Goal: Task Accomplishment & Management: Complete application form

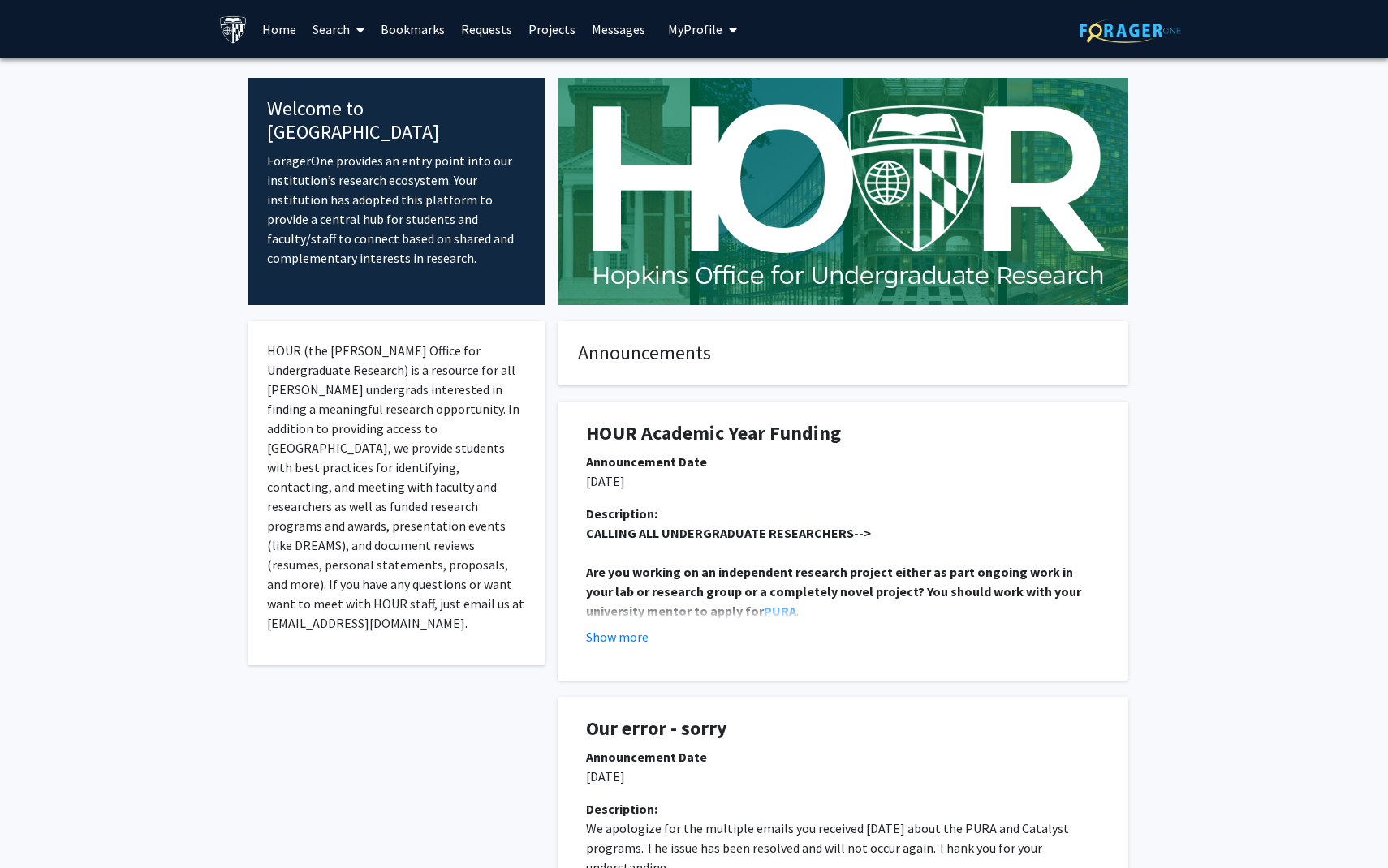
click at [400, 20] on link "Bookmarks" at bounding box center [413, 29] width 81 height 57
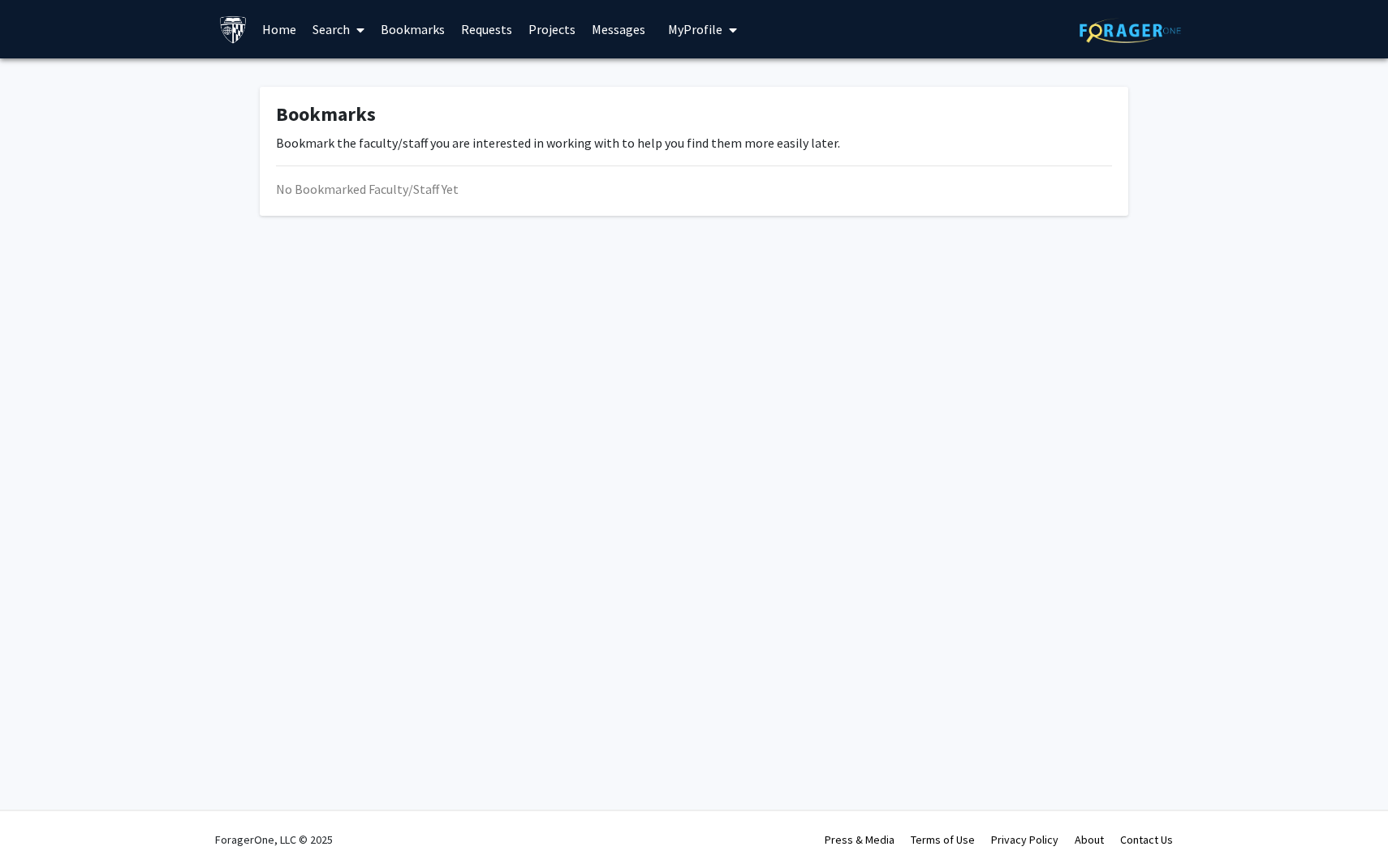
click at [337, 32] on link "Search" at bounding box center [338, 29] width 68 height 57
click at [348, 64] on span "Faculty/Staff" at bounding box center [364, 75] width 119 height 33
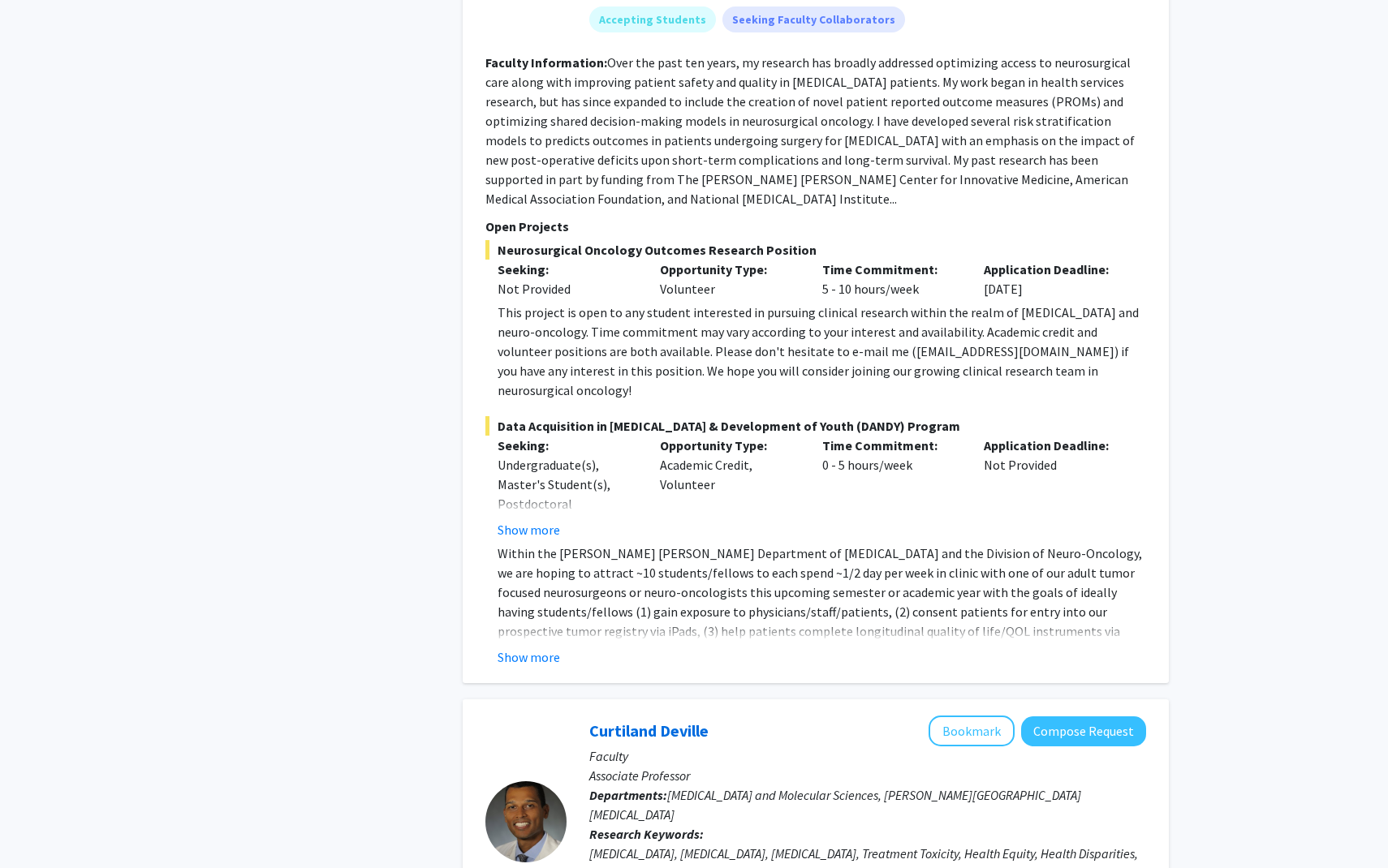
scroll to position [1263, 0]
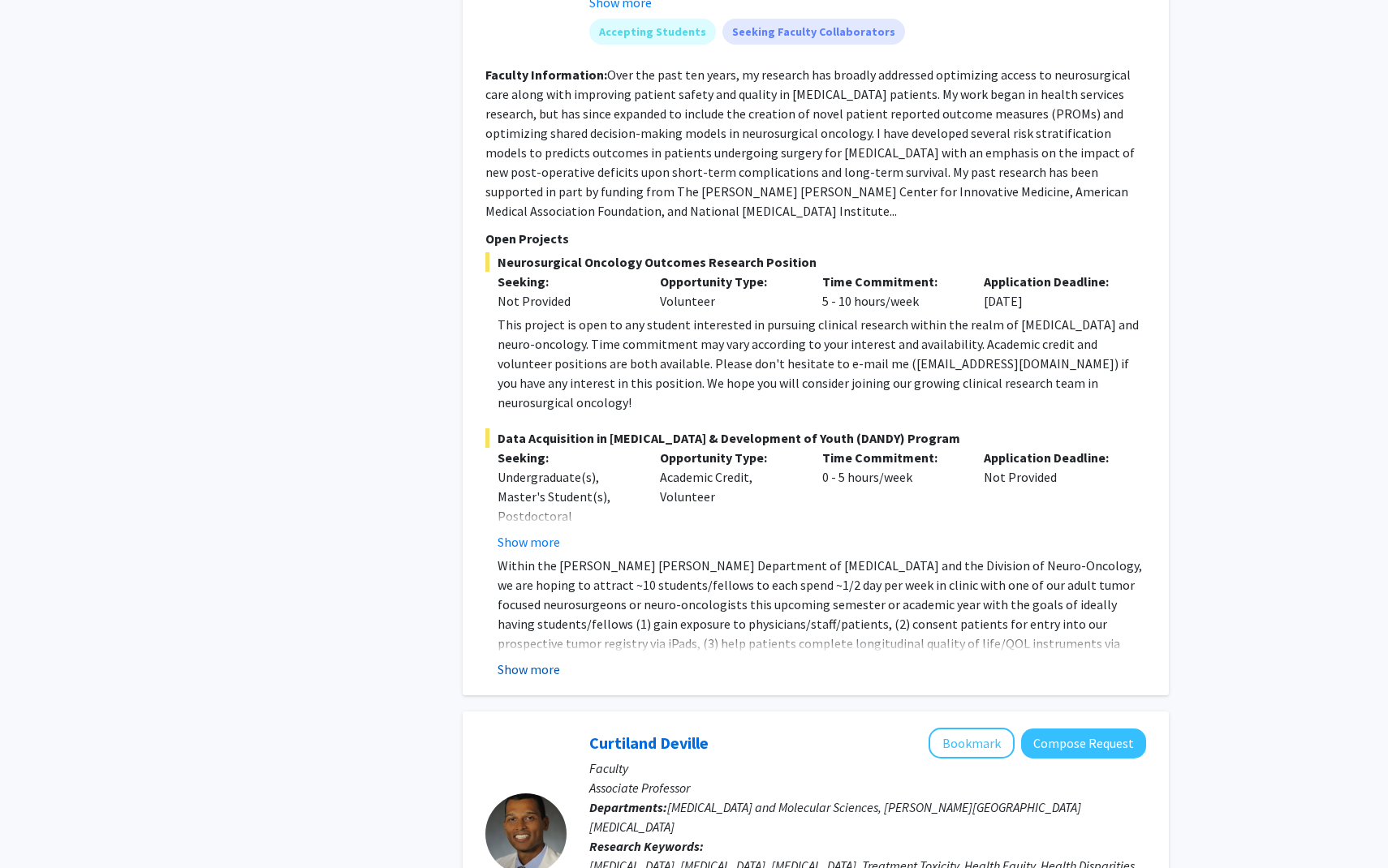
click at [544, 660] on button "Show more" at bounding box center [528, 669] width 62 height 19
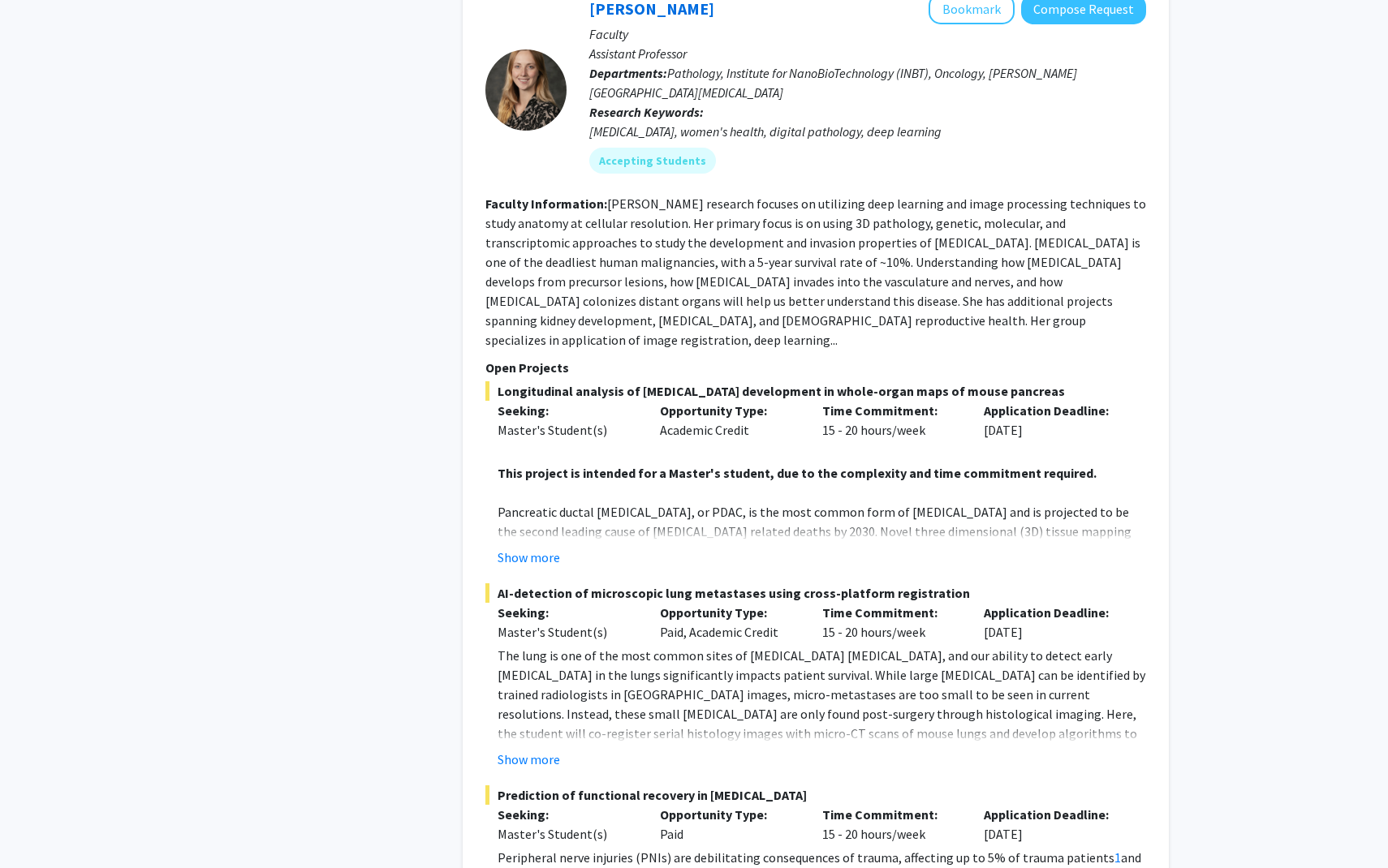
scroll to position [7253, 0]
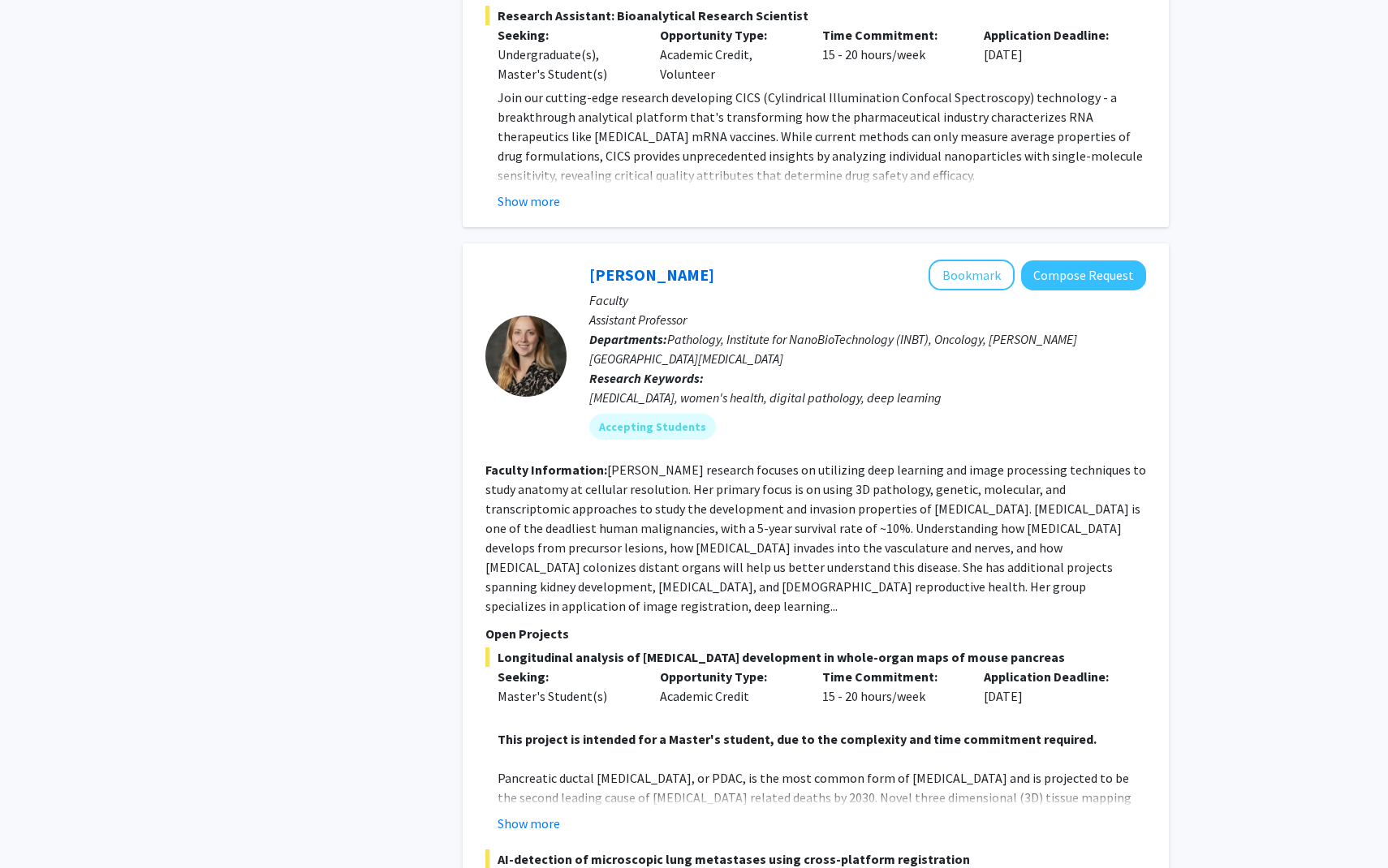
scroll to position [6847, 0]
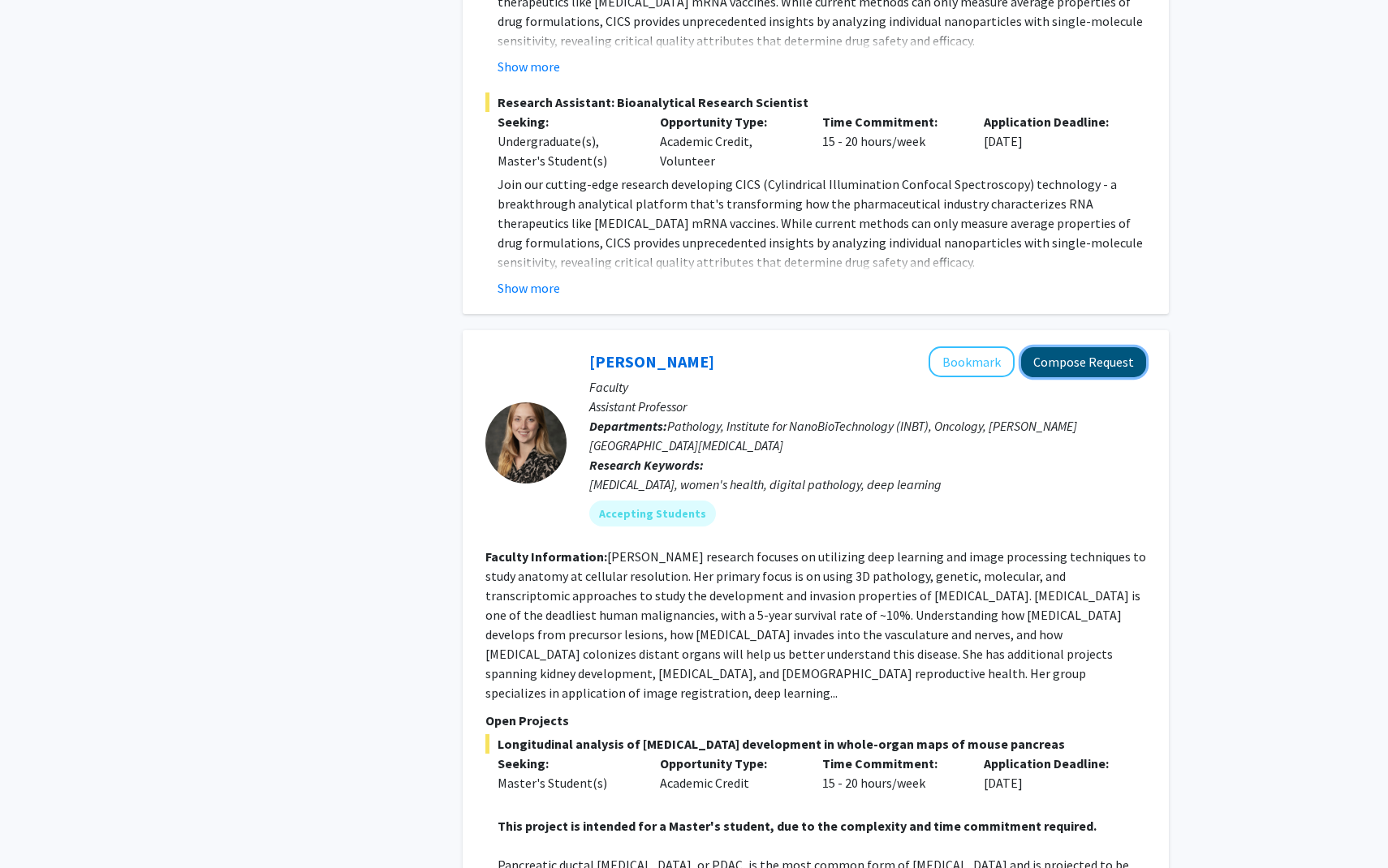
click at [677, 348] on button "Compose Request" at bounding box center [1084, 362] width 125 height 30
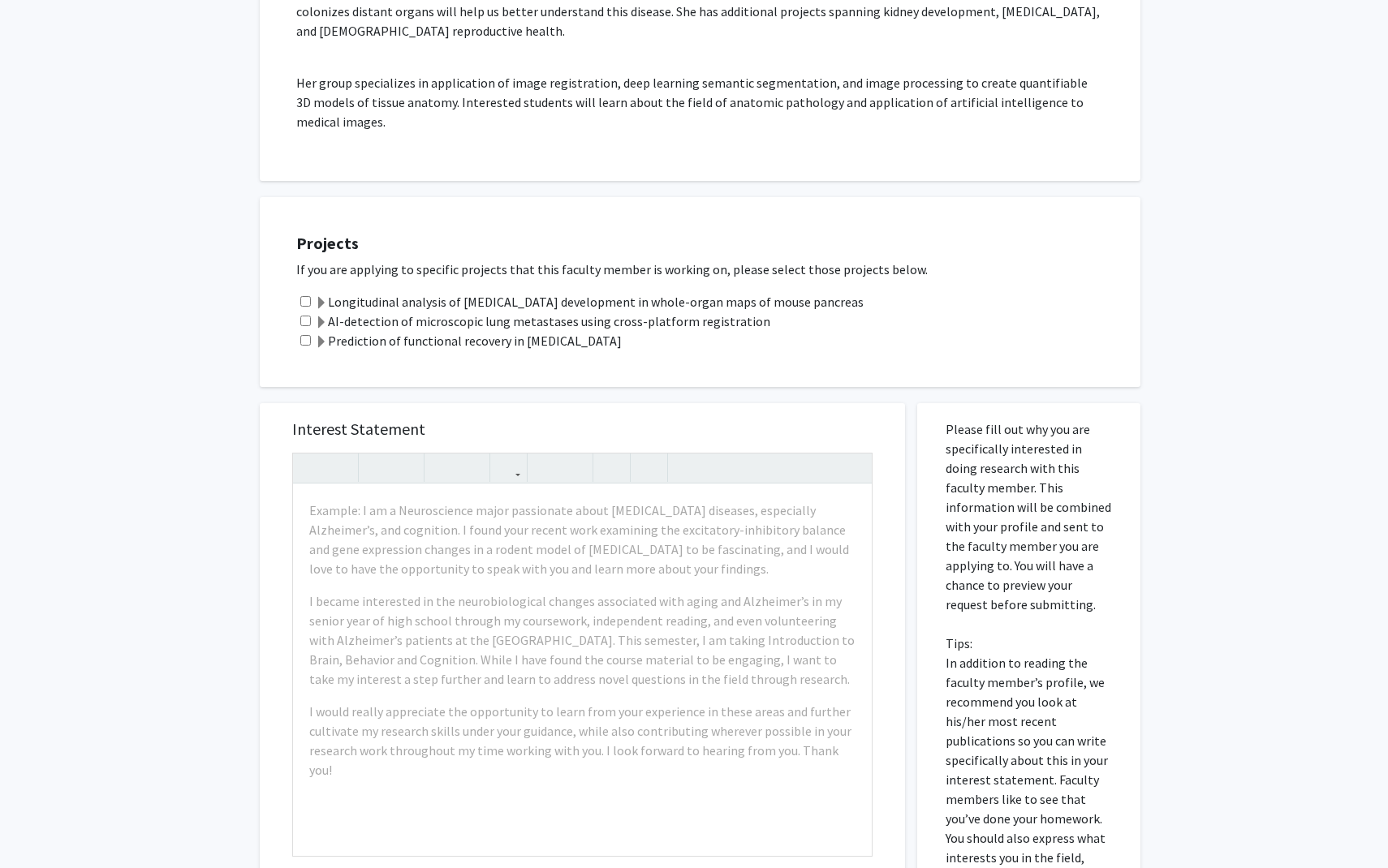
scroll to position [422, 0]
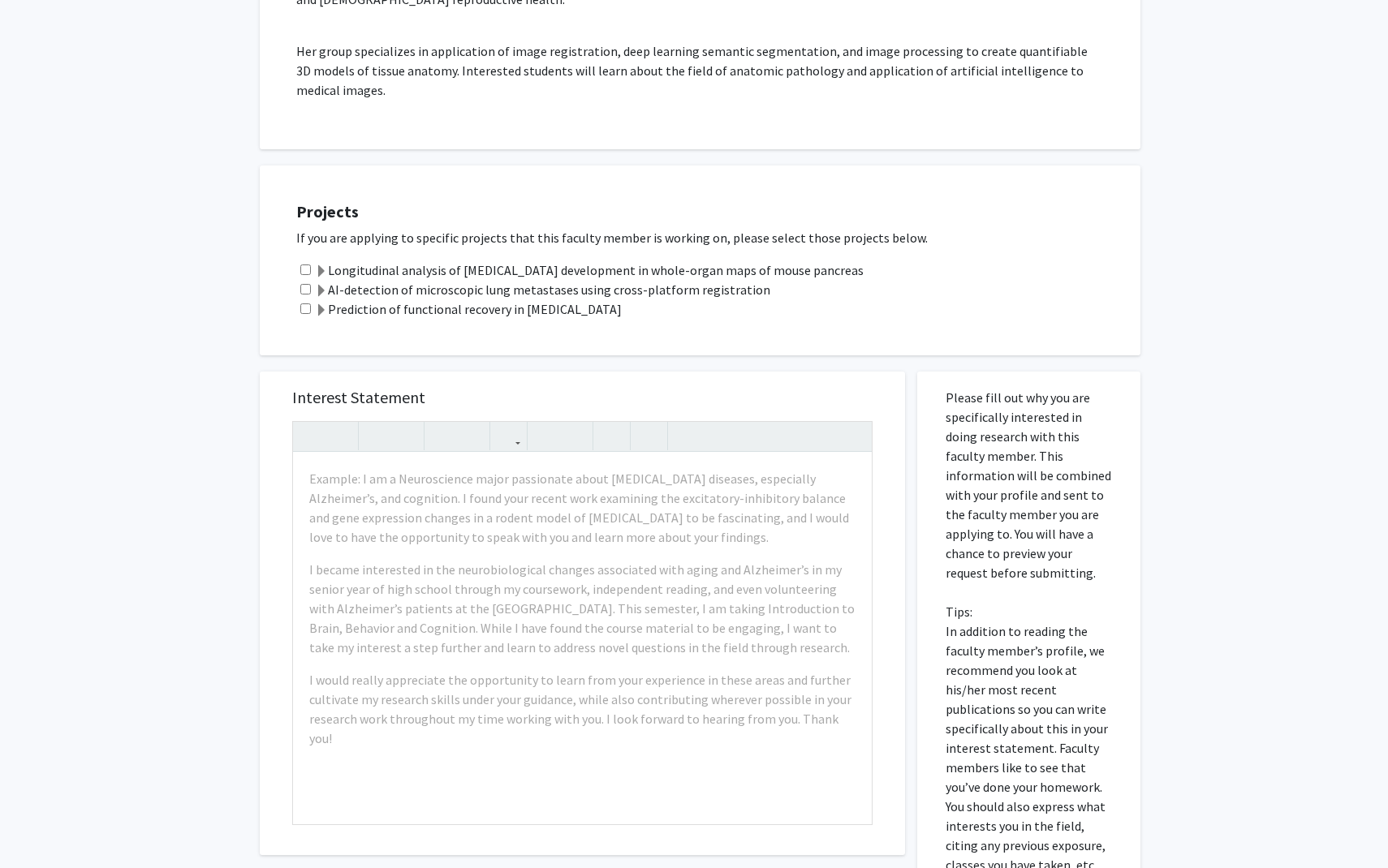
click at [304, 264] on input "checkbox" at bounding box center [305, 269] width 11 height 11
checkbox input "true"
click at [304, 284] on input "checkbox" at bounding box center [305, 289] width 11 height 11
checkbox input "true"
click at [304, 303] on input "checkbox" at bounding box center [305, 308] width 11 height 11
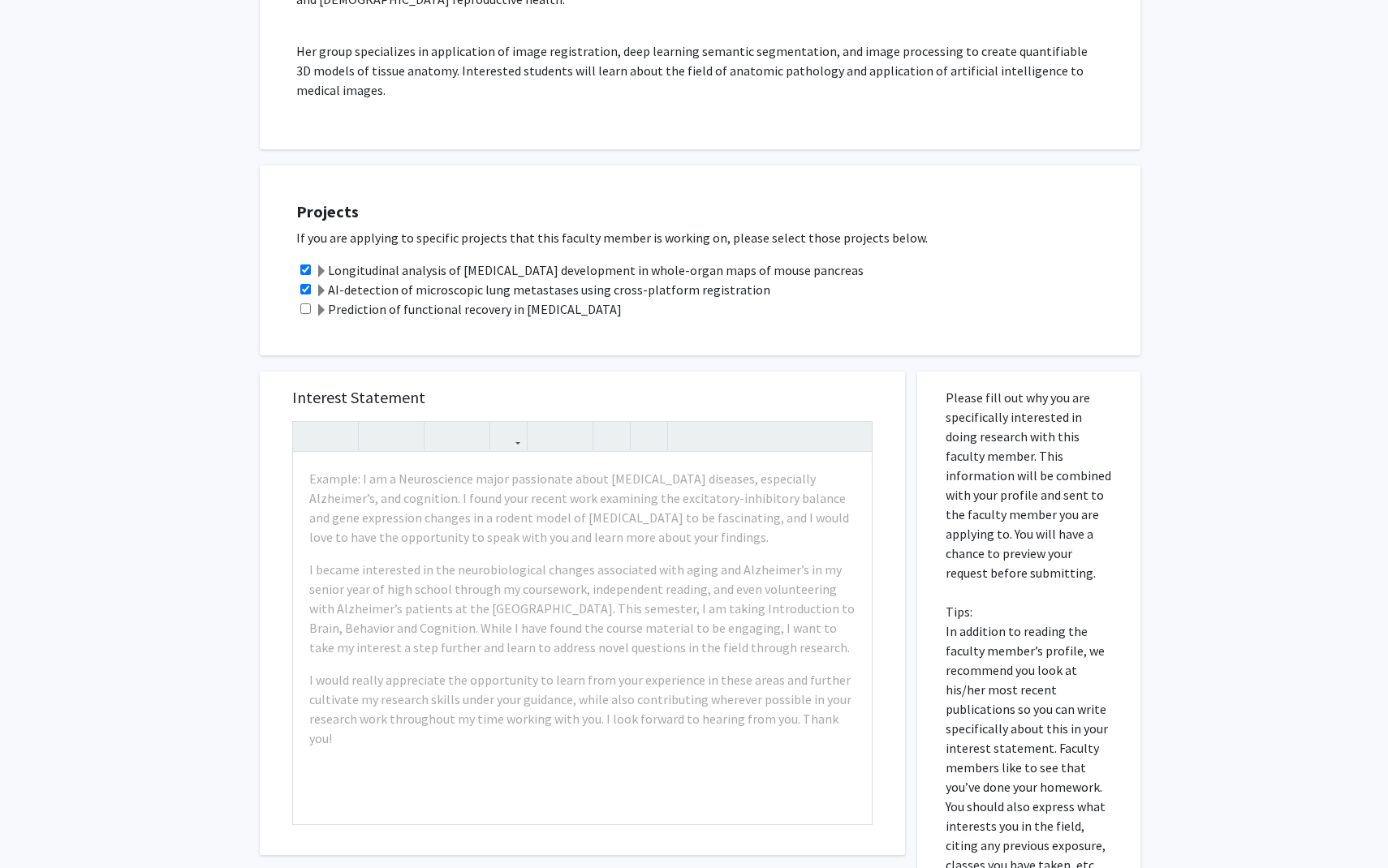
checkbox input "true"
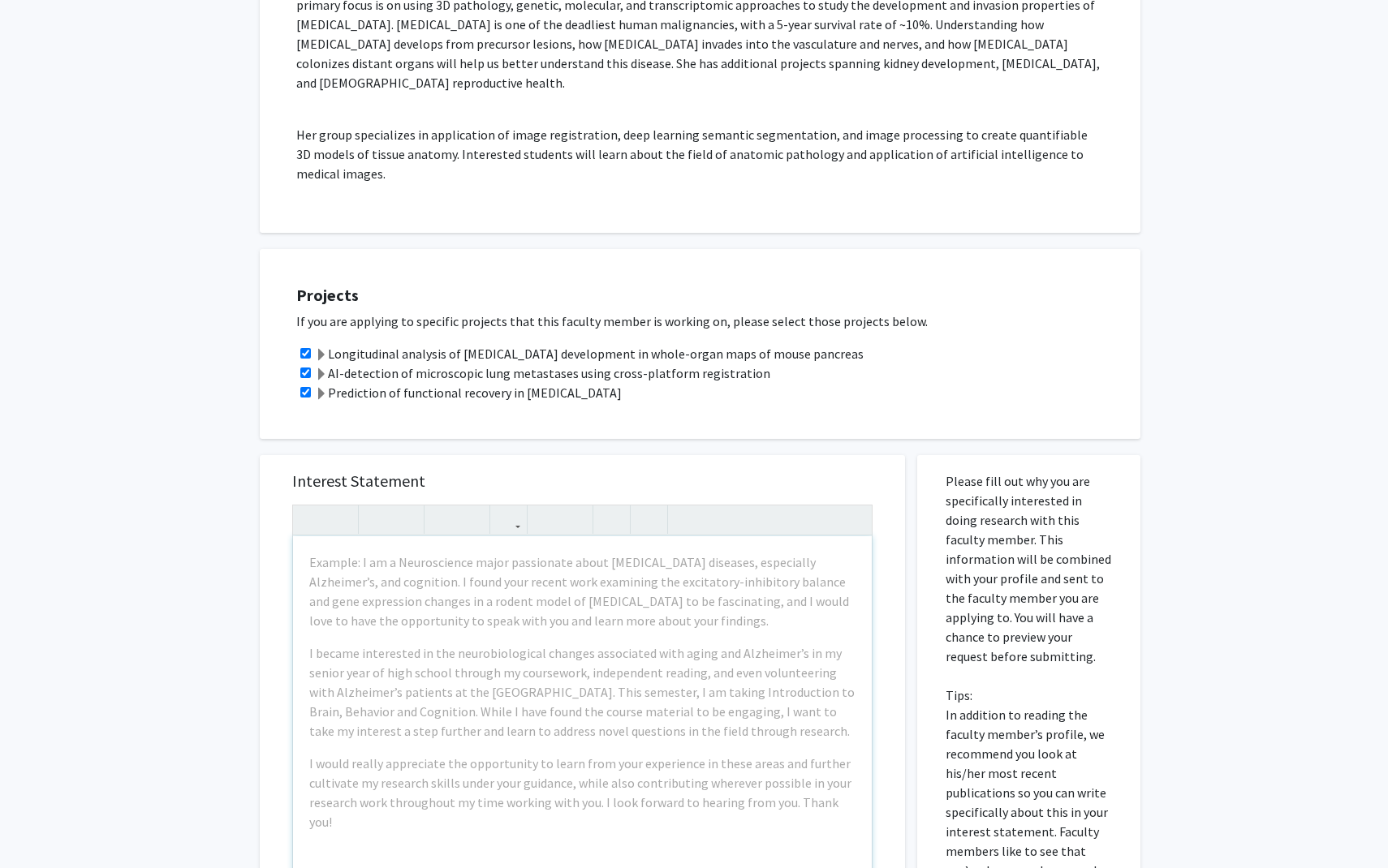
scroll to position [455, 0]
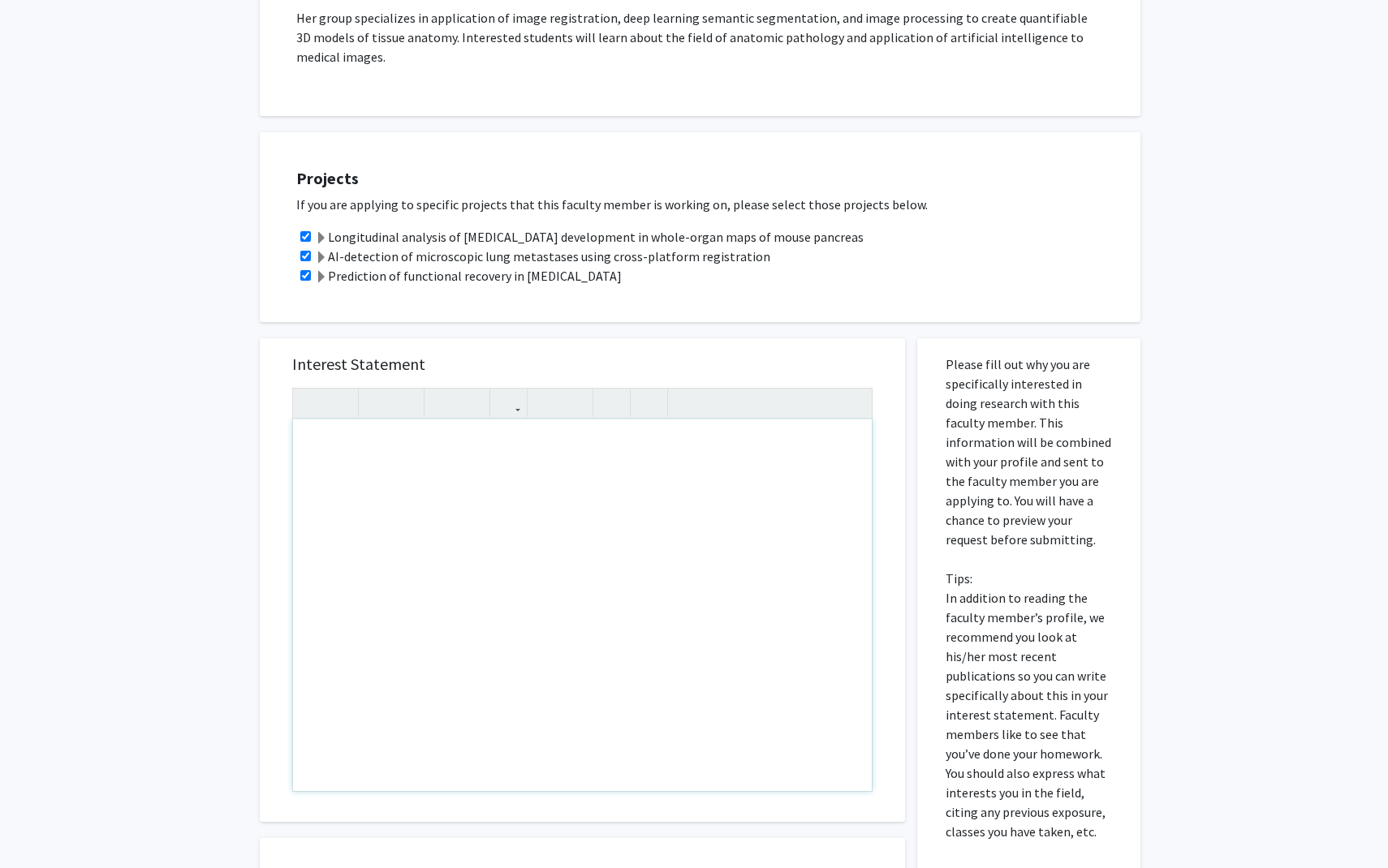
click at [333, 448] on div "Note to users with screen readers: Please press Alt+0 or Option+0 to deactivate…" at bounding box center [582, 605] width 578 height 372
paste div "Note to users with screen readers: Please press Alt+0 or Option+0 to deactivate…"
type textarea "<p>Dear [PERSON_NAME],</p><br><p>I hope this message finds you well! I'm reachi…"
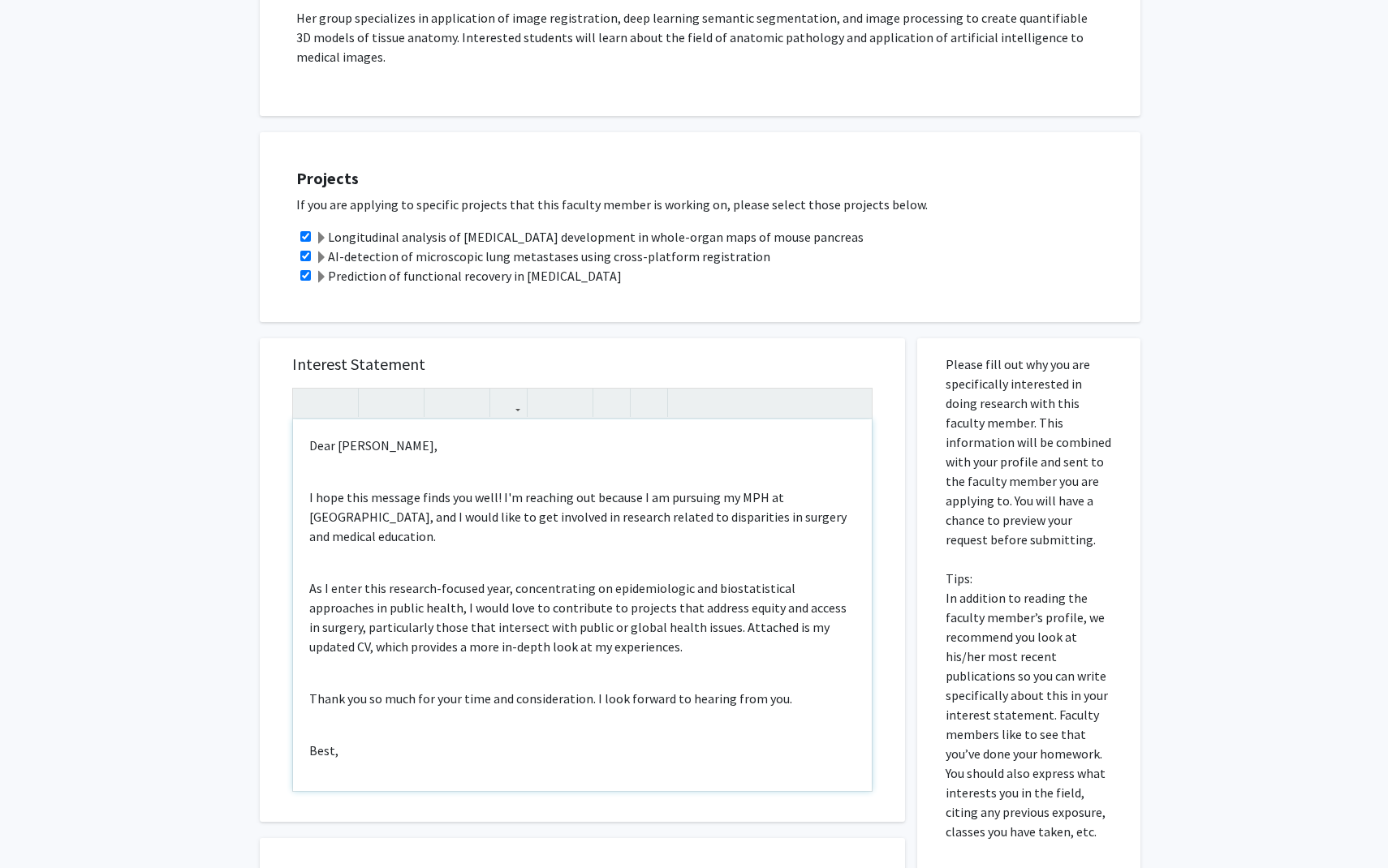
click at [348, 457] on div "Dear [PERSON_NAME], I hope this message finds you well! I'm reaching out becaus…" at bounding box center [582, 605] width 578 height 372
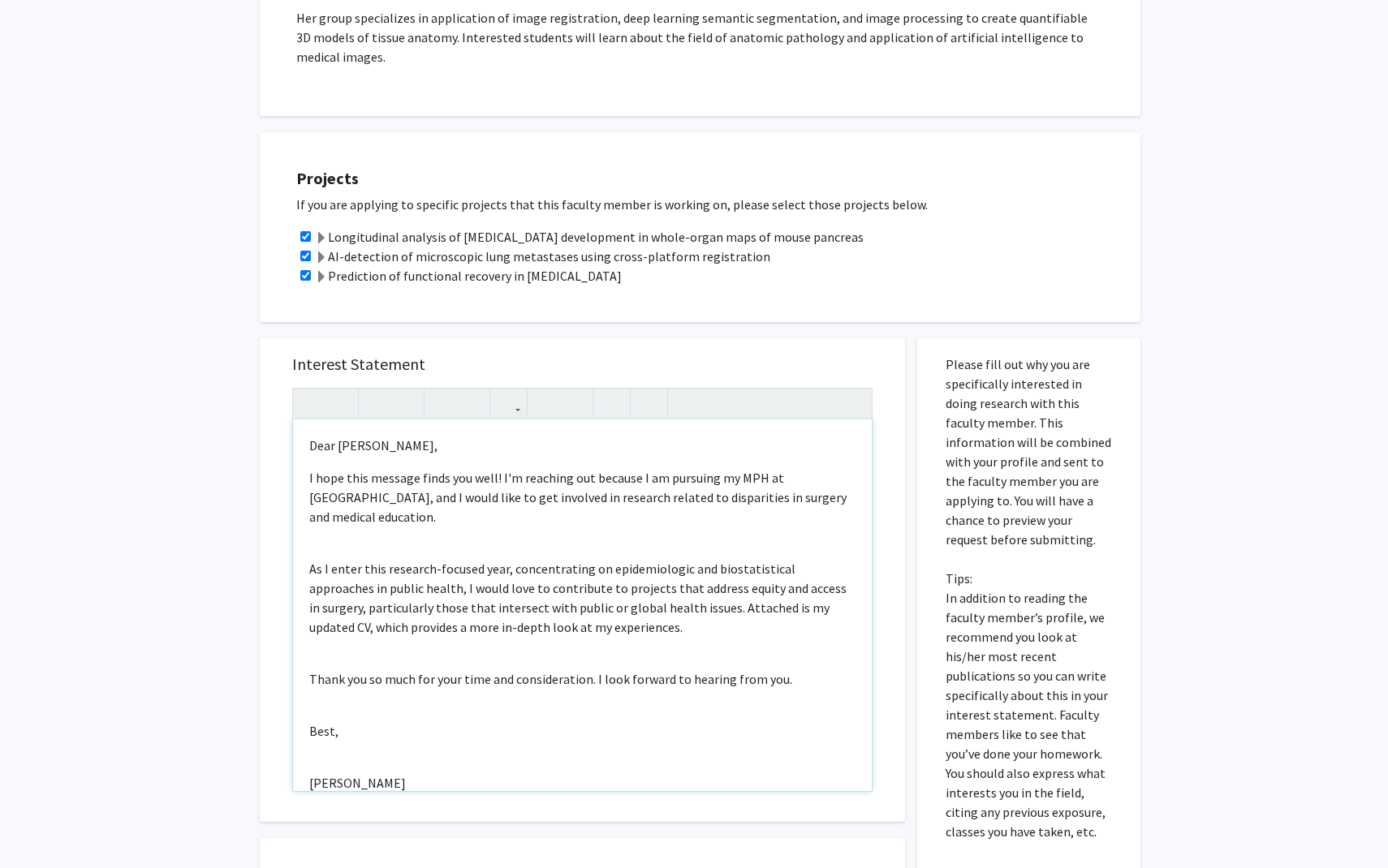
click at [322, 510] on div "Dear [PERSON_NAME], I hope this message finds you well! I'm reaching out becaus…" at bounding box center [582, 605] width 578 height 372
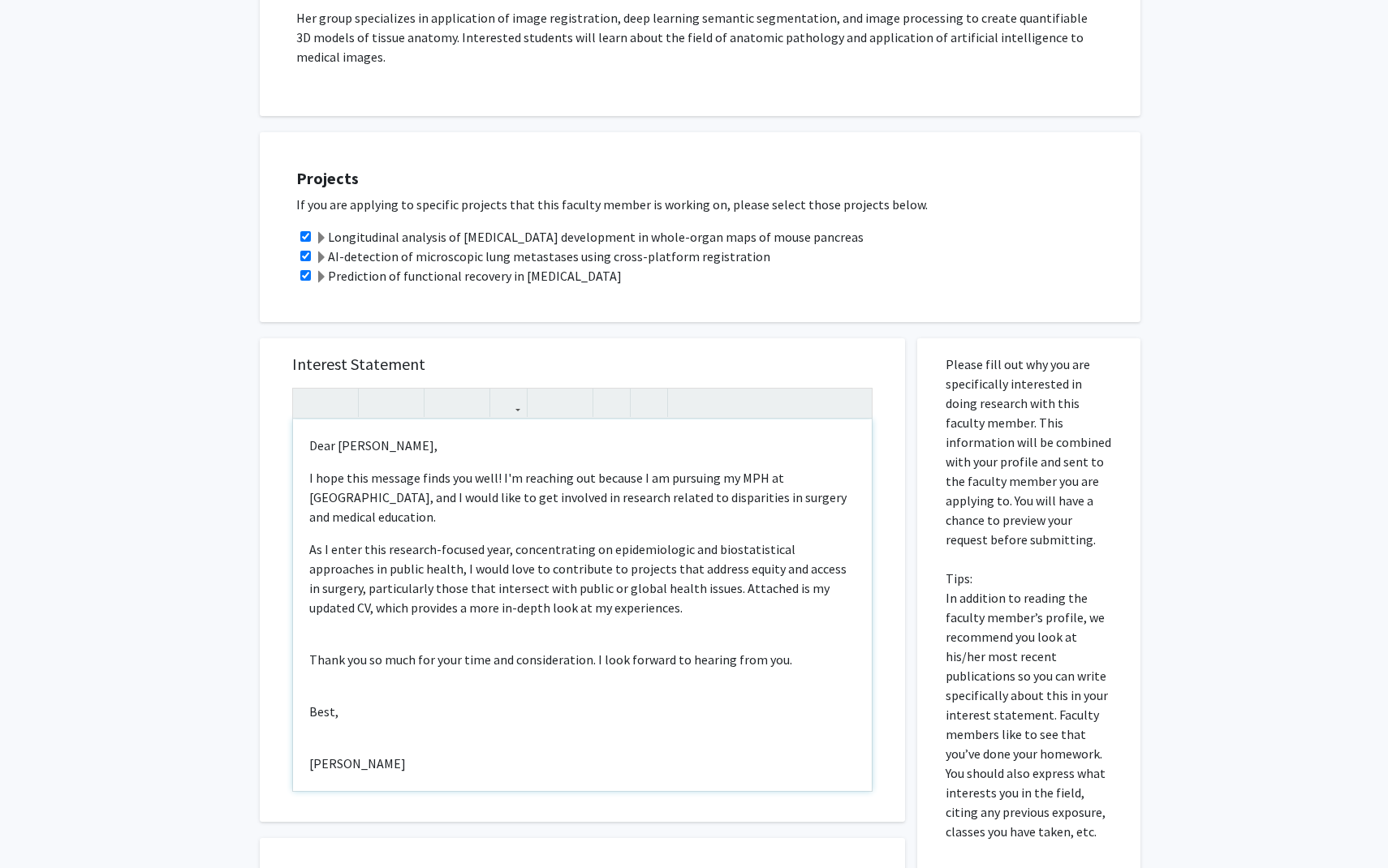
click at [336, 602] on div "Dear [PERSON_NAME], I hope this message finds you well! I'm reaching out becaus…" at bounding box center [582, 605] width 578 height 372
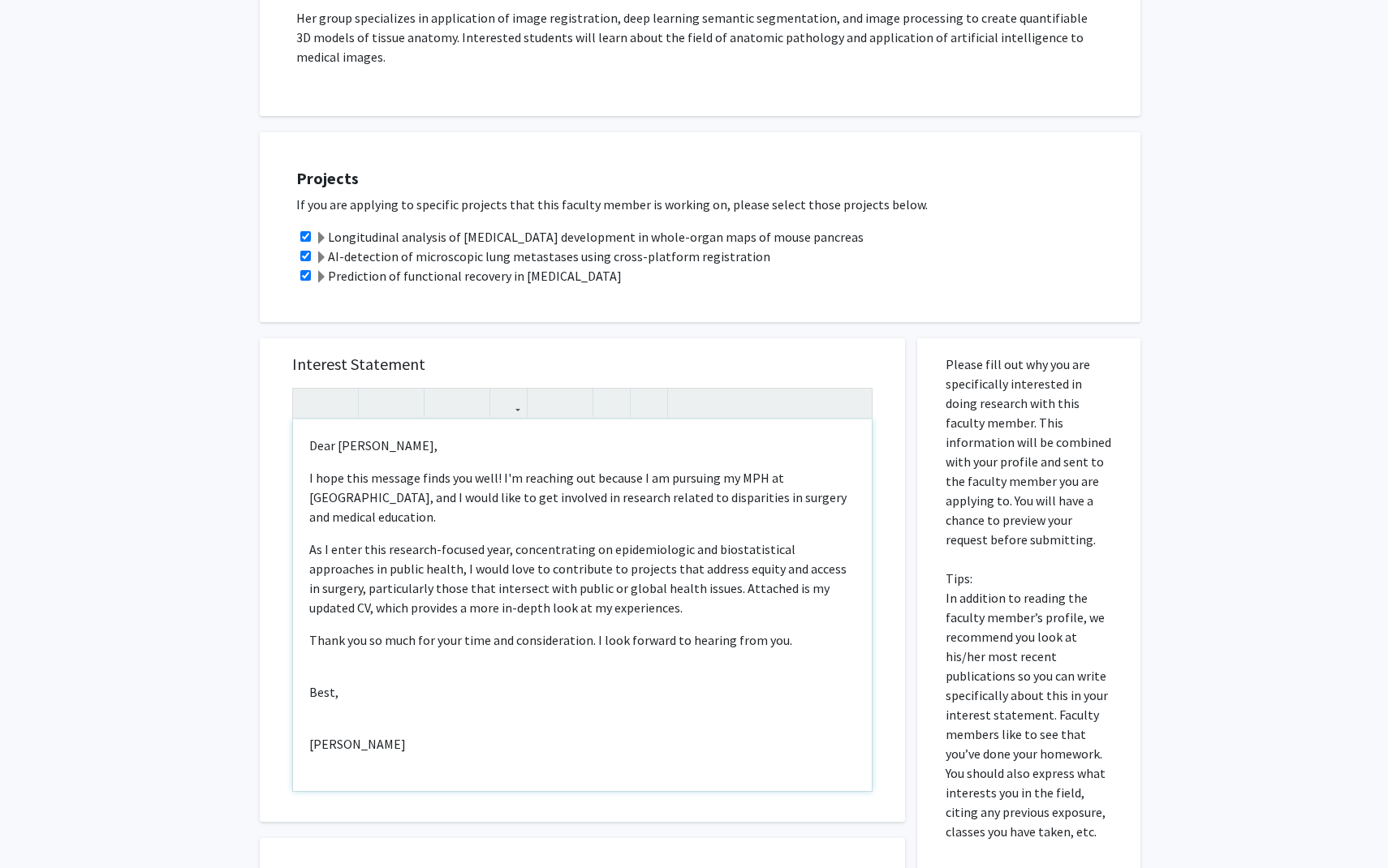
click at [333, 637] on div "Dear [PERSON_NAME], I hope this message finds you well! I'm reaching out becaus…" at bounding box center [582, 605] width 578 height 372
click at [327, 714] on p "[PERSON_NAME]" at bounding box center [582, 724] width 547 height 19
click at [317, 665] on div "Dear [PERSON_NAME], I hope this message finds you well! I'm reaching out becaus…" at bounding box center [582, 605] width 578 height 372
click at [313, 697] on div "Dear [PERSON_NAME], I hope this message finds you well! I'm reaching out becaus…" at bounding box center [582, 605] width 578 height 372
click at [326, 687] on div "Dear [PERSON_NAME], I hope this message finds you well! I'm reaching out becaus…" at bounding box center [582, 605] width 578 height 372
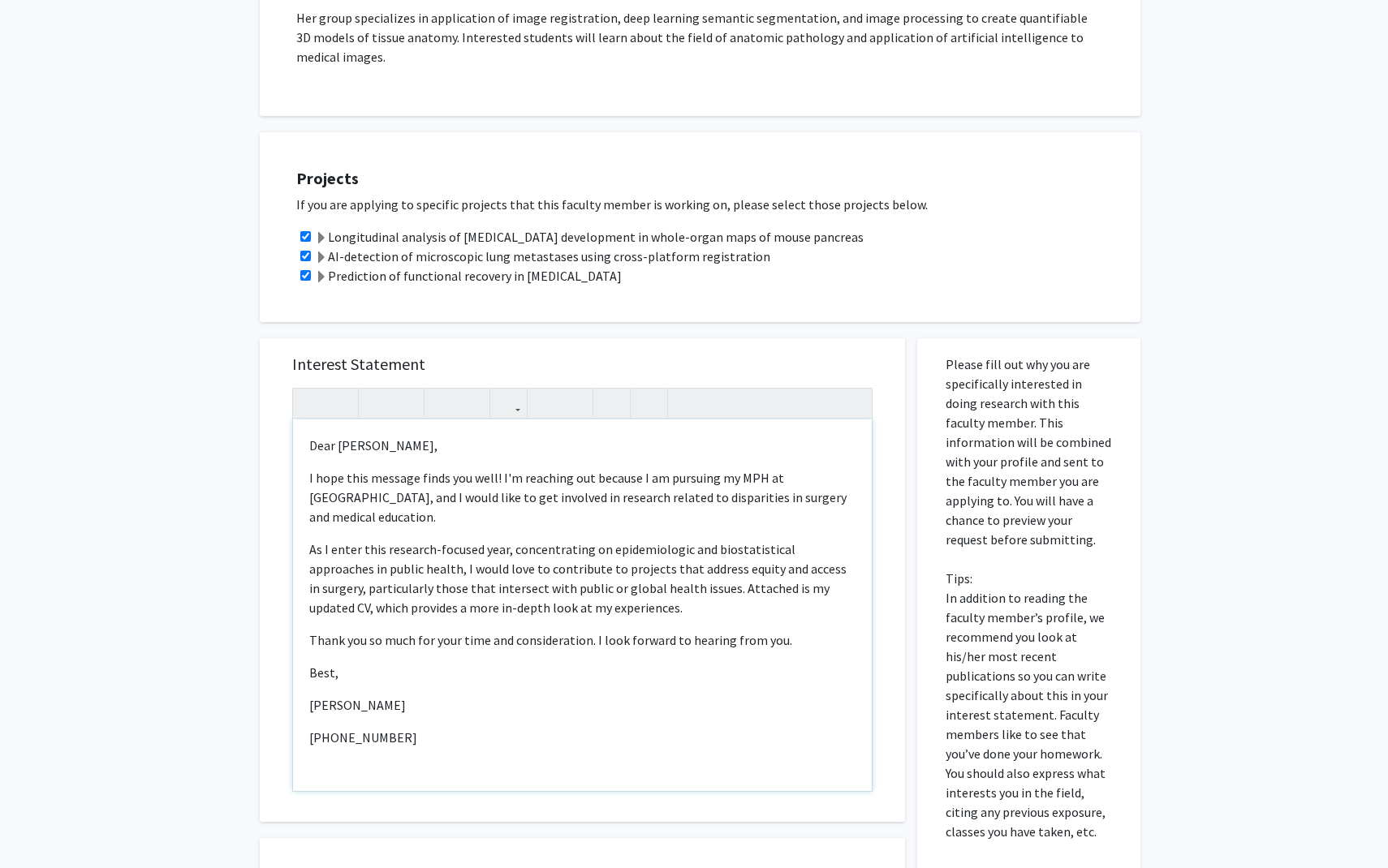
click at [315, 663] on p "Best," at bounding box center [582, 672] width 547 height 19
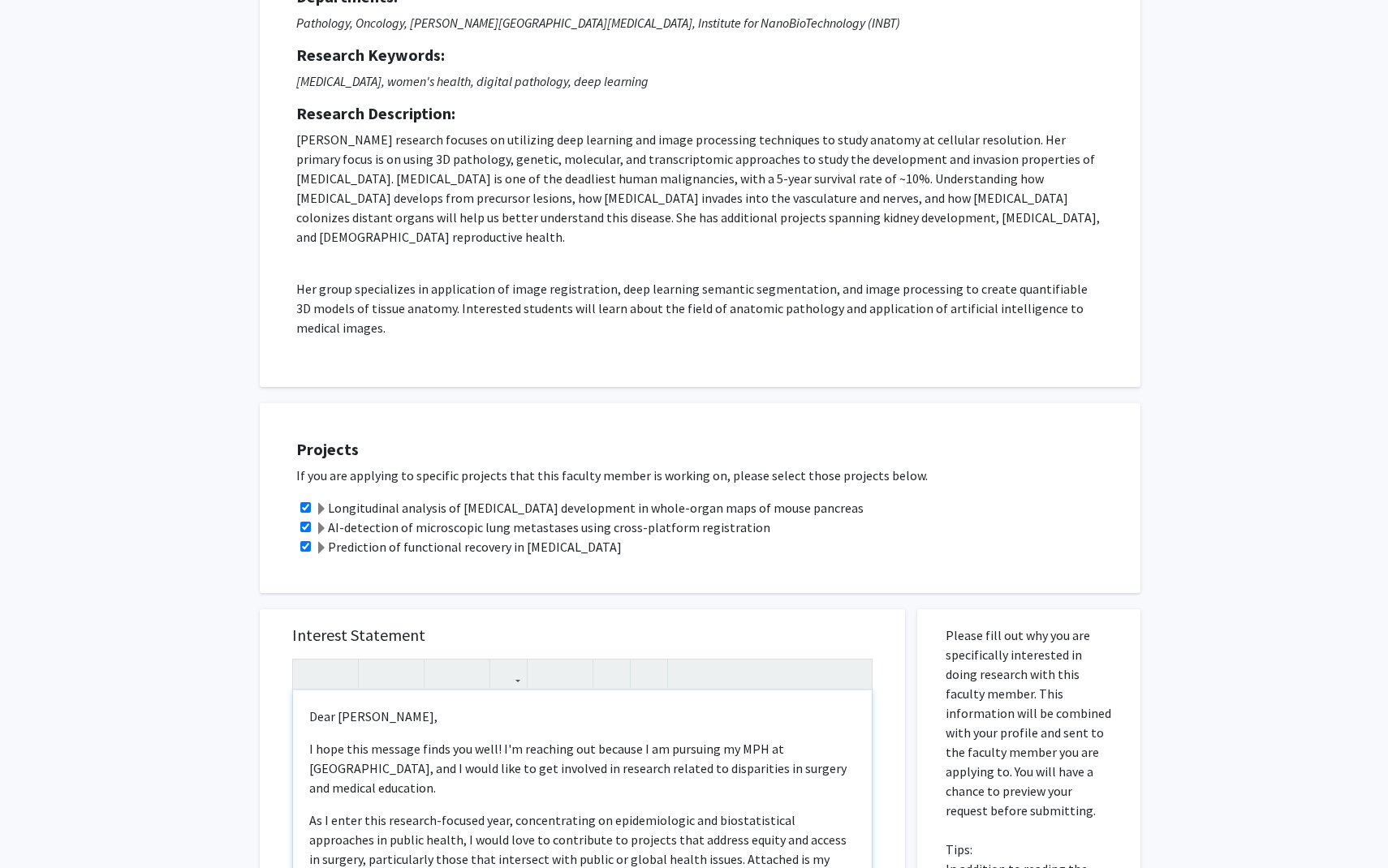
scroll to position [271, 0]
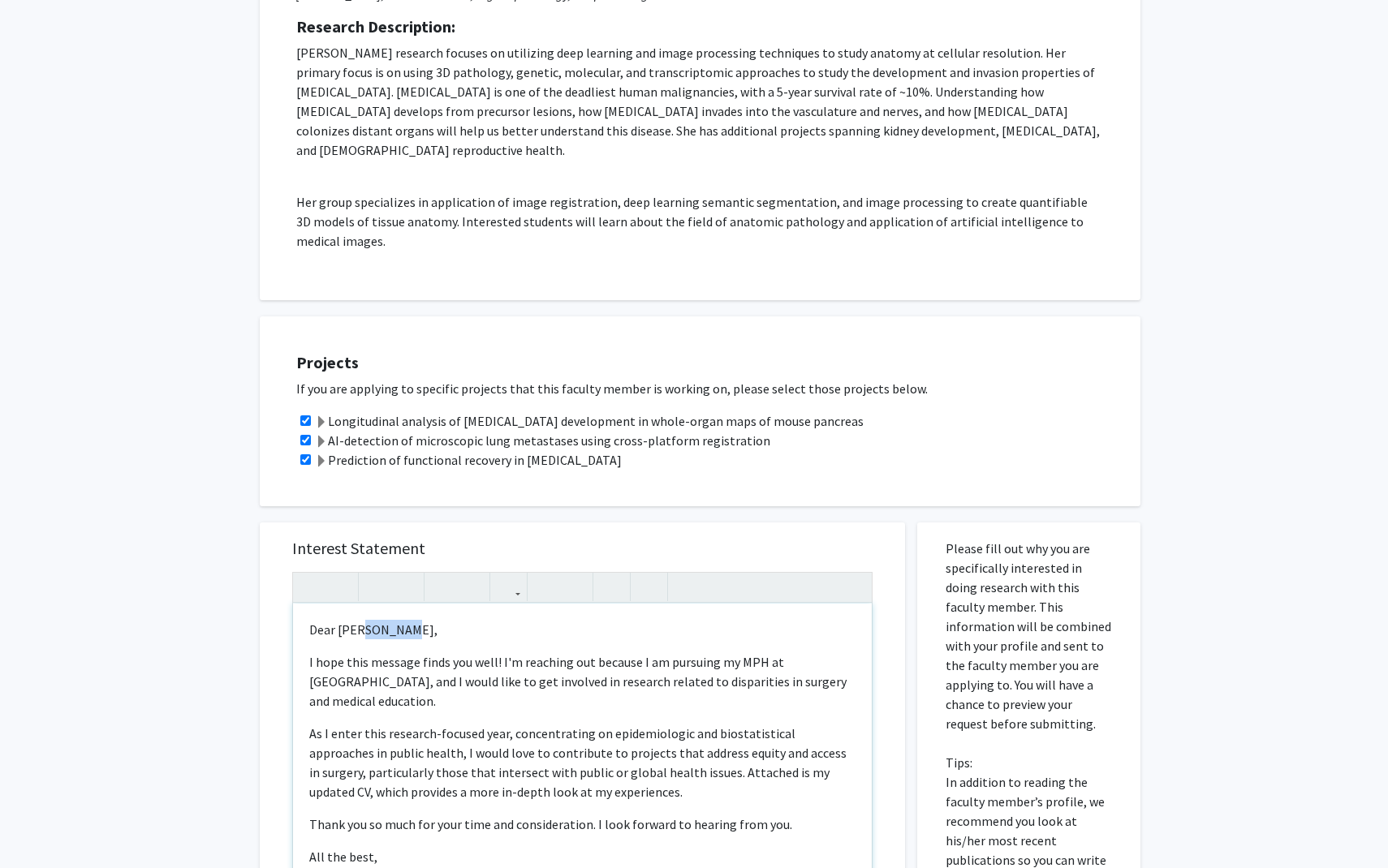
drag, startPoint x: 357, startPoint y: 610, endPoint x: 402, endPoint y: 610, distance: 45.0
click at [402, 619] on p "Dear [PERSON_NAME]," at bounding box center [582, 629] width 547 height 19
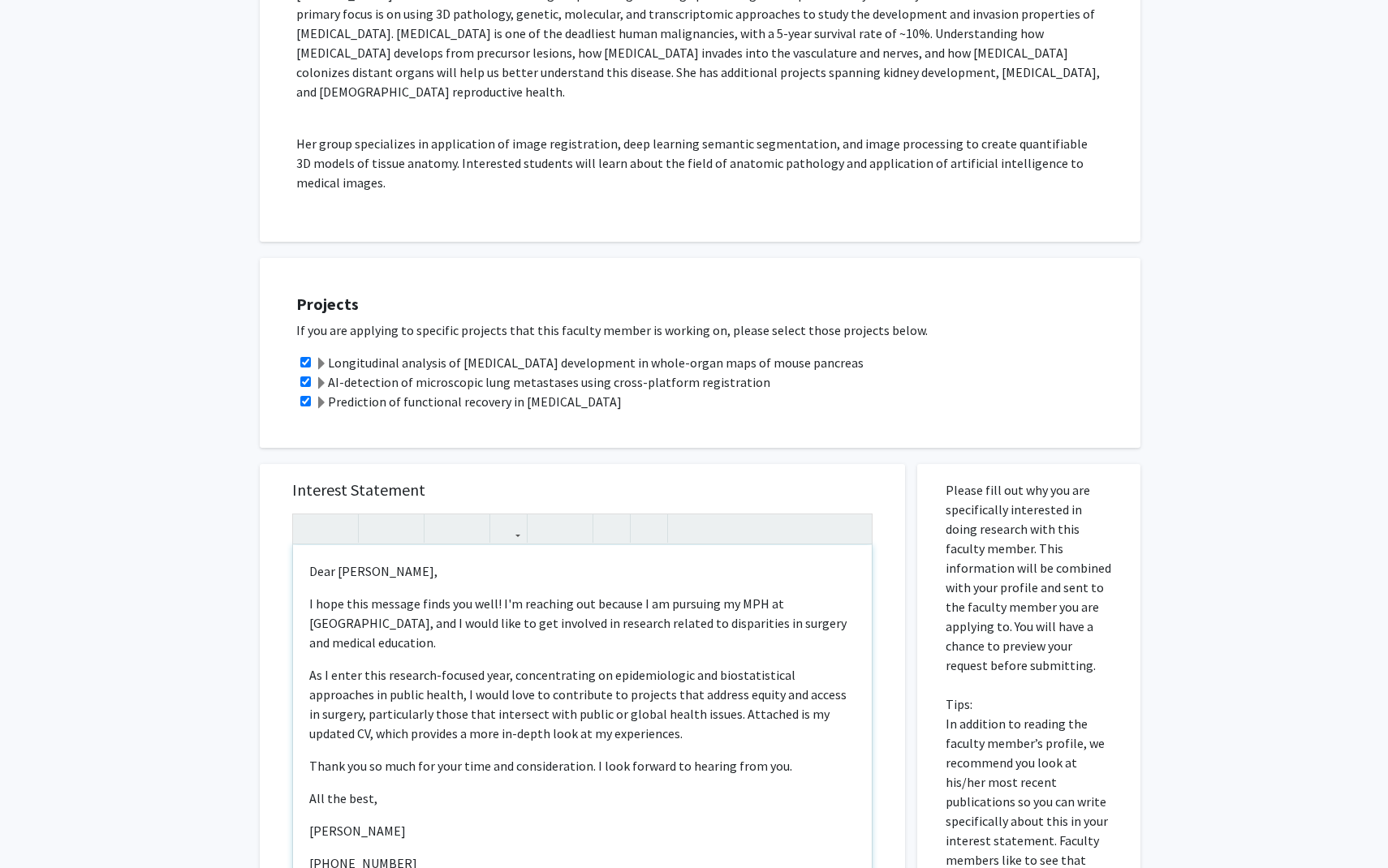
scroll to position [331, 0]
click at [677, 592] on p "I hope this message finds you well! I'm reaching out because I am pursuing my M…" at bounding box center [582, 621] width 547 height 59
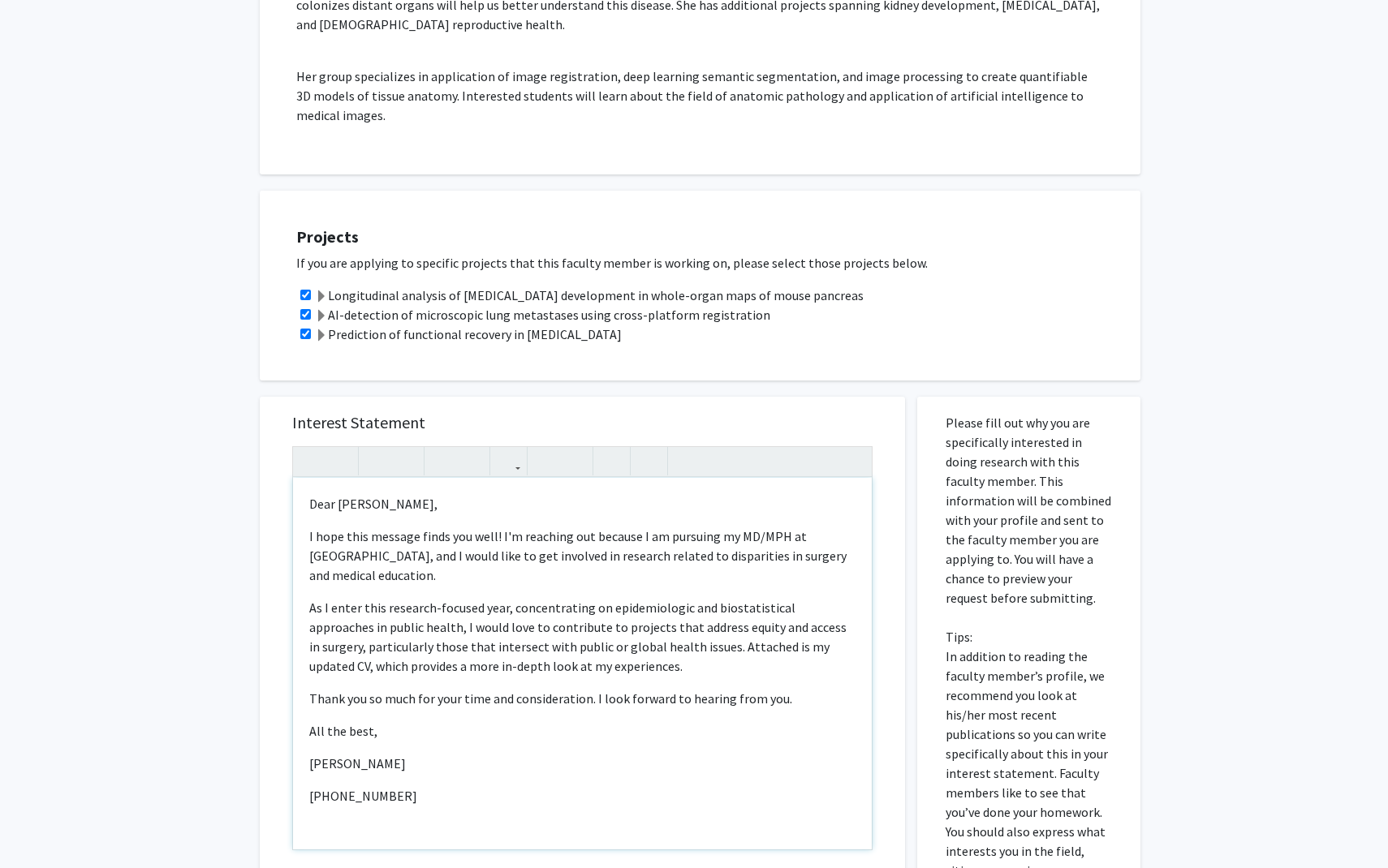
scroll to position [400, 0]
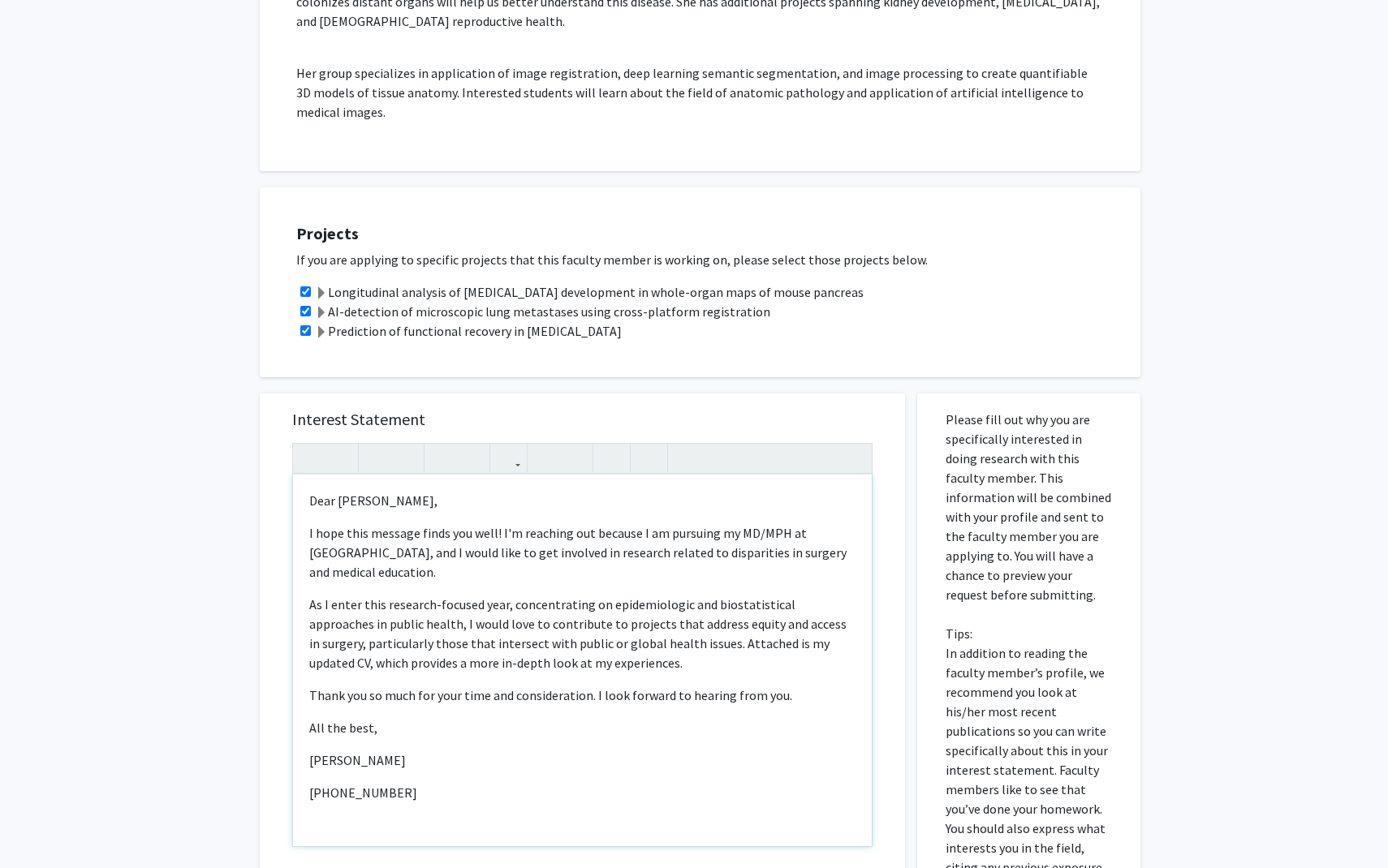
click at [677, 523] on p "I hope this message finds you well! I'm reaching out because I am pursuing my M…" at bounding box center [582, 552] width 547 height 59
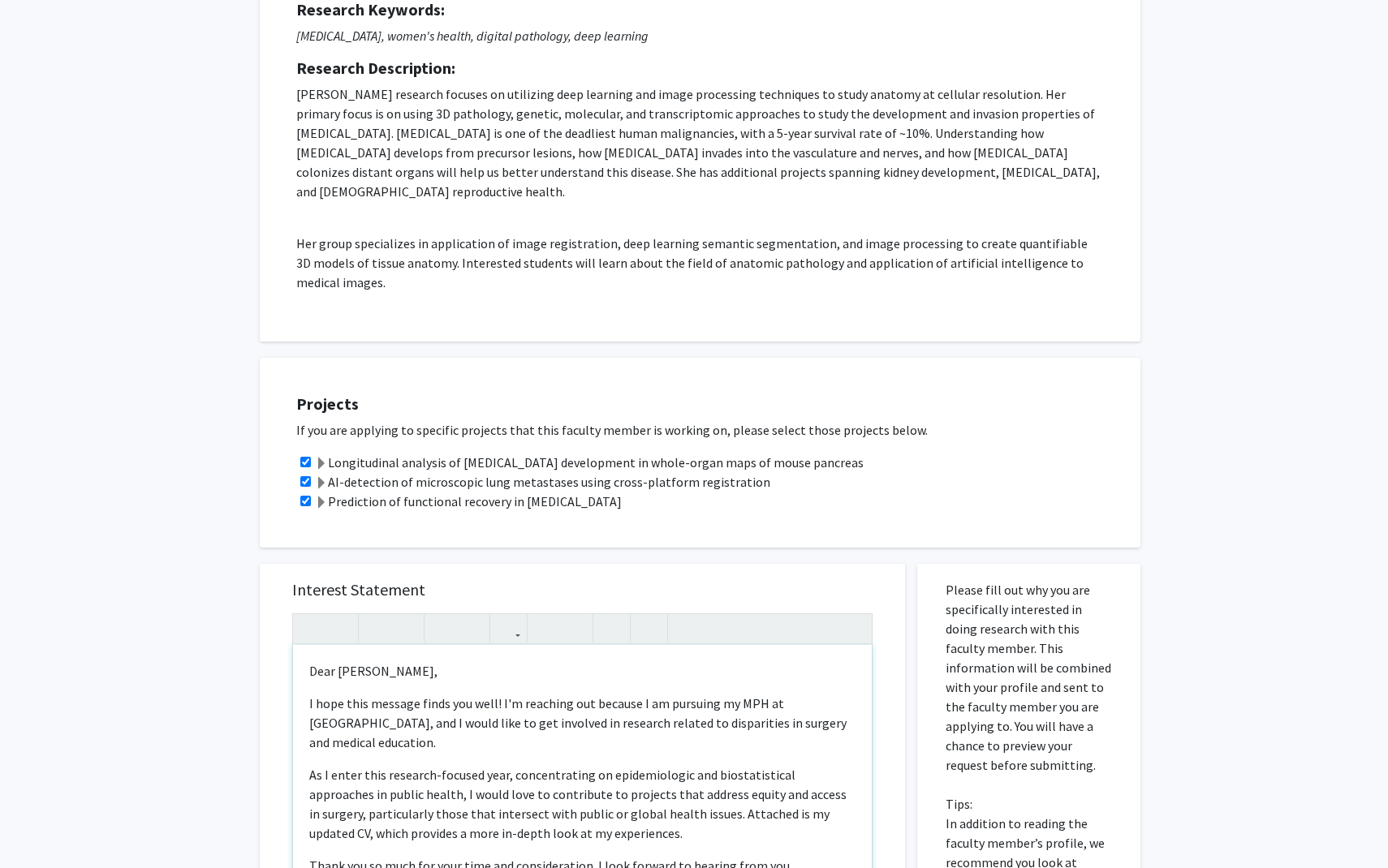
scroll to position [395, 0]
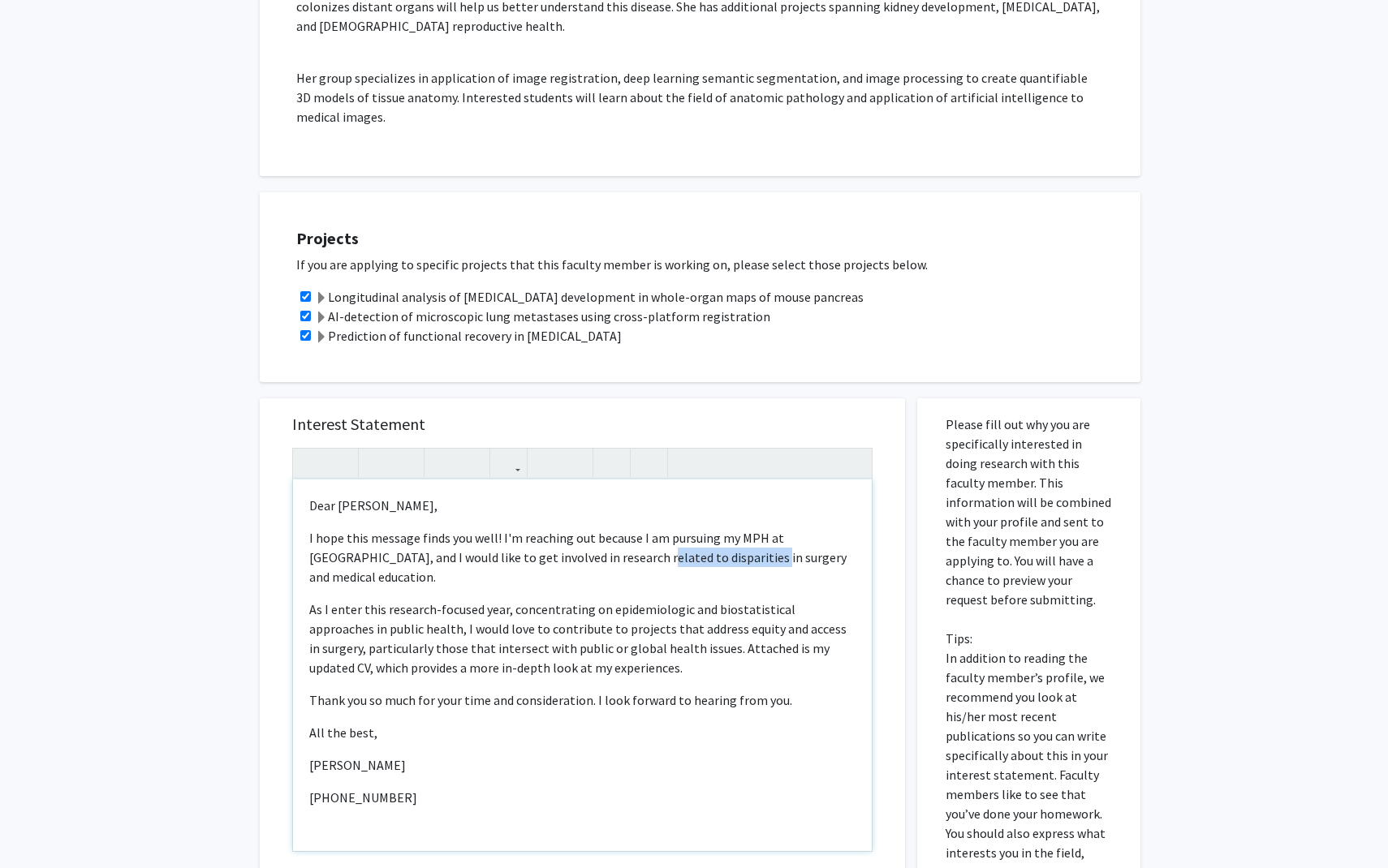
drag, startPoint x: 567, startPoint y: 538, endPoint x: 678, endPoint y: 533, distance: 111.1
click at [677, 533] on p "I hope this message finds you well! I'm reaching out because I am pursuing my M…" at bounding box center [582, 557] width 547 height 59
click at [236, 433] on div "All Requests Request for [PERSON_NAME] Request for [PERSON_NAME] Departments: P…" at bounding box center [694, 421] width 1388 height 1515
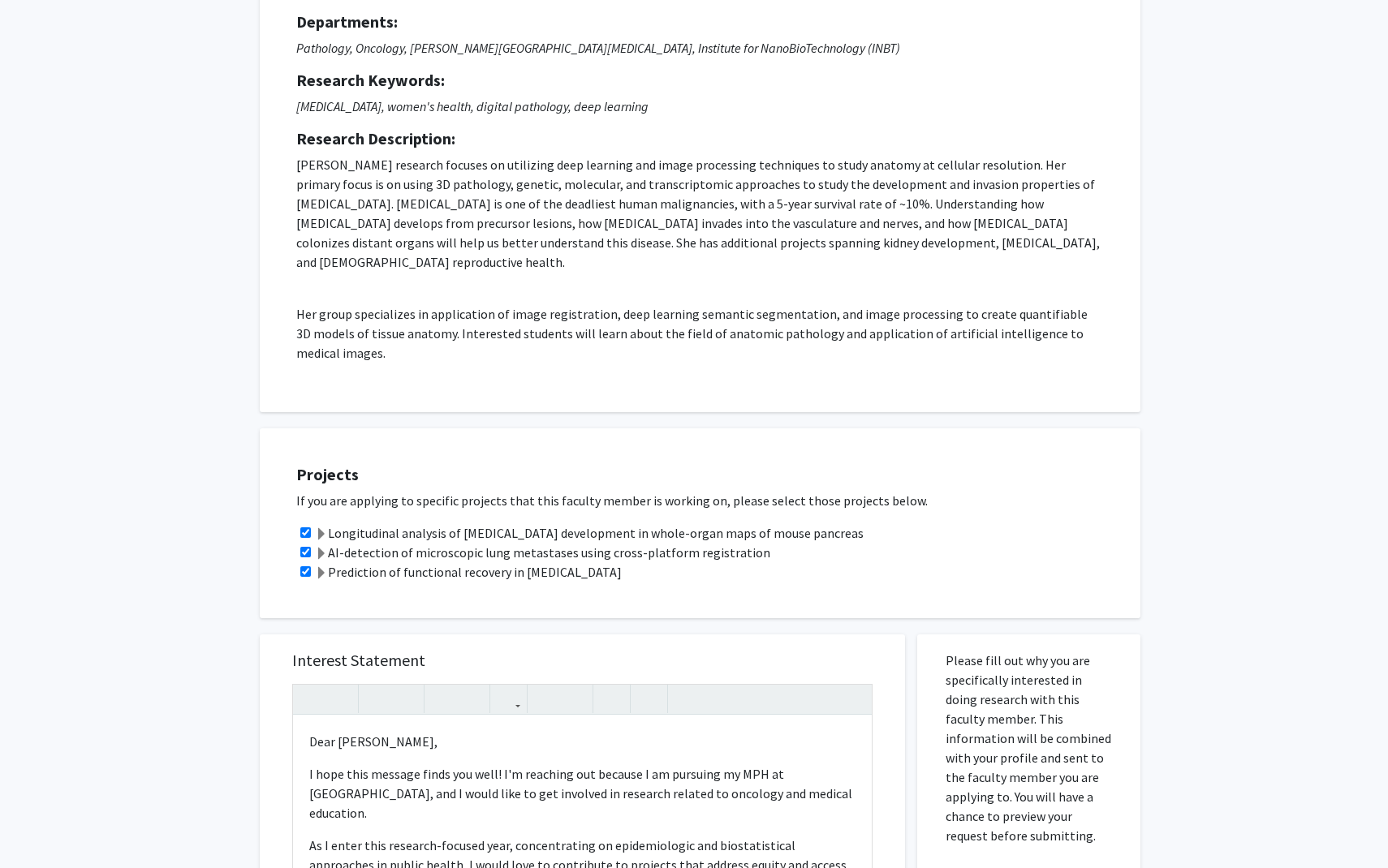
scroll to position [160, 0]
click at [324, 526] on span at bounding box center [322, 533] width 13 height 13
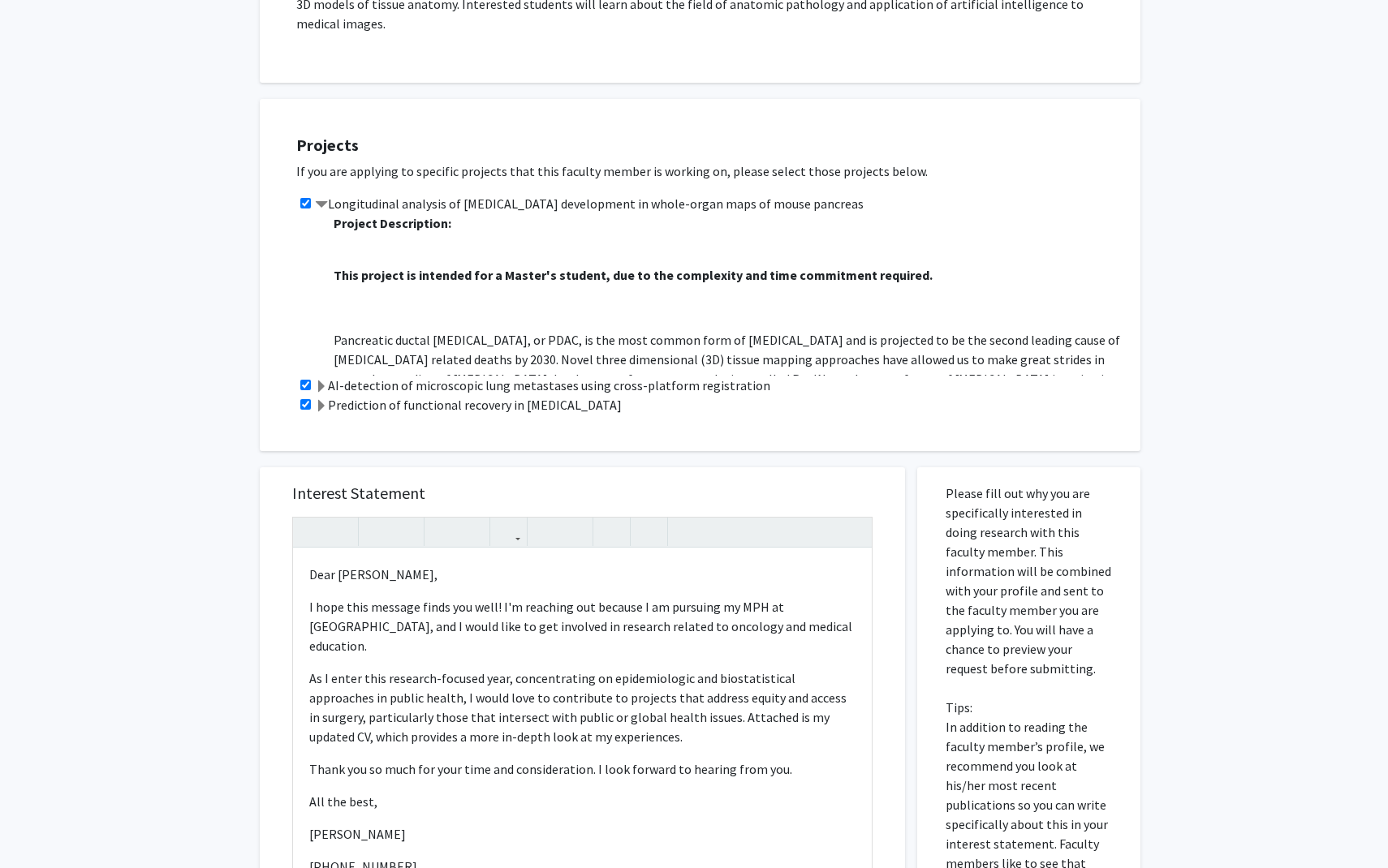
scroll to position [587, 0]
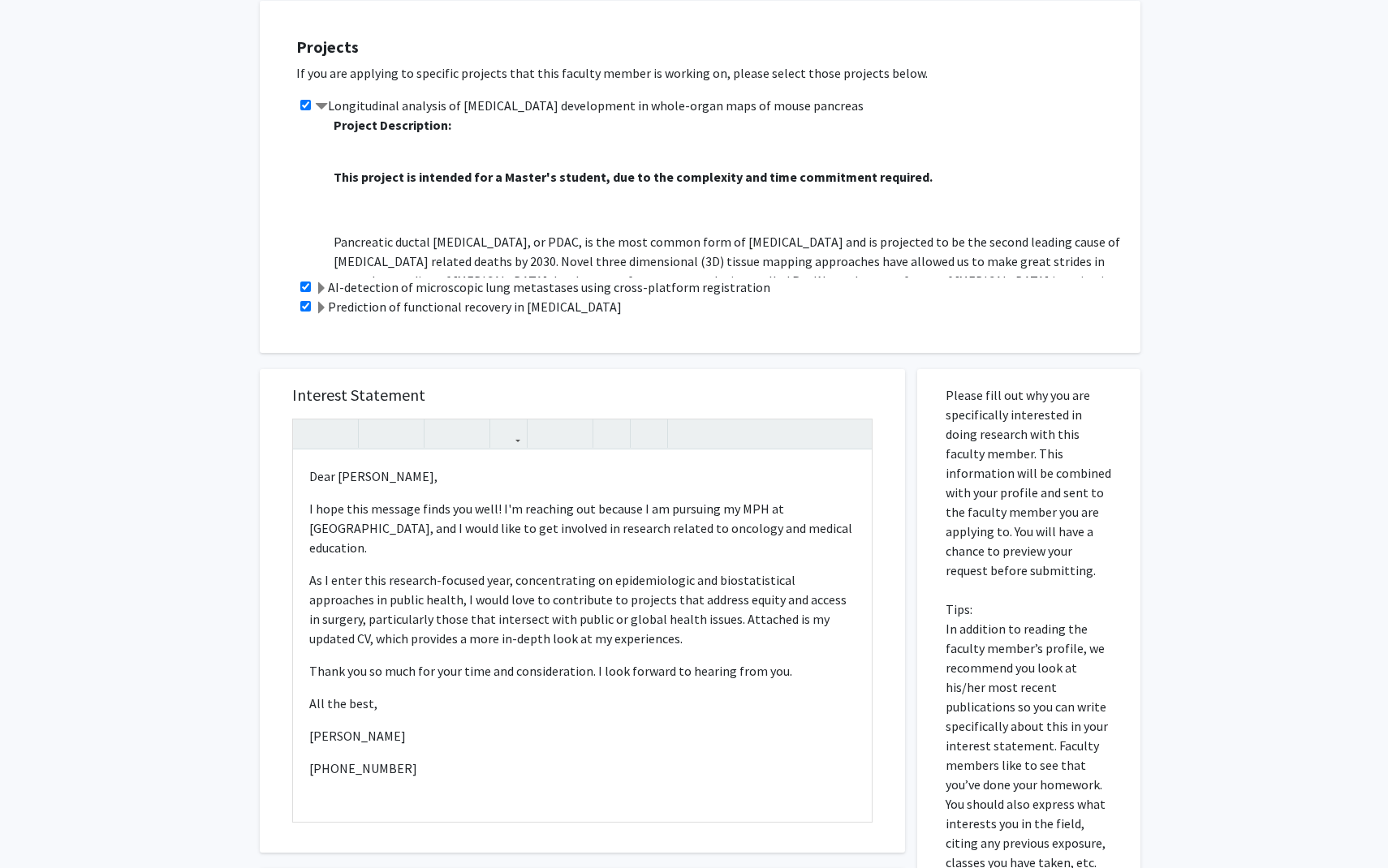
click at [322, 282] on span at bounding box center [322, 289] width 13 height 13
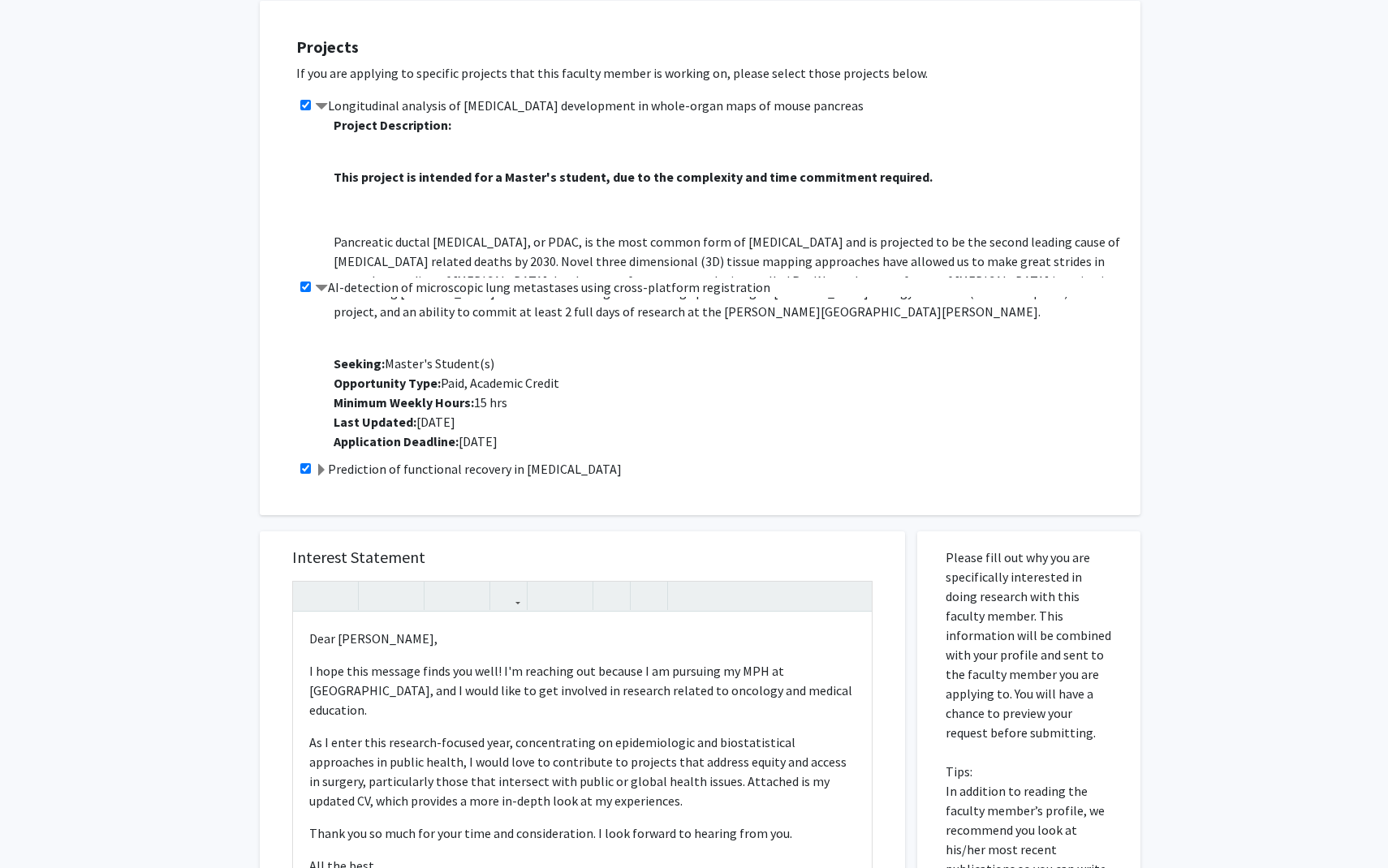
scroll to position [136, 0]
click at [677, 662] on p "I hope this message finds you well! I'm reaching out because I am pursuing my M…" at bounding box center [582, 690] width 547 height 59
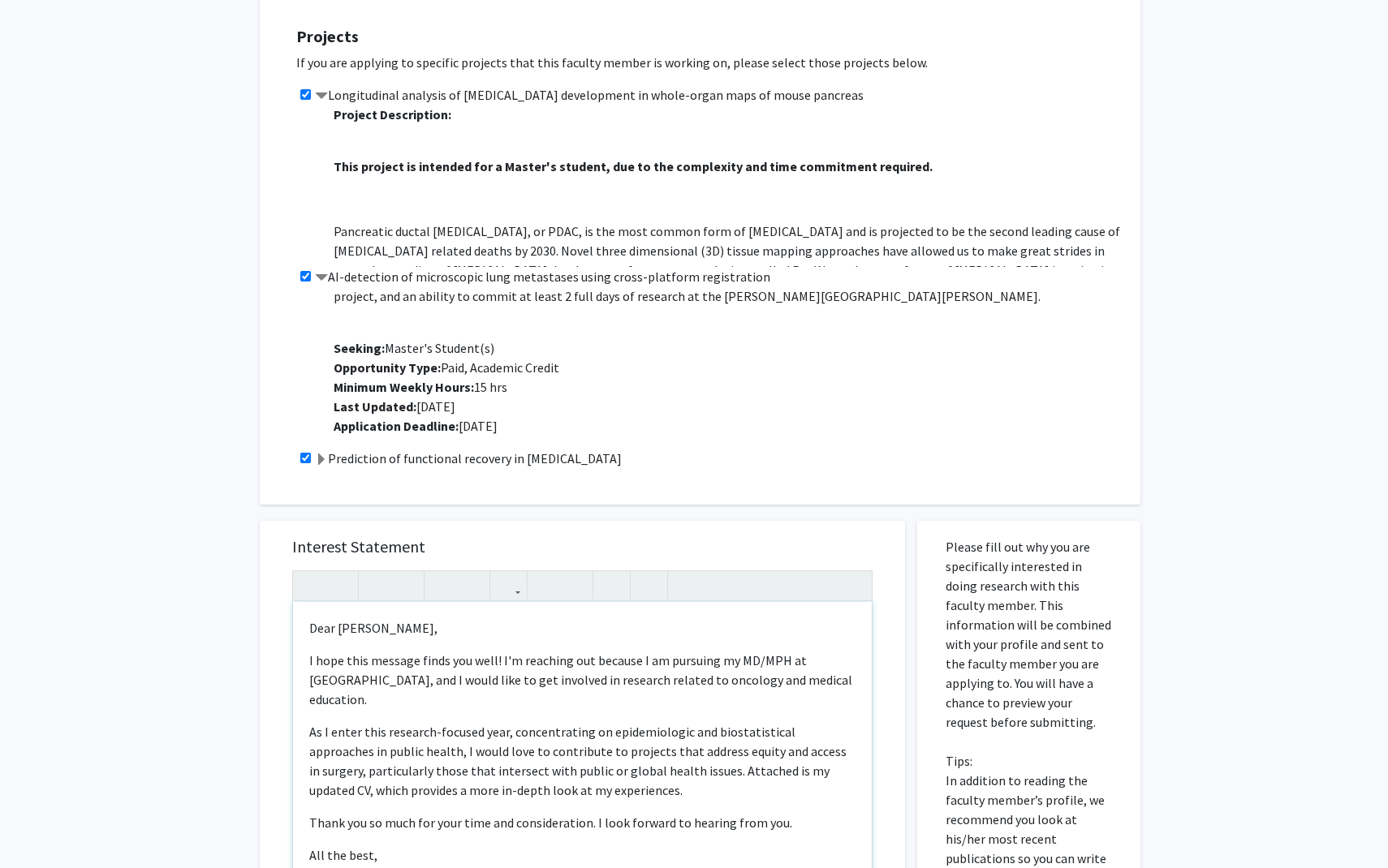
scroll to position [602, 0]
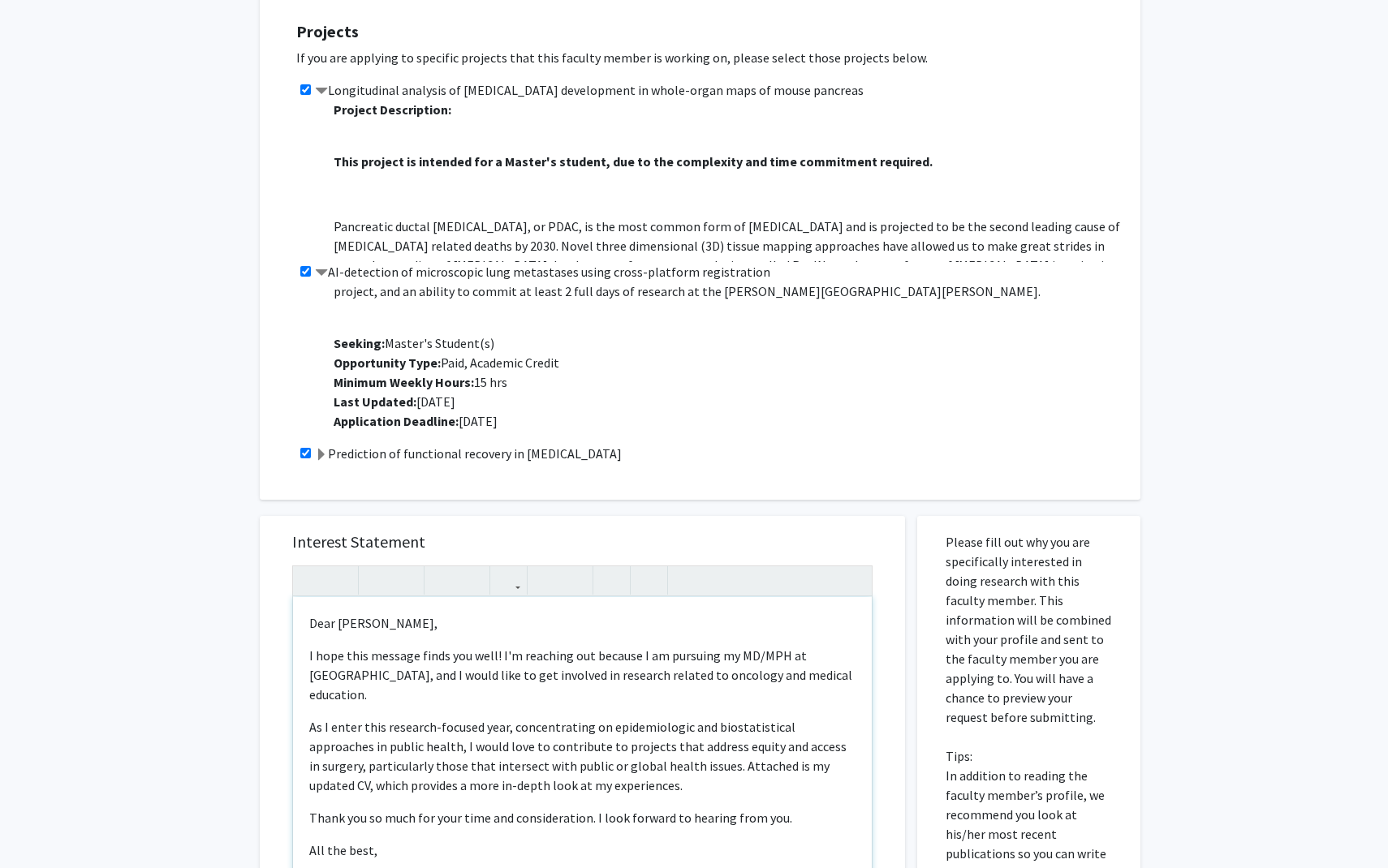
click at [613, 653] on p "I hope this message finds you well! I'm reaching out because I am pursuing my M…" at bounding box center [582, 674] width 547 height 59
drag, startPoint x: 493, startPoint y: 652, endPoint x: 645, endPoint y: 646, distance: 152.1
click at [645, 648] on p "I hope this message finds you well! I'm reaching out because I am pursuing my M…" at bounding box center [582, 674] width 547 height 59
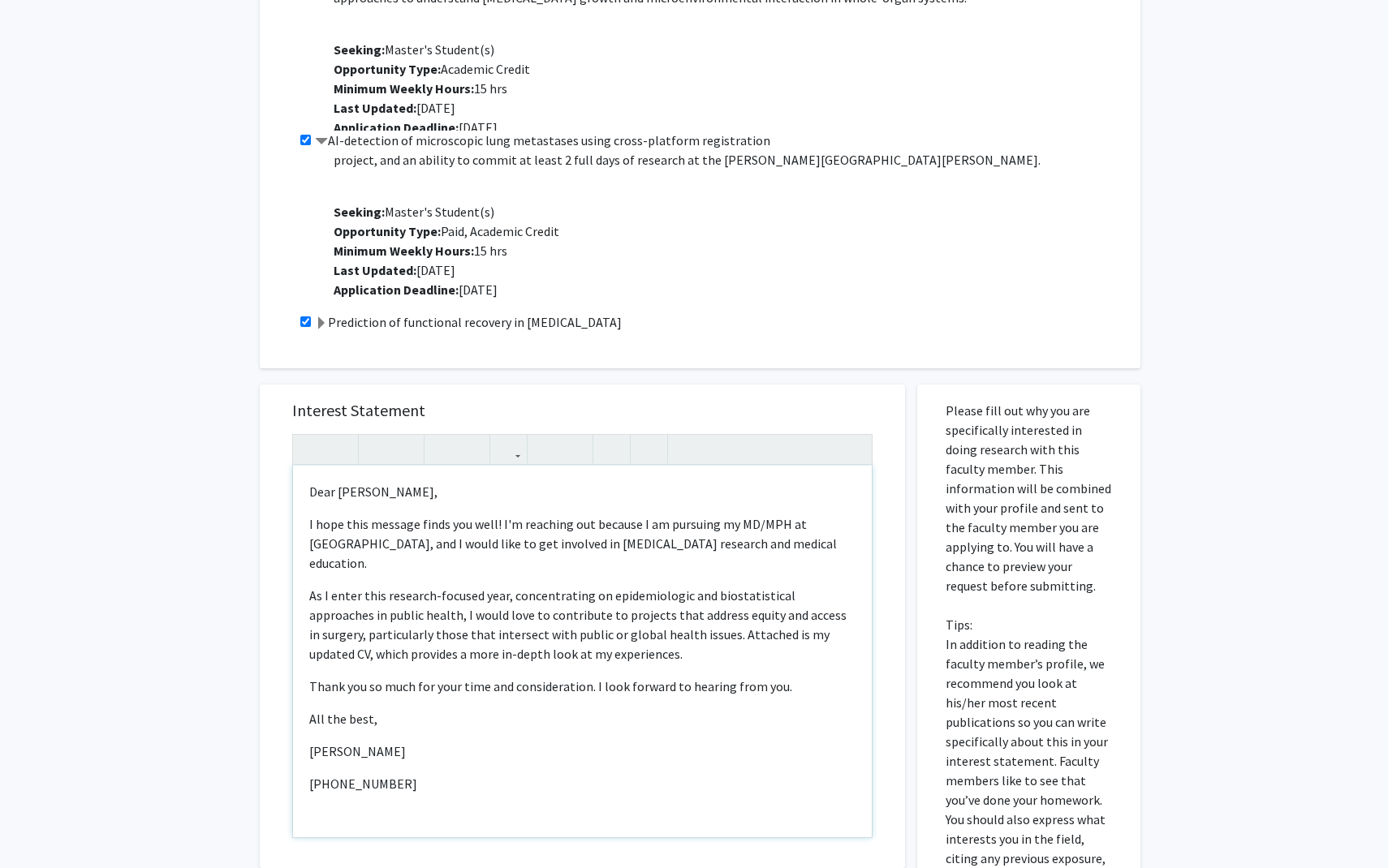
scroll to position [735, 0]
click at [672, 592] on p "As I enter this research-focused year, concentrating on epidemiologic and biost…" at bounding box center [582, 623] width 547 height 78
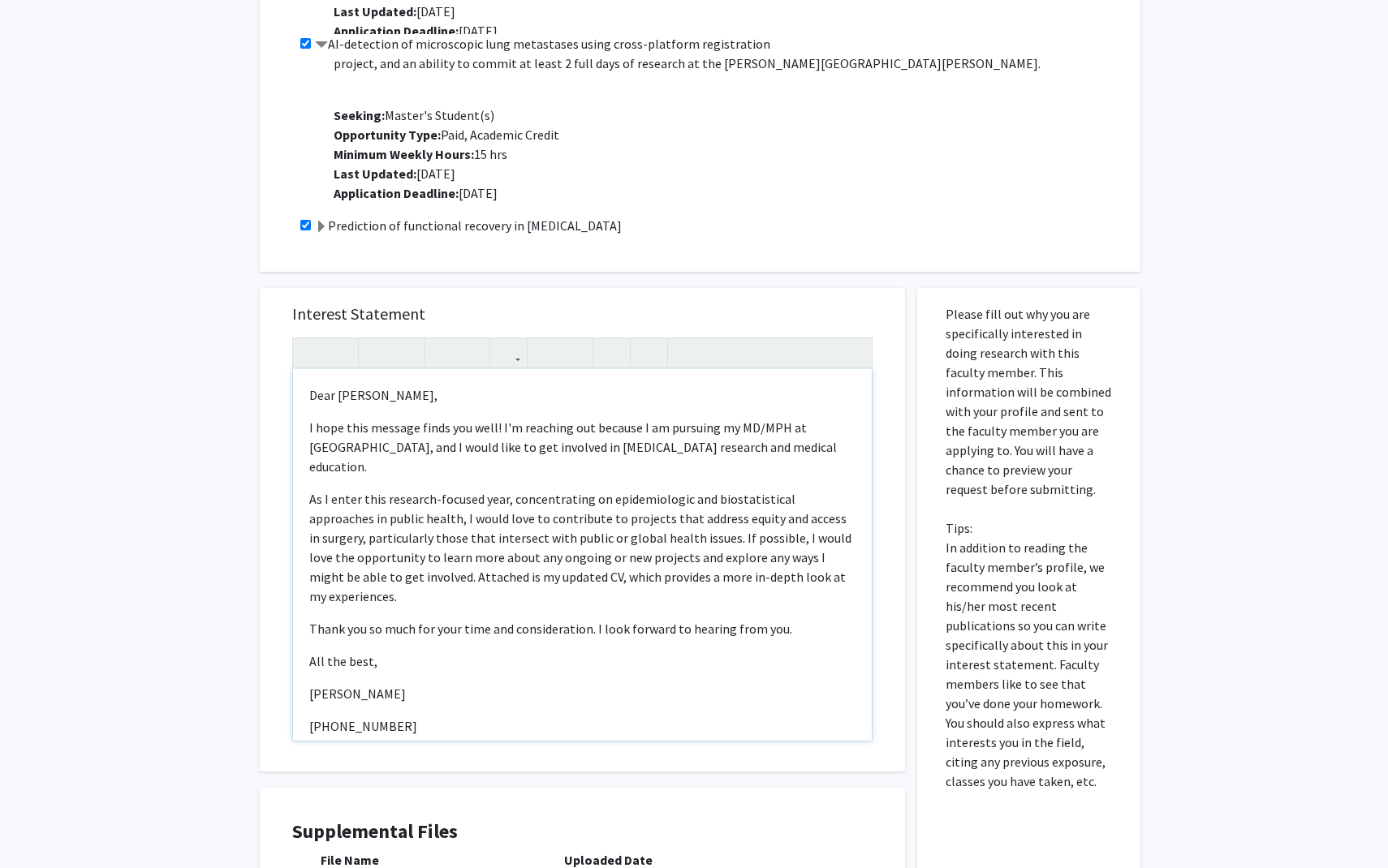
scroll to position [833, 0]
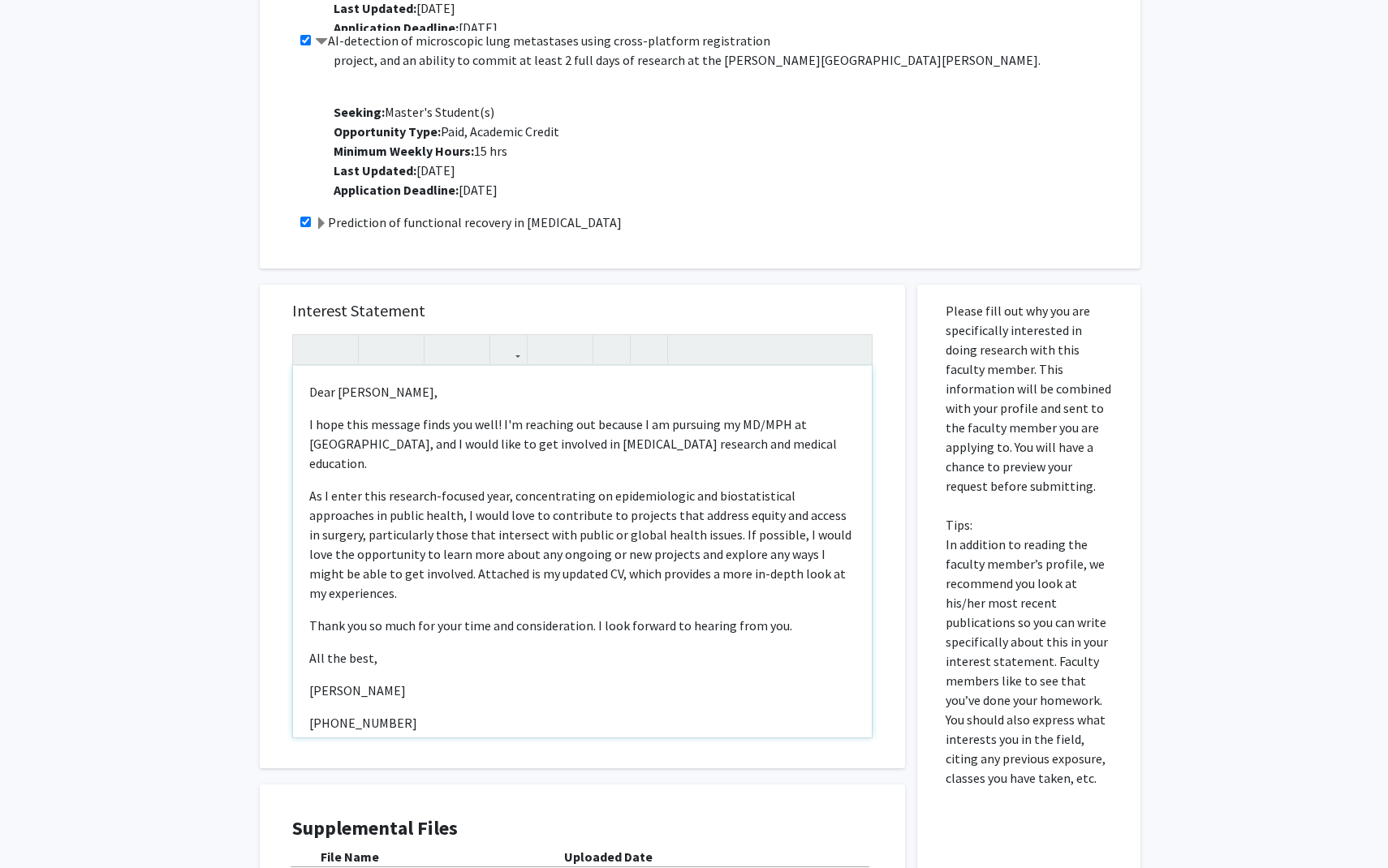
click at [677, 422] on p "I hope this message finds you well! I'm reaching out because I am pursuing my M…" at bounding box center [582, 444] width 547 height 59
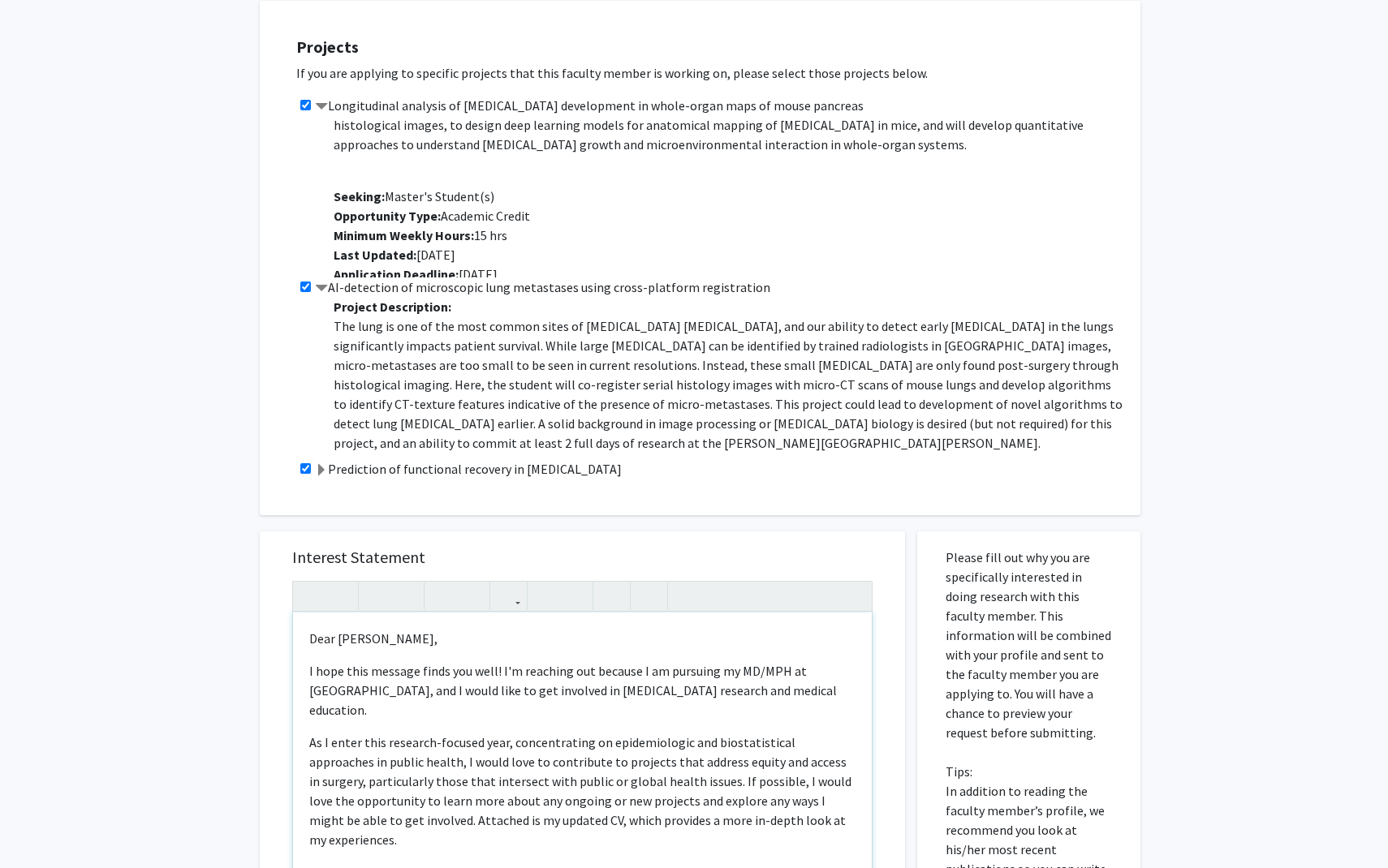
scroll to position [604, 0]
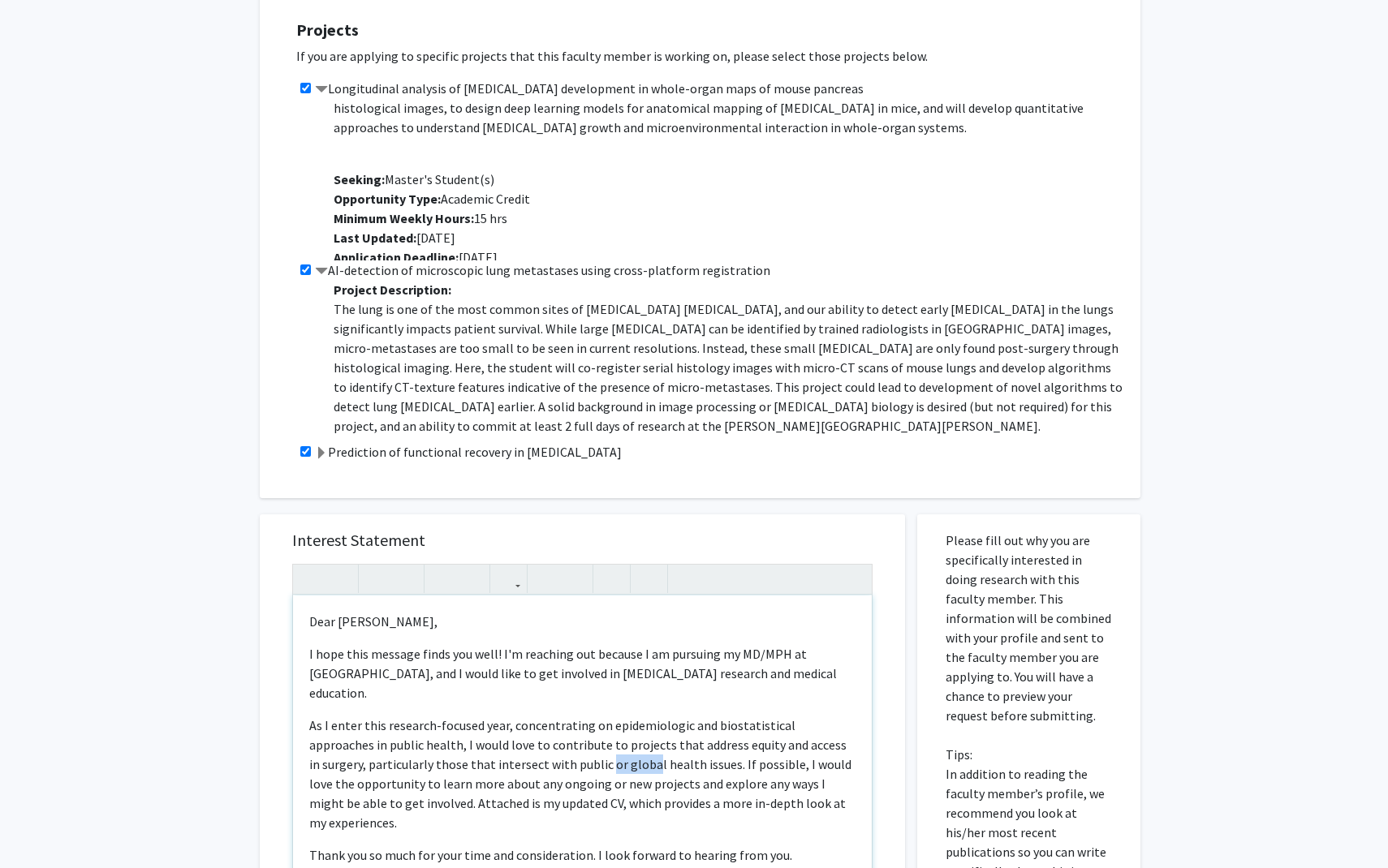
drag, startPoint x: 547, startPoint y: 728, endPoint x: 591, endPoint y: 727, distance: 44.0
click at [591, 714] on p "As I enter this research-focused year, concentrating on epidemiologic and biost…" at bounding box center [582, 774] width 547 height 117
click at [534, 714] on p "As I enter this research-focused year, concentrating on epidemiologic and biost…" at bounding box center [582, 774] width 547 height 117
click at [677, 714] on p "As I enter this research-focused year, concentrating on epidemiologic and biost…" at bounding box center [582, 774] width 547 height 117
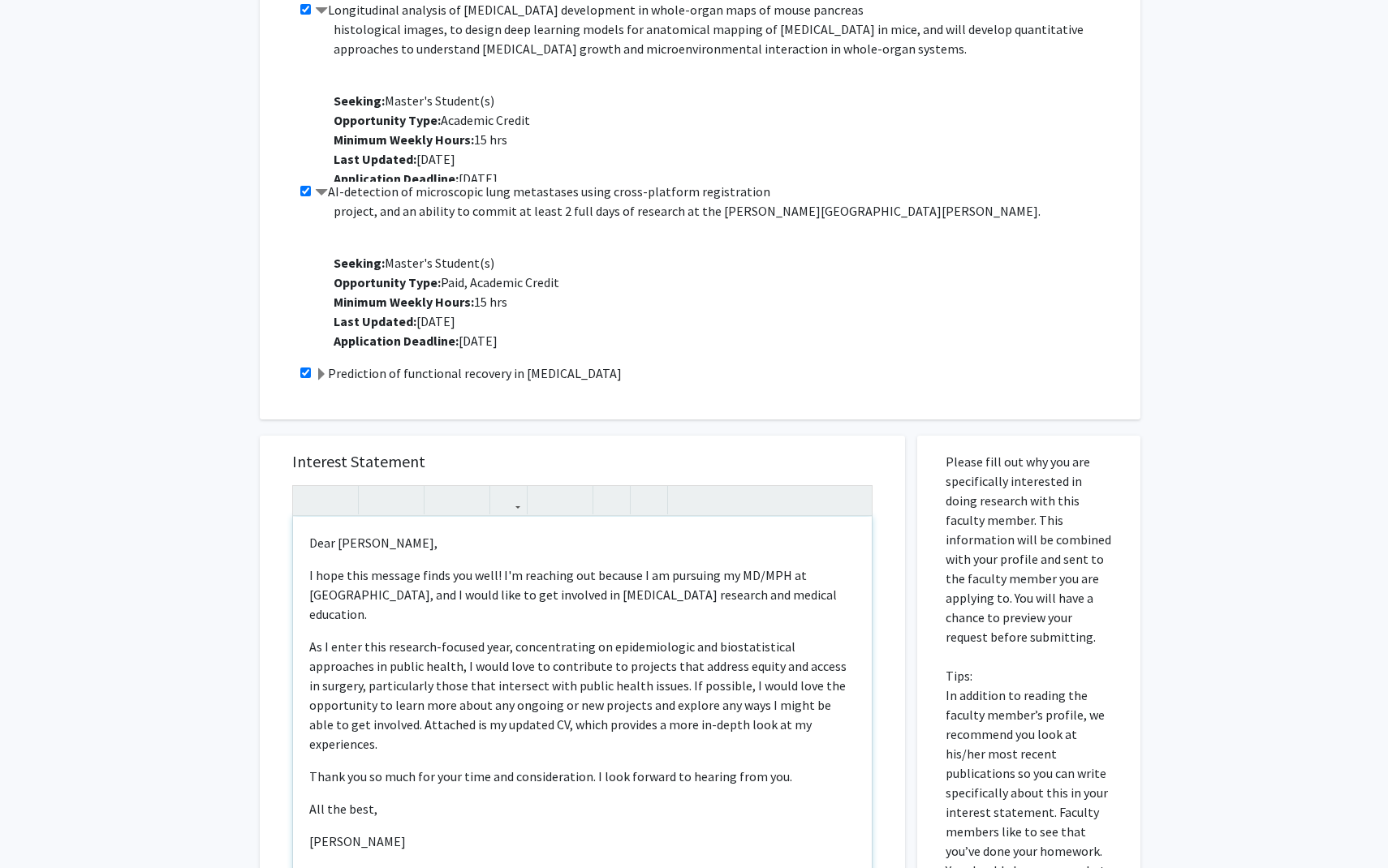
scroll to position [683, 0]
click at [621, 641] on p "As I enter this research-focused year, concentrating on epidemiologic and biost…" at bounding box center [582, 694] width 547 height 117
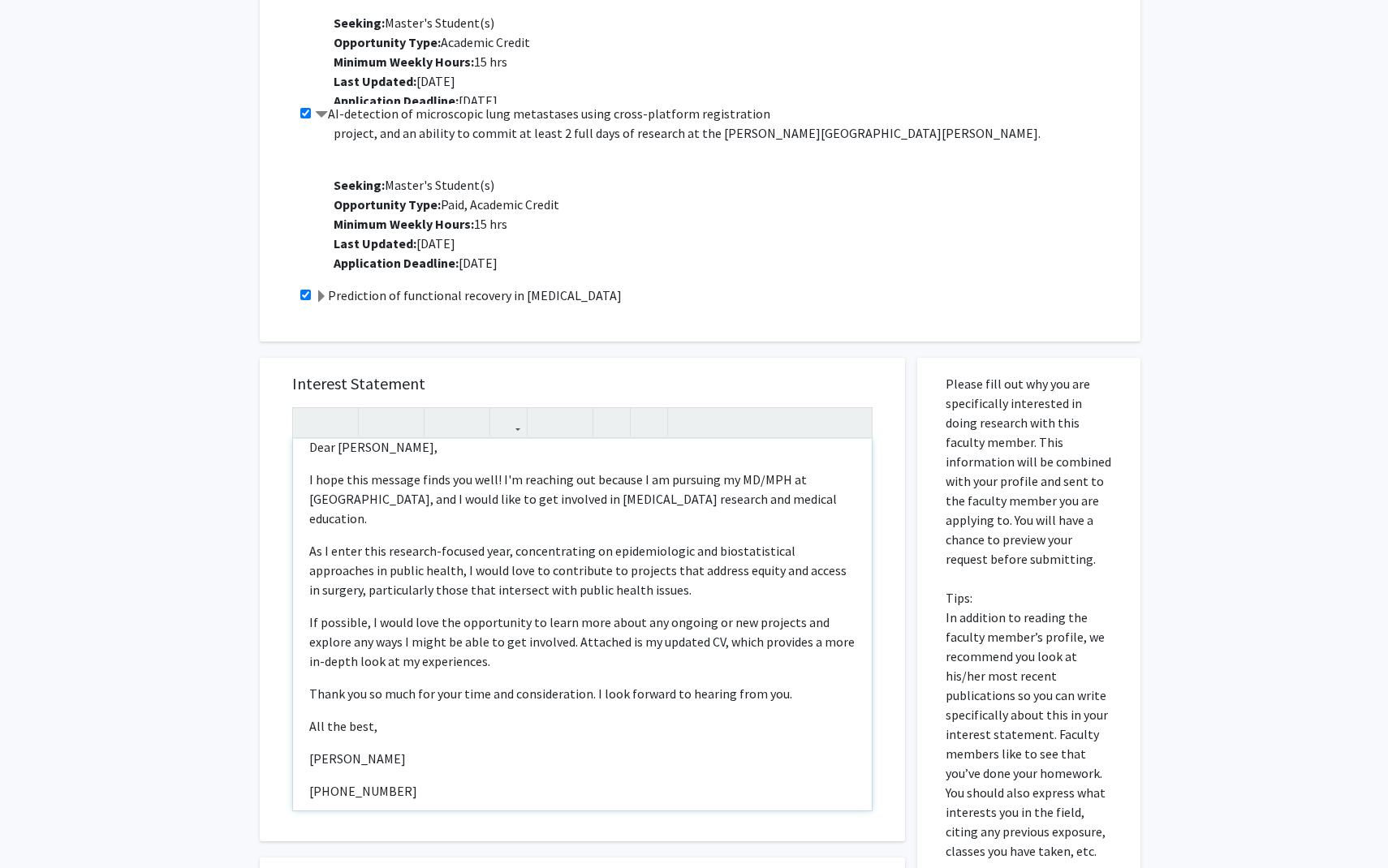
scroll to position [770, 0]
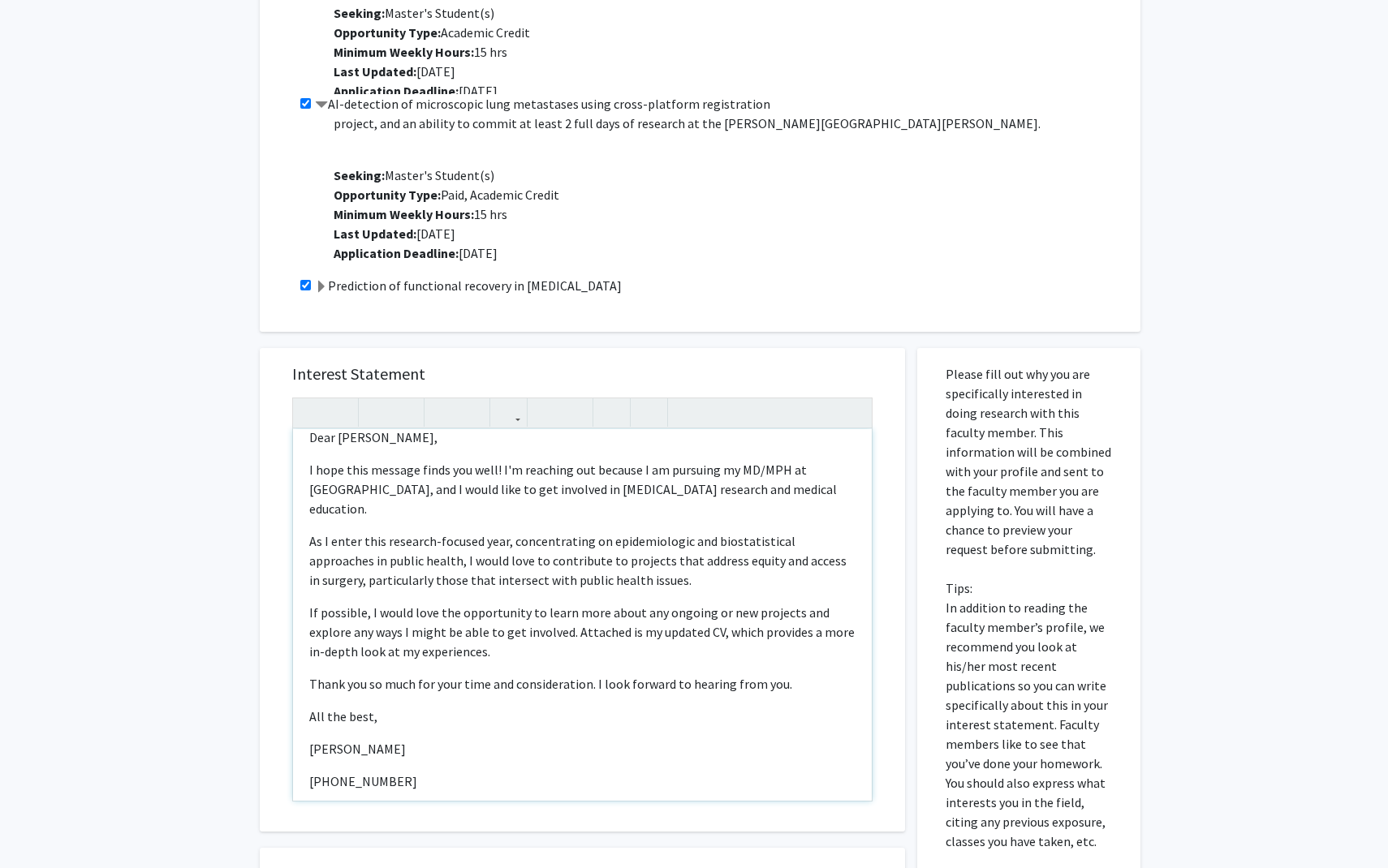
drag, startPoint x: 630, startPoint y: 539, endPoint x: 510, endPoint y: 536, distance: 120.0
click at [510, 536] on p "As I enter this research-focused year, concentrating on epidemiologic and biost…" at bounding box center [582, 560] width 547 height 59
click at [530, 538] on p "As I enter this research-focused year, concentrating on epidemiologic and biost…" at bounding box center [582, 560] width 547 height 59
click at [641, 542] on p "As I enter this research-focused year, concentrating on epidemiologic and biost…" at bounding box center [582, 560] width 547 height 59
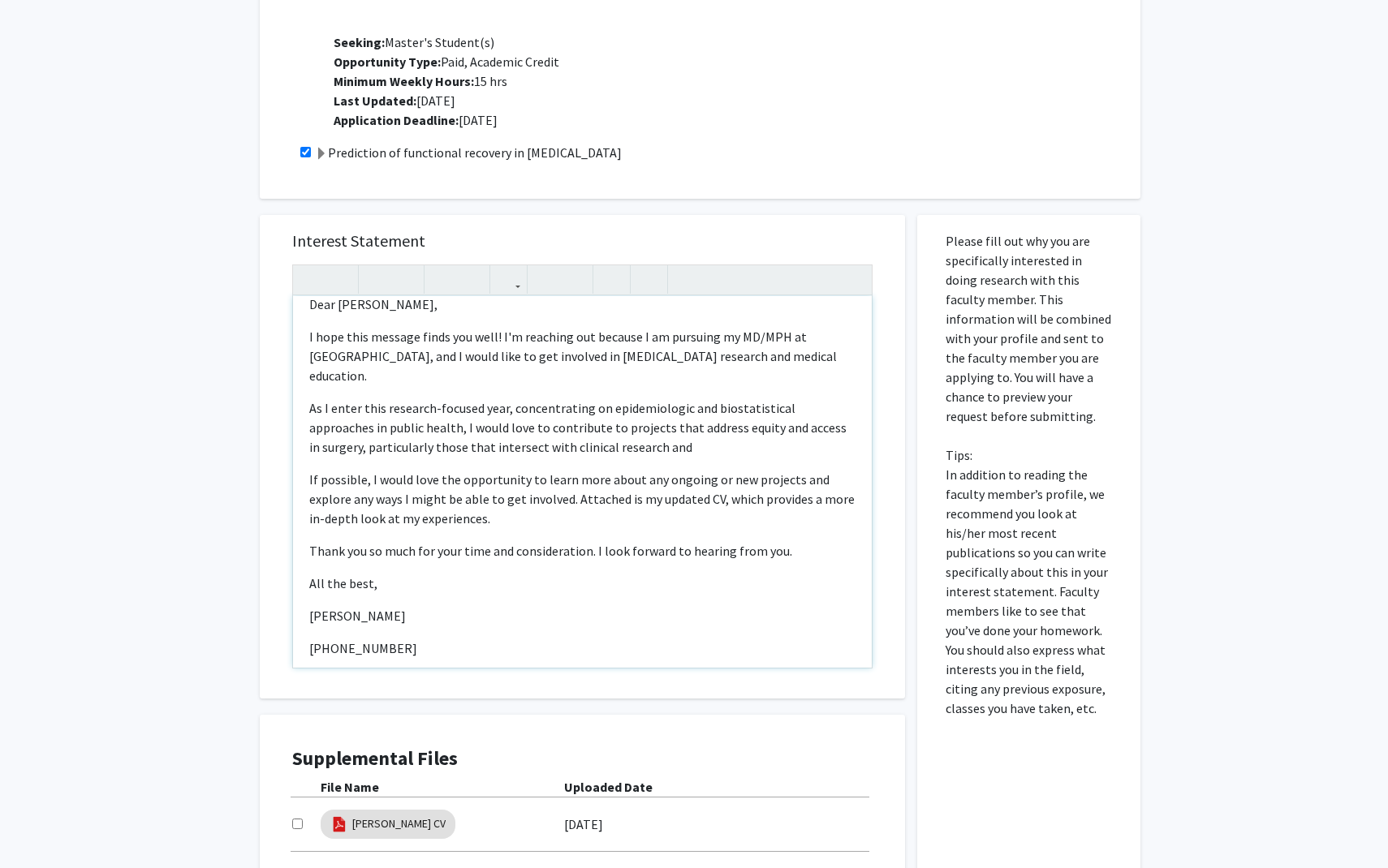
scroll to position [906, 0]
click at [513, 476] on p "If possible, I would love the opportunity to learn more about any ongoing or ne…" at bounding box center [582, 495] width 547 height 59
click at [409, 589] on div "Dear [PERSON_NAME], I hope this message finds you well! I'm reaching out becaus…" at bounding box center [582, 478] width 578 height 372
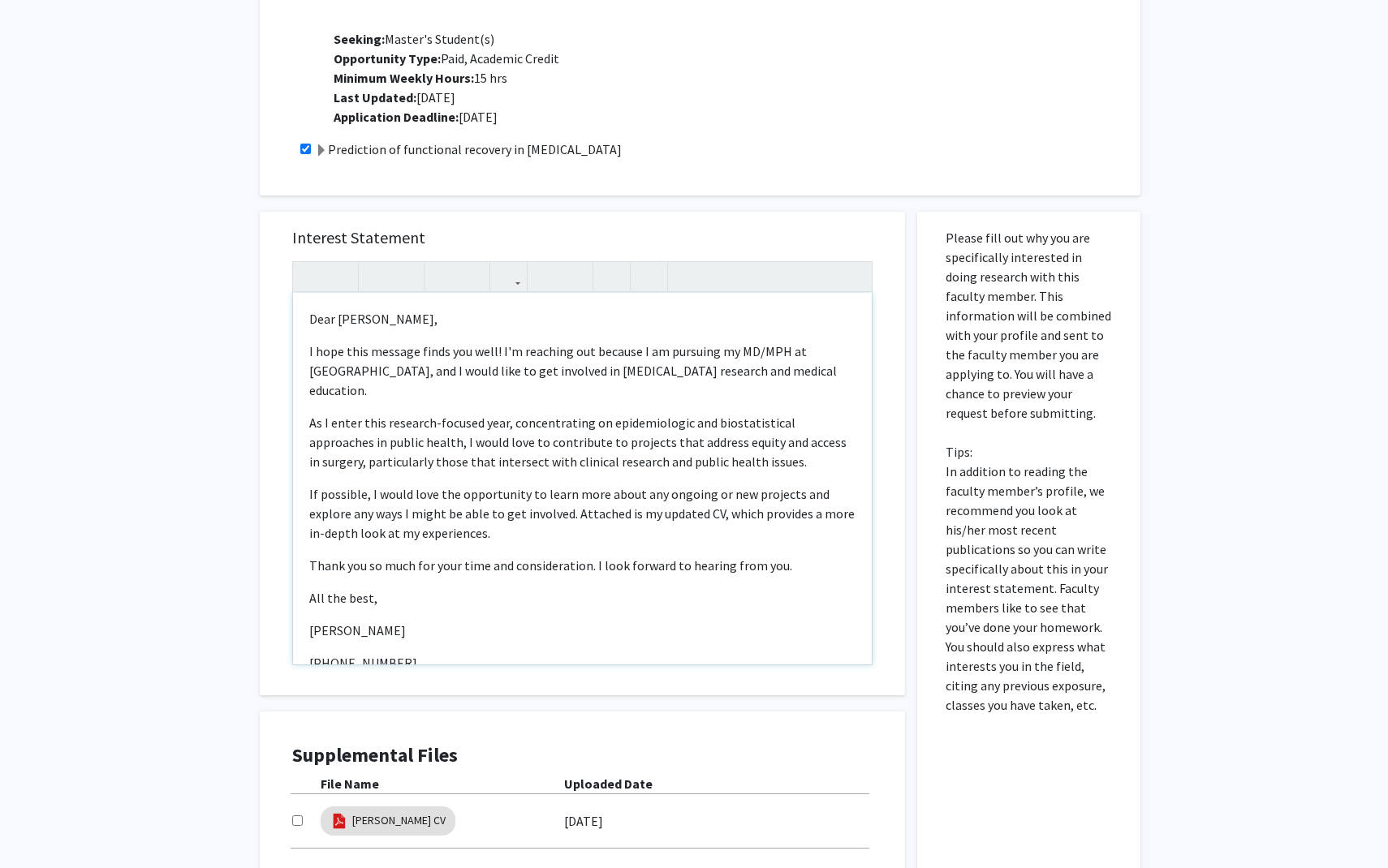
click at [307, 454] on div "Dear [PERSON_NAME], I hope this message finds you well! I'm reaching out becaus…" at bounding box center [582, 478] width 578 height 372
click at [498, 342] on p "I hope this message finds you well! I'm reaching out because I am pursuing my M…" at bounding box center [582, 371] width 547 height 59
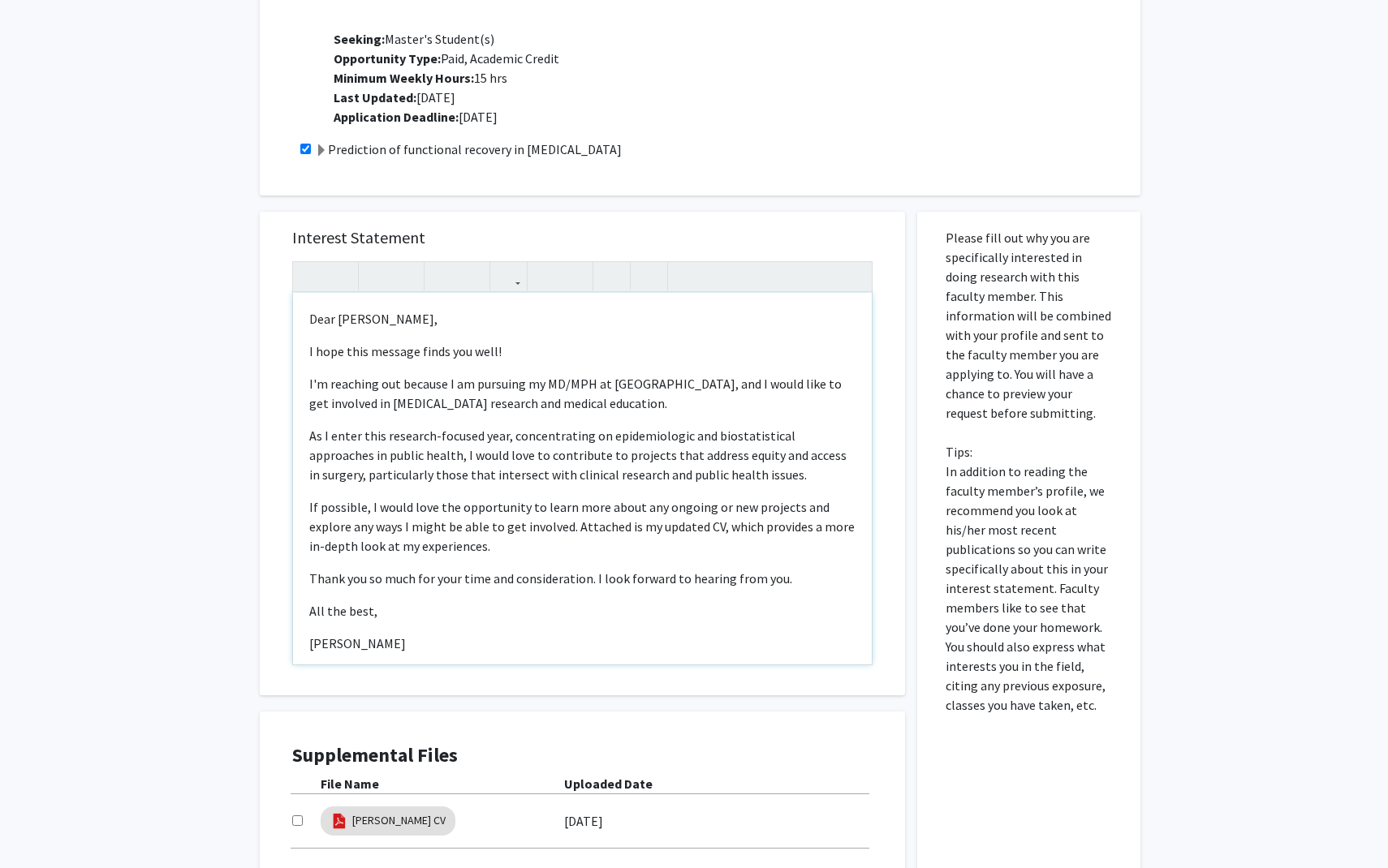
click at [309, 426] on p "As I enter this research-focused year, concentrating on epidemiologic and biost…" at bounding box center [582, 455] width 547 height 59
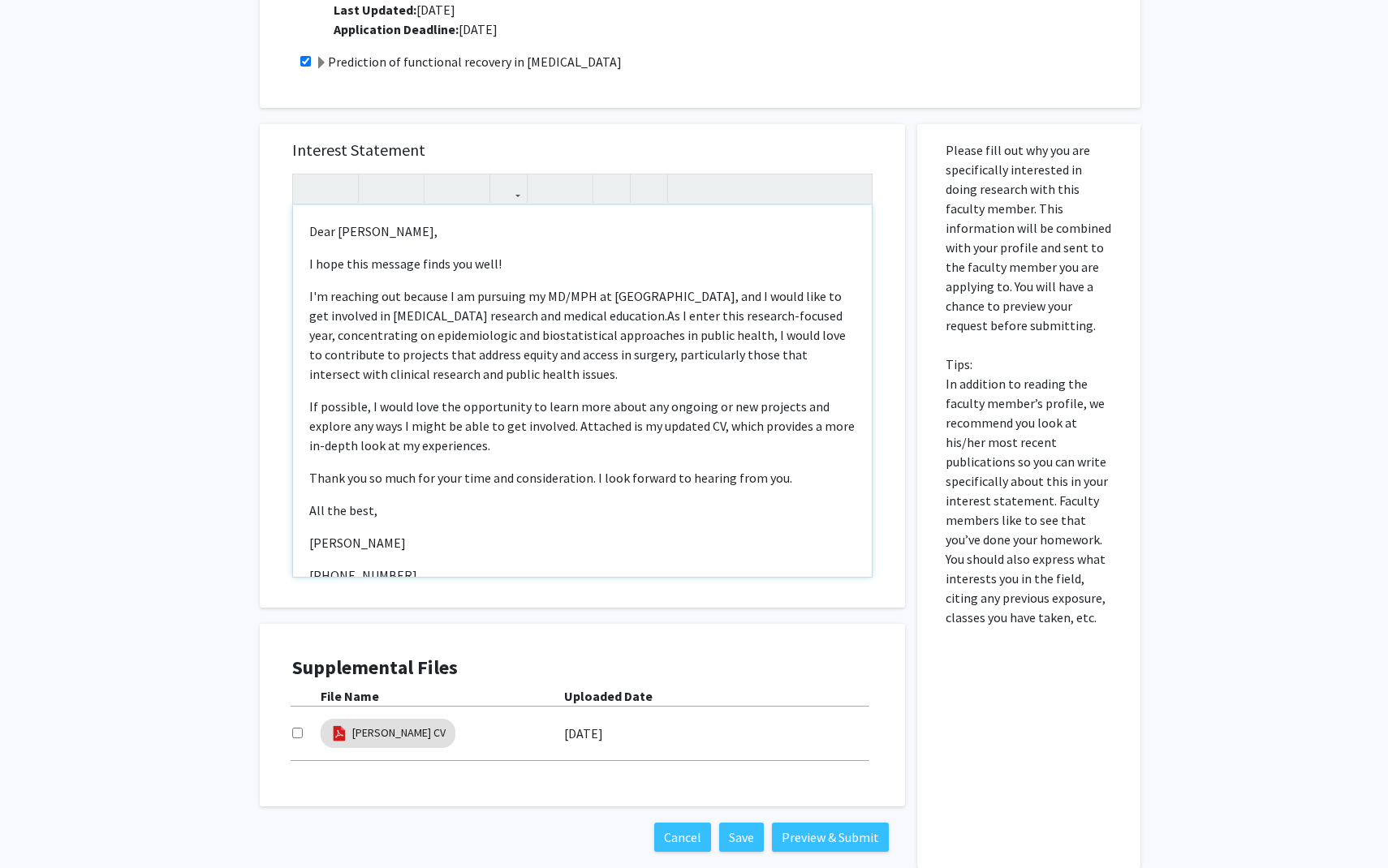
scroll to position [996, 0]
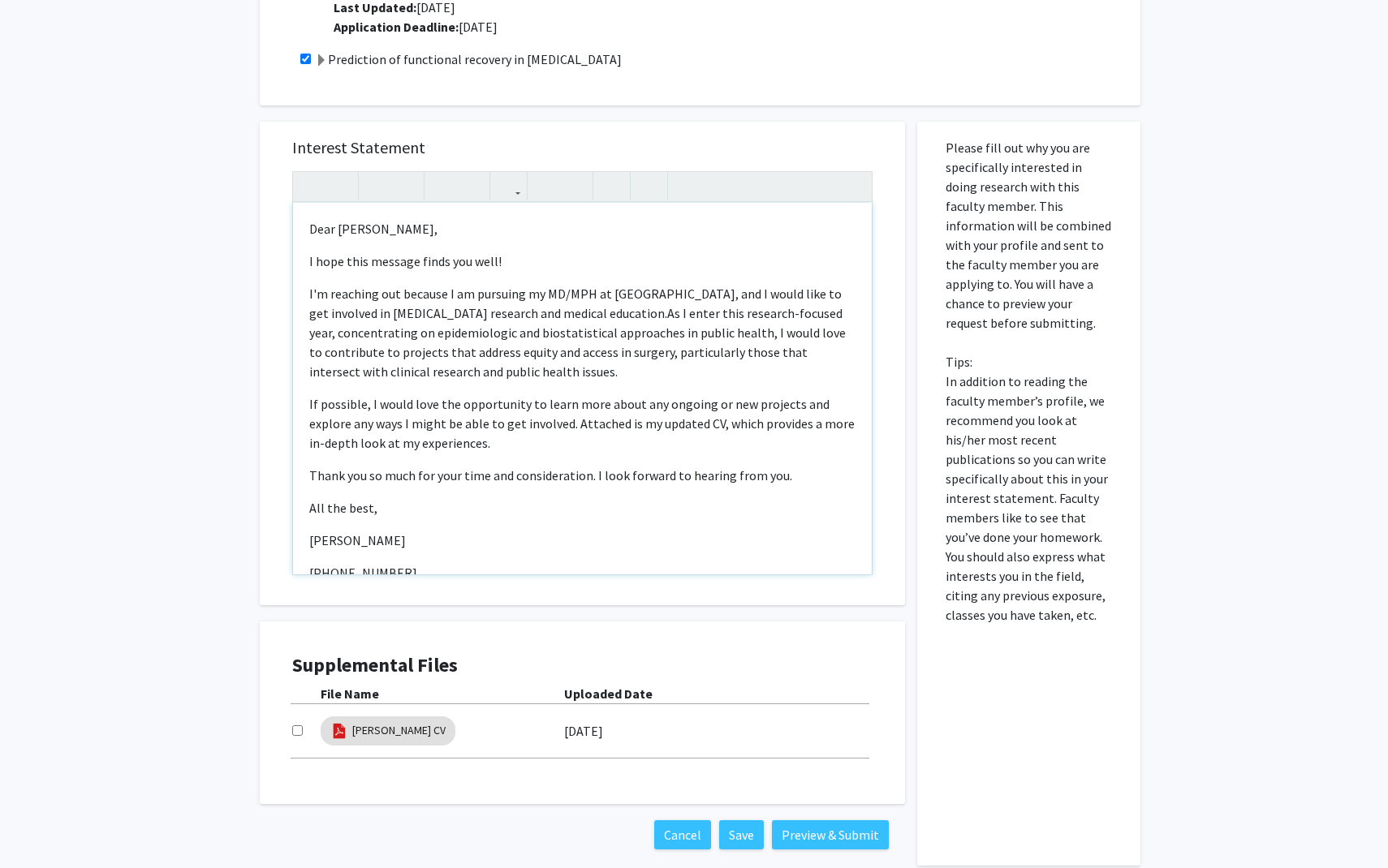
click at [568, 284] on p "I'm reaching out because I am pursuing my MD/MPH at [GEOGRAPHIC_DATA], and I wo…" at bounding box center [582, 332] width 547 height 97
type textarea "<p>Dear [PERSON_NAME],</p><p>I hope this message finds you well!&nbsp;</p><p>I'…"
click at [464, 350] on p "I'm reaching out because I am pursuing my MPH at [GEOGRAPHIC_DATA], and I would…" at bounding box center [582, 332] width 547 height 97
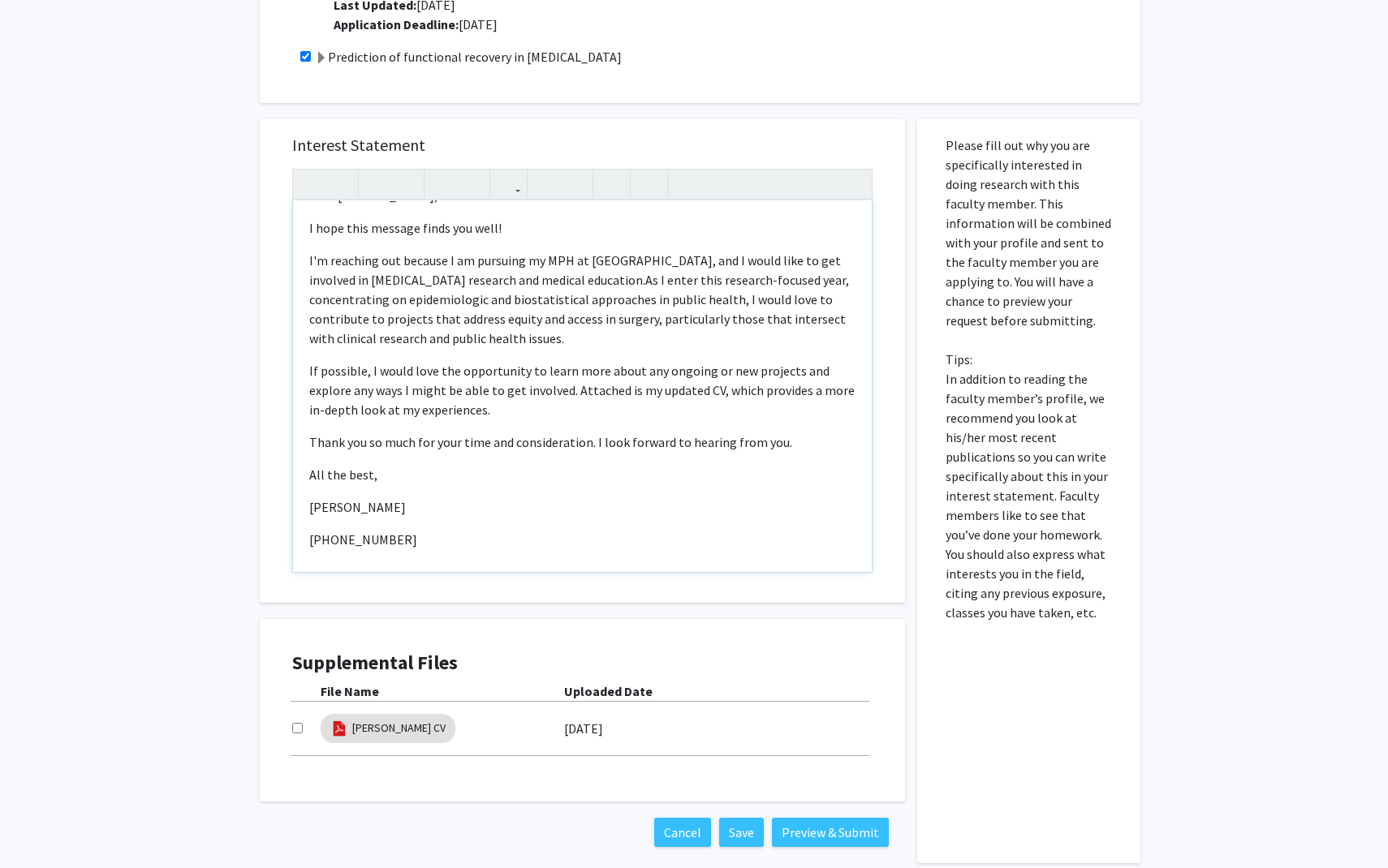
scroll to position [37, 0]
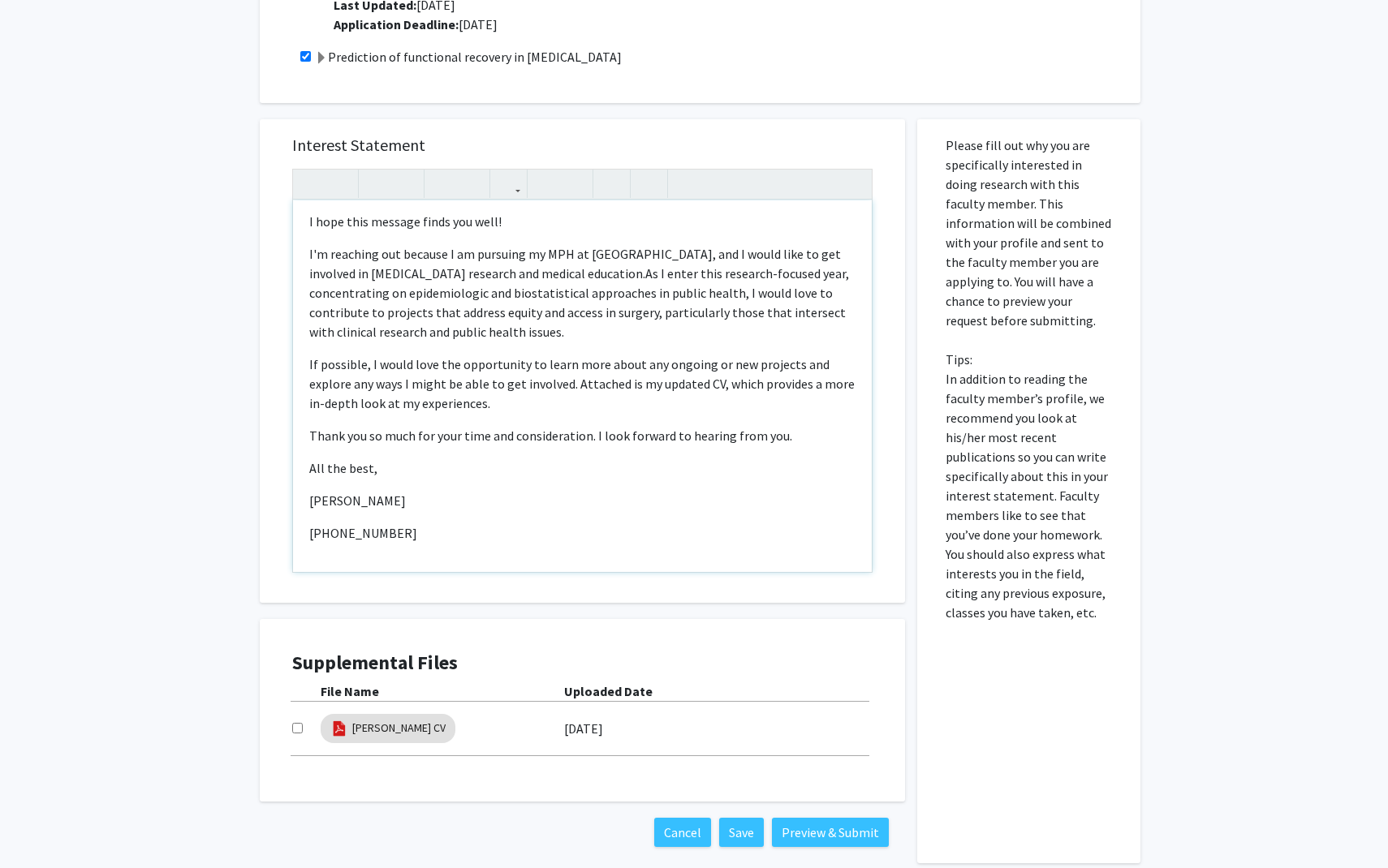
click at [358, 527] on div "Dear [PERSON_NAME], I hope this message finds you well! I'm reaching out becaus…" at bounding box center [582, 386] width 578 height 372
click at [350, 541] on div "Dear [PERSON_NAME], I hope this message finds you well! I'm reaching out becaus…" at bounding box center [582, 386] width 578 height 372
click at [405, 523] on p "[PHONE_NUMBER]" at bounding box center [582, 533] width 547 height 19
click at [368, 714] on link "[PERSON_NAME] CV" at bounding box center [399, 728] width 93 height 17
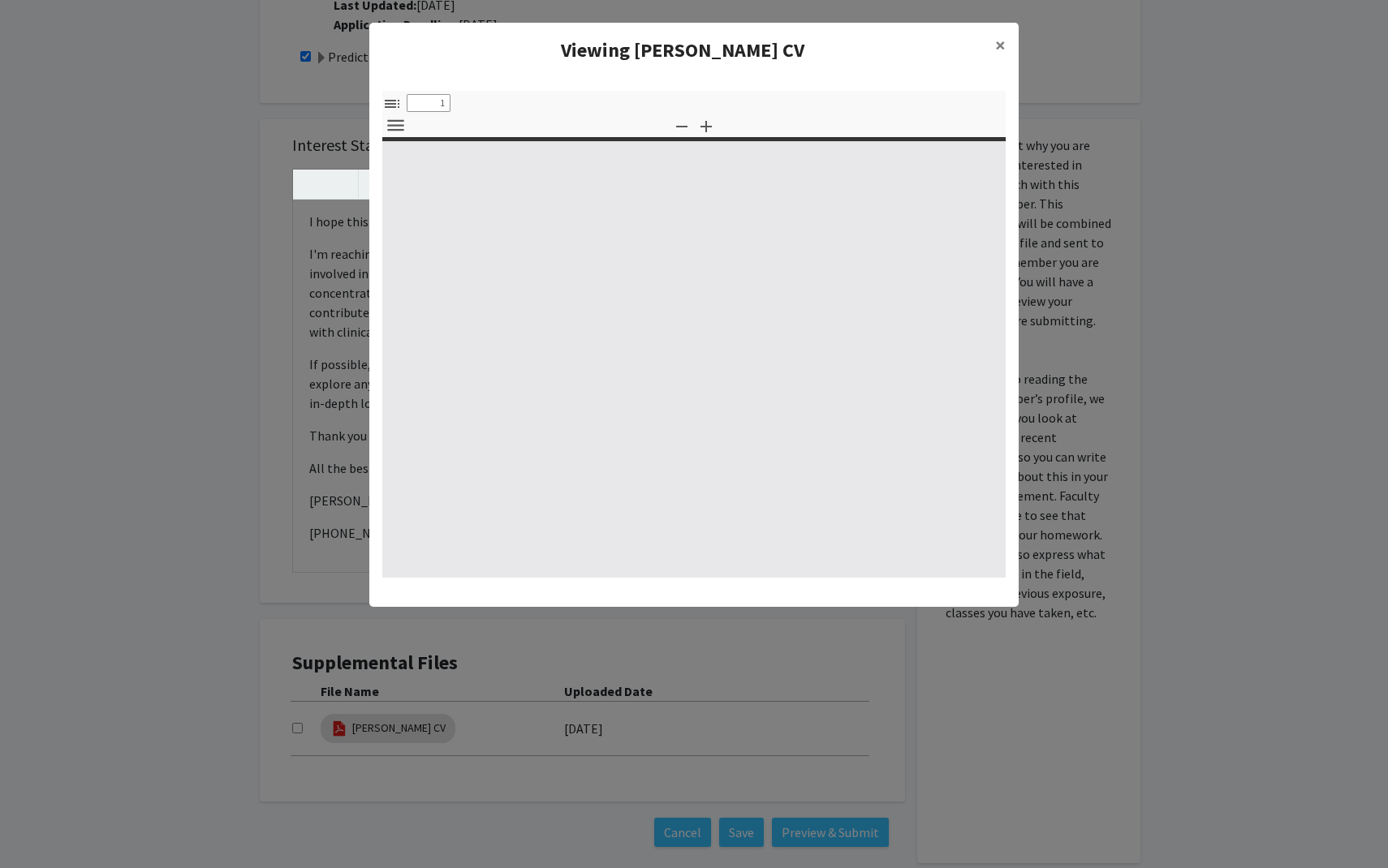
select select "custom"
type input "0"
select select "custom"
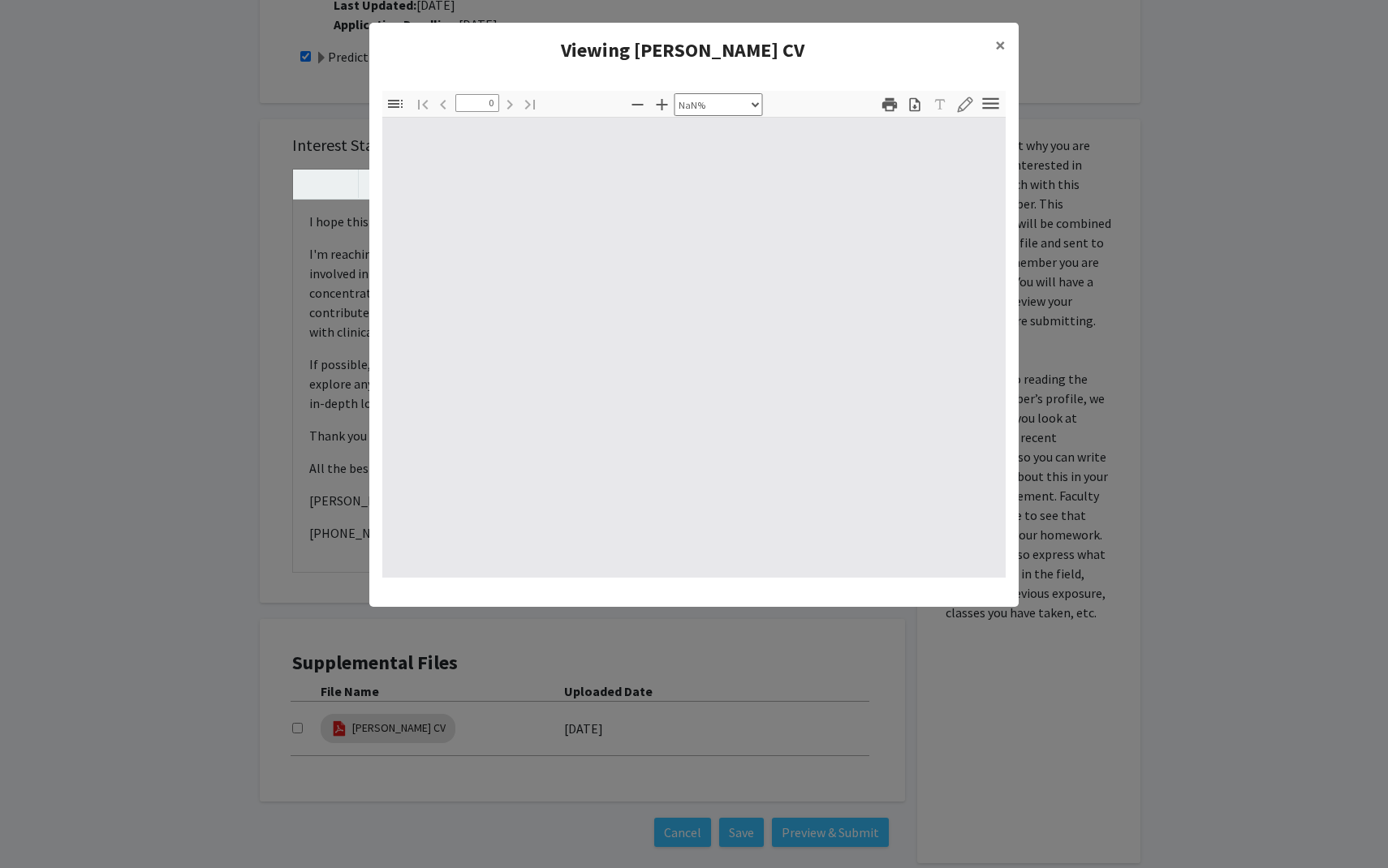
type input "1"
select select "auto"
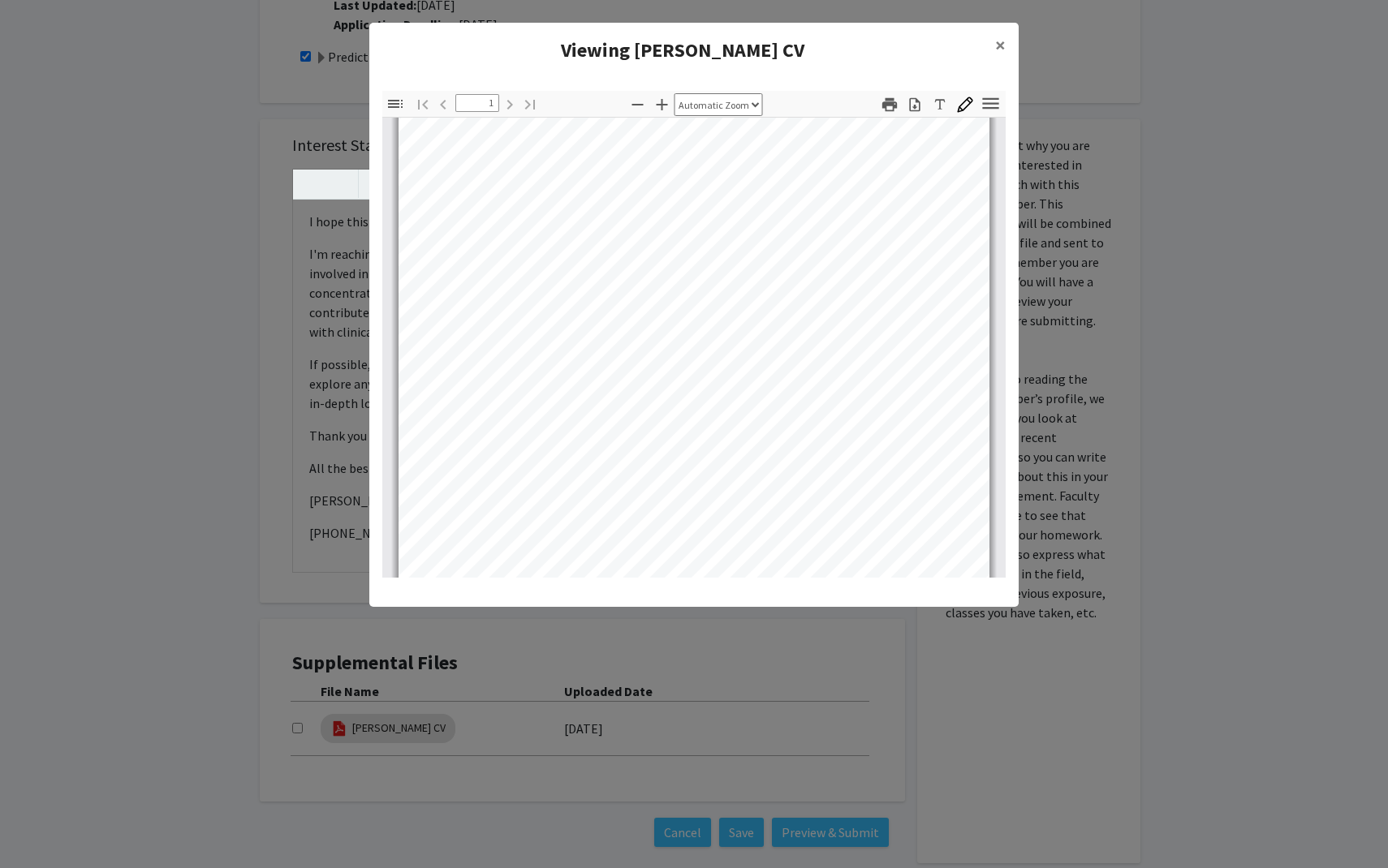
scroll to position [0, 0]
click at [677, 42] on span "×" at bounding box center [1000, 45] width 11 height 25
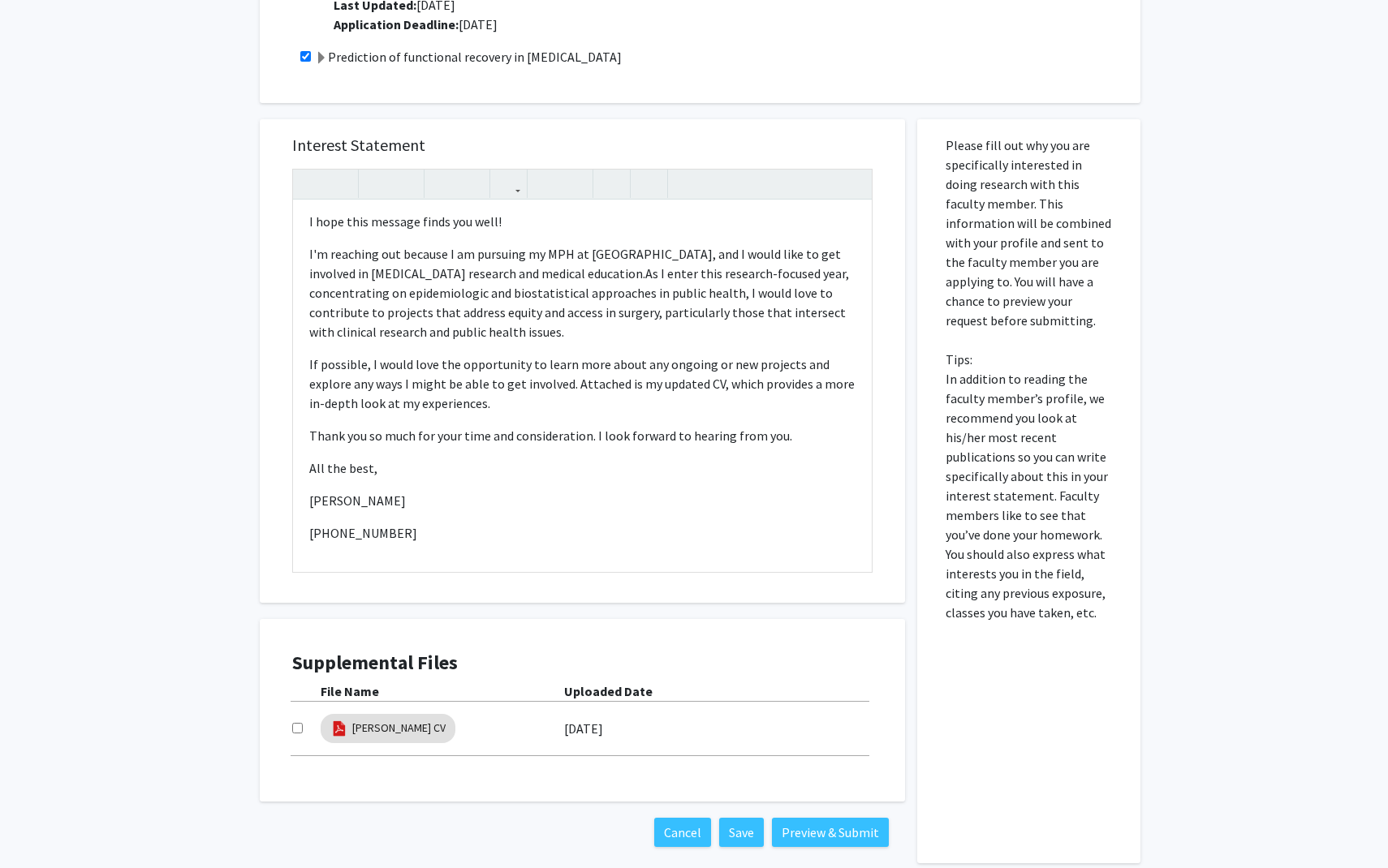
click at [295, 714] on input "checkbox" at bounding box center [297, 728] width 11 height 11
checkbox input "true"
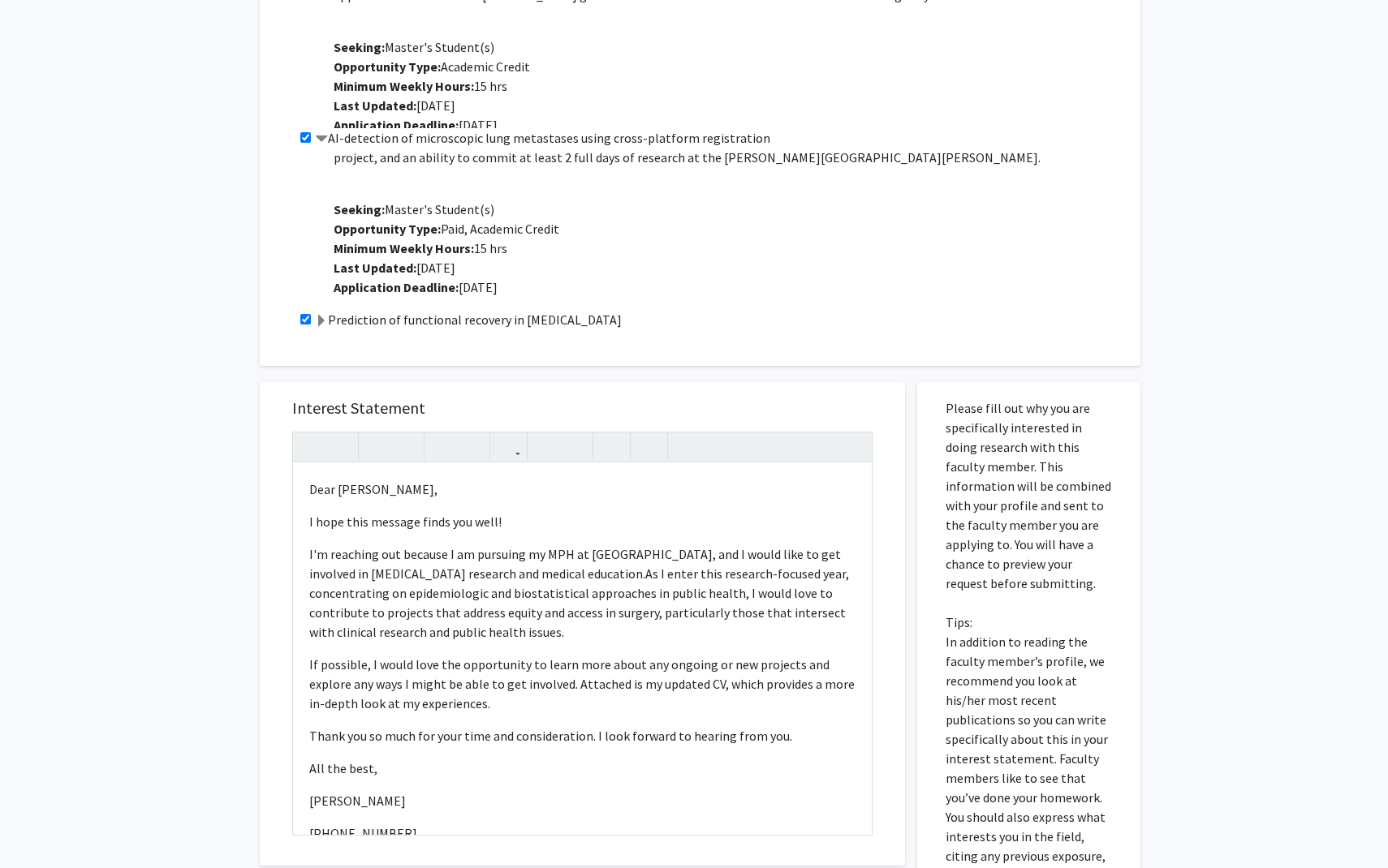
scroll to position [1059, 0]
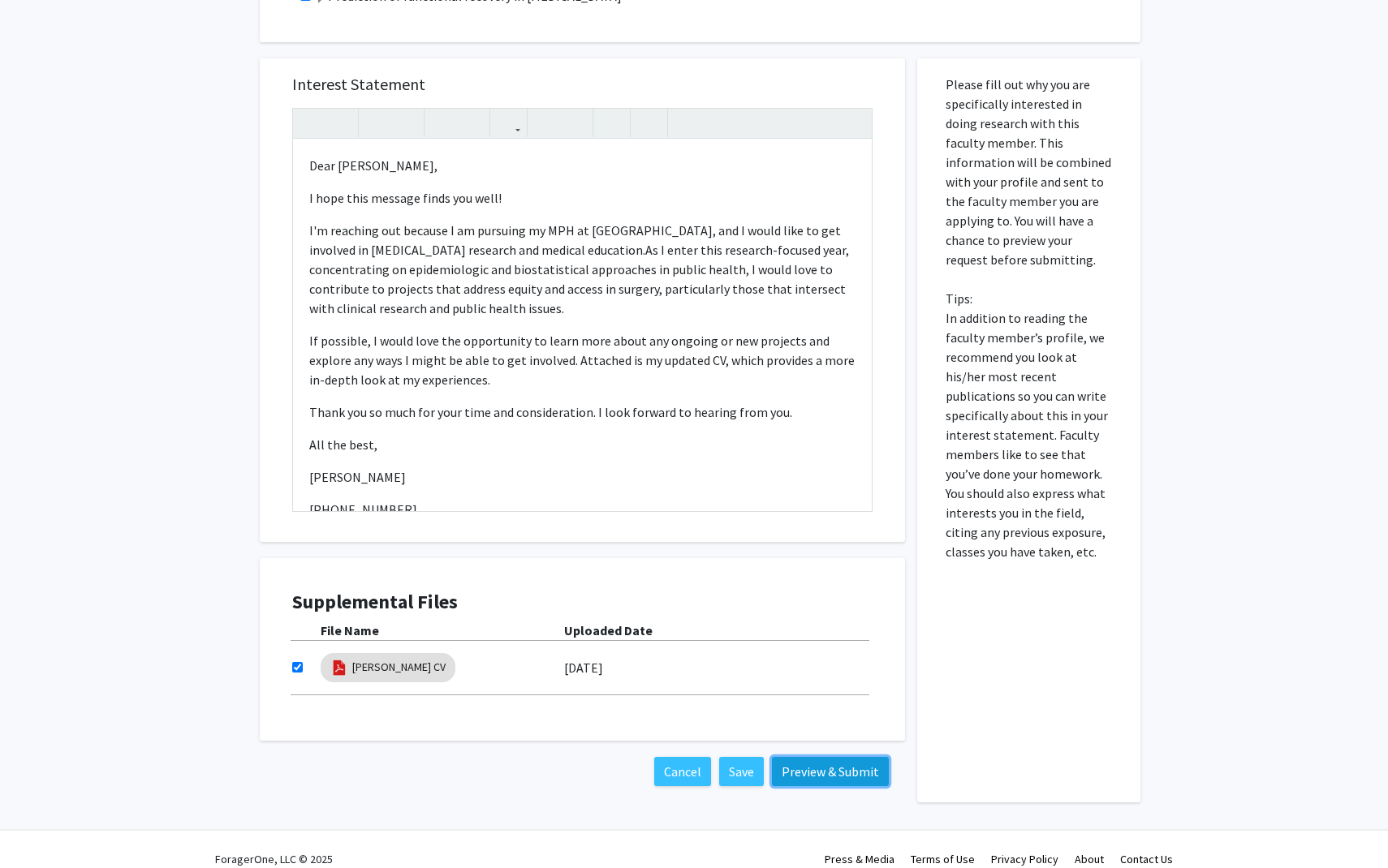
click at [677, 714] on button "Preview & Submit" at bounding box center [830, 771] width 117 height 29
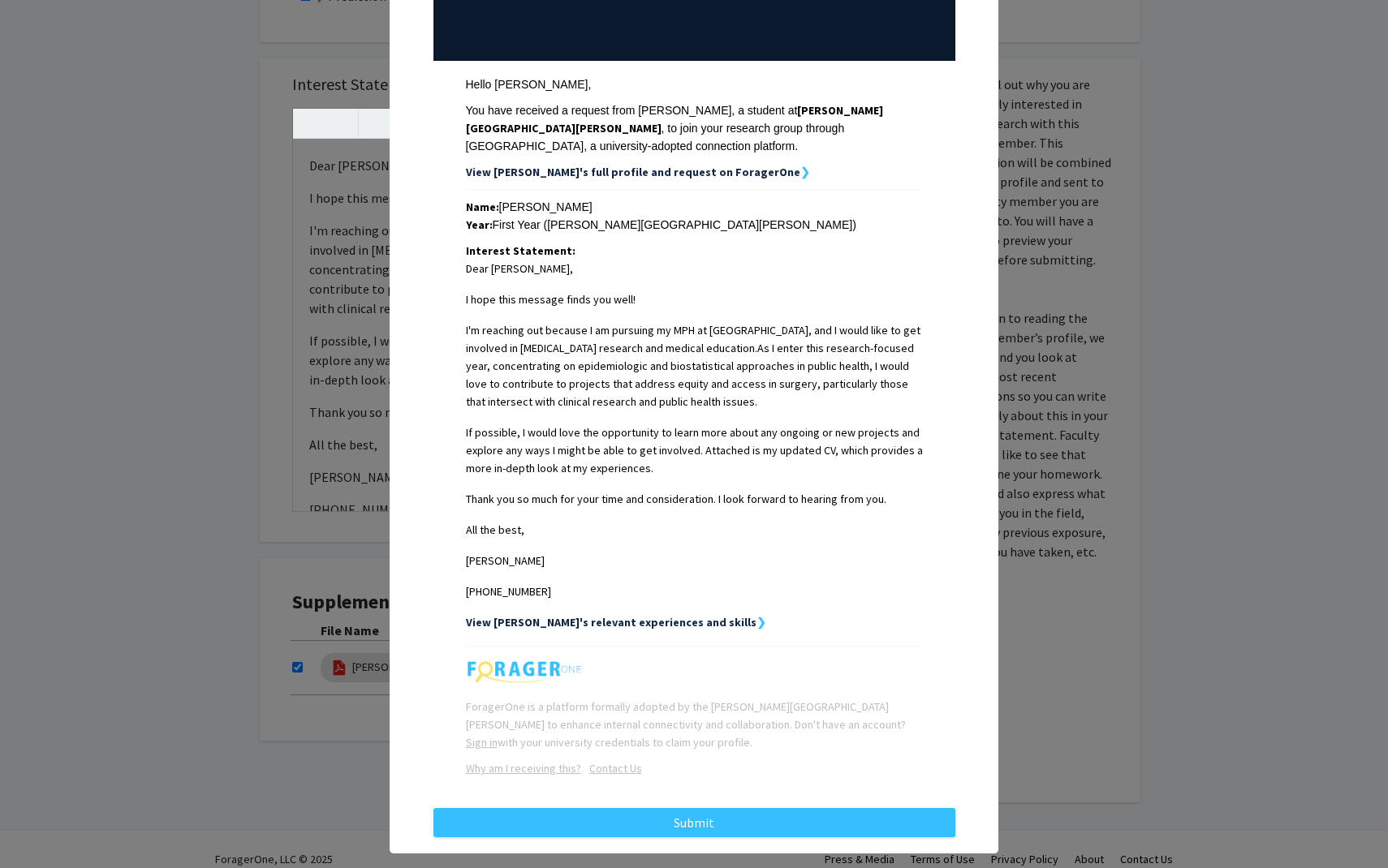
scroll to position [195, 0]
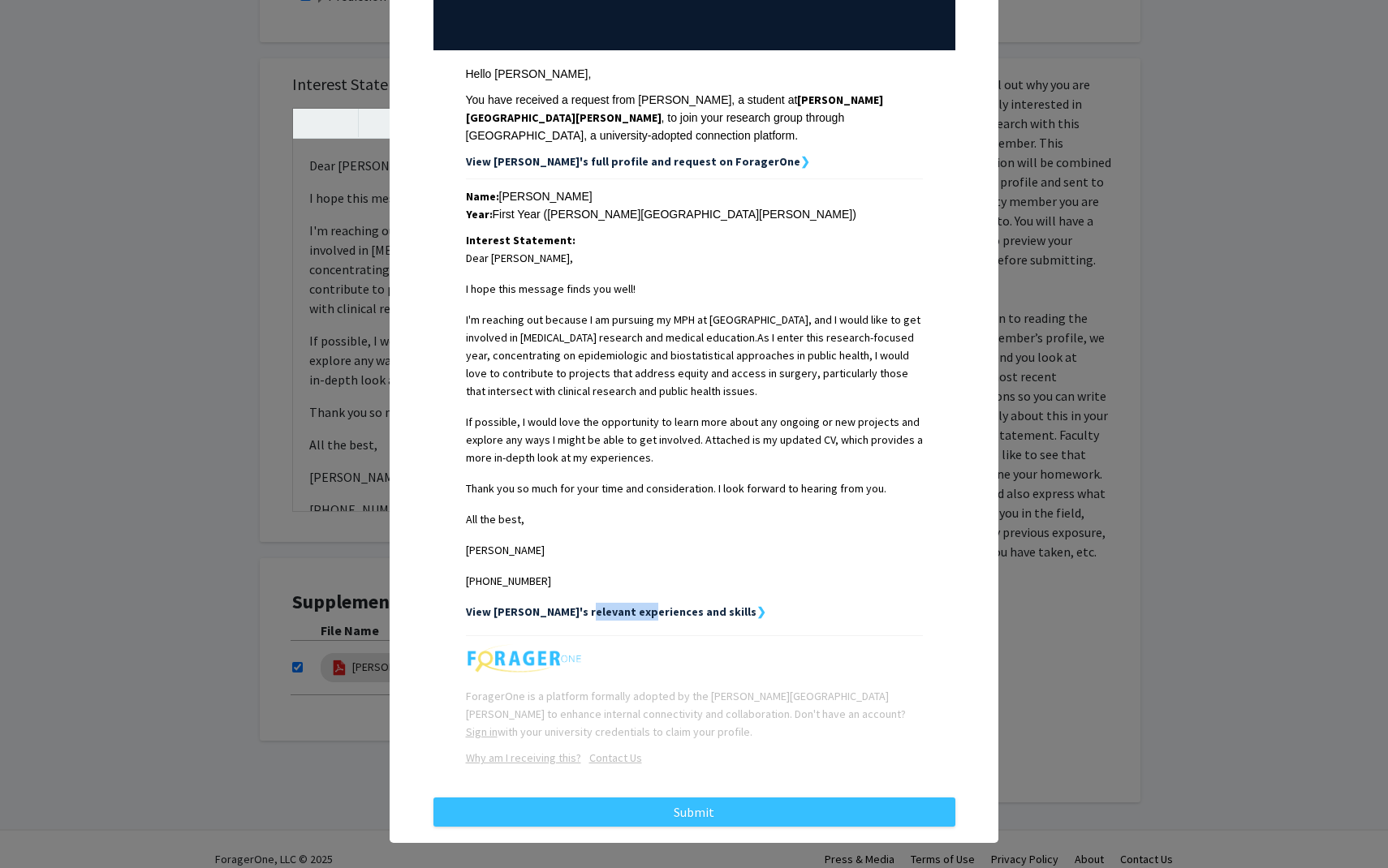
click at [583, 604] on strong "View [PERSON_NAME]'s relevant experiences and skills" at bounding box center [611, 611] width 290 height 14
click at [672, 604] on strong "View [PERSON_NAME]'s relevant experiences and skills" at bounding box center [611, 611] width 290 height 14
click at [677, 604] on strong "View [PERSON_NAME]'s relevant experiences and skills" at bounding box center [611, 611] width 290 height 14
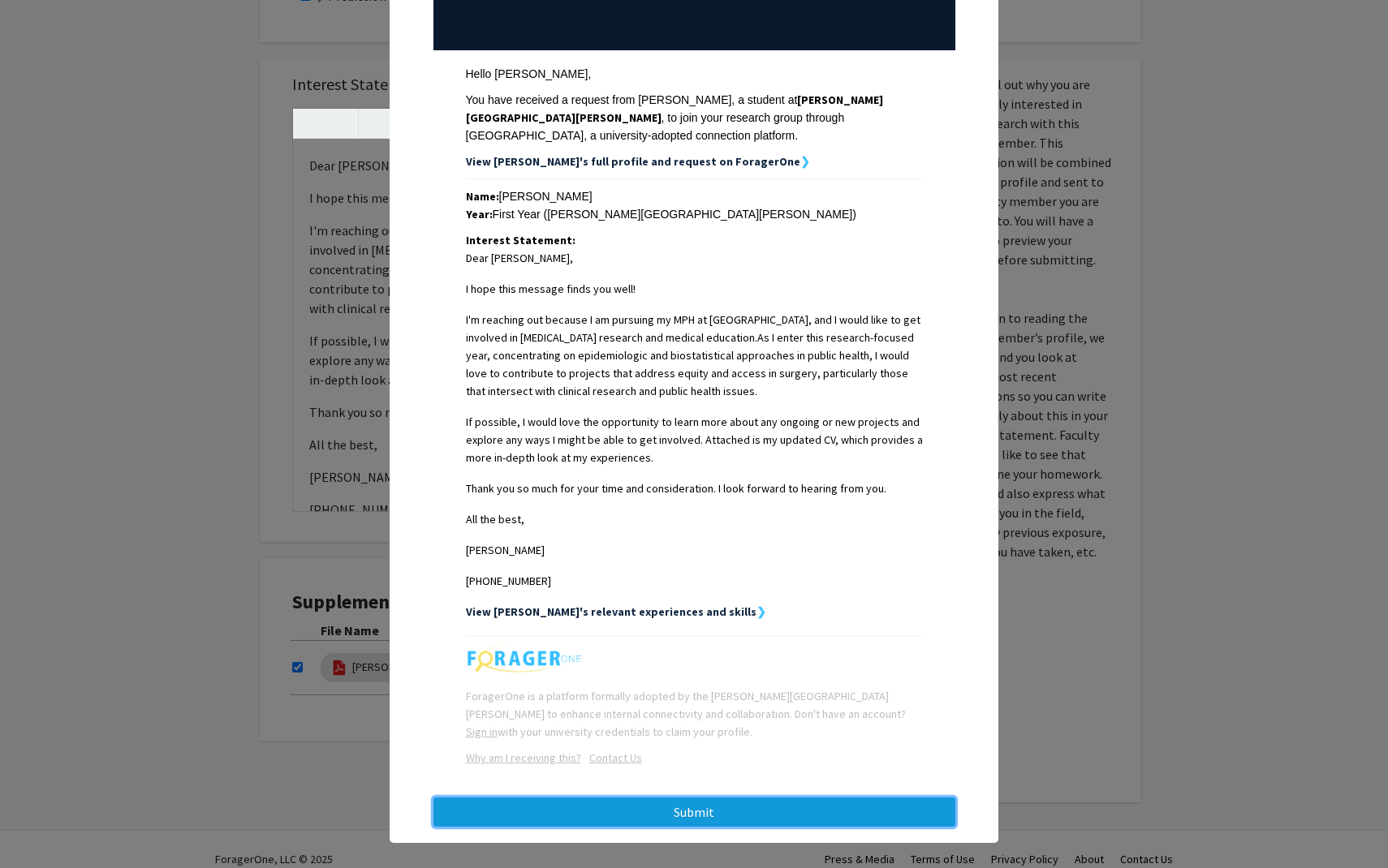
click at [677, 714] on button "Submit" at bounding box center [694, 811] width 522 height 29
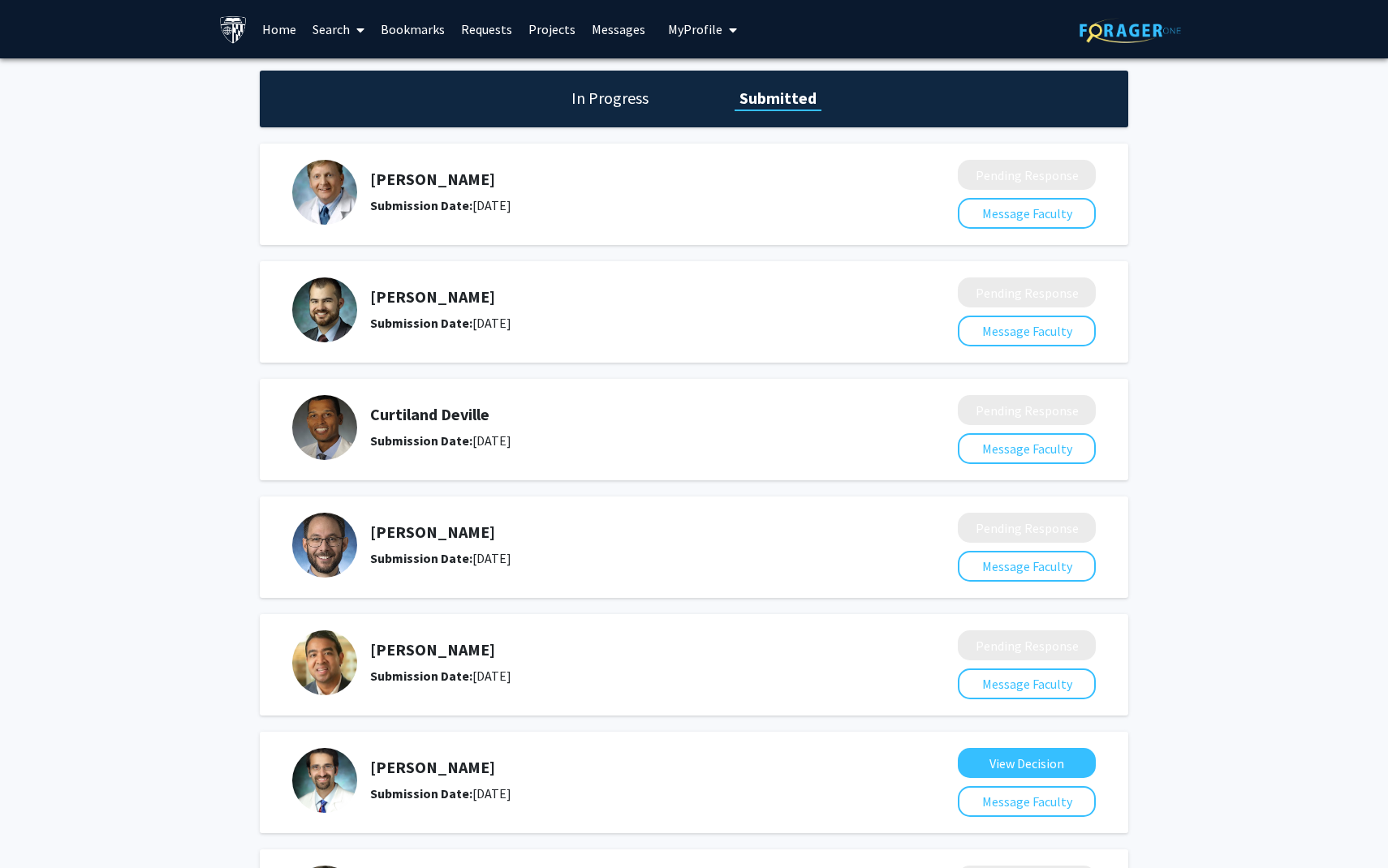
click at [474, 27] on link "Requests" at bounding box center [486, 29] width 67 height 57
click at [339, 25] on link "Search" at bounding box center [338, 29] width 68 height 57
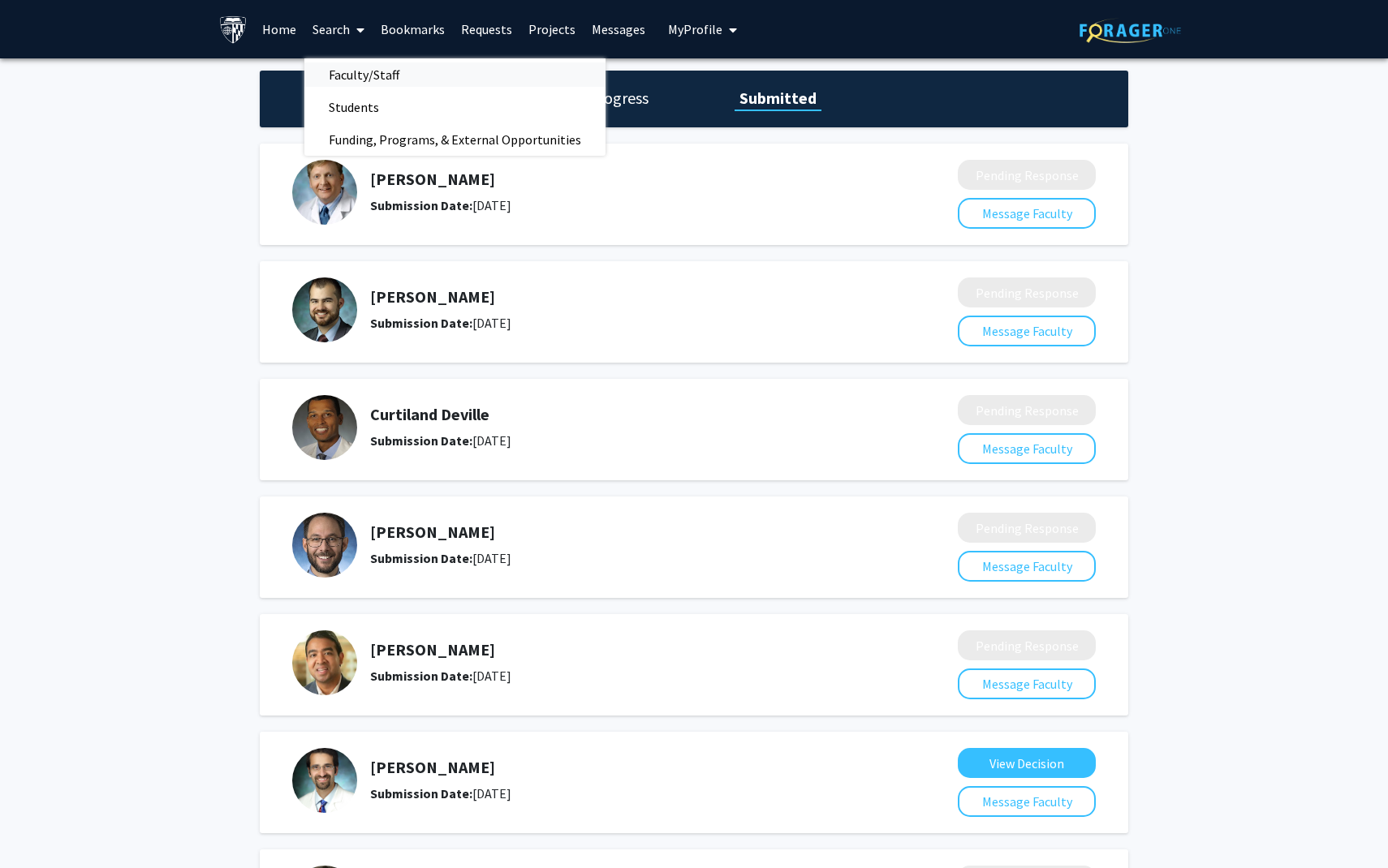
click at [353, 66] on span "Faculty/Staff" at bounding box center [364, 75] width 119 height 33
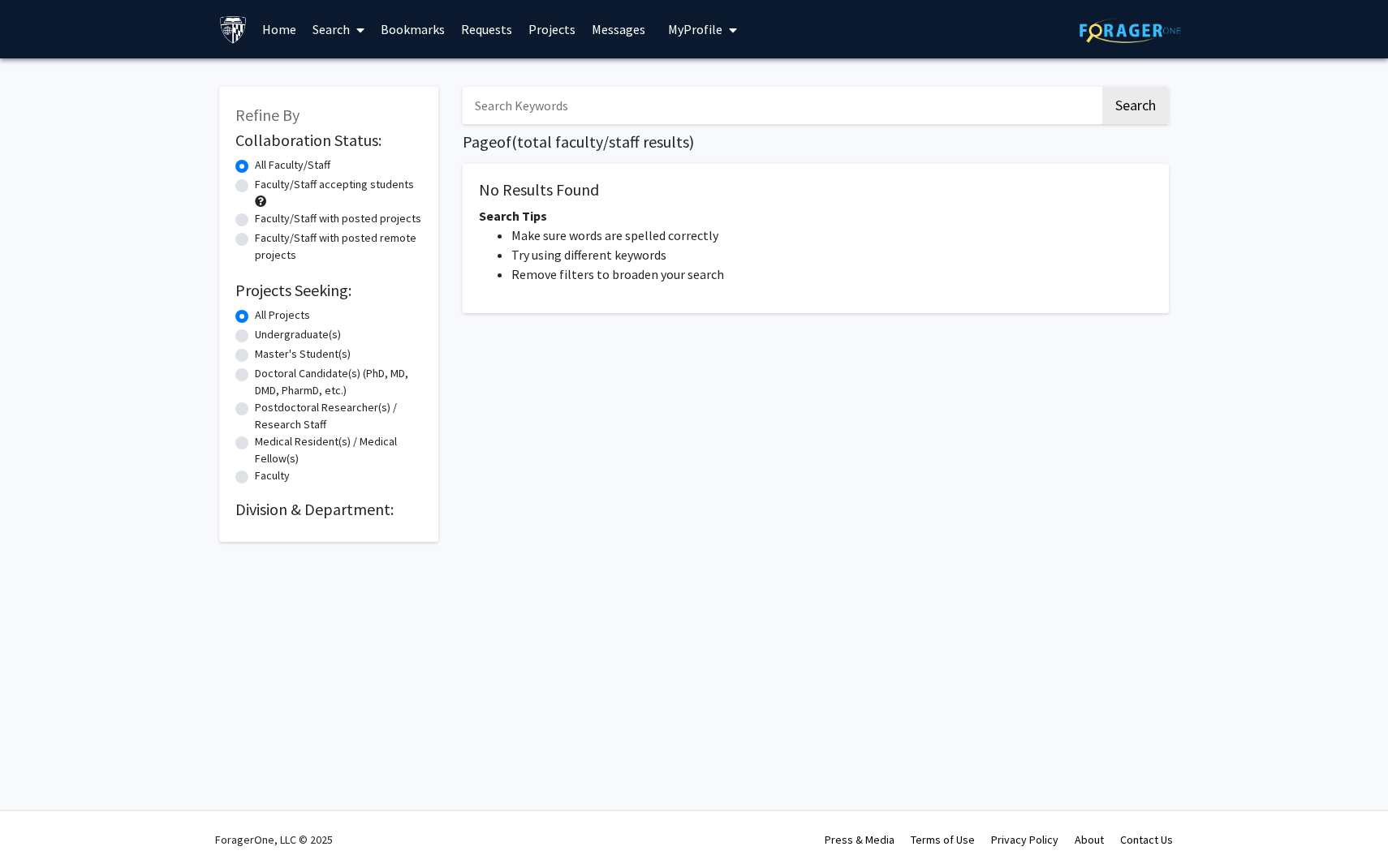
click at [404, 23] on link "Bookmarks" at bounding box center [413, 29] width 81 height 57
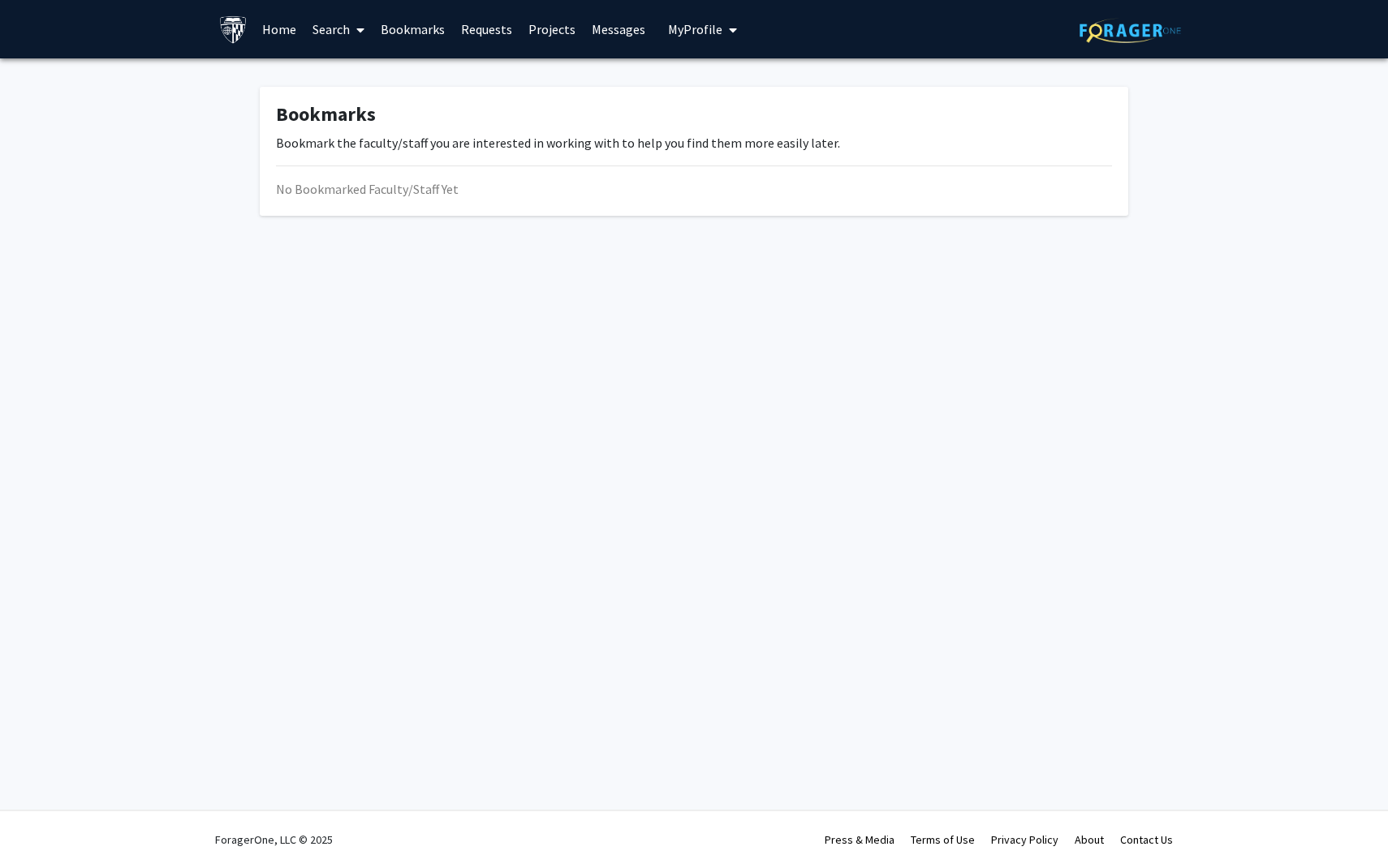
click at [350, 23] on link "Search" at bounding box center [338, 29] width 68 height 57
click at [364, 80] on span "Faculty/Staff" at bounding box center [364, 75] width 119 height 33
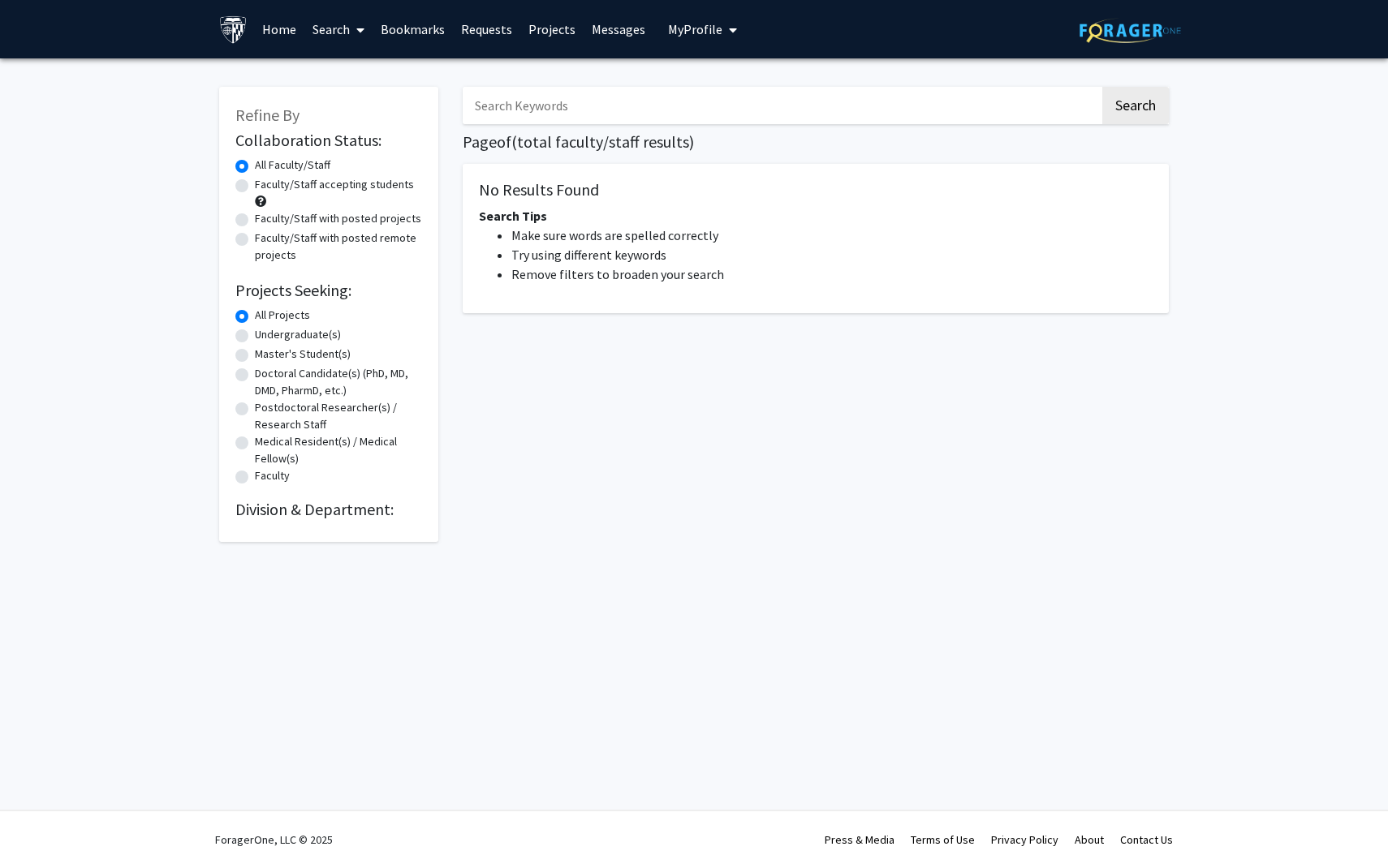
drag, startPoint x: 330, startPoint y: 24, endPoint x: 333, endPoint y: 51, distance: 27.2
click at [330, 24] on link "Search" at bounding box center [338, 29] width 68 height 57
click at [369, 133] on span "Funding, Programs, & External Opportunities" at bounding box center [454, 139] width 301 height 33
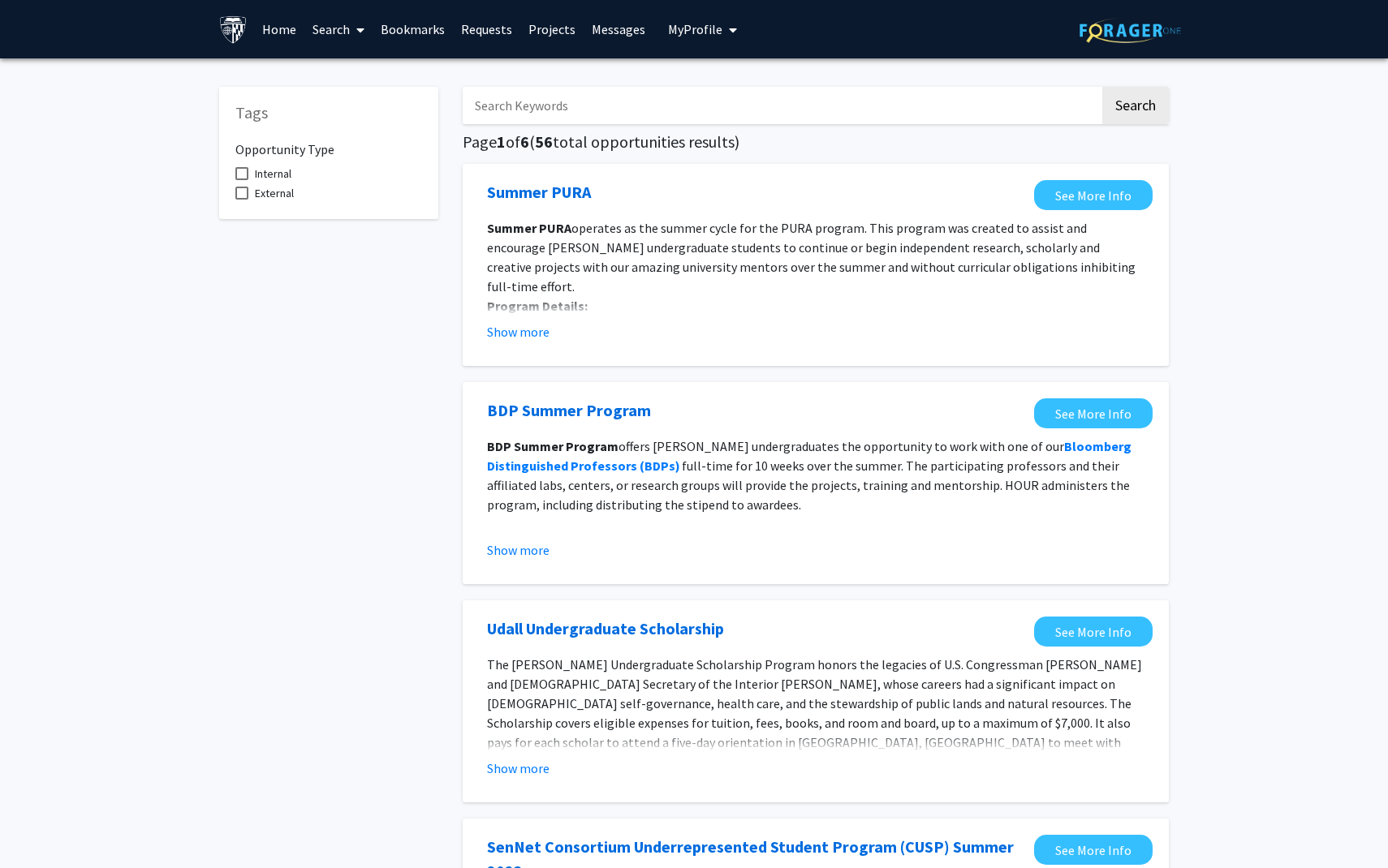
click at [343, 27] on link "Search" at bounding box center [338, 29] width 68 height 57
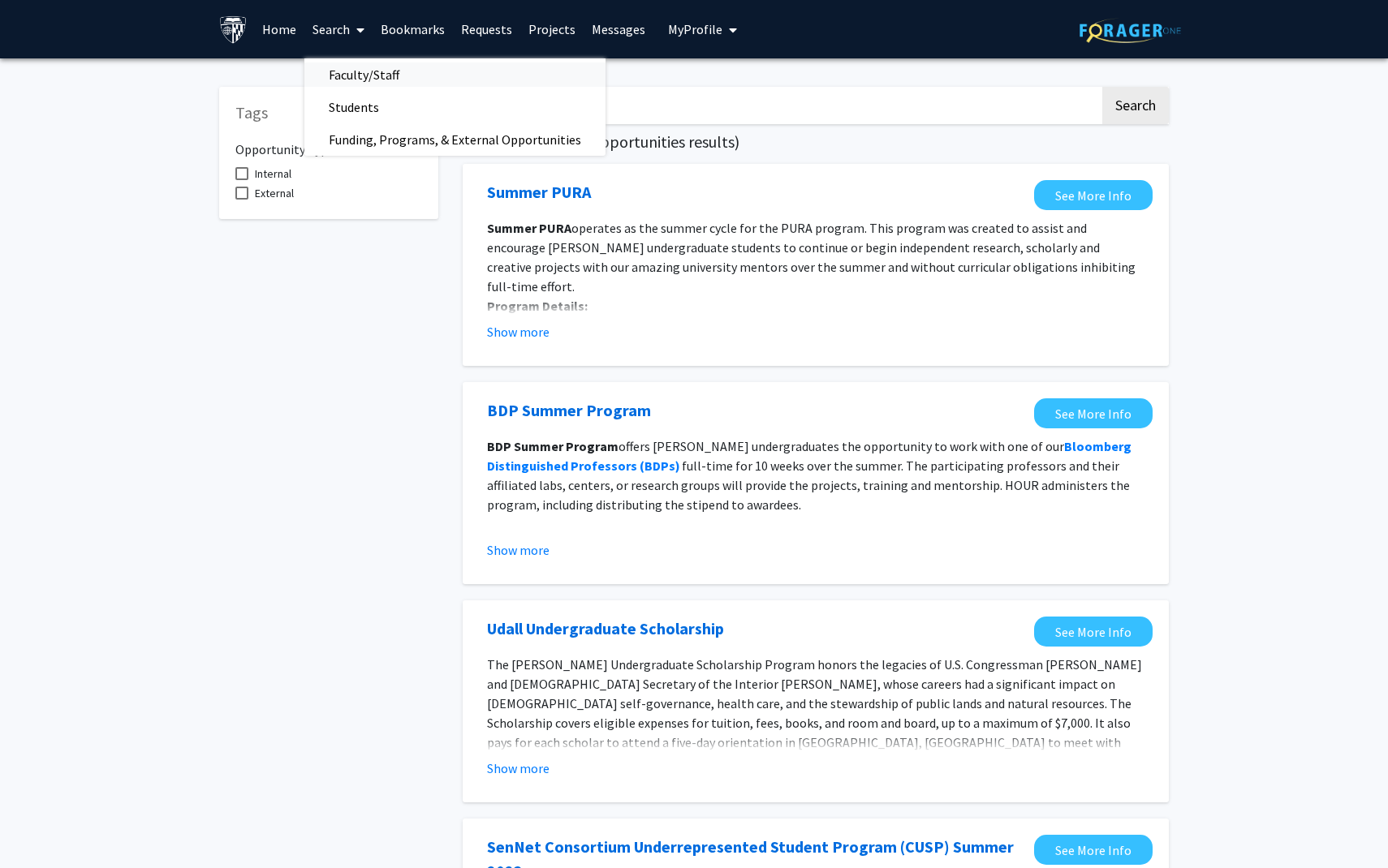
click at [367, 87] on span "Faculty/Staff" at bounding box center [364, 75] width 119 height 33
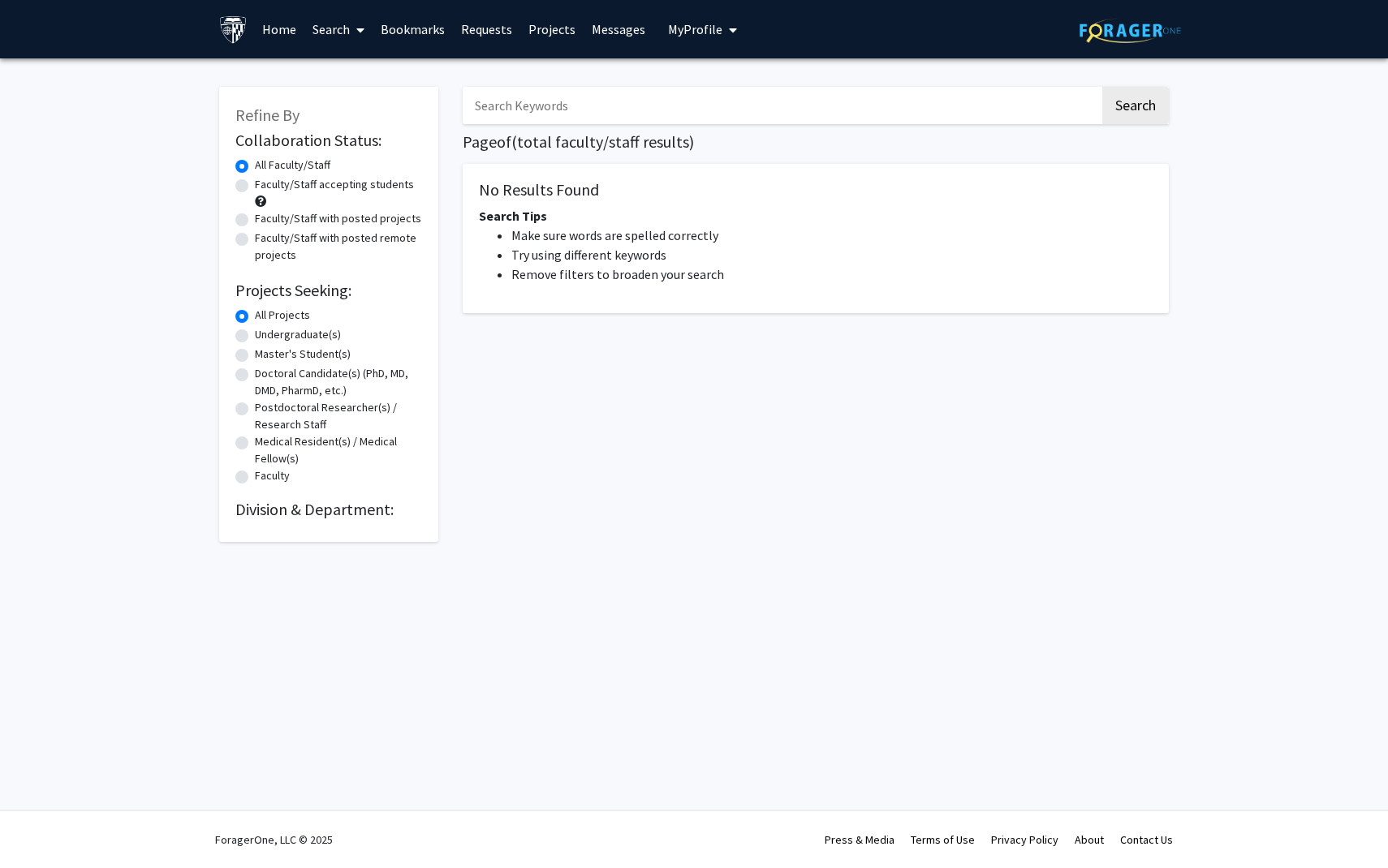
click at [255, 185] on label "Faculty/Staff accepting students" at bounding box center [334, 184] width 159 height 17
click at [255, 185] on input "Faculty/Staff accepting students" at bounding box center [259, 181] width 11 height 11
radio input "true"
click at [255, 168] on label "All Faculty/Staff" at bounding box center [292, 165] width 76 height 17
click at [255, 167] on input "All Faculty/Staff" at bounding box center [259, 161] width 11 height 11
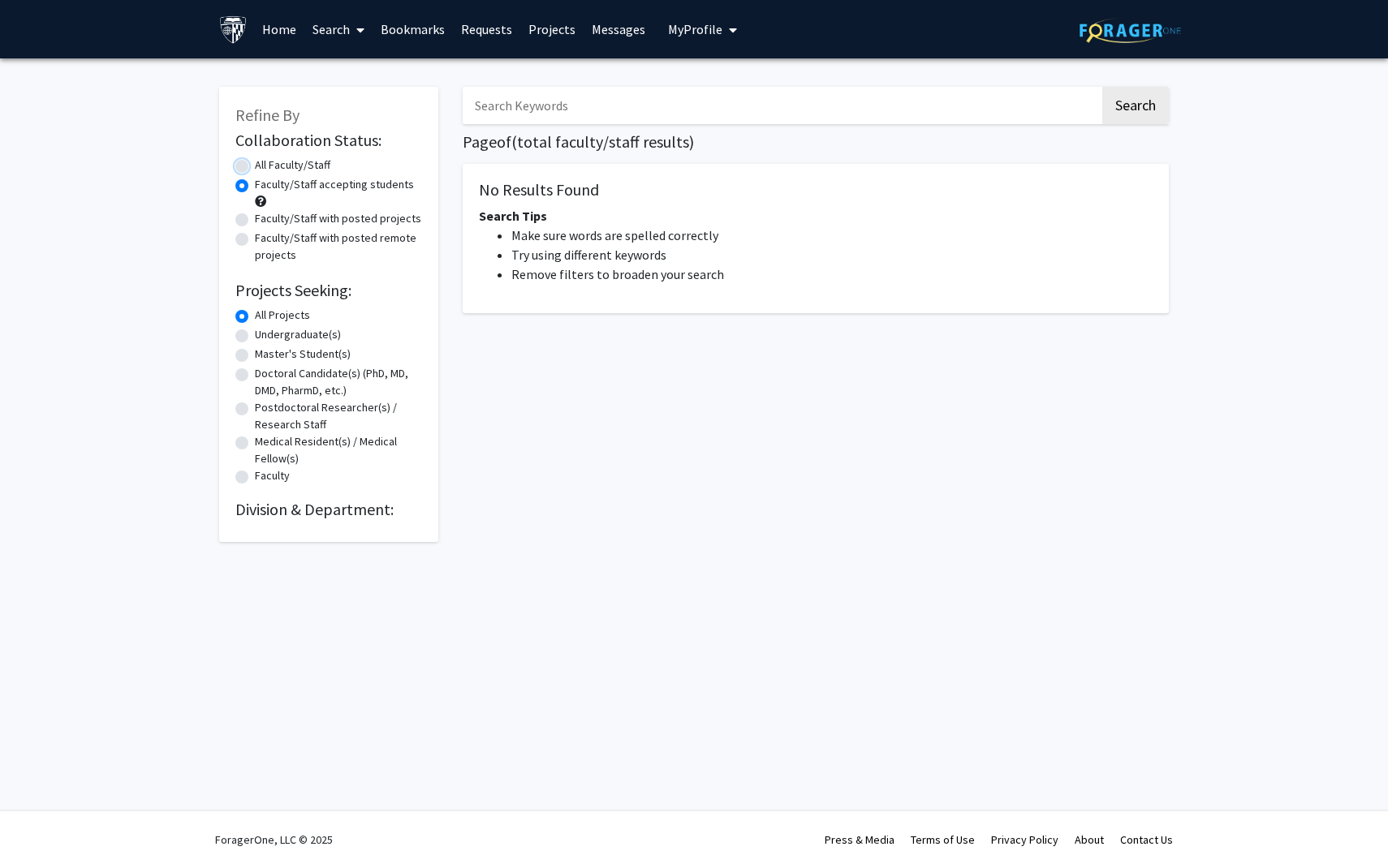
radio input "true"
click at [249, 329] on div "Undergraduate(s)" at bounding box center [329, 336] width 186 height 19
click at [244, 343] on div "Undergraduate(s)" at bounding box center [329, 336] width 186 height 19
click at [255, 340] on label "Undergraduate(s)" at bounding box center [298, 335] width 86 height 17
click at [255, 337] on input "Undergraduate(s)" at bounding box center [259, 331] width 11 height 11
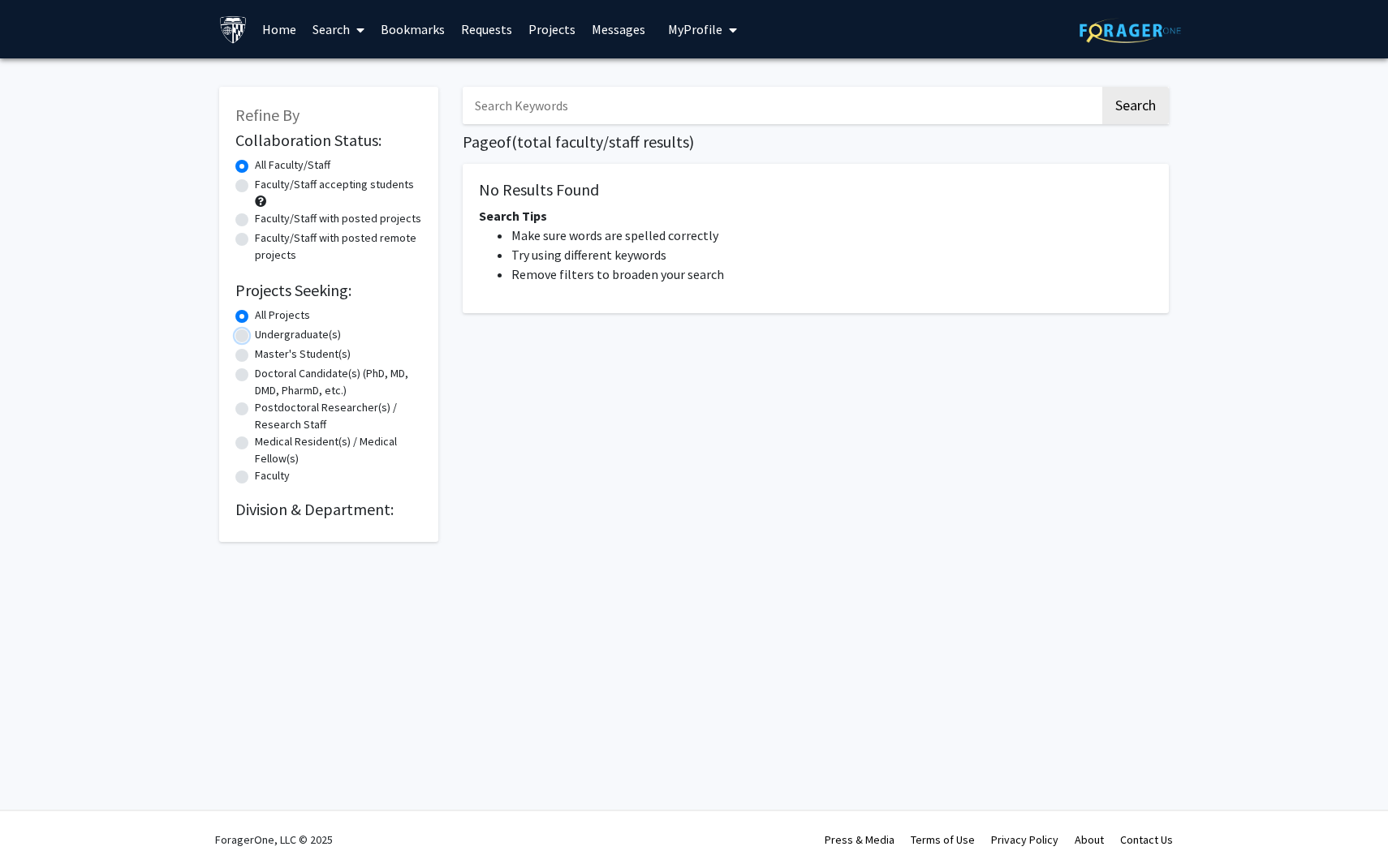
radio input "true"
click at [229, 377] on div "Refine By Collaboration Status: Collaboration Status All Faculty/Staff Collabor…" at bounding box center [329, 314] width 219 height 455
click at [231, 395] on div "Refine By Collaboration Status: Collaboration Status All Faculty/Staff Collabor…" at bounding box center [329, 314] width 219 height 455
click at [280, 26] on link "Home" at bounding box center [279, 29] width 50 height 57
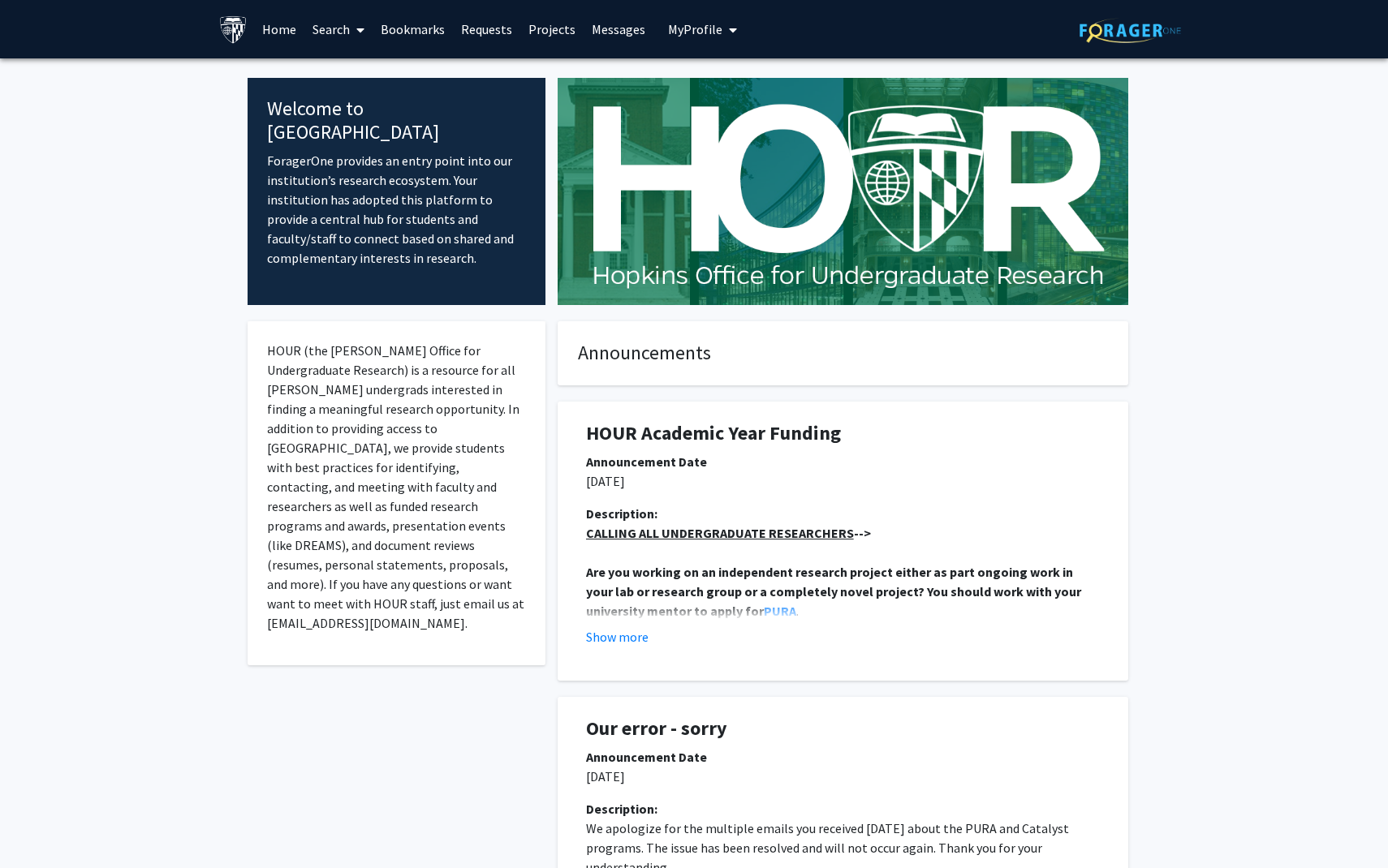
click at [351, 30] on span at bounding box center [356, 30] width 14 height 57
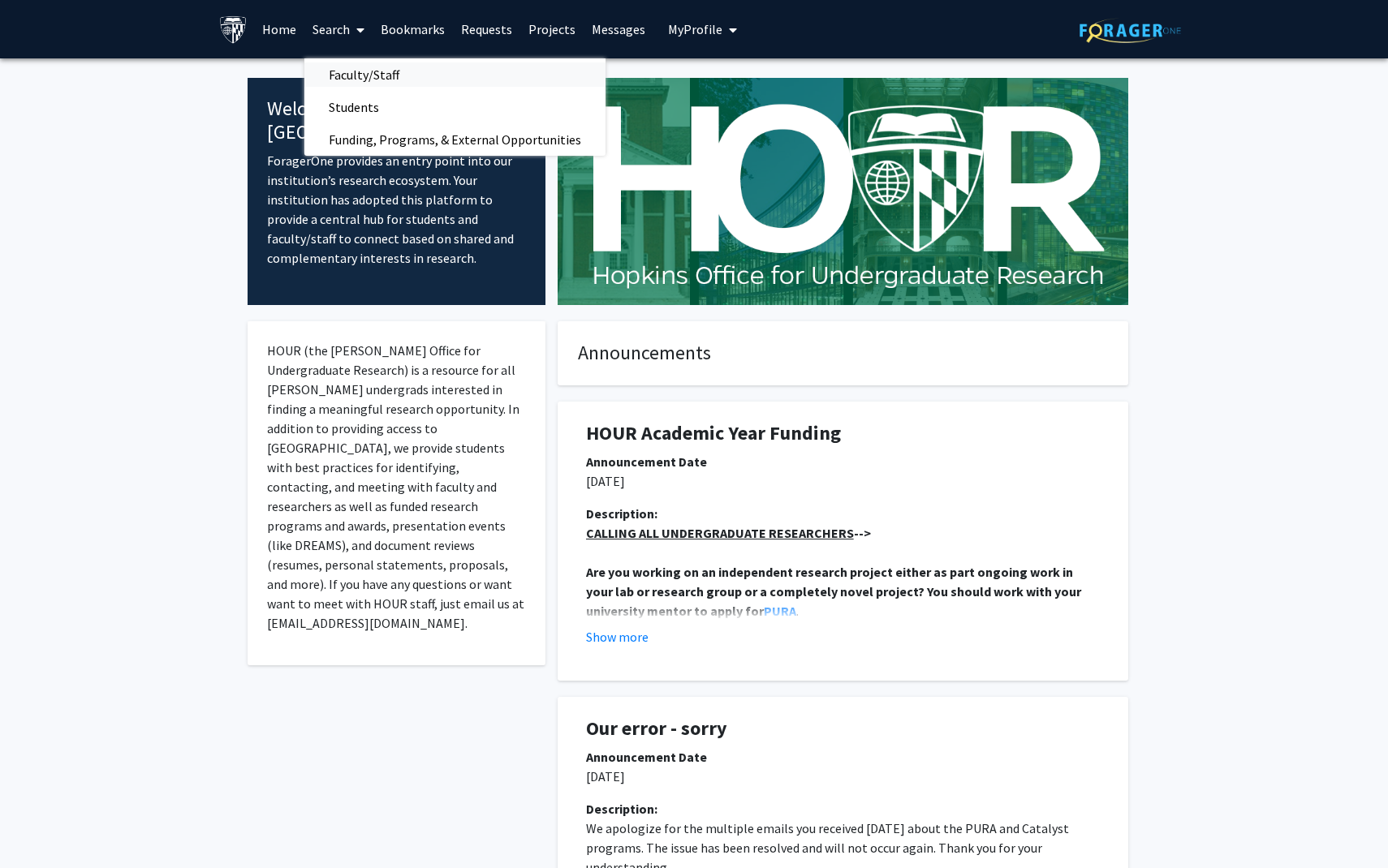
click at [373, 70] on span "Faculty/Staff" at bounding box center [364, 75] width 119 height 33
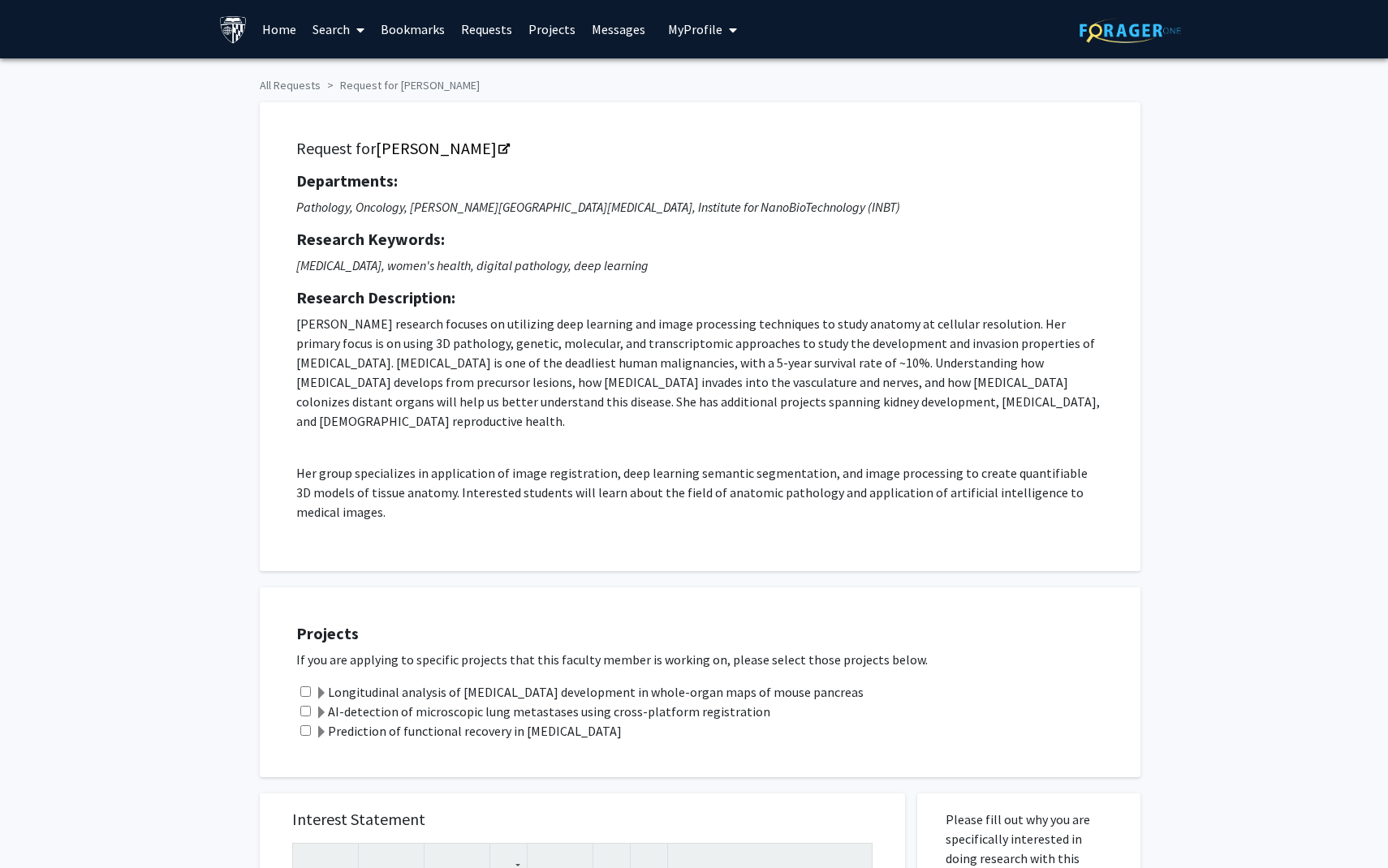
click at [556, 34] on link "Projects" at bounding box center [552, 29] width 63 height 57
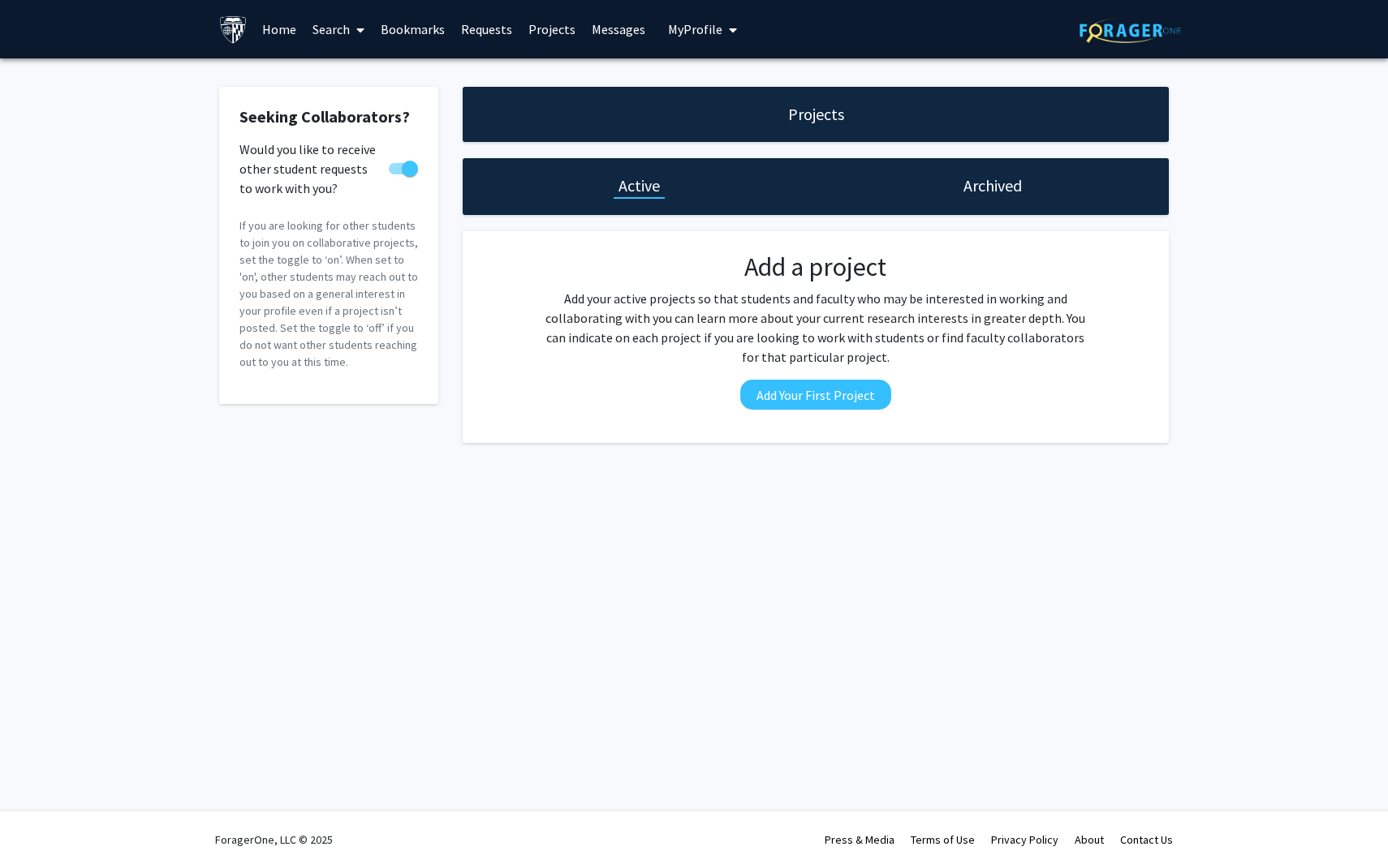
click at [484, 34] on link "Requests" at bounding box center [486, 29] width 67 height 57
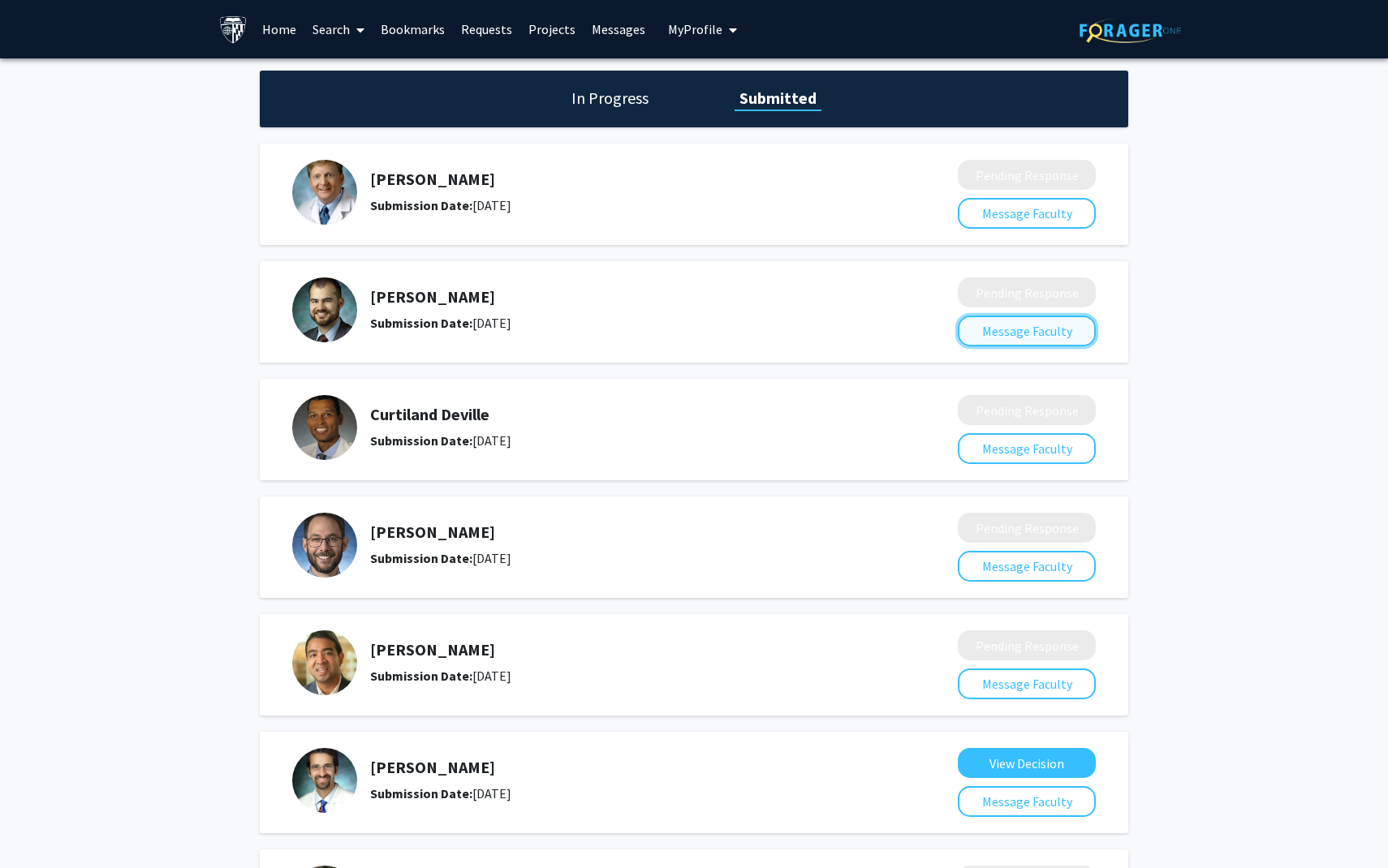
click at [1034, 340] on button "Message Faculty" at bounding box center [1027, 331] width 138 height 31
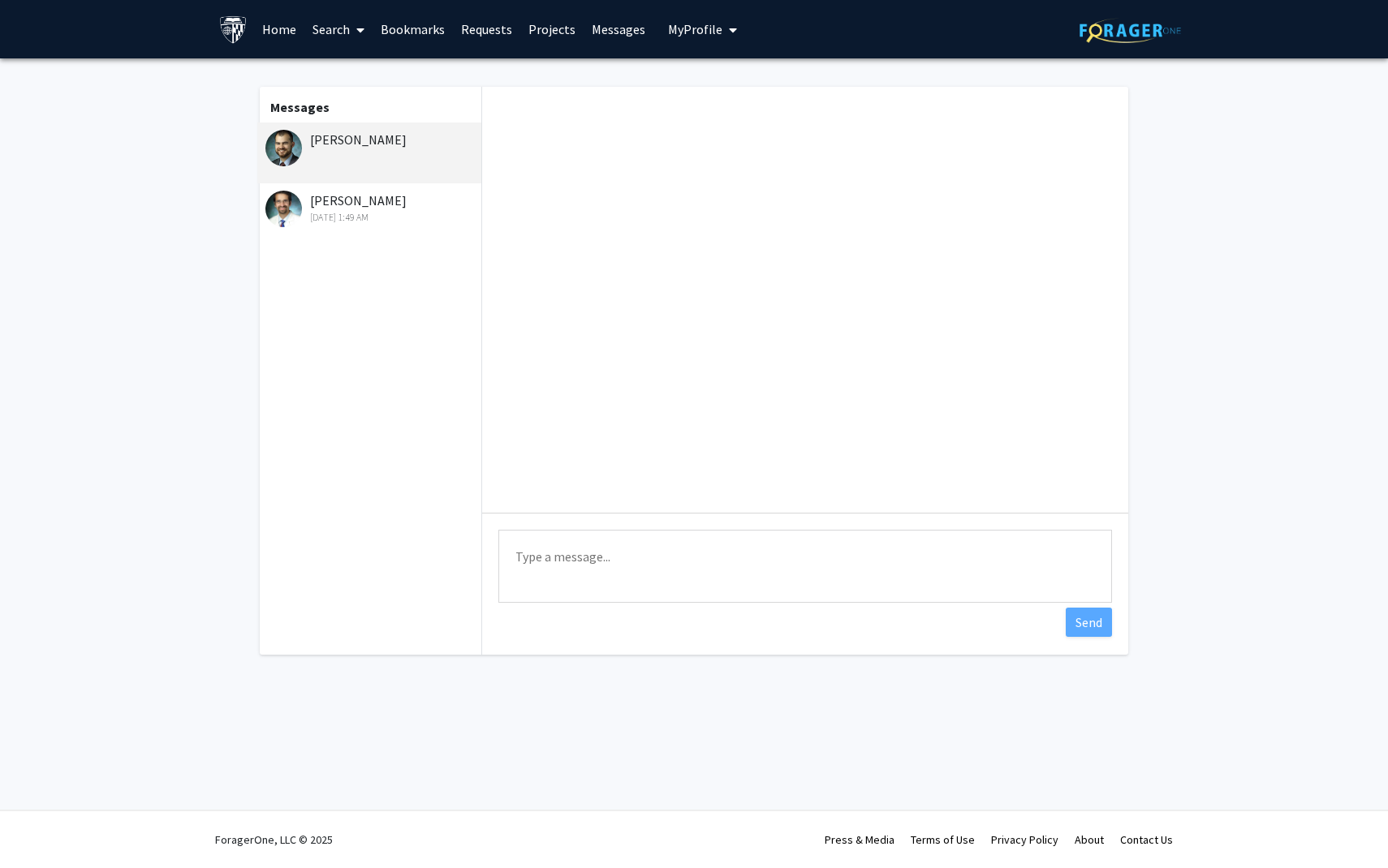
click at [374, 224] on div "Jul 24, 2025 1:49 AM" at bounding box center [371, 217] width 212 height 14
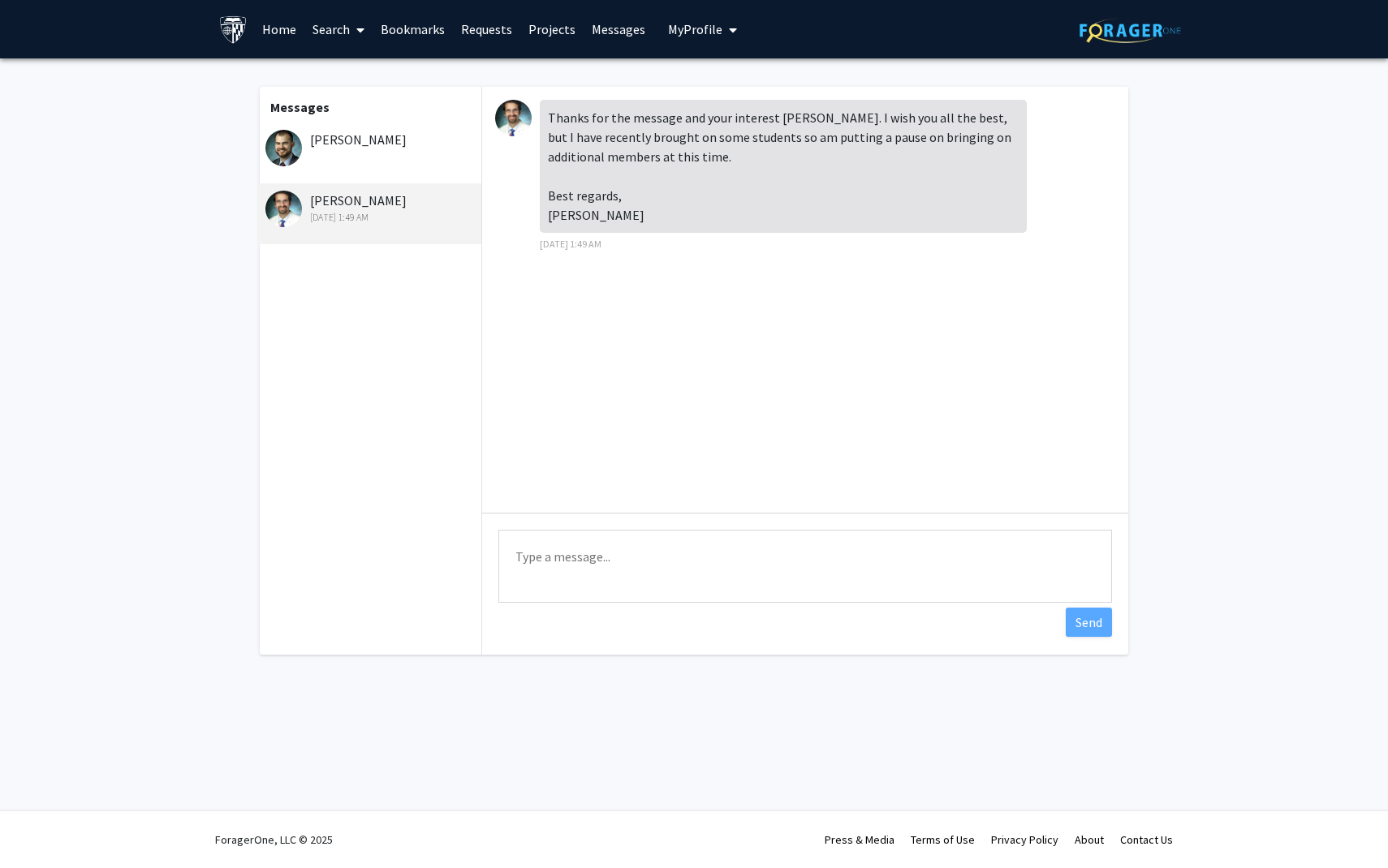
click at [357, 154] on div "[PERSON_NAME]" at bounding box center [369, 153] width 224 height 60
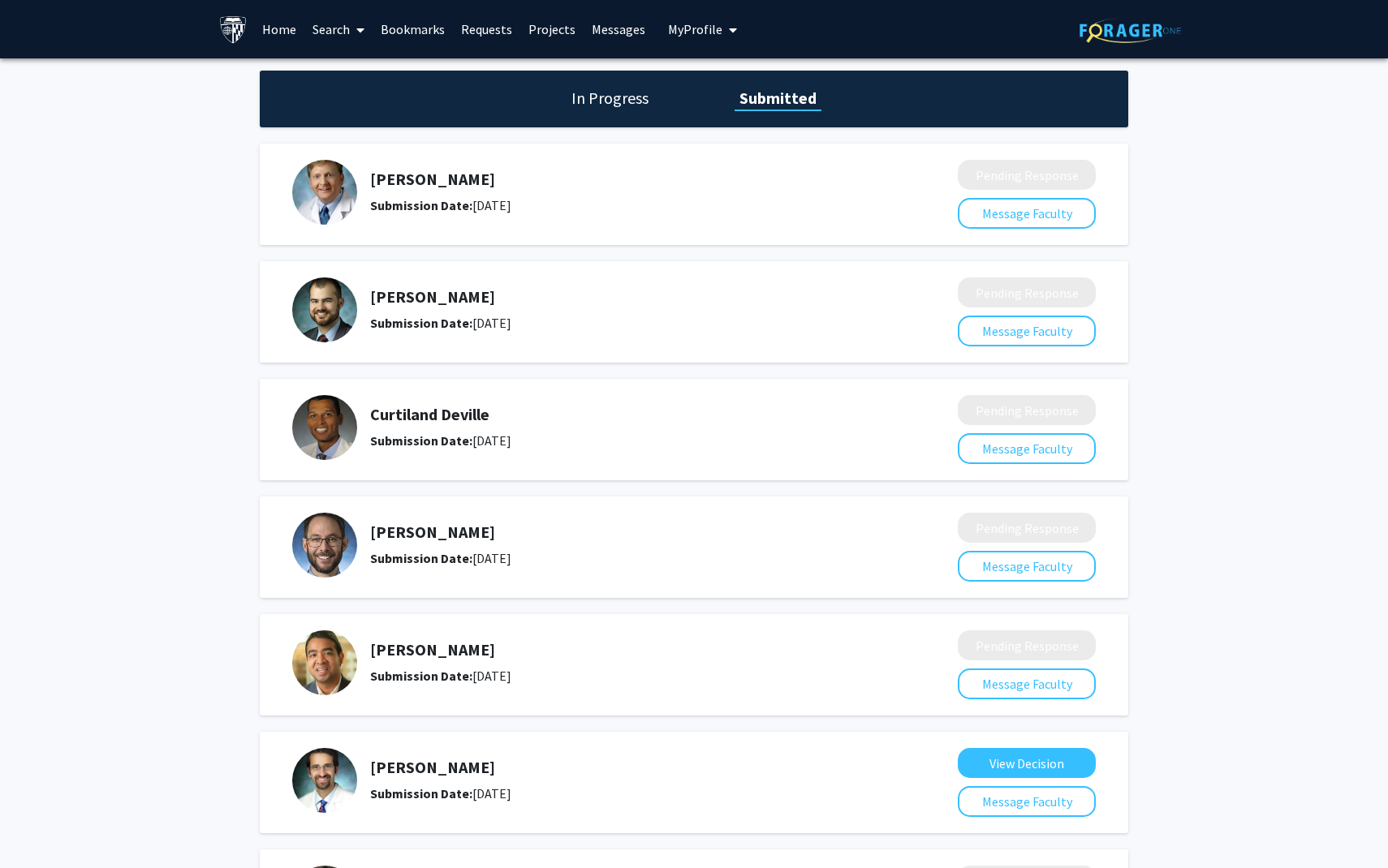
click at [613, 102] on h1 "In Progress" at bounding box center [610, 98] width 86 height 23
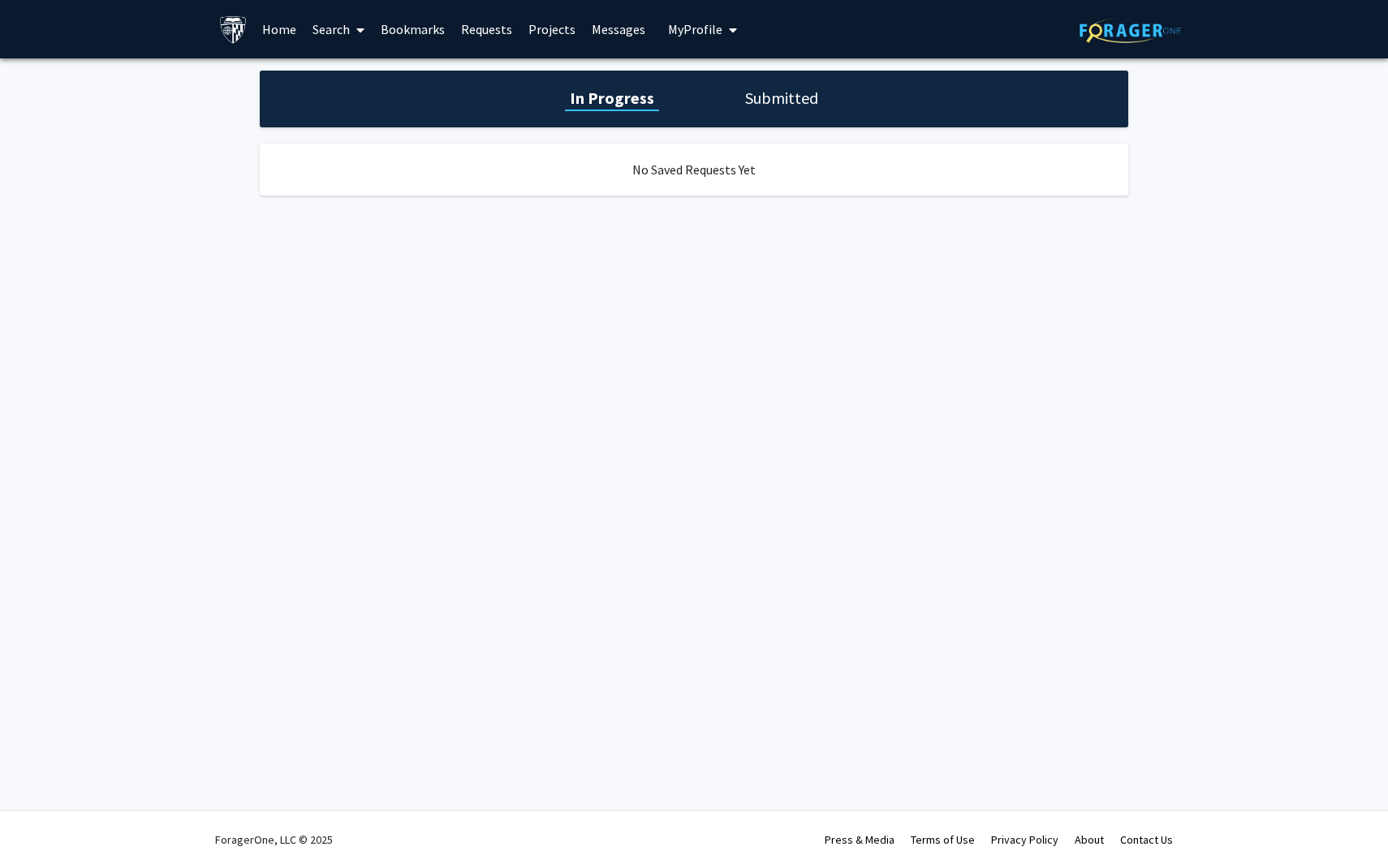
click at [783, 90] on h1 "Submitted" at bounding box center [781, 98] width 83 height 23
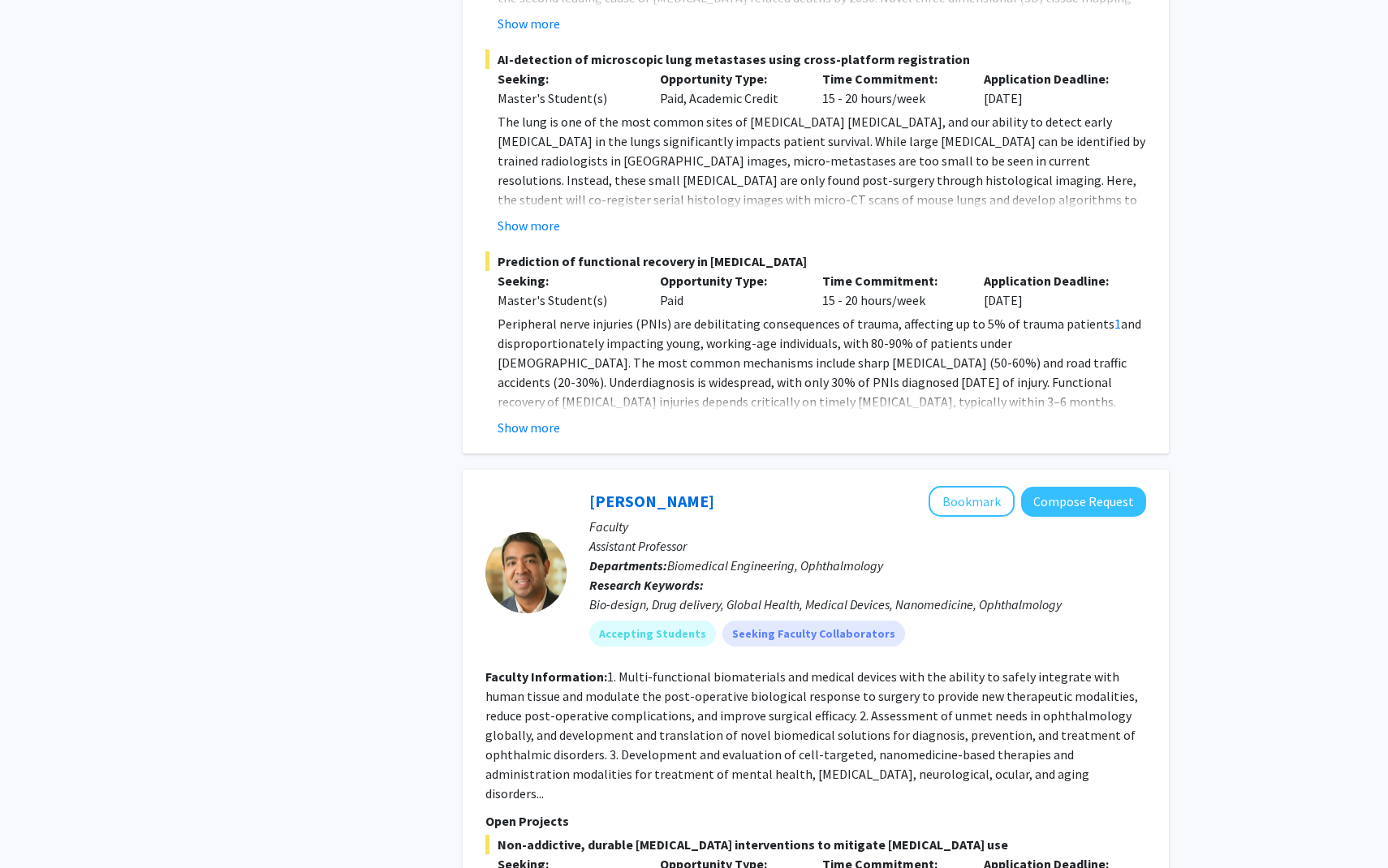
scroll to position [8116, 0]
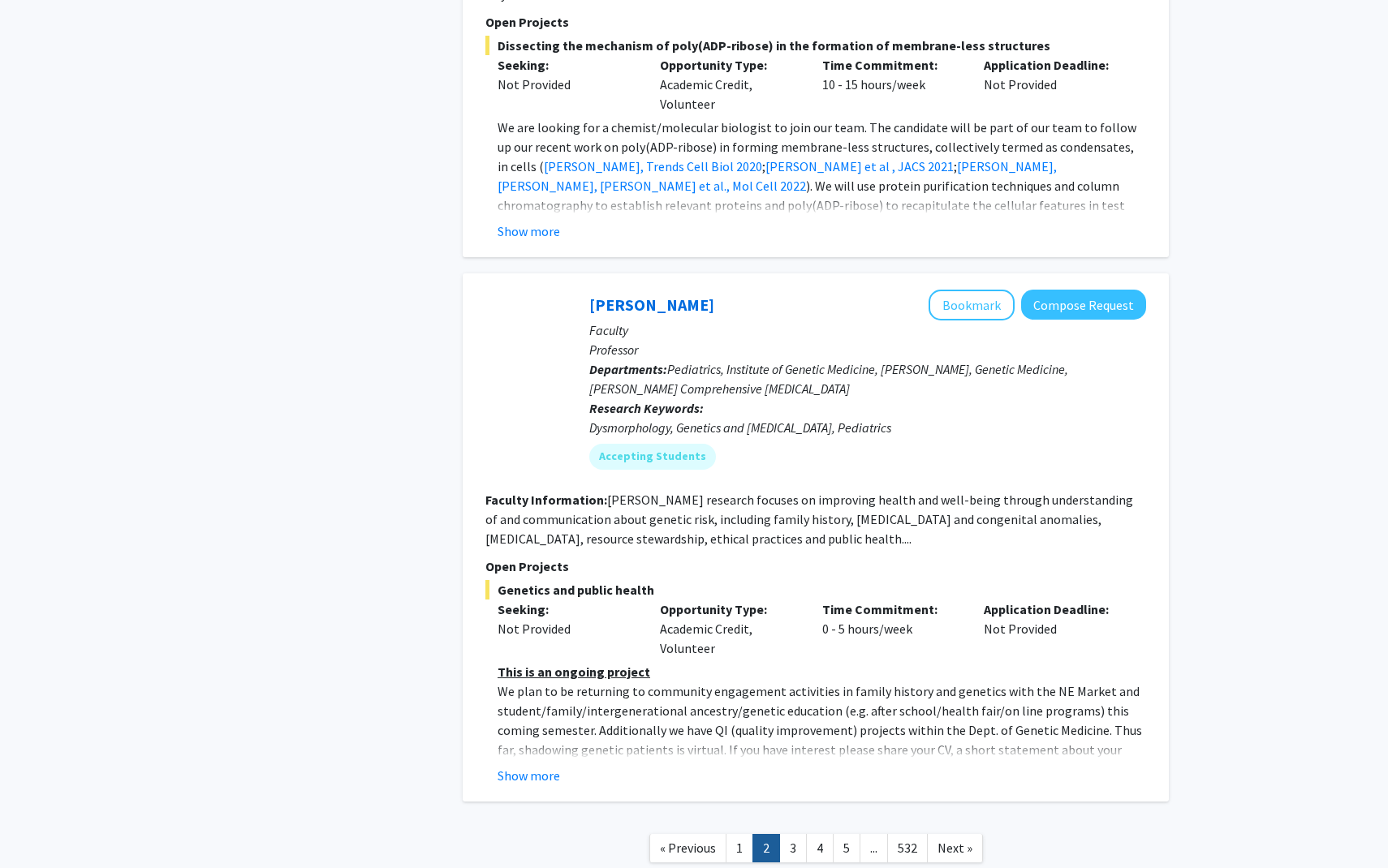
scroll to position [5807, 0]
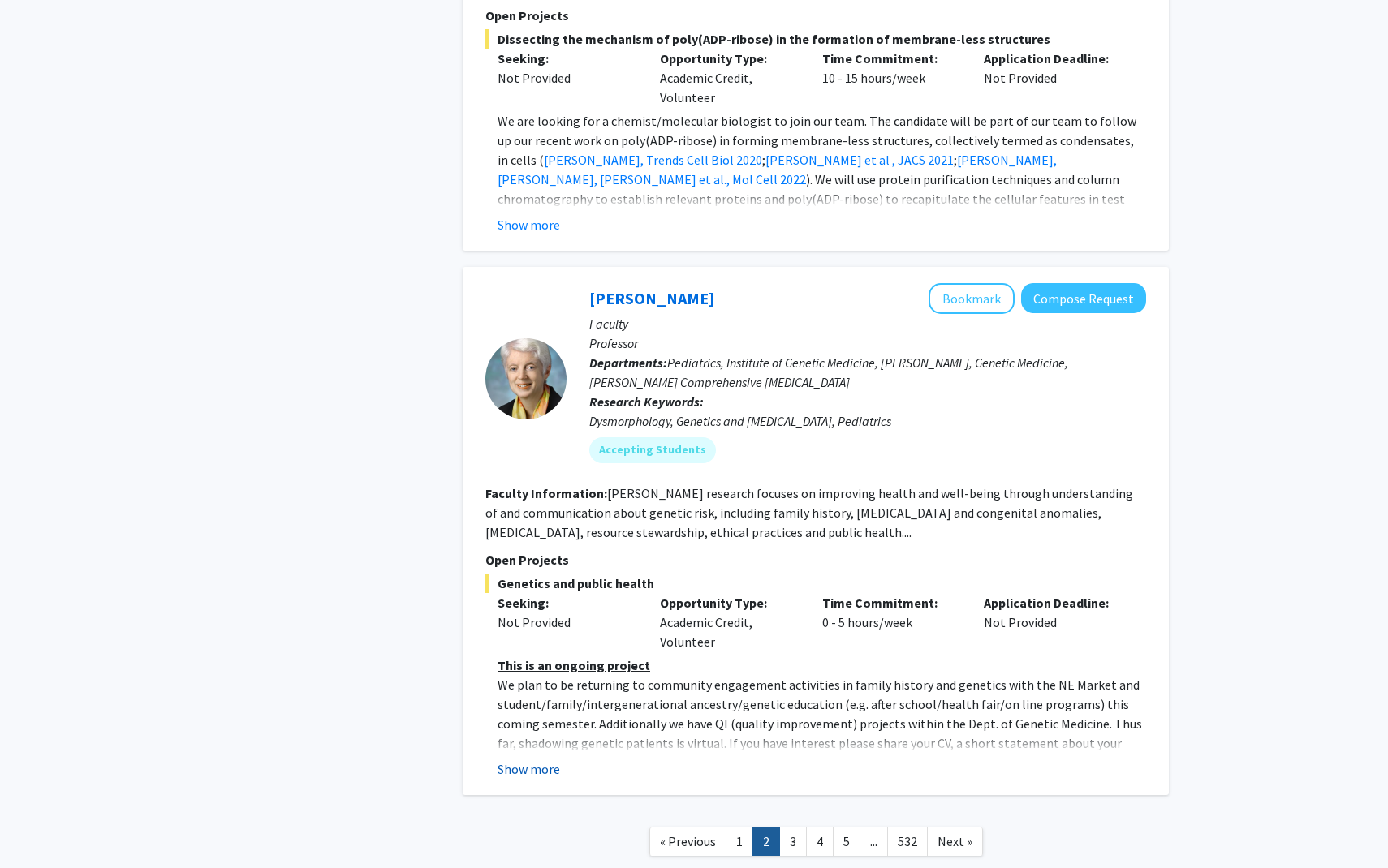
click at [543, 760] on button "Show more" at bounding box center [528, 769] width 62 height 19
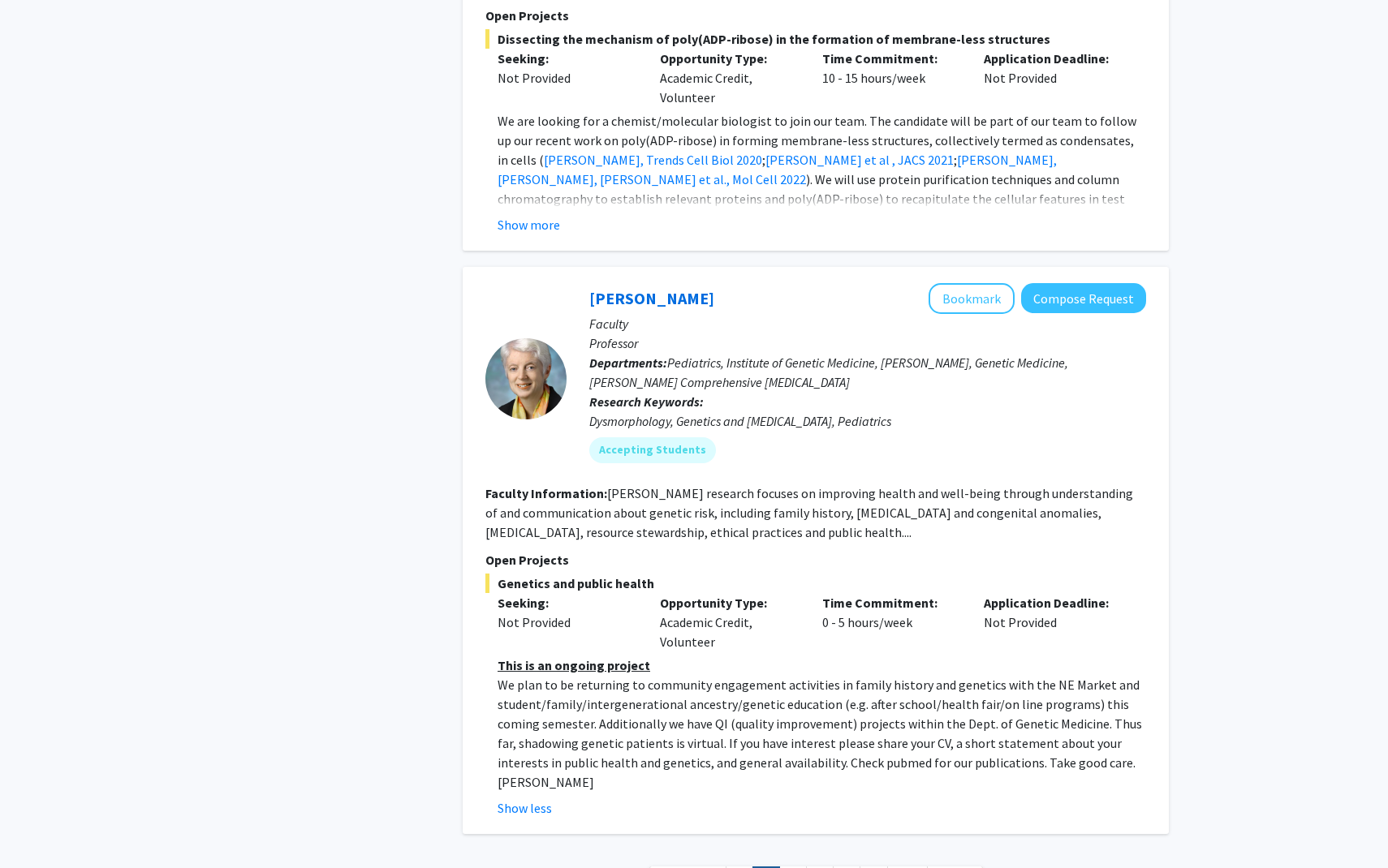
scroll to position [5836, 0]
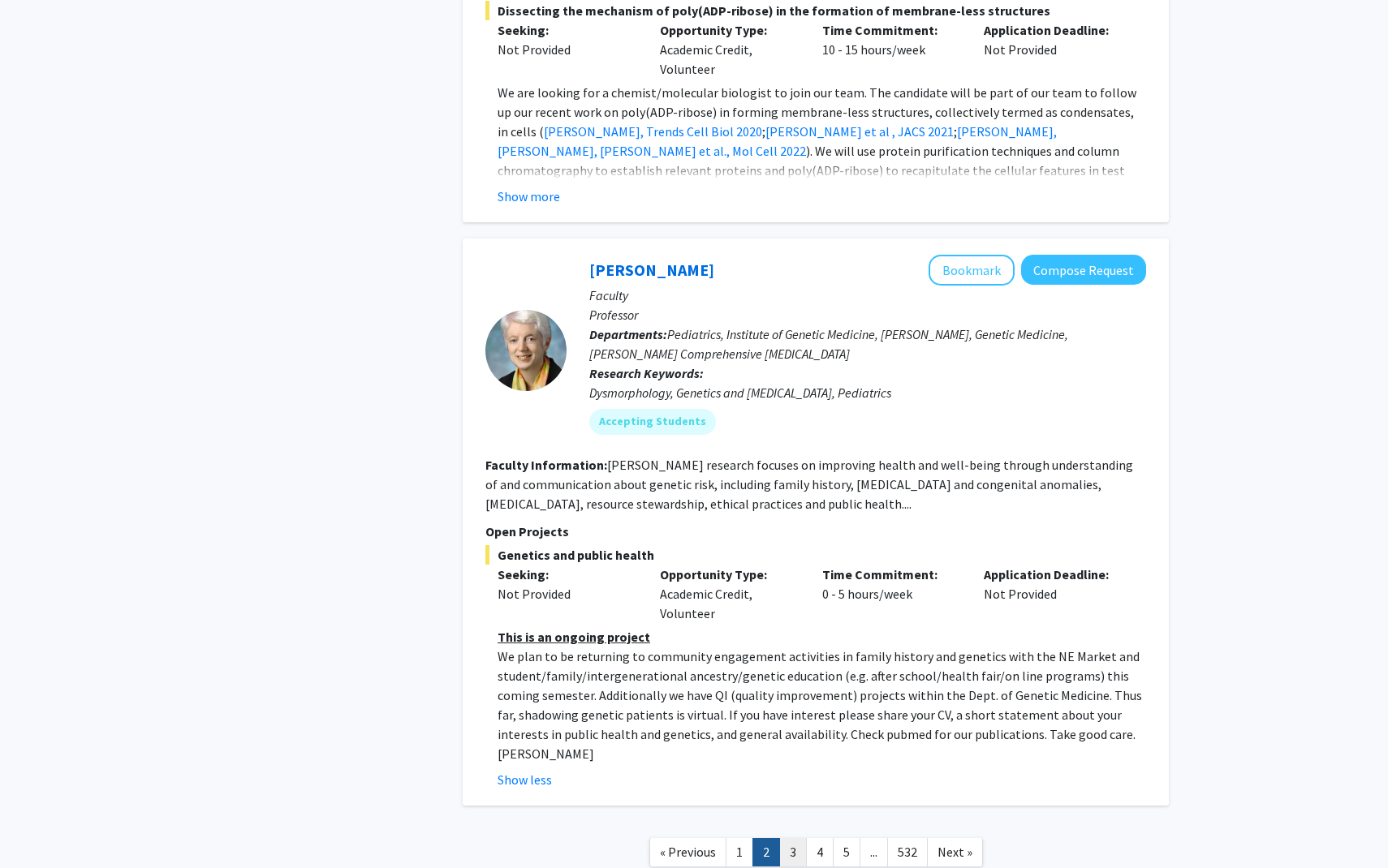
click at [796, 838] on link "3" at bounding box center [792, 853] width 28 height 29
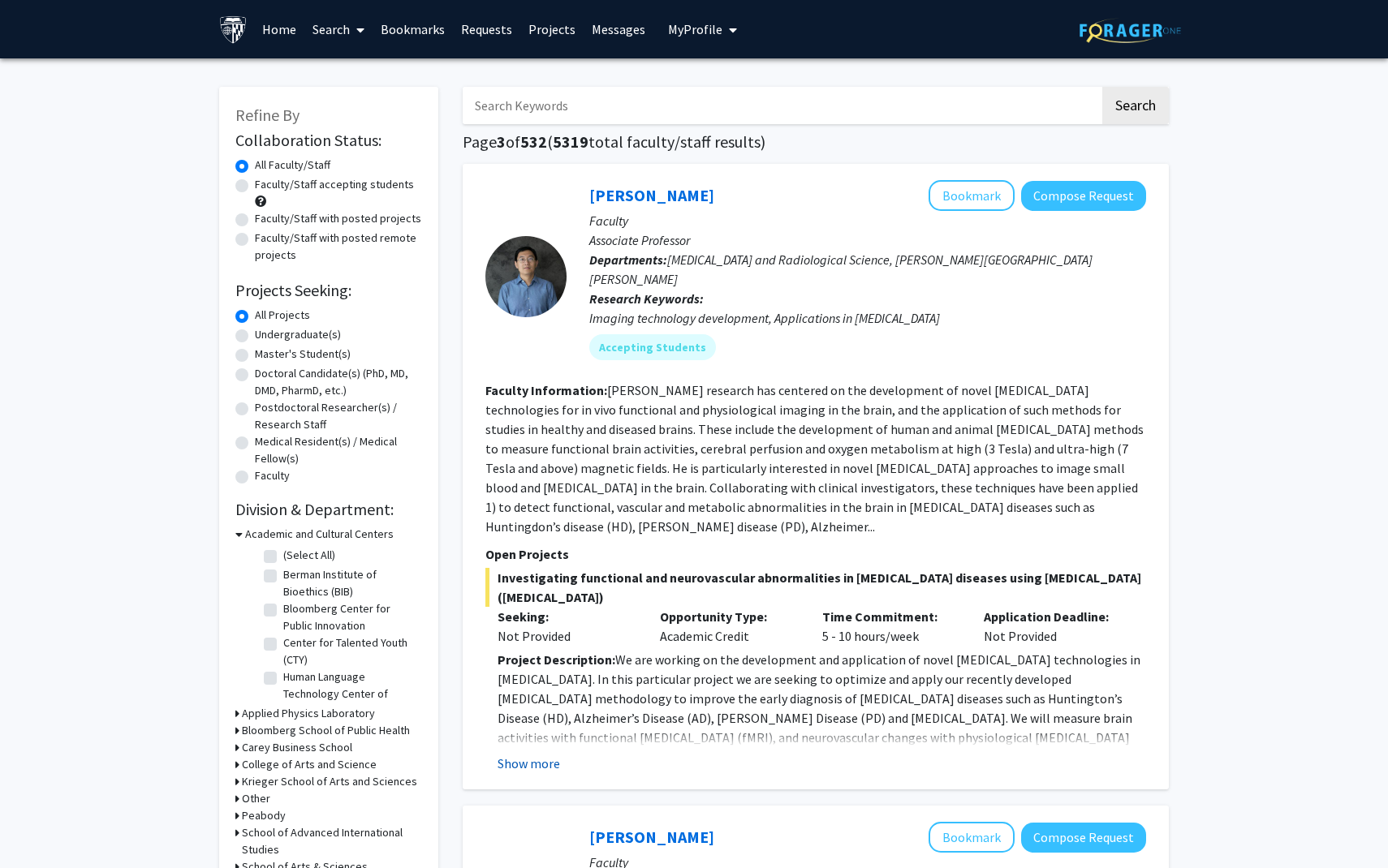
click at [548, 754] on button "Show more" at bounding box center [528, 763] width 62 height 19
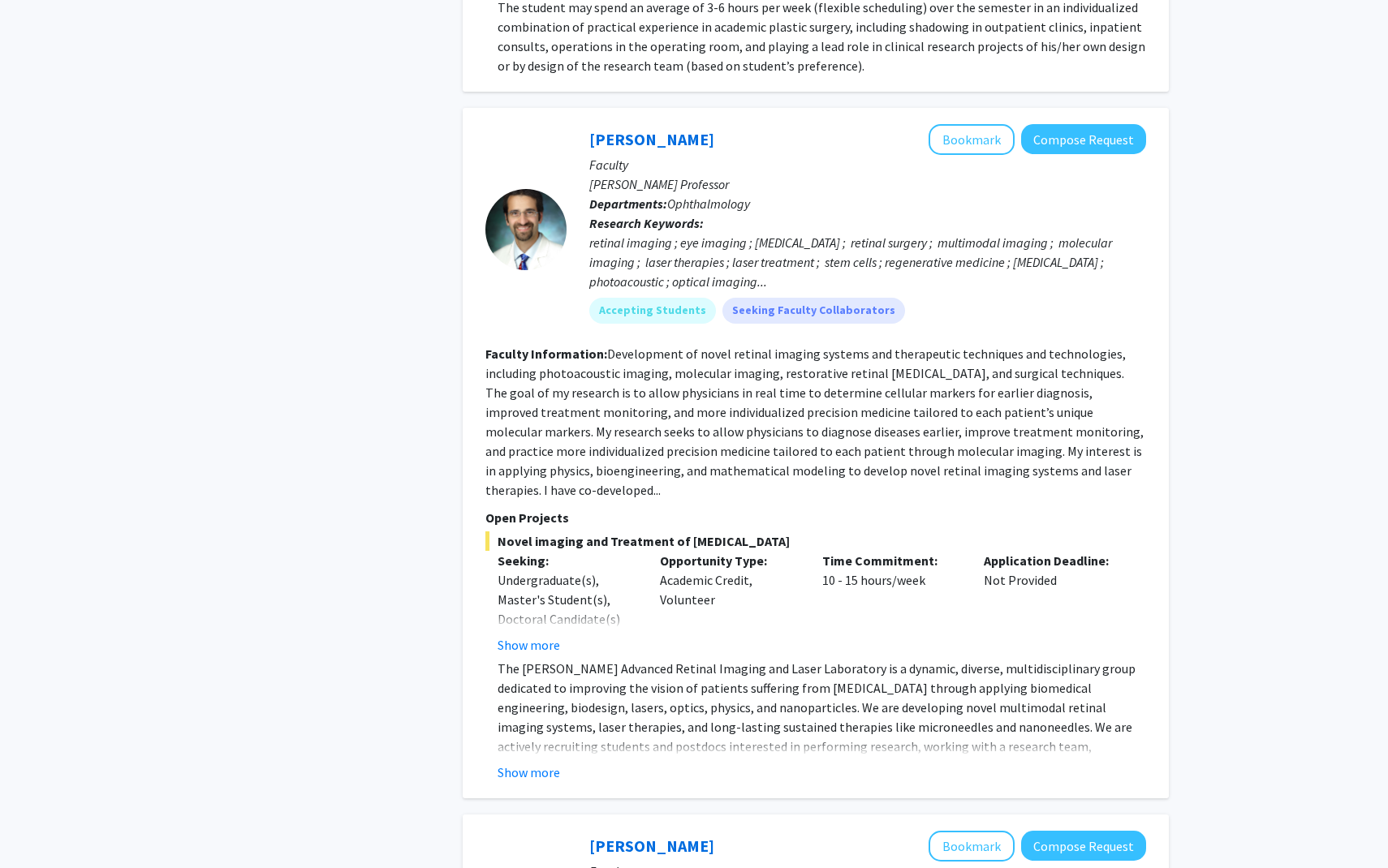
scroll to position [1773, 0]
click at [542, 760] on button "Show more" at bounding box center [528, 770] width 62 height 19
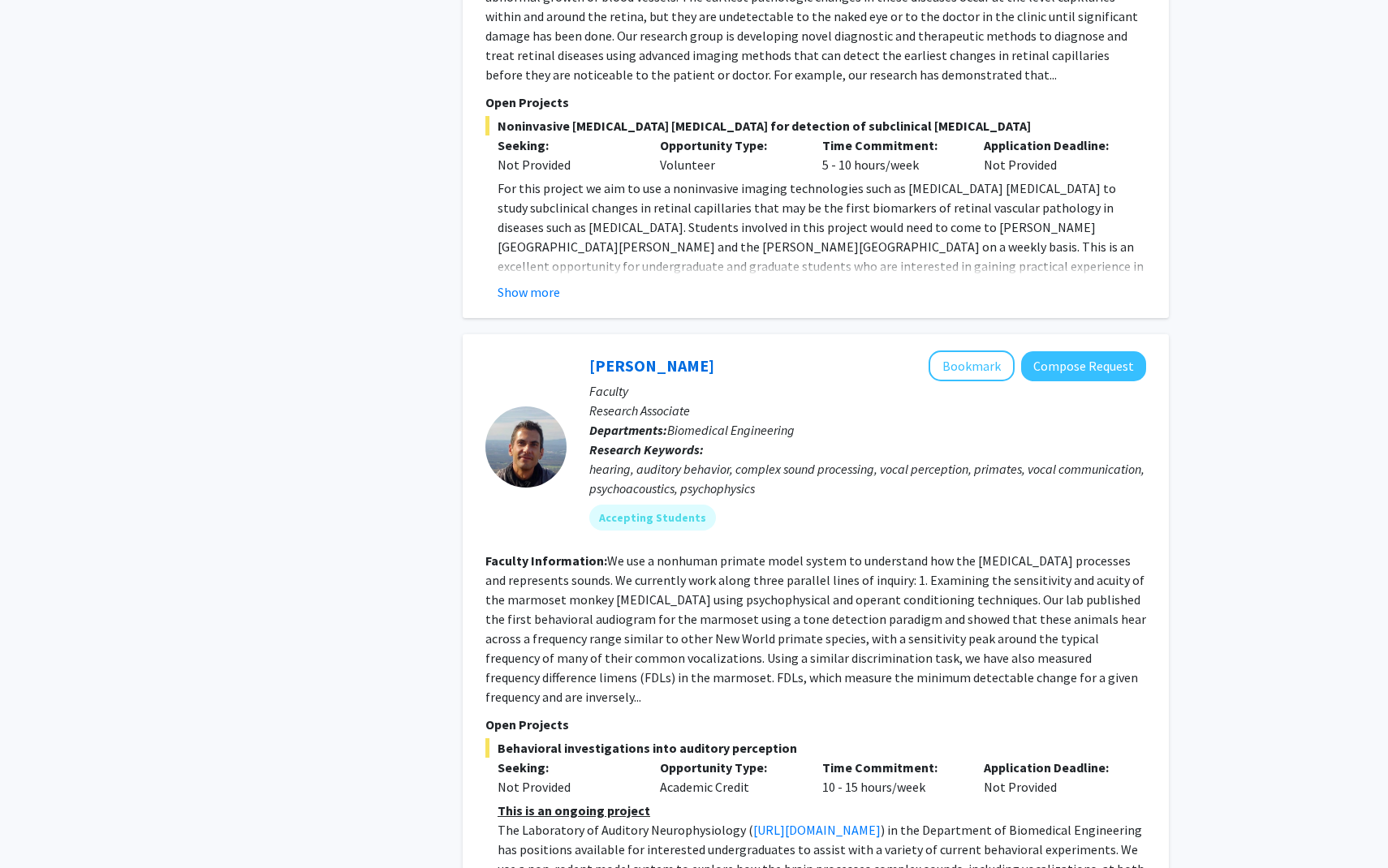
scroll to position [5876, 0]
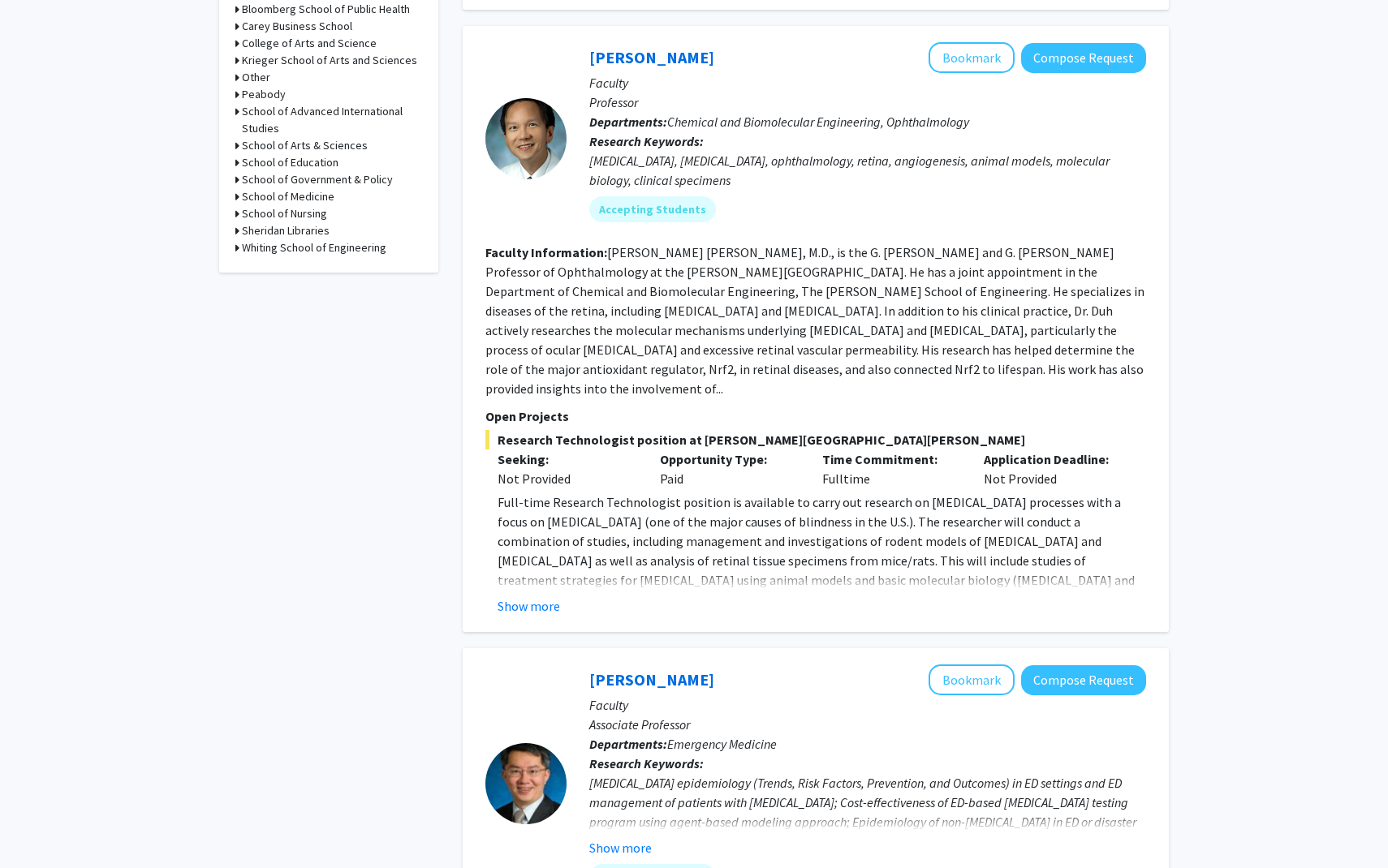
scroll to position [834, 0]
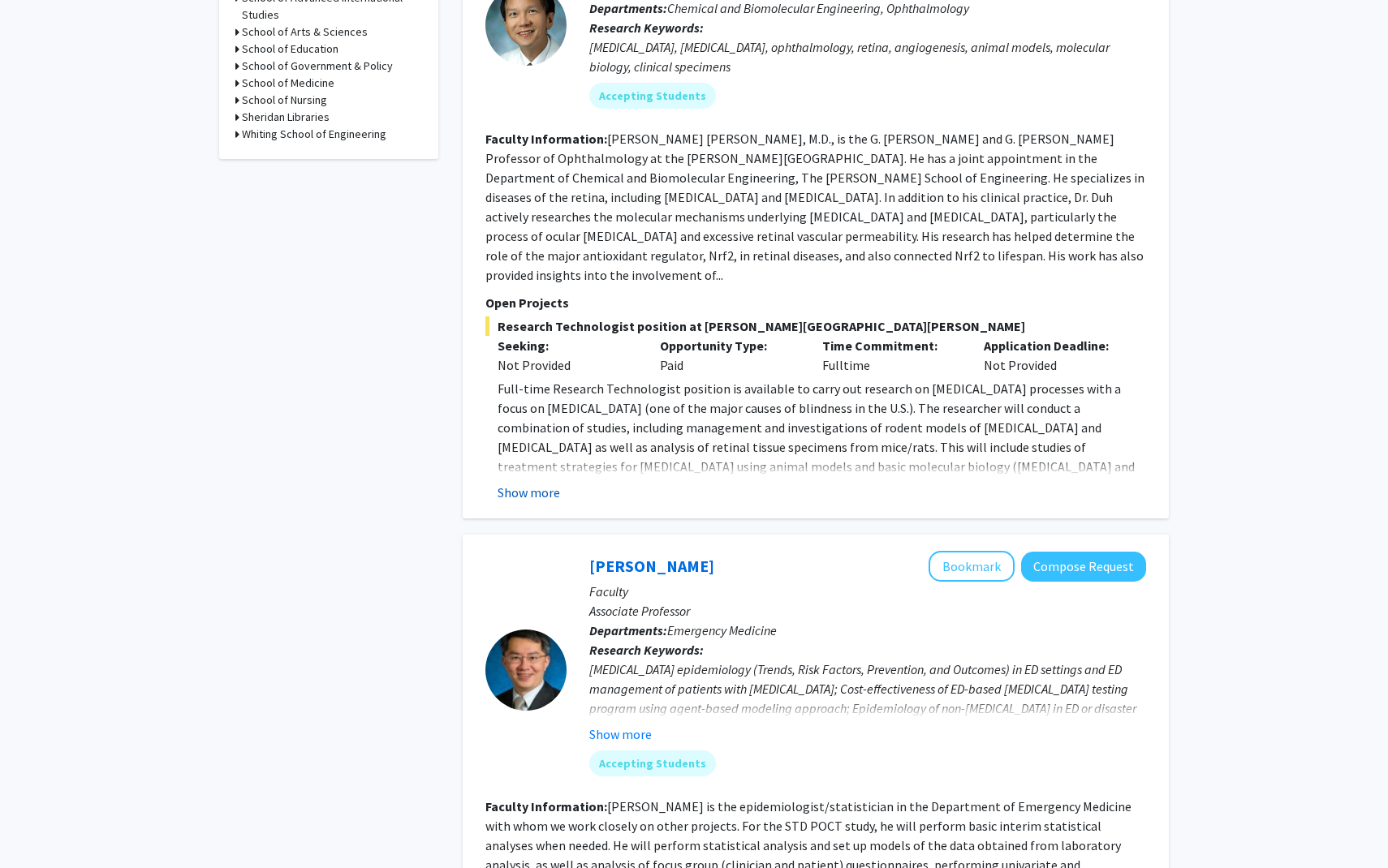
click at [551, 483] on button "Show more" at bounding box center [528, 493] width 62 height 19
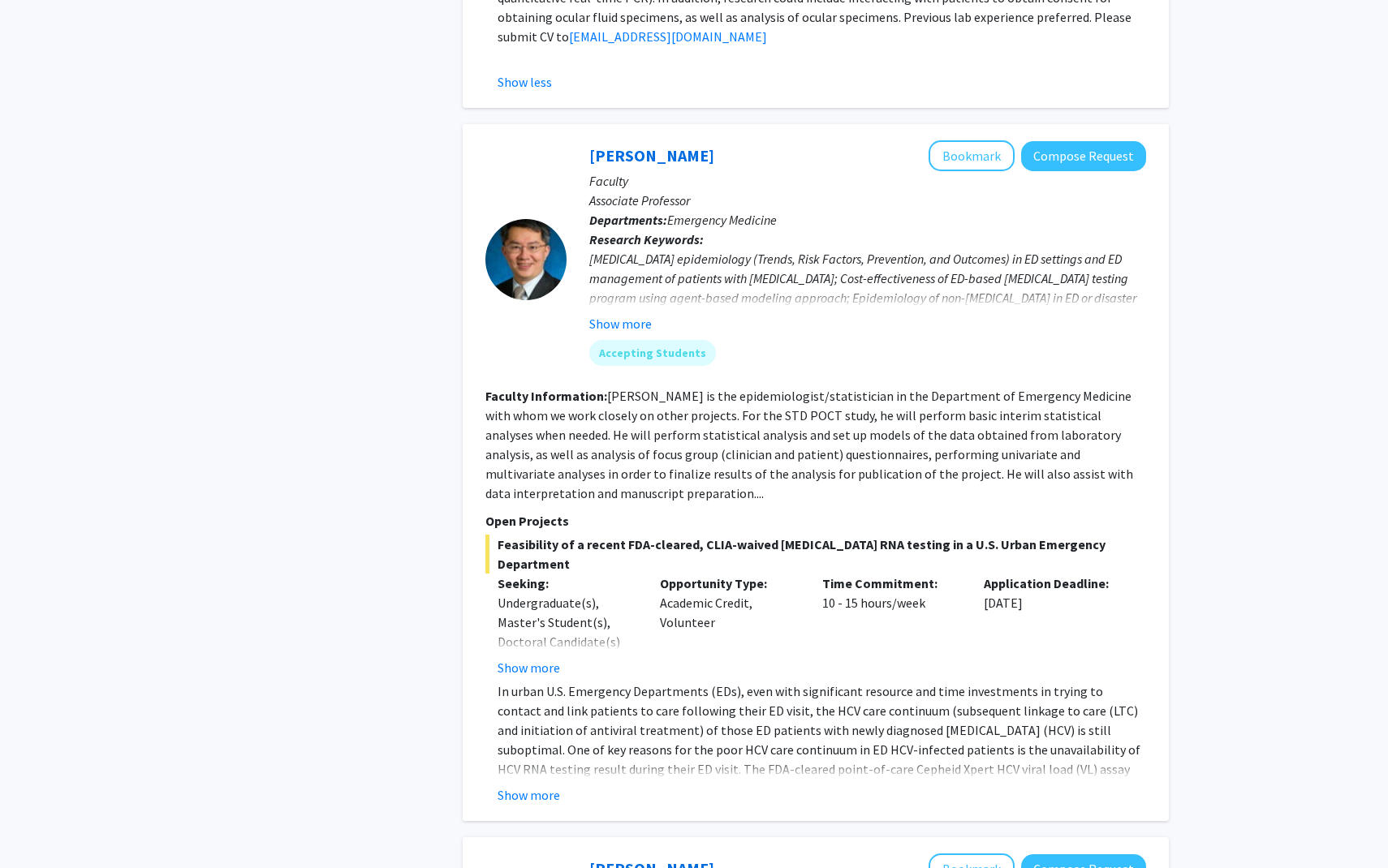
scroll to position [1327, 0]
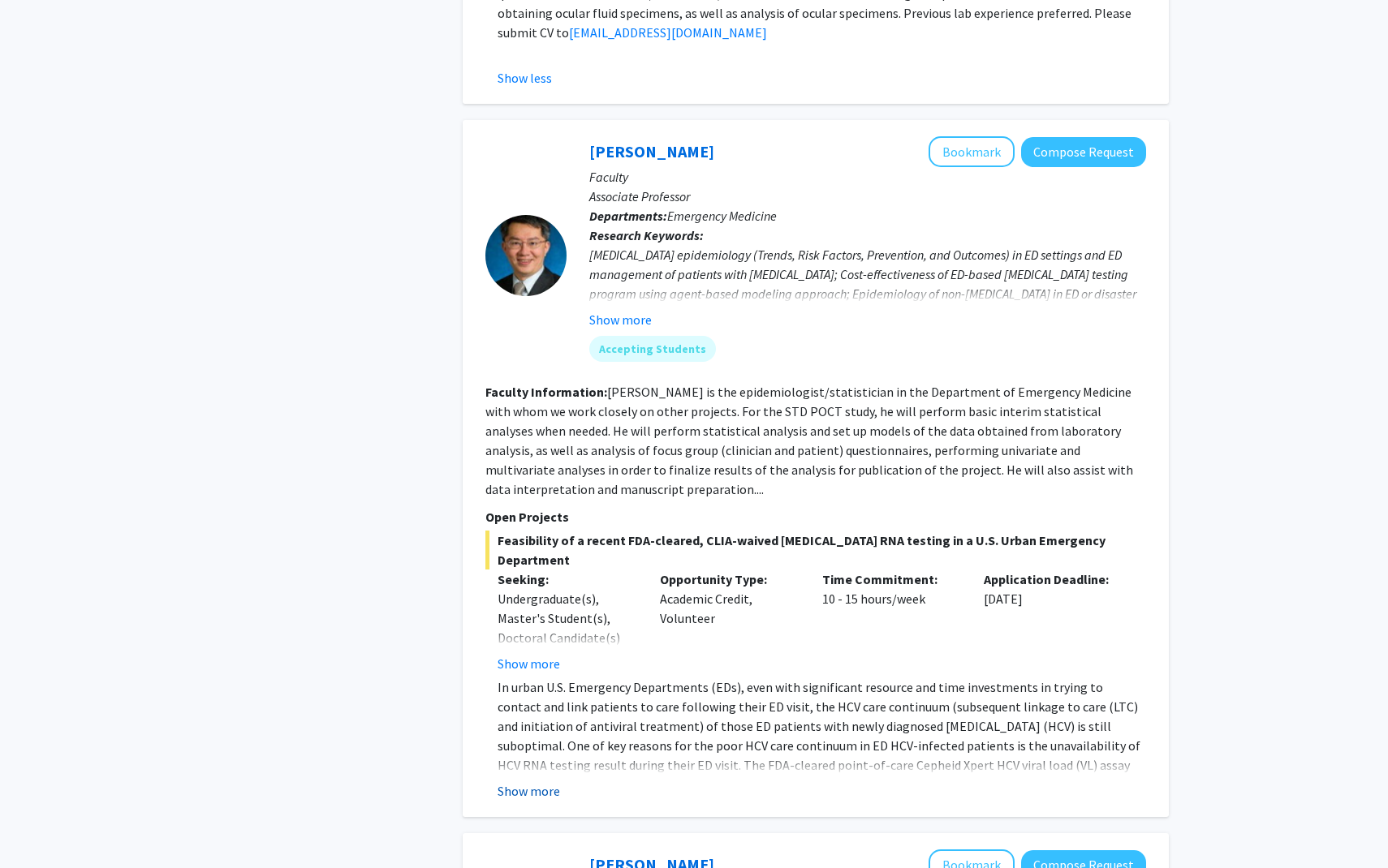
click at [548, 782] on button "Show more" at bounding box center [528, 791] width 62 height 19
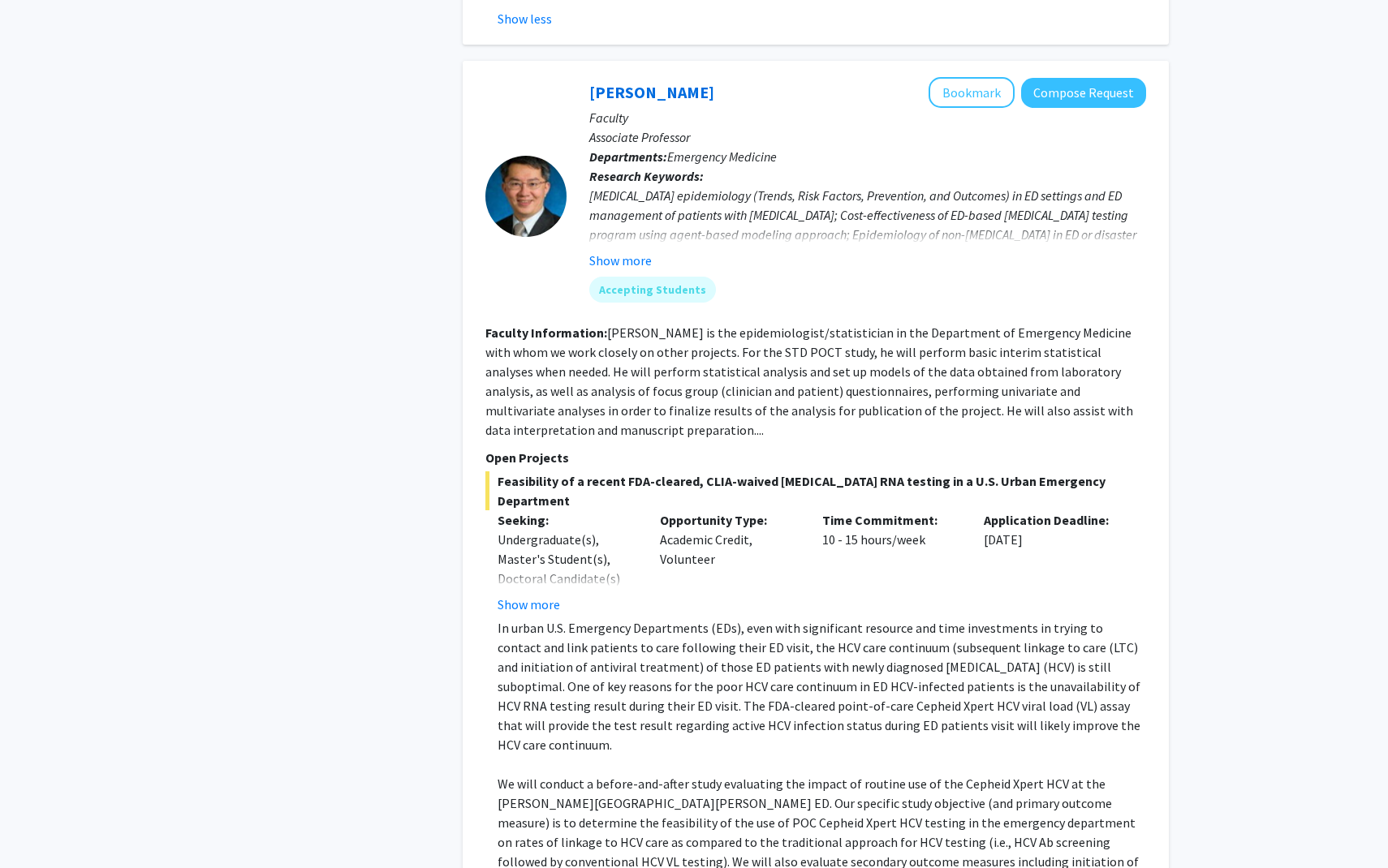
scroll to position [1341, 0]
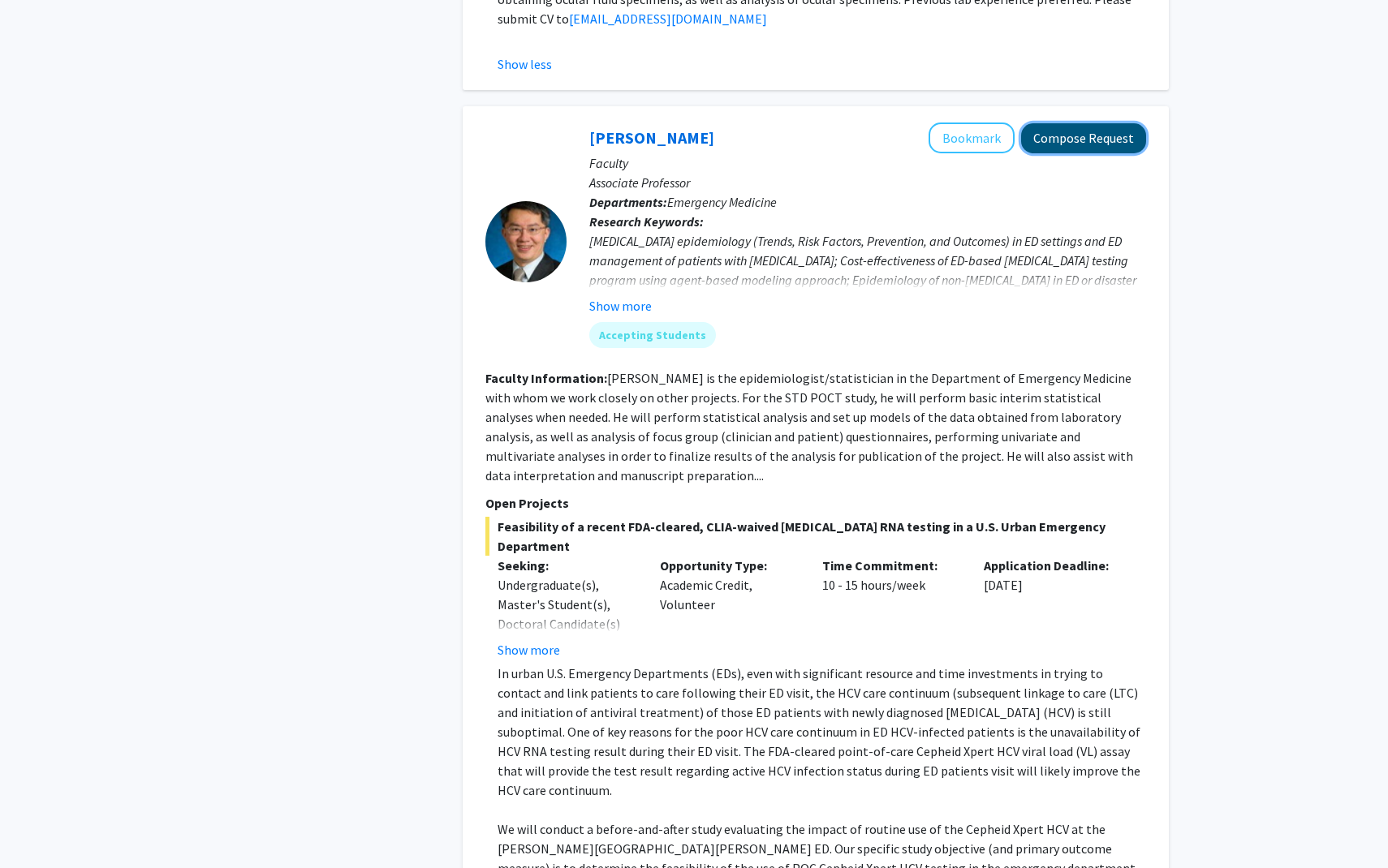
click at [1063, 123] on button "Compose Request" at bounding box center [1084, 137] width 125 height 30
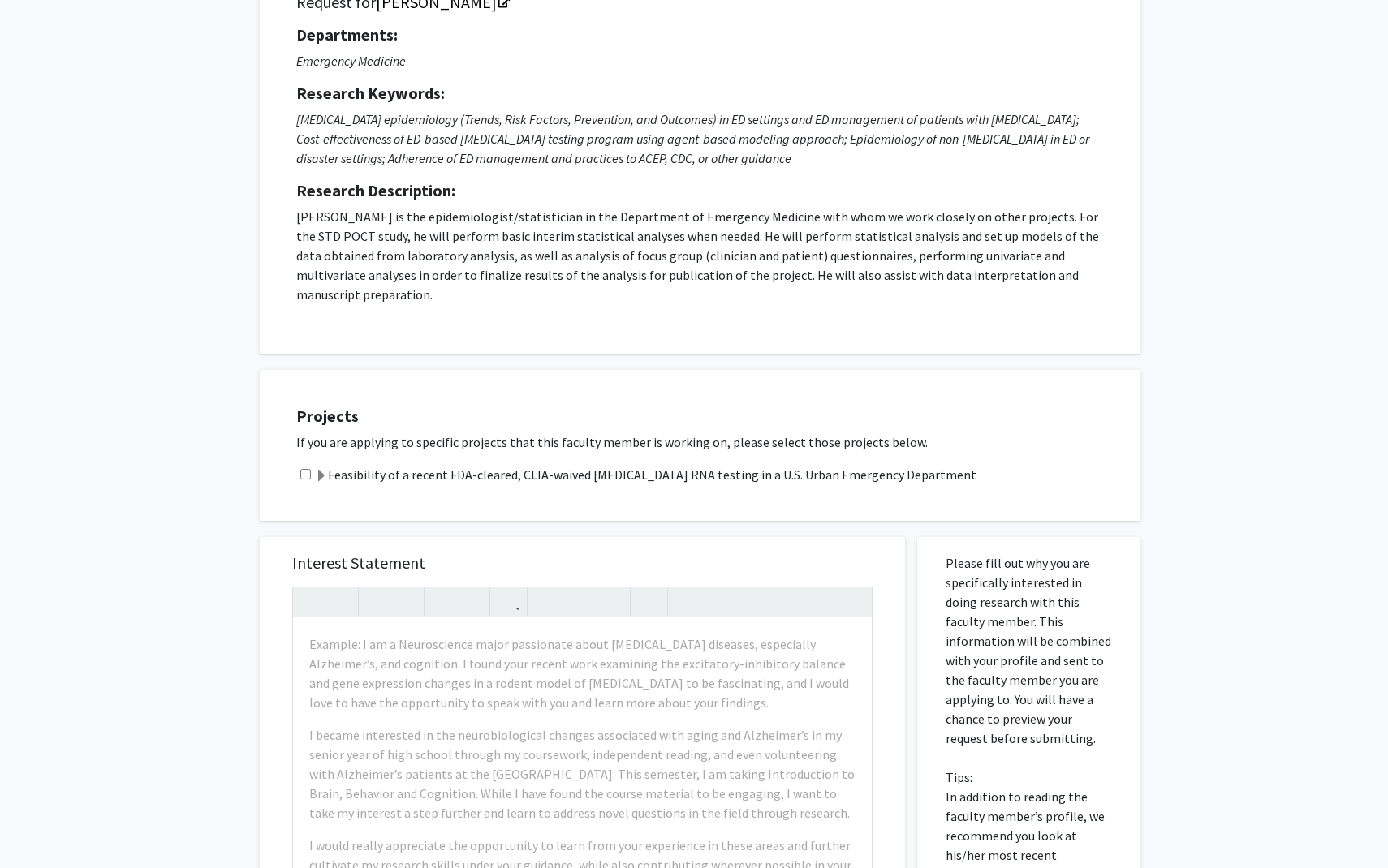
scroll to position [159, 0]
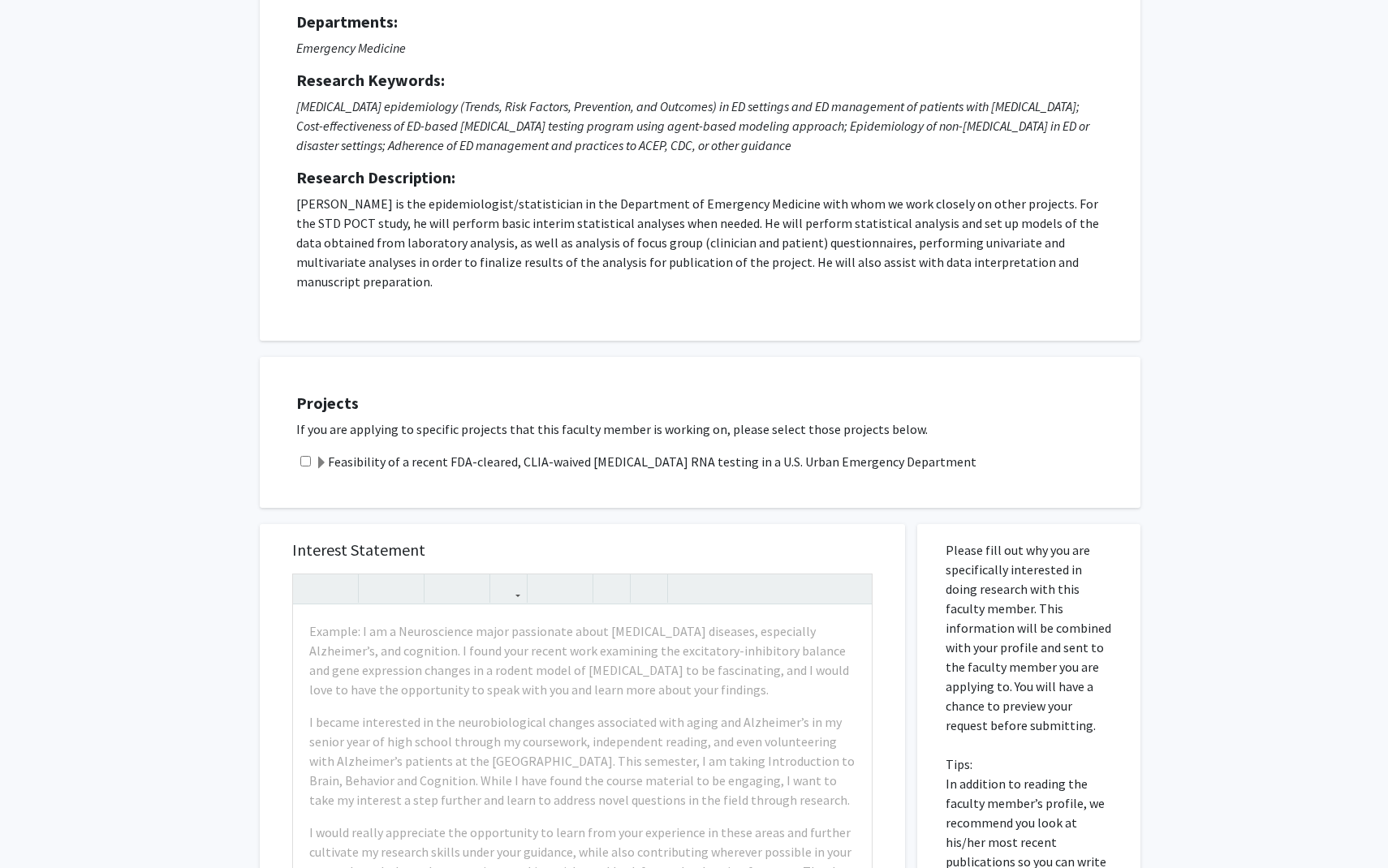
click at [306, 456] on input "checkbox" at bounding box center [305, 461] width 11 height 11
checkbox input "true"
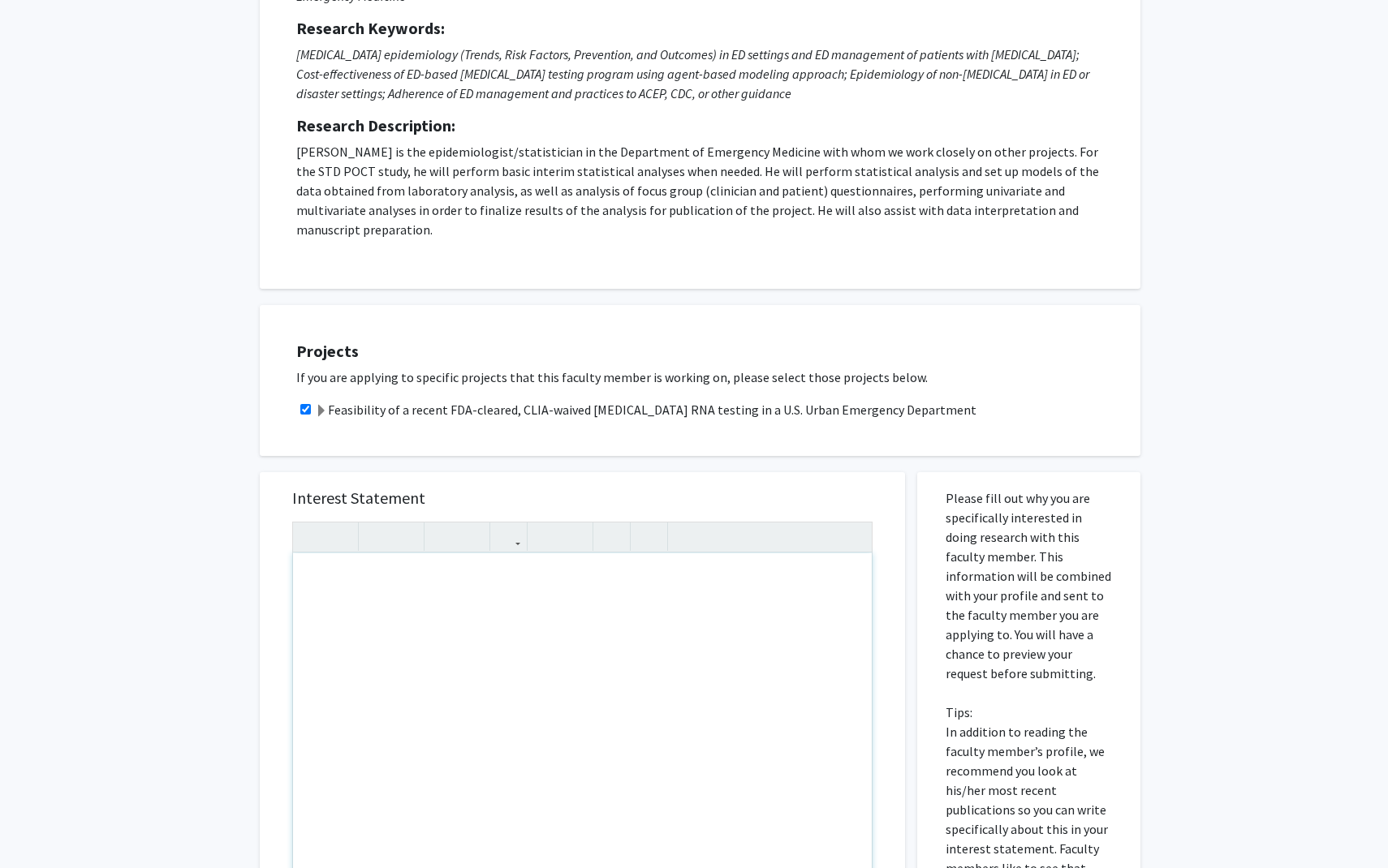
scroll to position [294, 0]
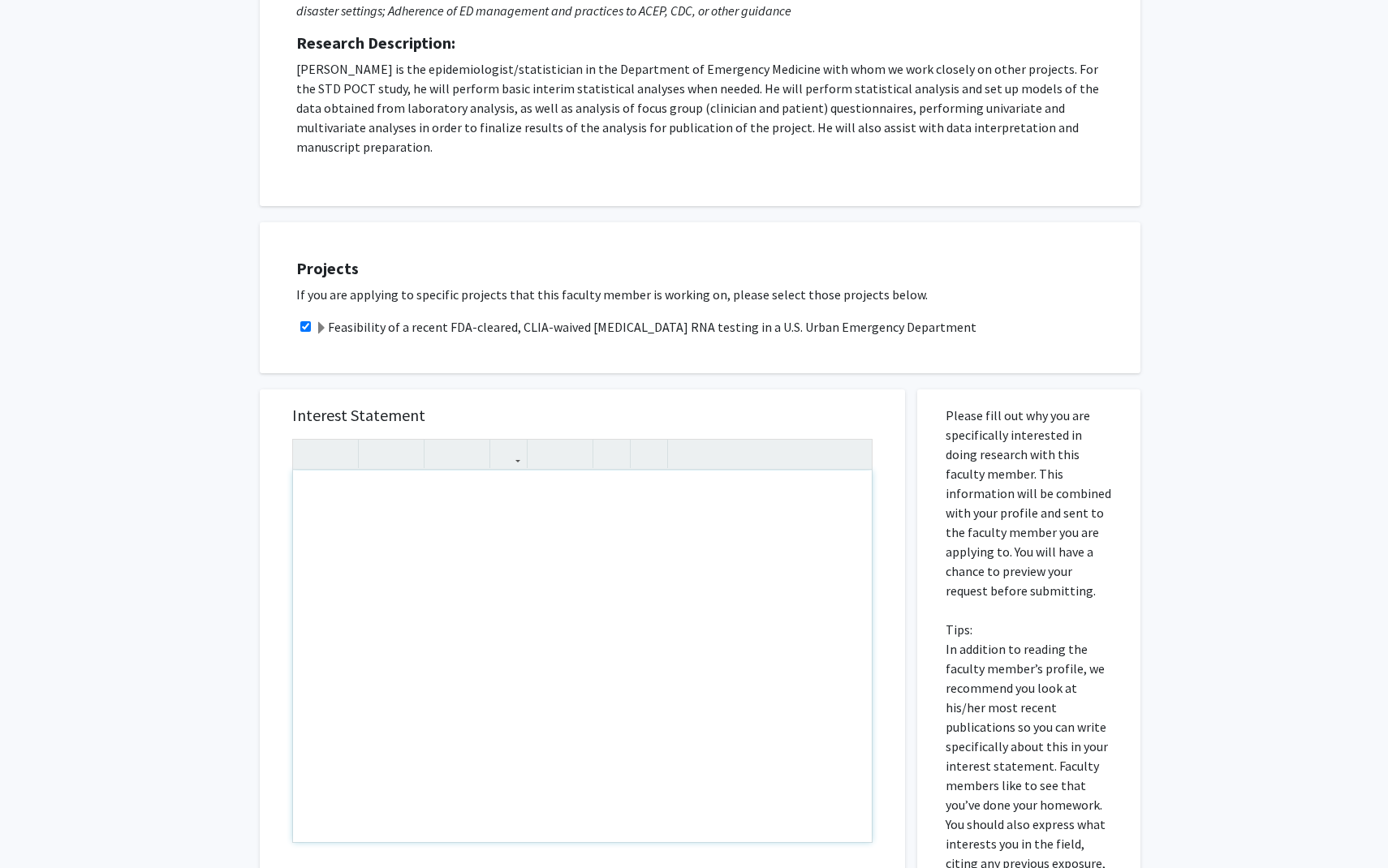
click at [372, 487] on div "Note to users with screen readers: Please press Alt+0 or Option+0 to deactivate…" at bounding box center [582, 656] width 578 height 372
paste div "Note to users with screen readers: Please press Alt+0 or Option+0 to deactivate…"
type textarea "<p>Dear Dr. Kiemen,</p><br><p>I hope this message finds you well!&nbsp;</p><br>…"
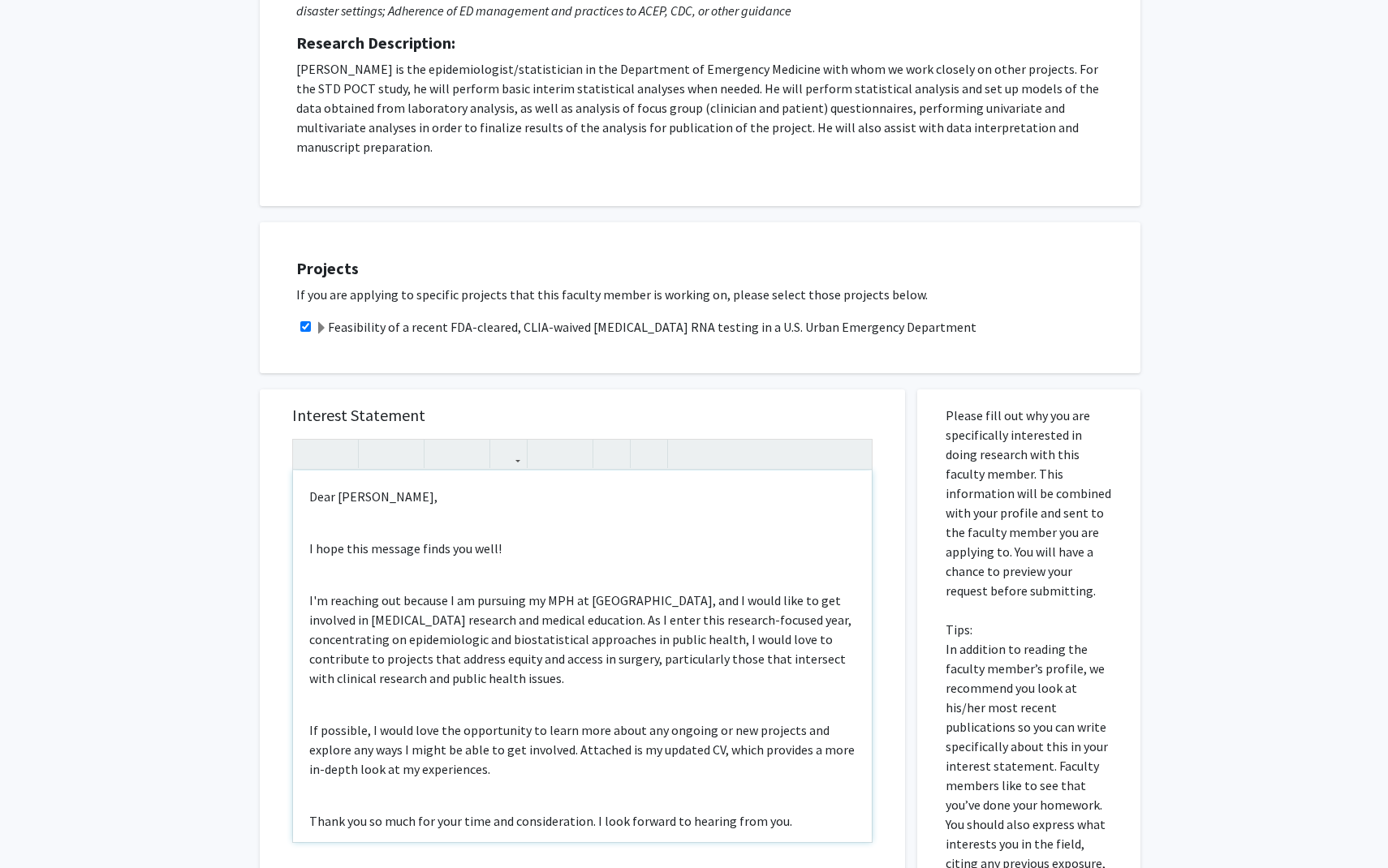
click at [330, 503] on div "Dear Dr. Kiemen, I hope this message finds you well! I'm reaching out because I…" at bounding box center [582, 656] width 578 height 372
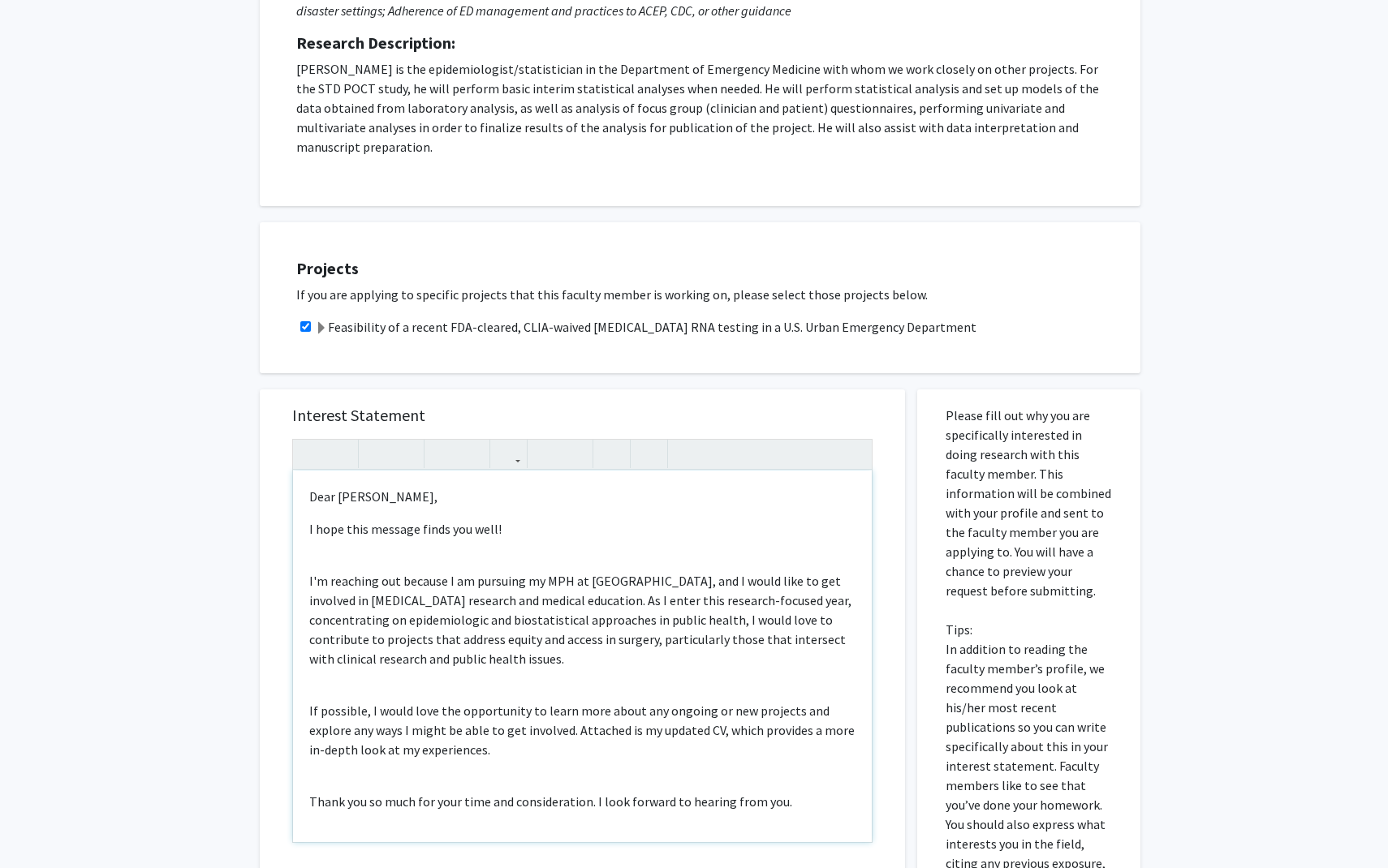
click at [327, 542] on div "Dear Dr. Kiemen, I hope this message finds you well! I'm reaching out because I…" at bounding box center [582, 656] width 578 height 372
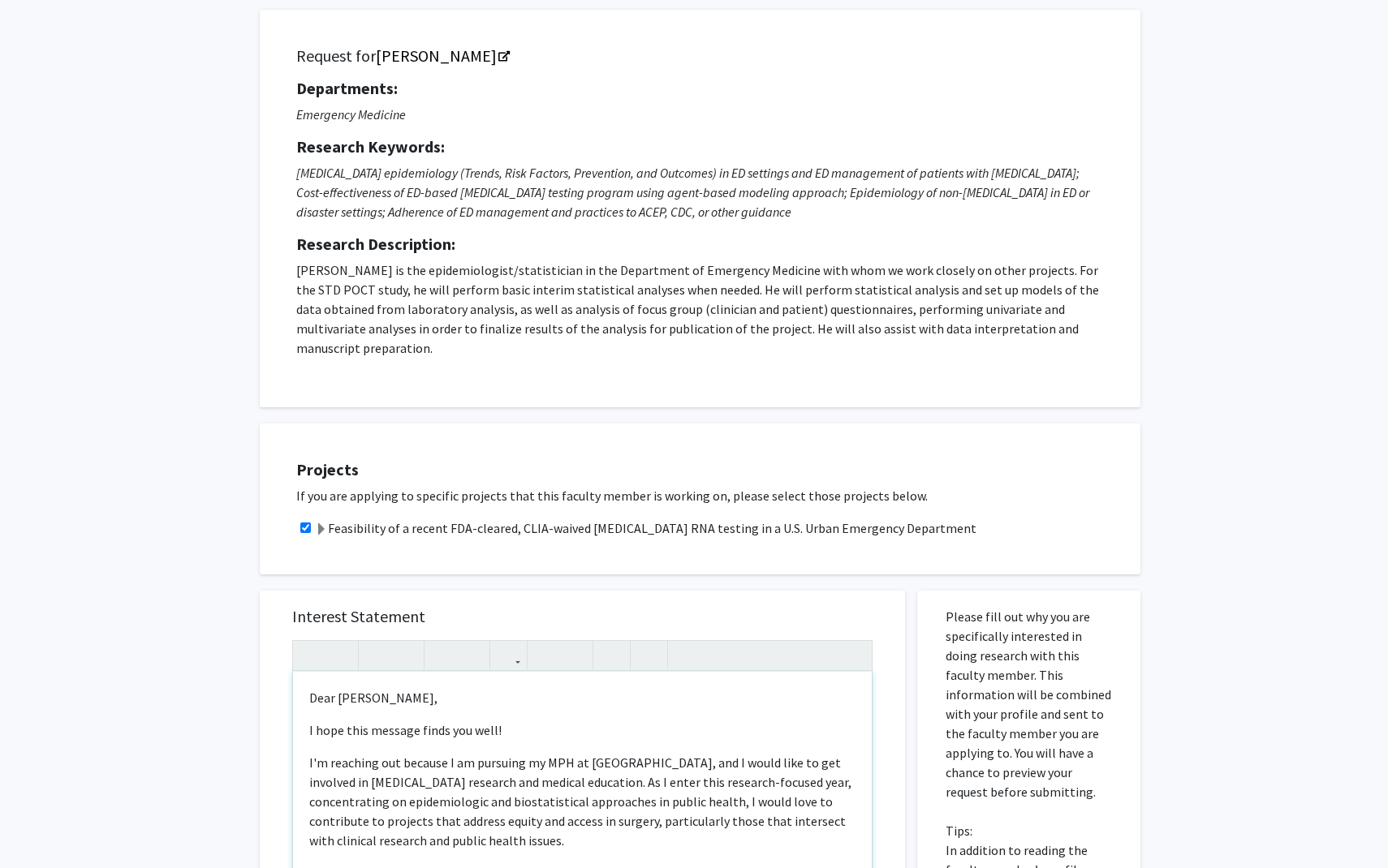
scroll to position [319, 0]
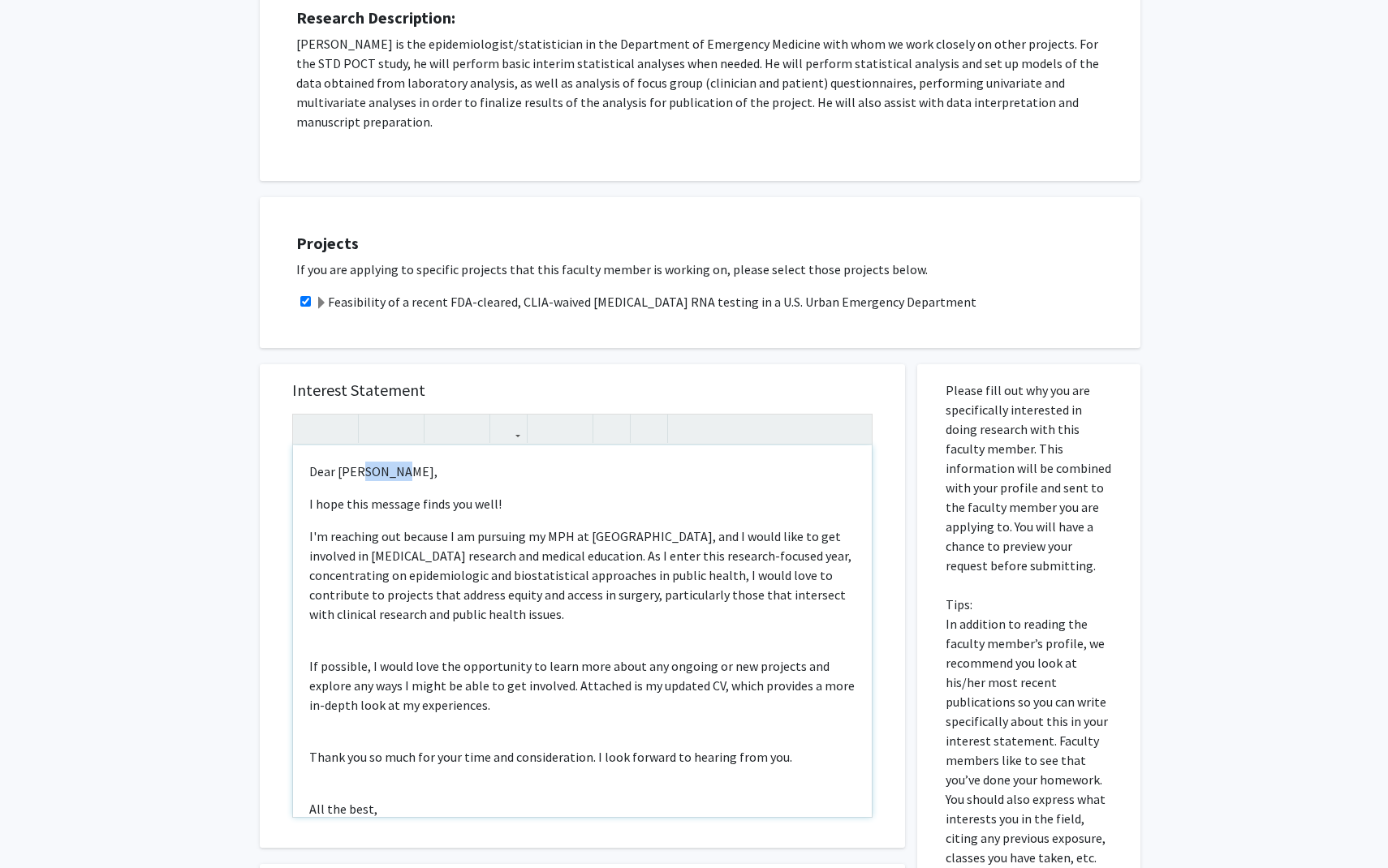
drag, startPoint x: 394, startPoint y: 452, endPoint x: 358, endPoint y: 452, distance: 36.0
click at [358, 462] on p "Dear [PERSON_NAME]," at bounding box center [582, 471] width 547 height 19
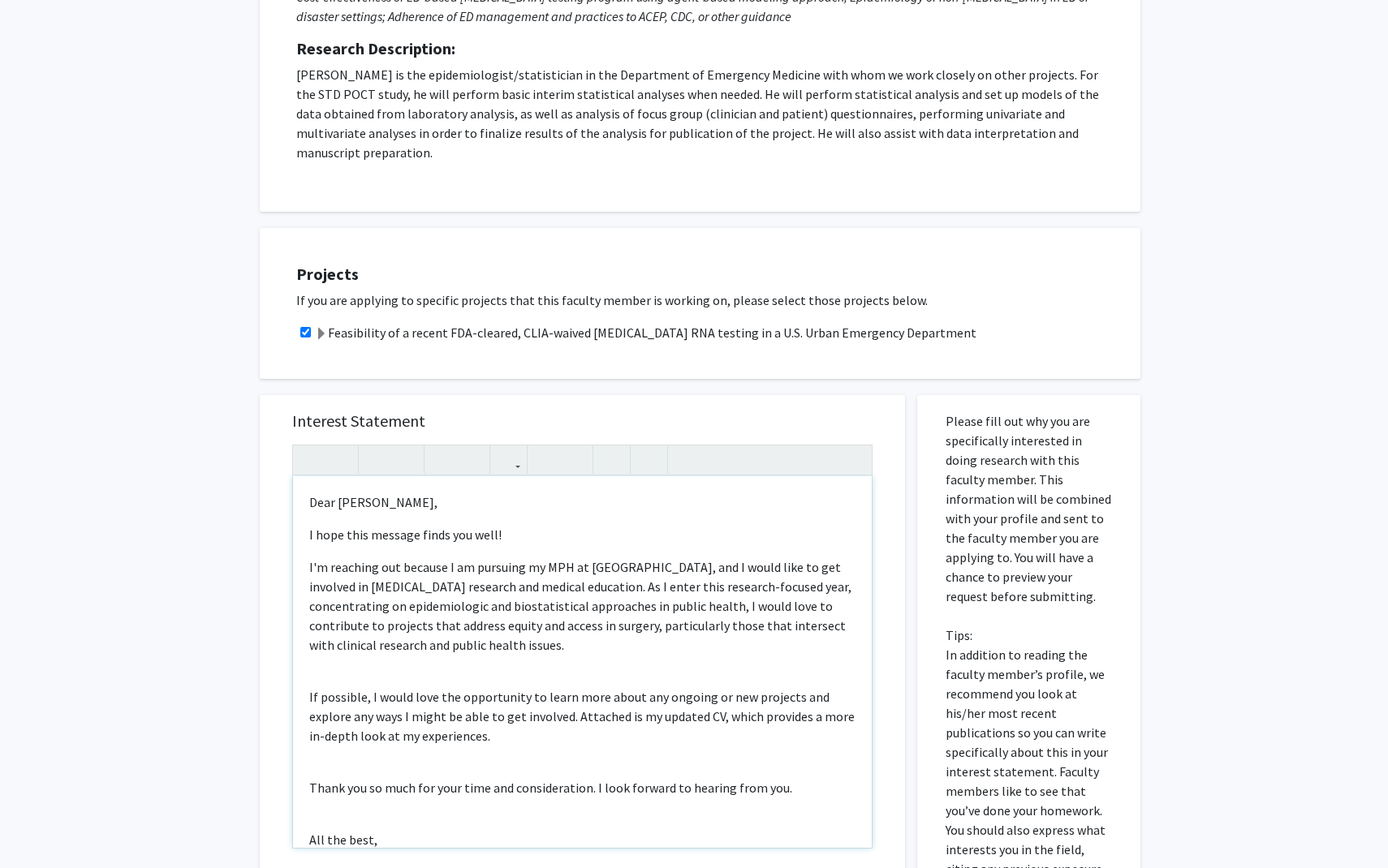
scroll to position [301, 0]
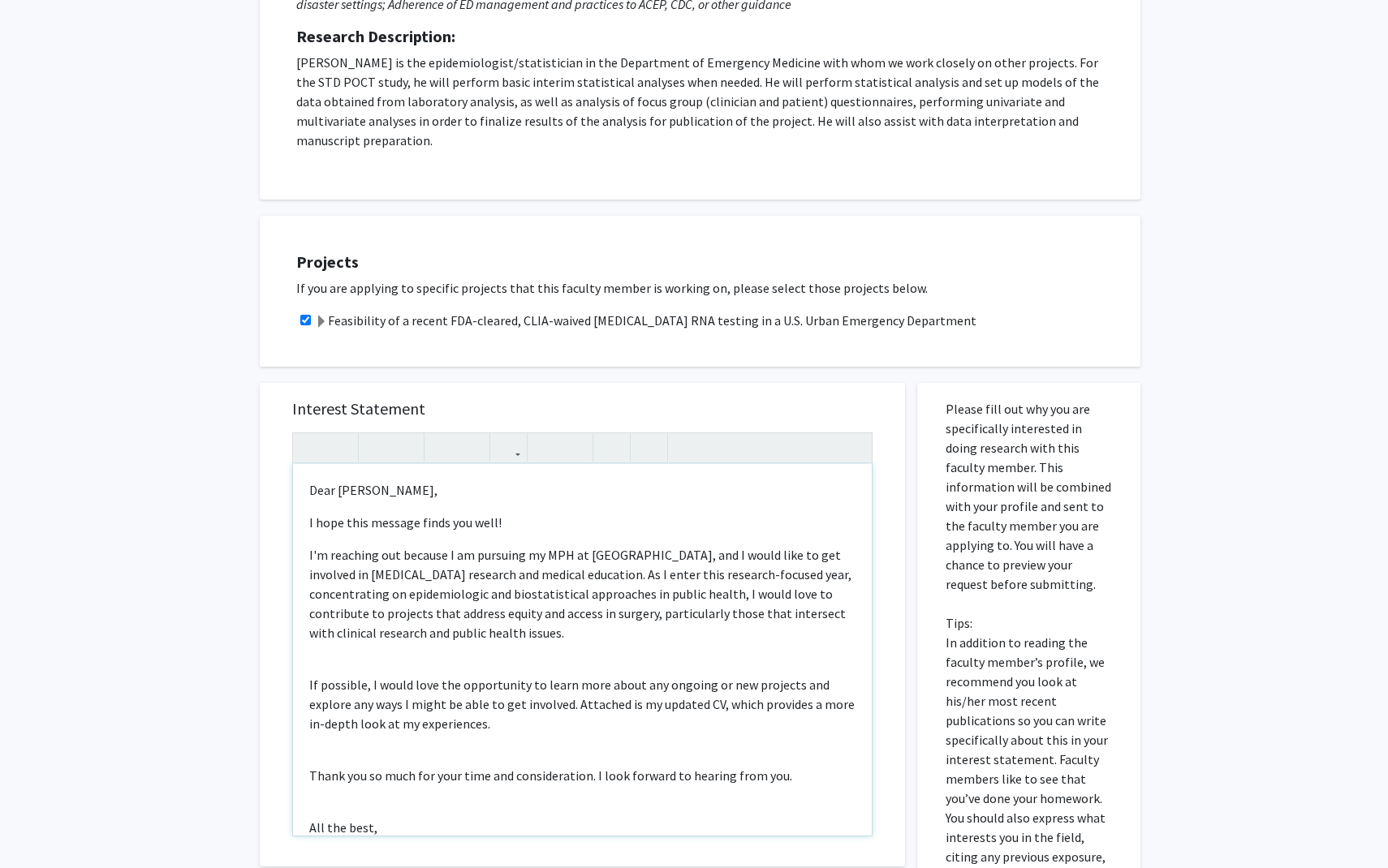
click at [501, 602] on p "I'm reaching out because I am pursuing my MPH at Hopkins, and I would like to g…" at bounding box center [582, 593] width 547 height 97
click at [535, 615] on p "I'm reaching out because I am pursuing my MPH at Hopkins, and I would like to g…" at bounding box center [582, 593] width 547 height 97
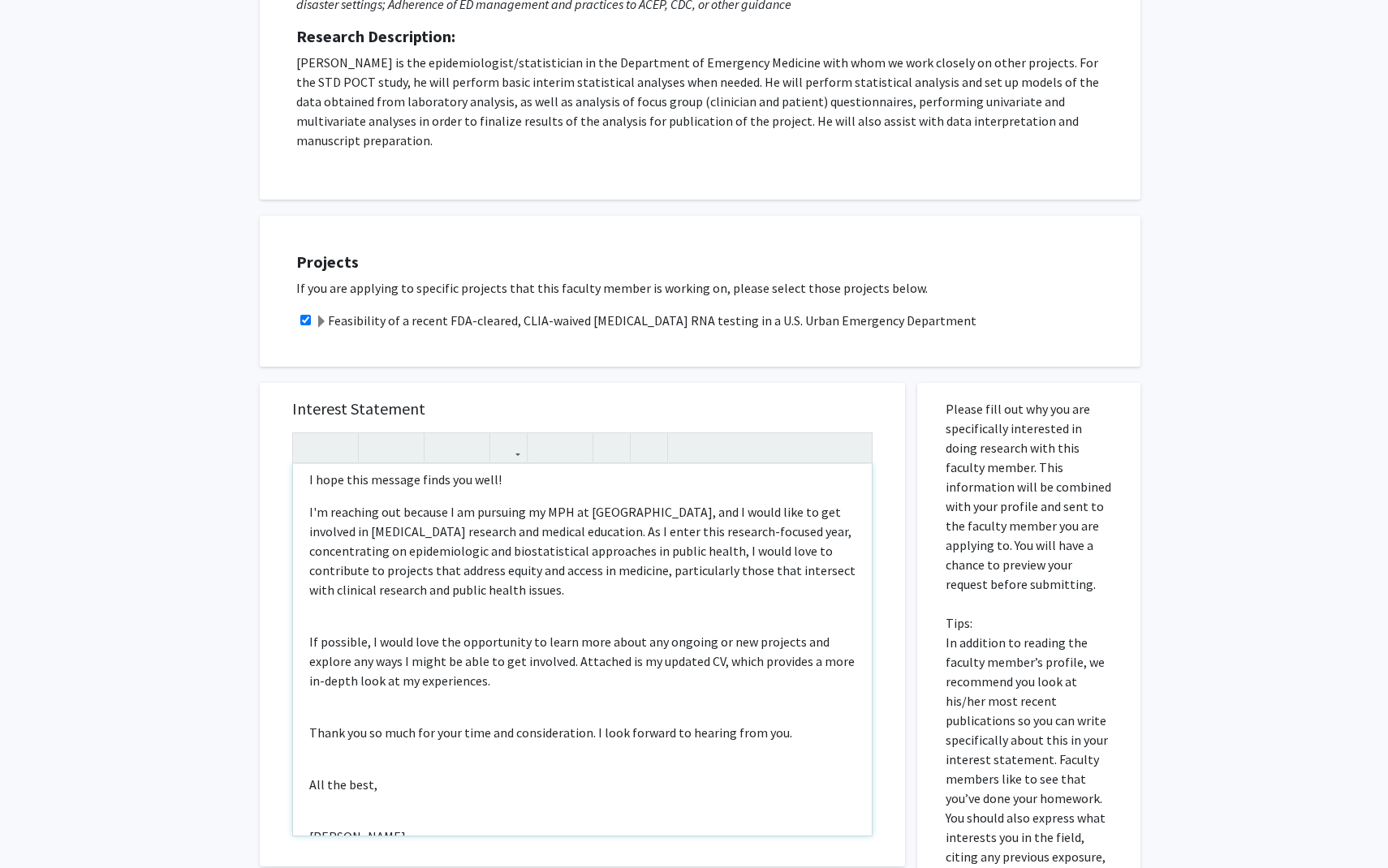
scroll to position [65, 0]
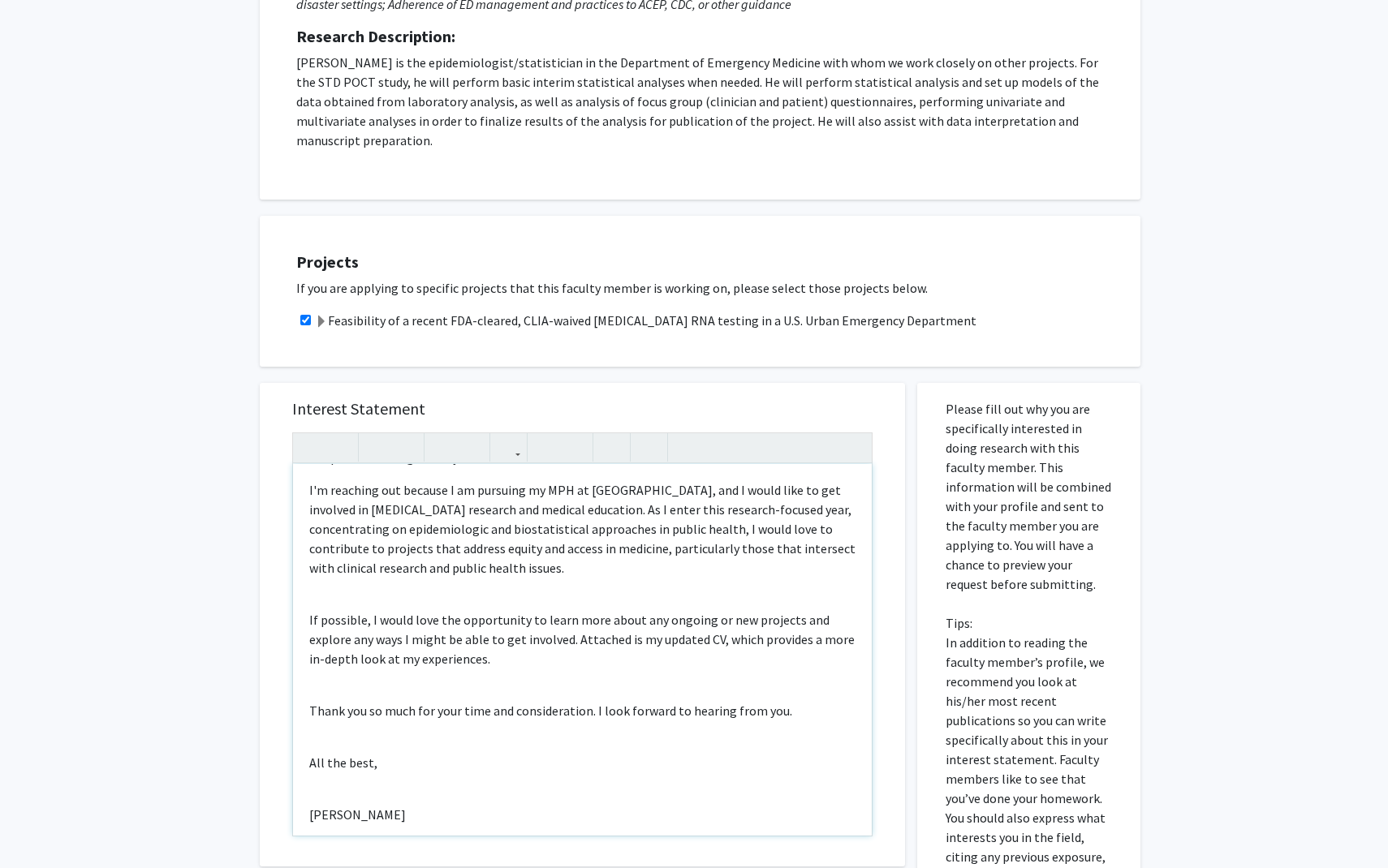
click at [388, 572] on div "Dear Dr. Hsieh, I hope this message finds you well! I'm reaching out because I …" at bounding box center [582, 649] width 578 height 372
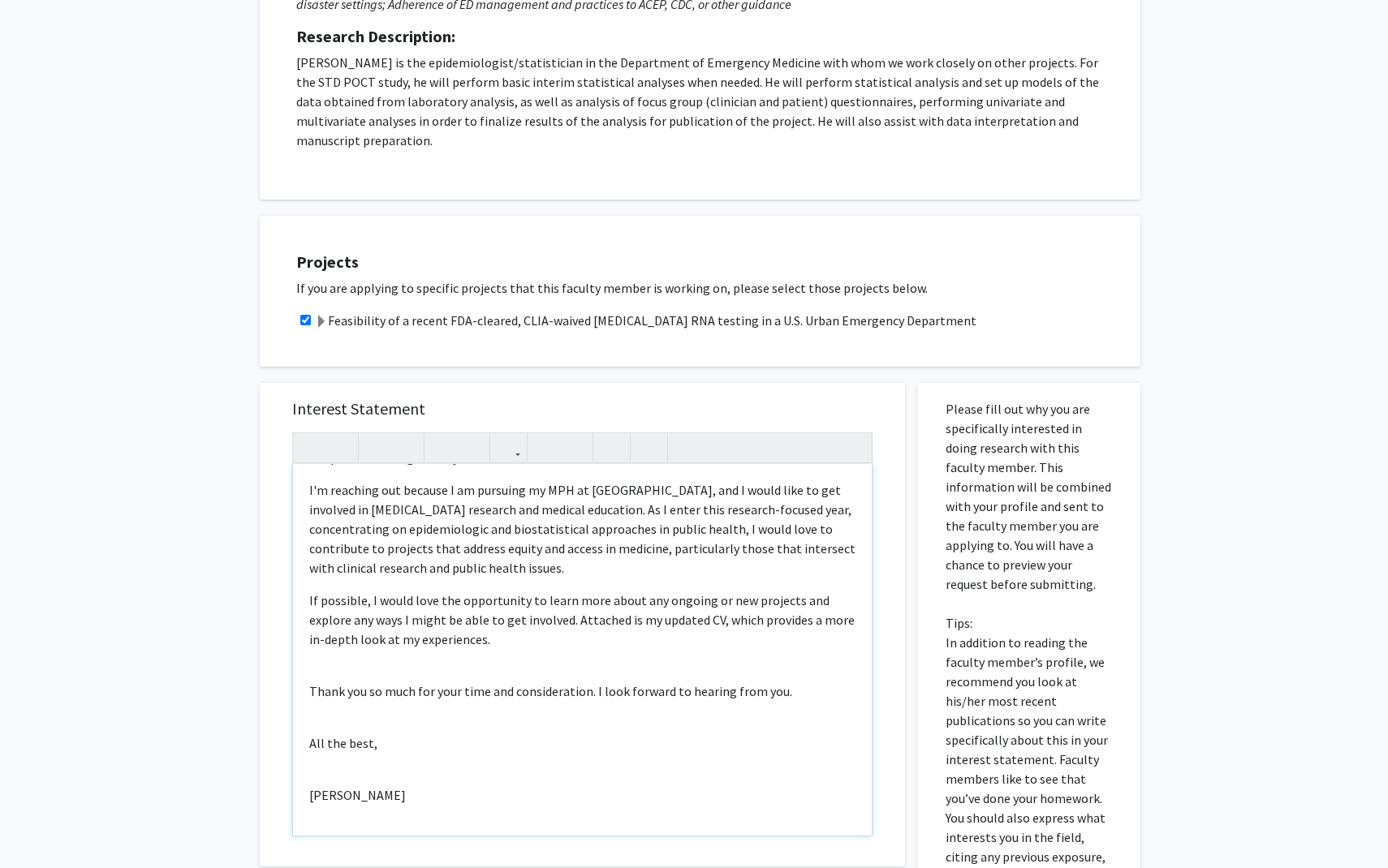
click at [383, 645] on div "Dear Dr. Hsieh, I hope this message finds you well! I'm reaching out because I …" at bounding box center [582, 649] width 578 height 372
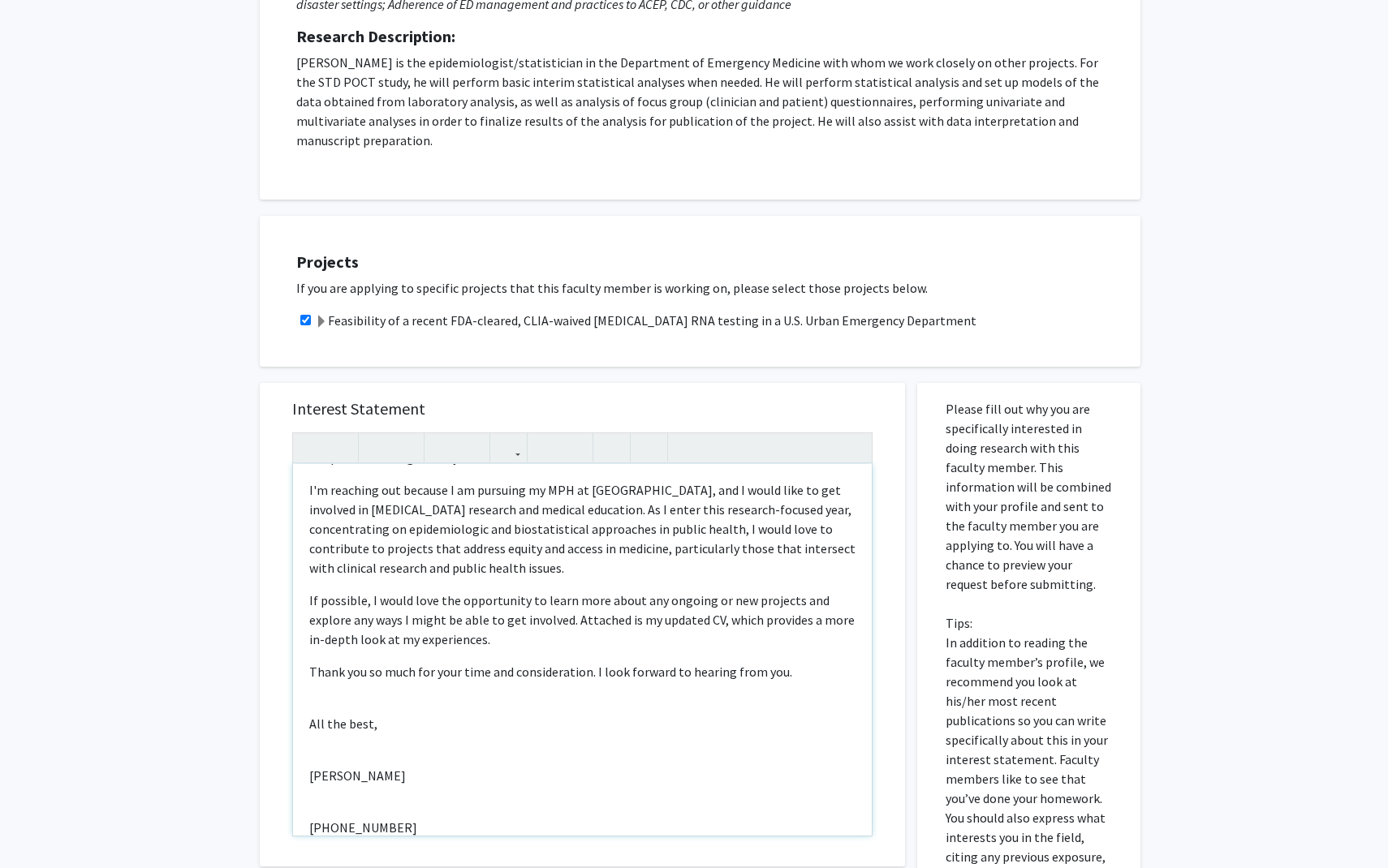
click at [338, 683] on div "Dear Dr. Hsieh, I hope this message finds you well! I'm reaching out because I …" at bounding box center [582, 649] width 578 height 372
click at [330, 713] on div "Dear Dr. Hsieh, I hope this message finds you well! I'm reaching out because I …" at bounding box center [582, 649] width 578 height 372
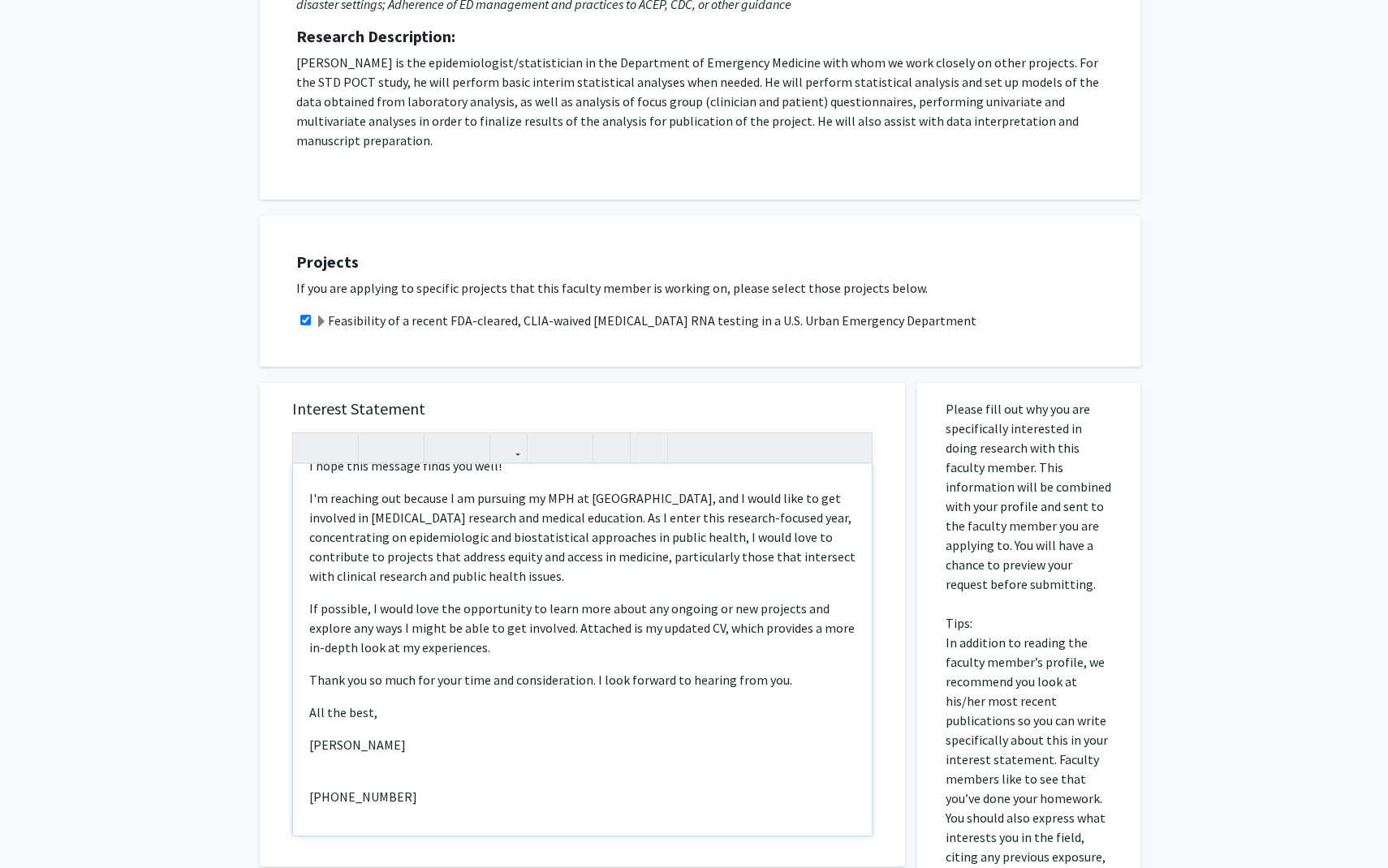
click at [329, 756] on div "Dear Dr. Hsieh, I hope this message finds you well! I'm reaching out because I …" at bounding box center [582, 649] width 578 height 372
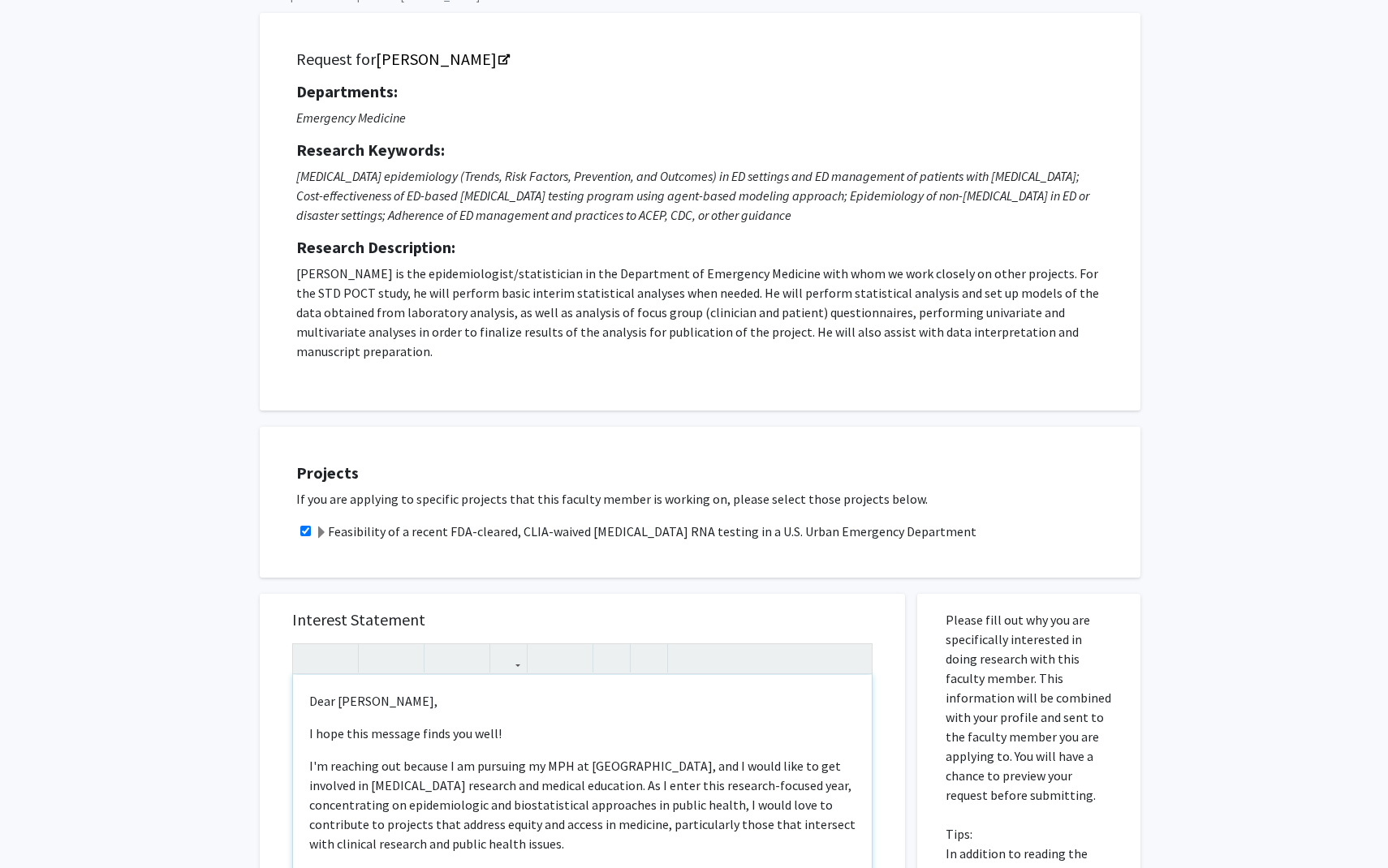
scroll to position [0, 0]
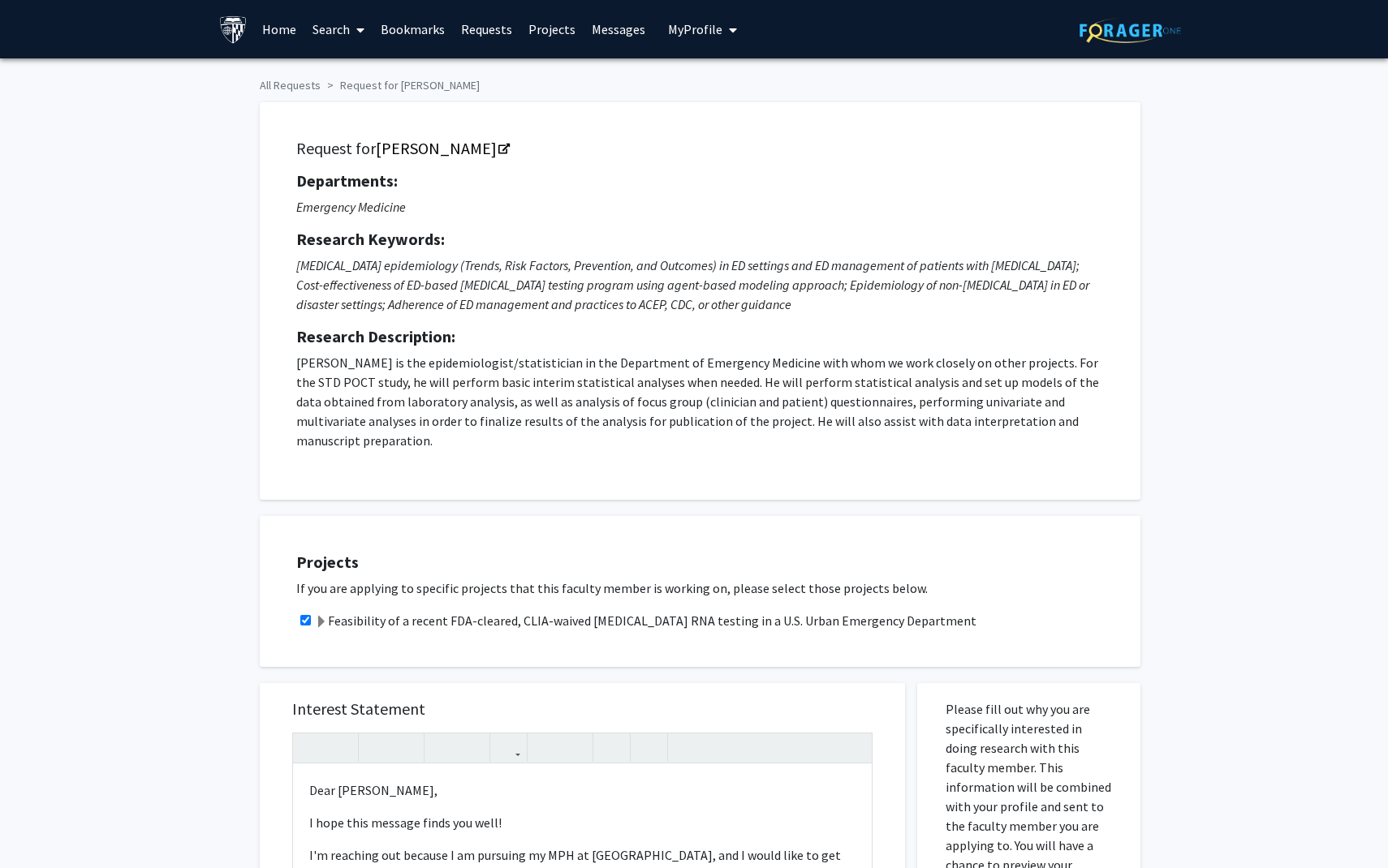
click at [326, 615] on span at bounding box center [322, 622] width 13 height 13
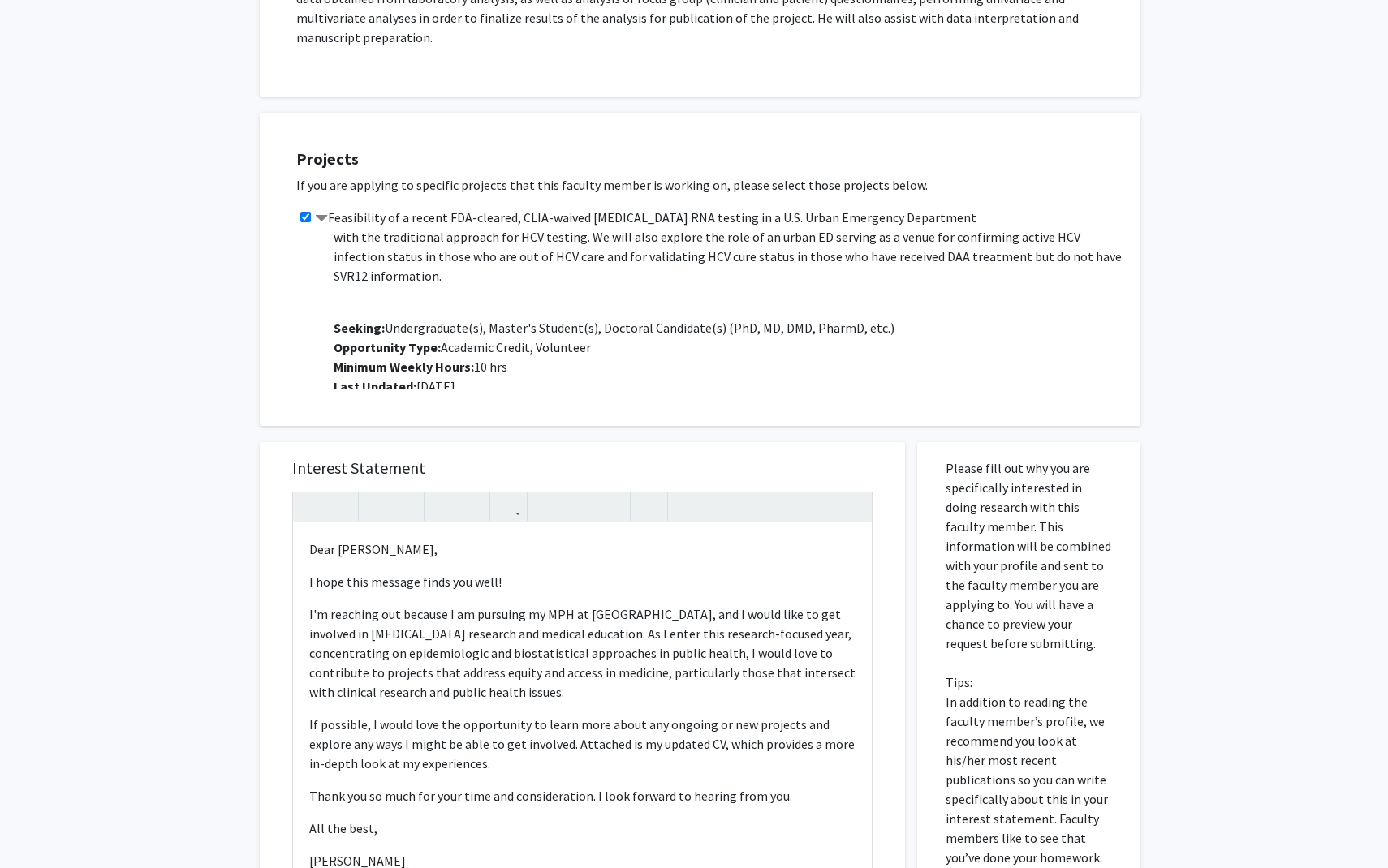
scroll to position [571, 0]
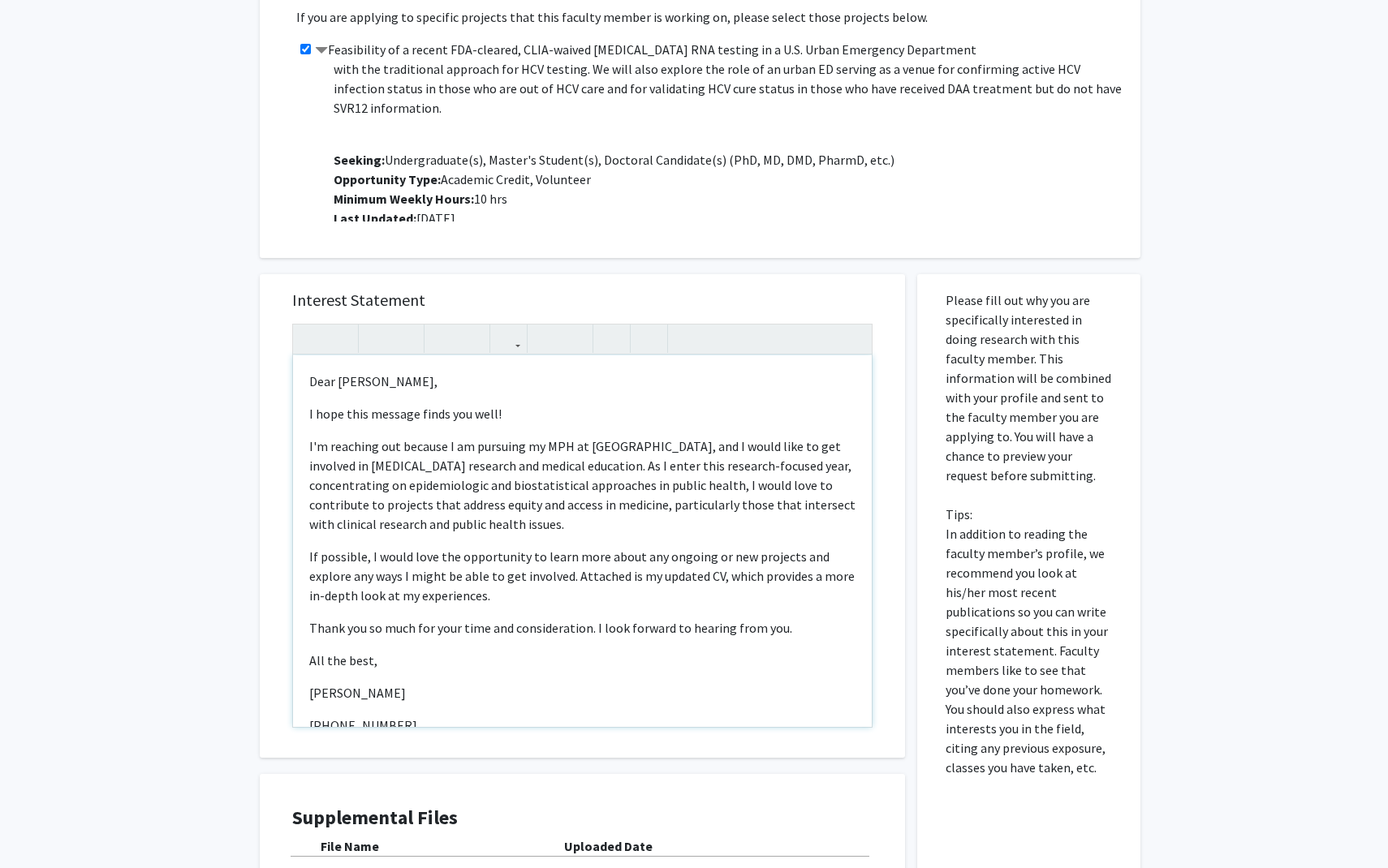
click at [836, 437] on p "I'm reaching out because I am pursuing my MPH at Hopkins, and I would like to g…" at bounding box center [582, 485] width 547 height 97
click at [434, 442] on p "I'm reaching out because I am pursuing my MPH at Hopkins, and I would like to g…" at bounding box center [582, 485] width 547 height 97
click at [594, 489] on p "I'm reaching out because I am pursuing my MPH at Hopkins, and I would like to g…" at bounding box center [582, 485] width 547 height 97
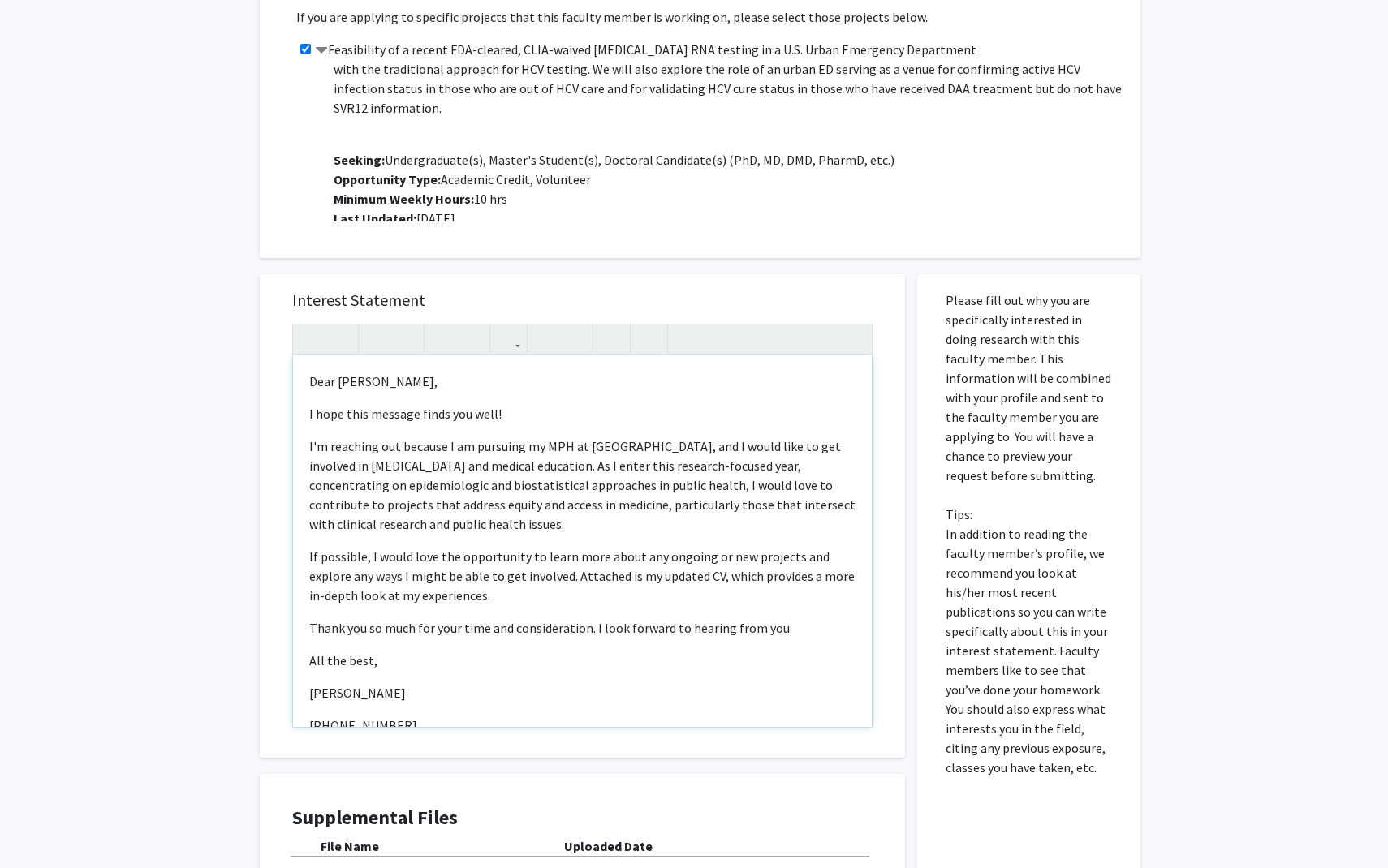
click at [581, 496] on p "I'm reaching out because I am pursuing my MPH at Hopkins, and I would like to g…" at bounding box center [582, 485] width 547 height 97
click at [309, 447] on p "I'm reaching out because I am pursuing my MPH at Hopkins, and I would like to g…" at bounding box center [582, 485] width 547 height 97
type textarea "<p>Dear Dr. Hsieh,</p><p>I hope this message finds you well!&nbsp;</p><p>I'm re…"
click at [222, 468] on div "All Requests Request for Yu-Hsiang Hsieh Request for Yu-Hsiang Hsieh Department…" at bounding box center [694, 271] width 1388 height 1567
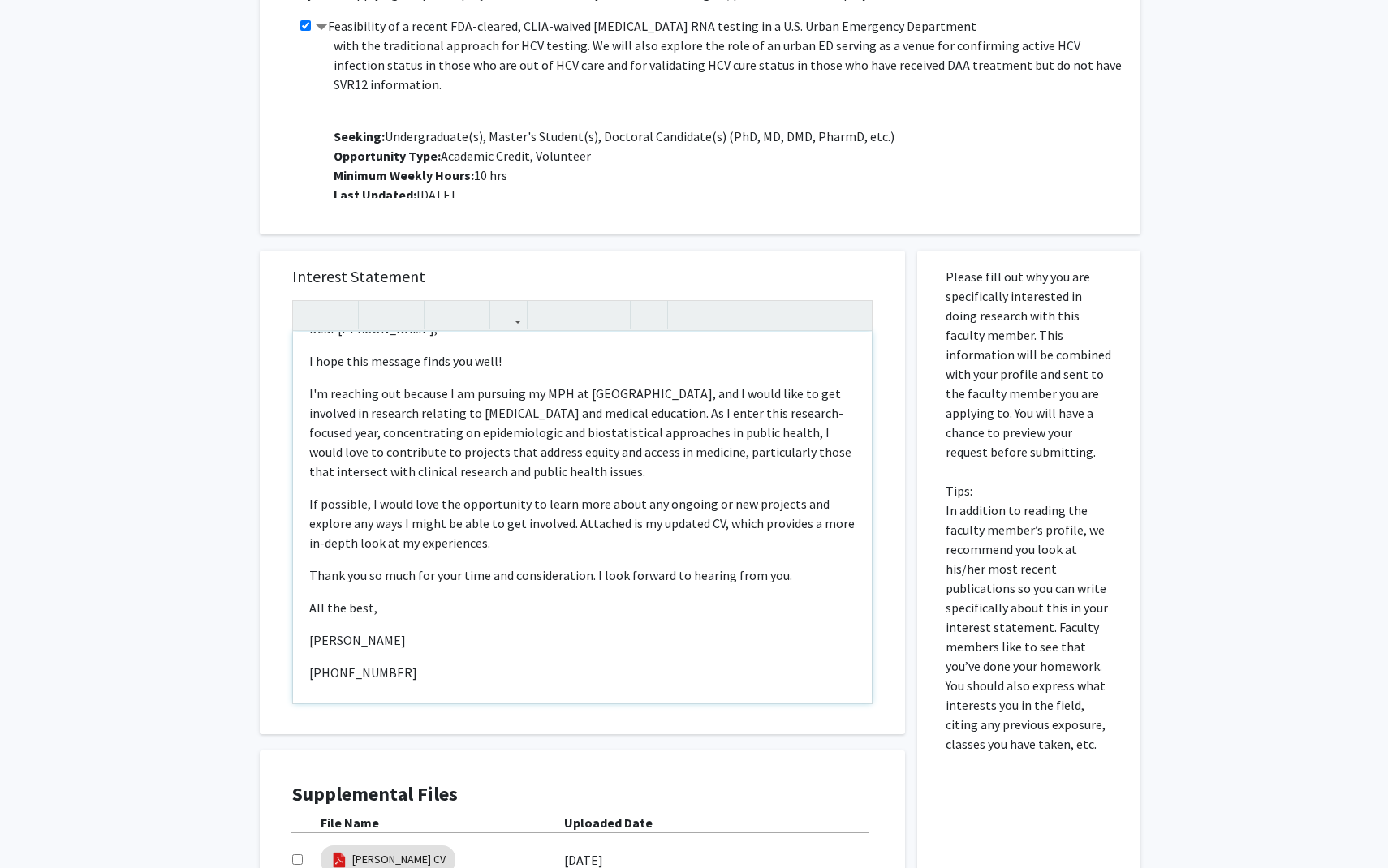
scroll to position [0, 0]
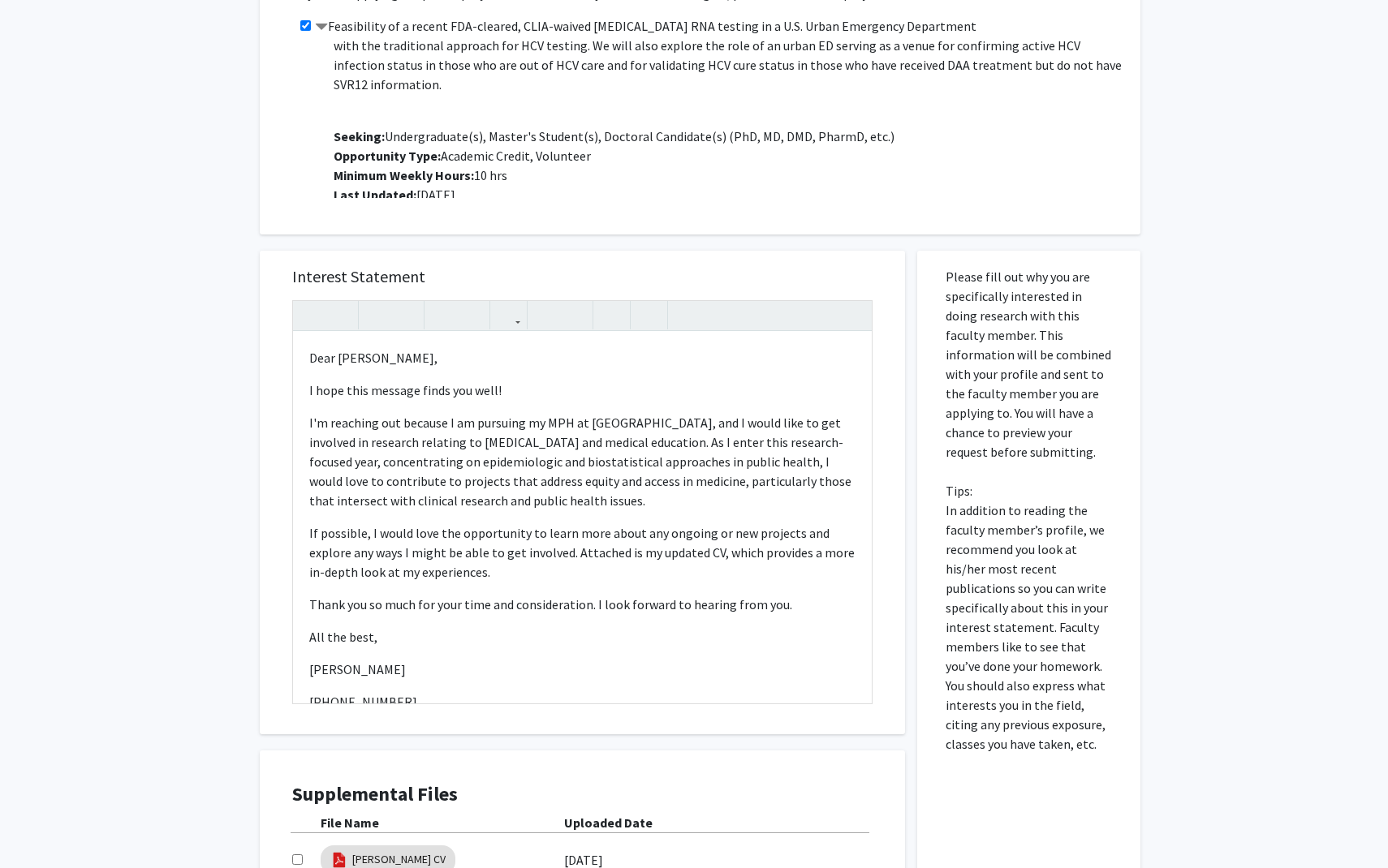
click at [206, 419] on div "All Requests Request for Yu-Hsiang Hsieh Request for Yu-Hsiang Hsieh Department…" at bounding box center [694, 248] width 1388 height 1567
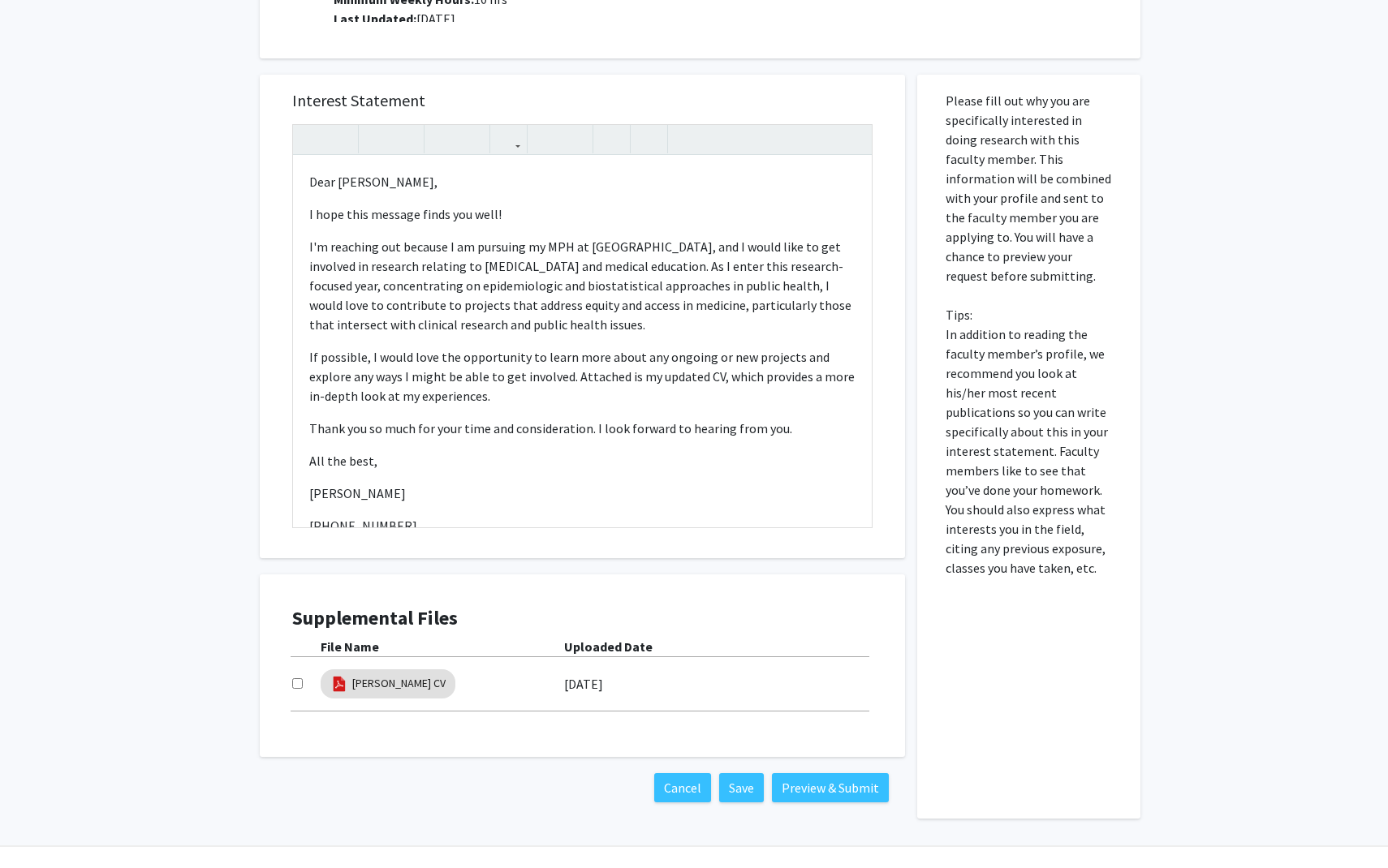
scroll to position [786, 0]
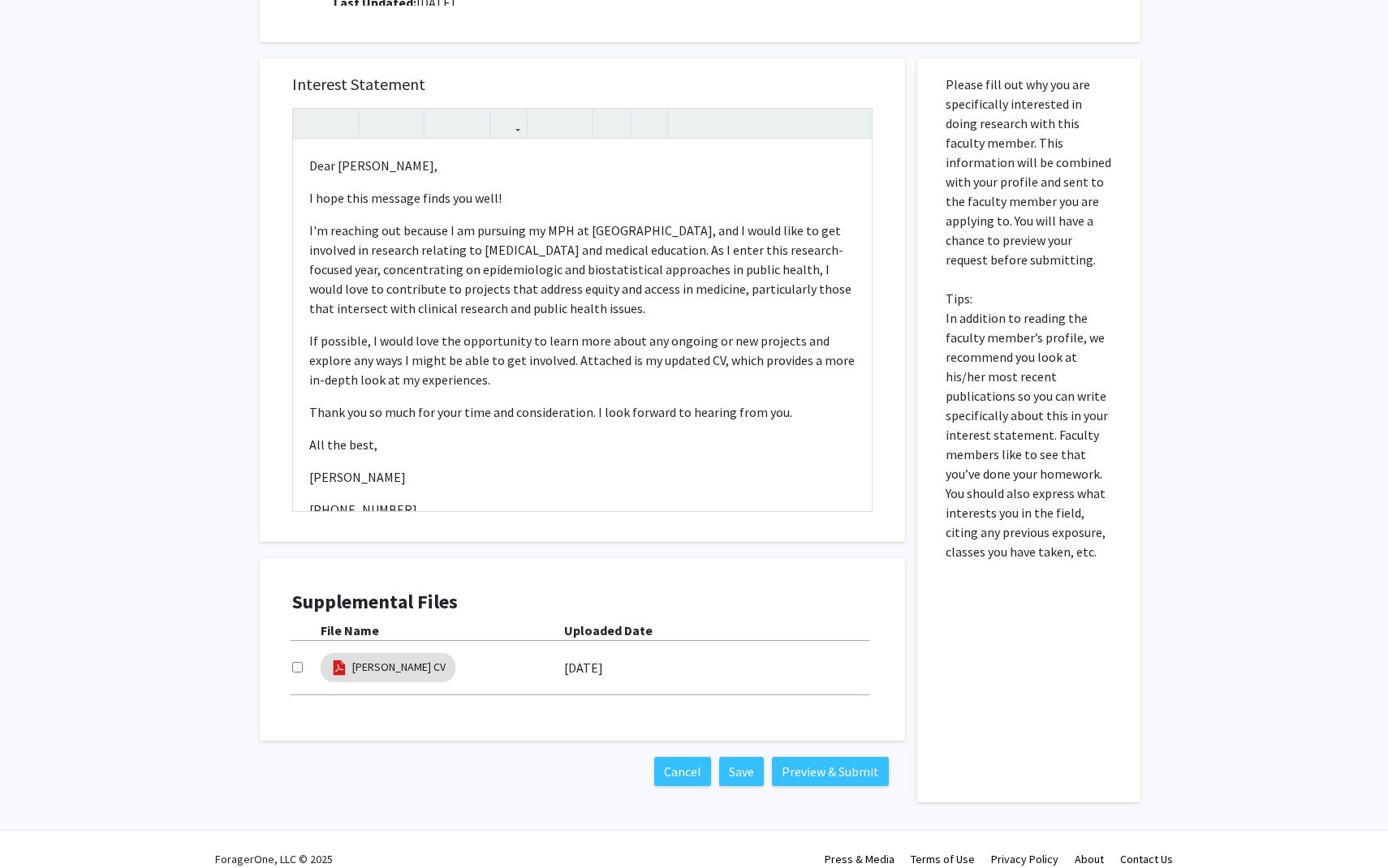
click at [298, 662] on input "checkbox" at bounding box center [297, 666] width 11 height 11
checkbox input "true"
click at [825, 760] on button "Preview & Submit" at bounding box center [830, 771] width 117 height 29
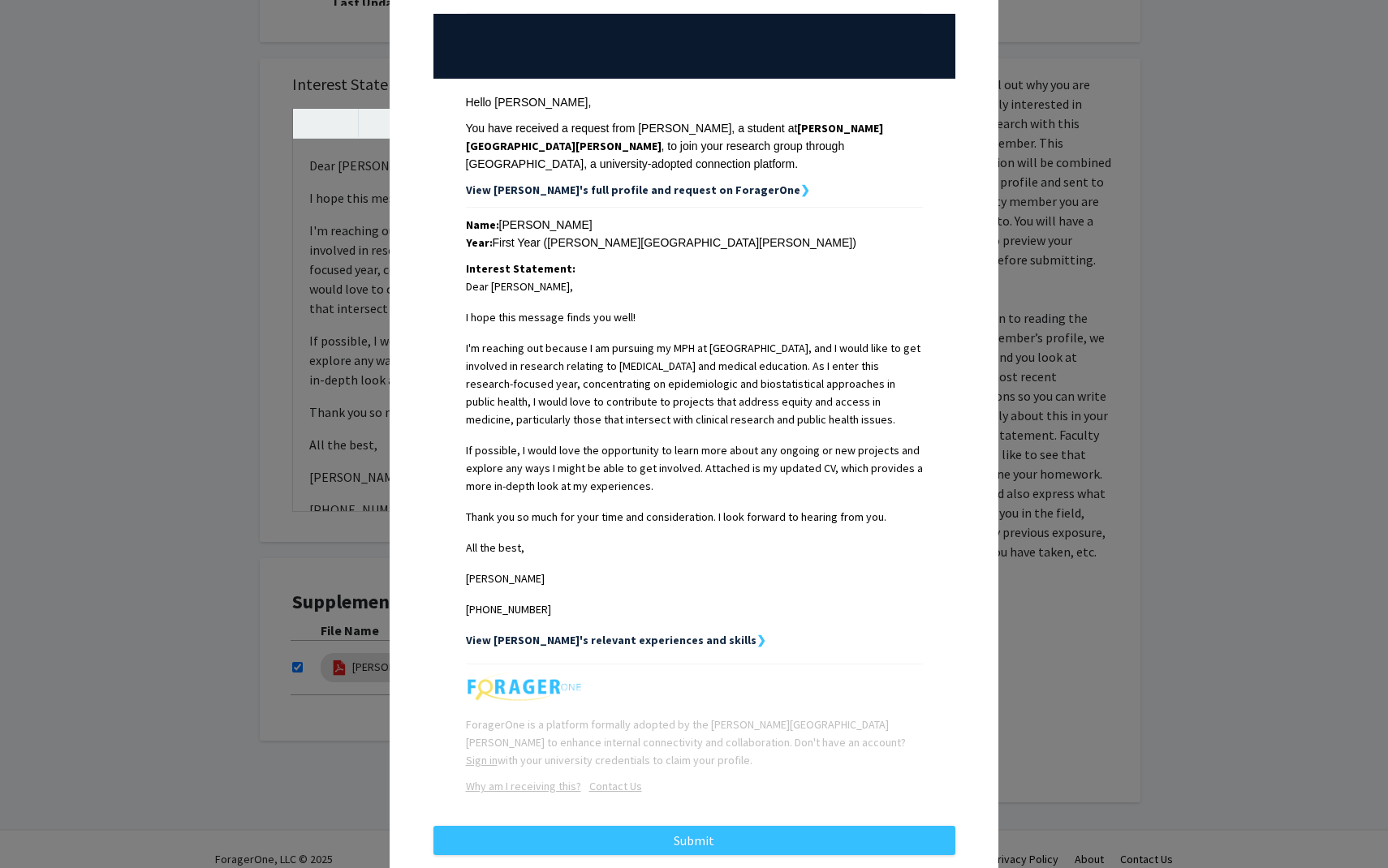
scroll to position [195, 0]
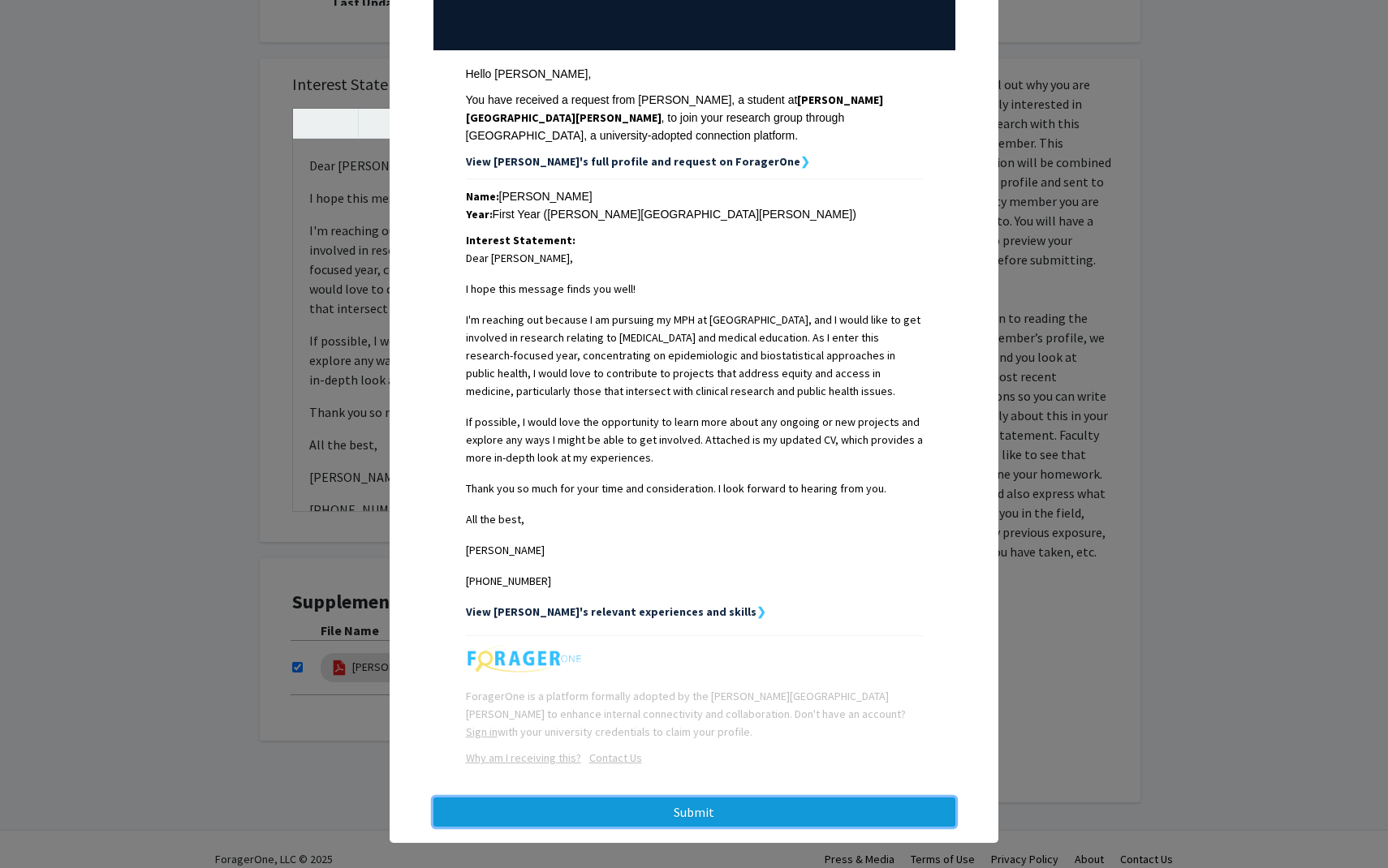
click at [730, 797] on button "Submit" at bounding box center [694, 811] width 522 height 29
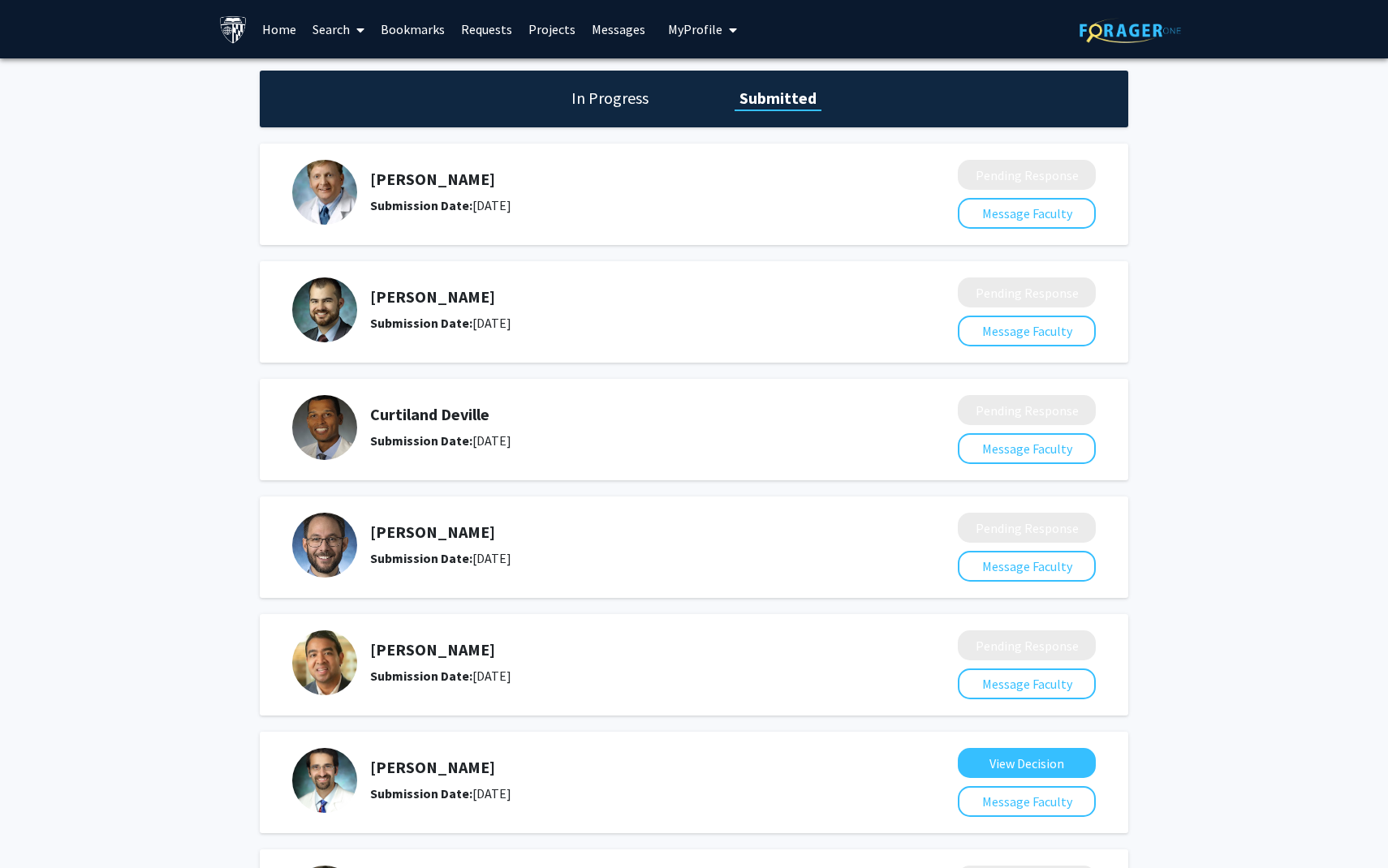
click at [346, 36] on link "Search" at bounding box center [338, 29] width 68 height 57
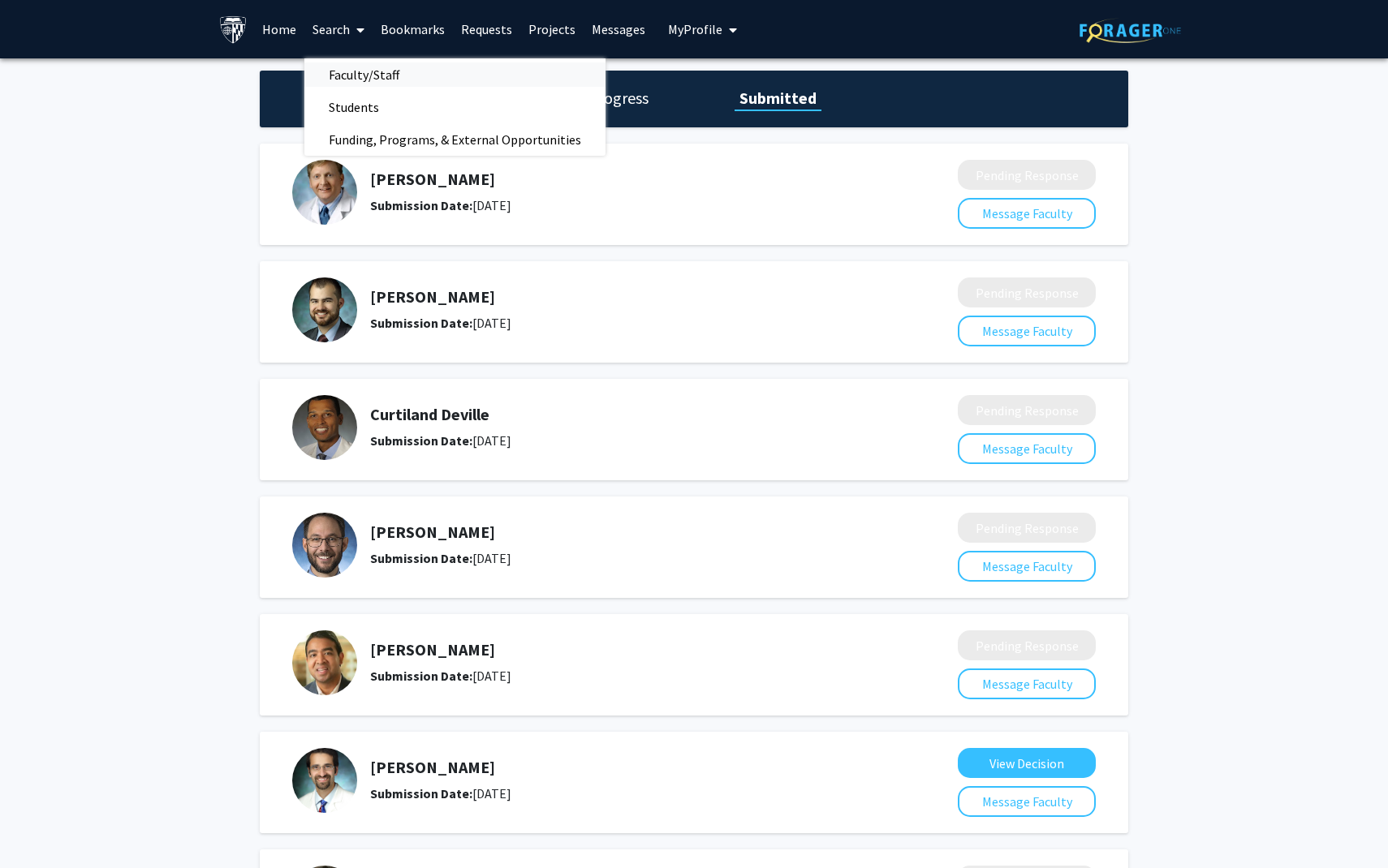
click at [364, 71] on span "Faculty/Staff" at bounding box center [364, 75] width 119 height 33
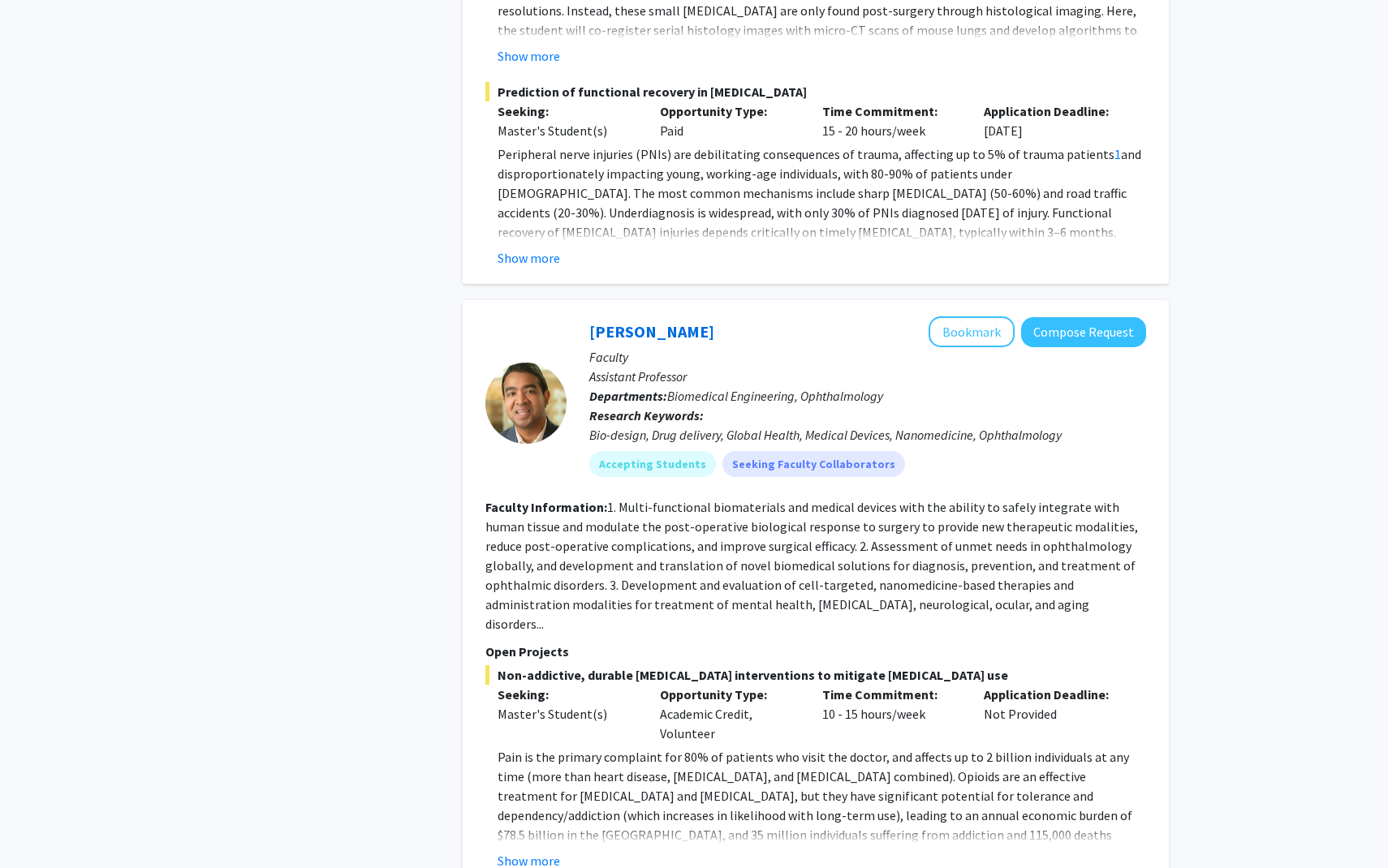
scroll to position [8116, 0]
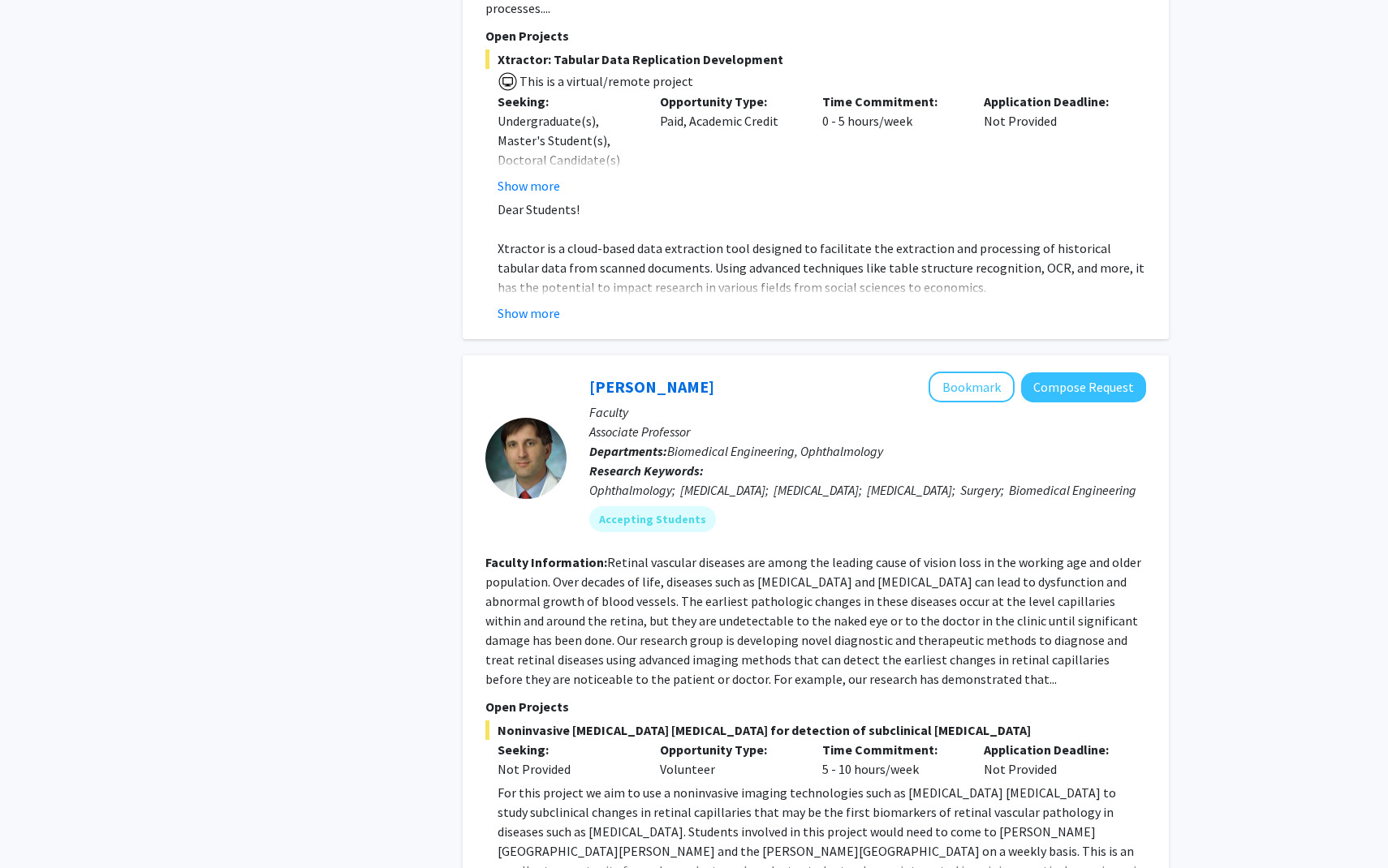
scroll to position [5389, 0]
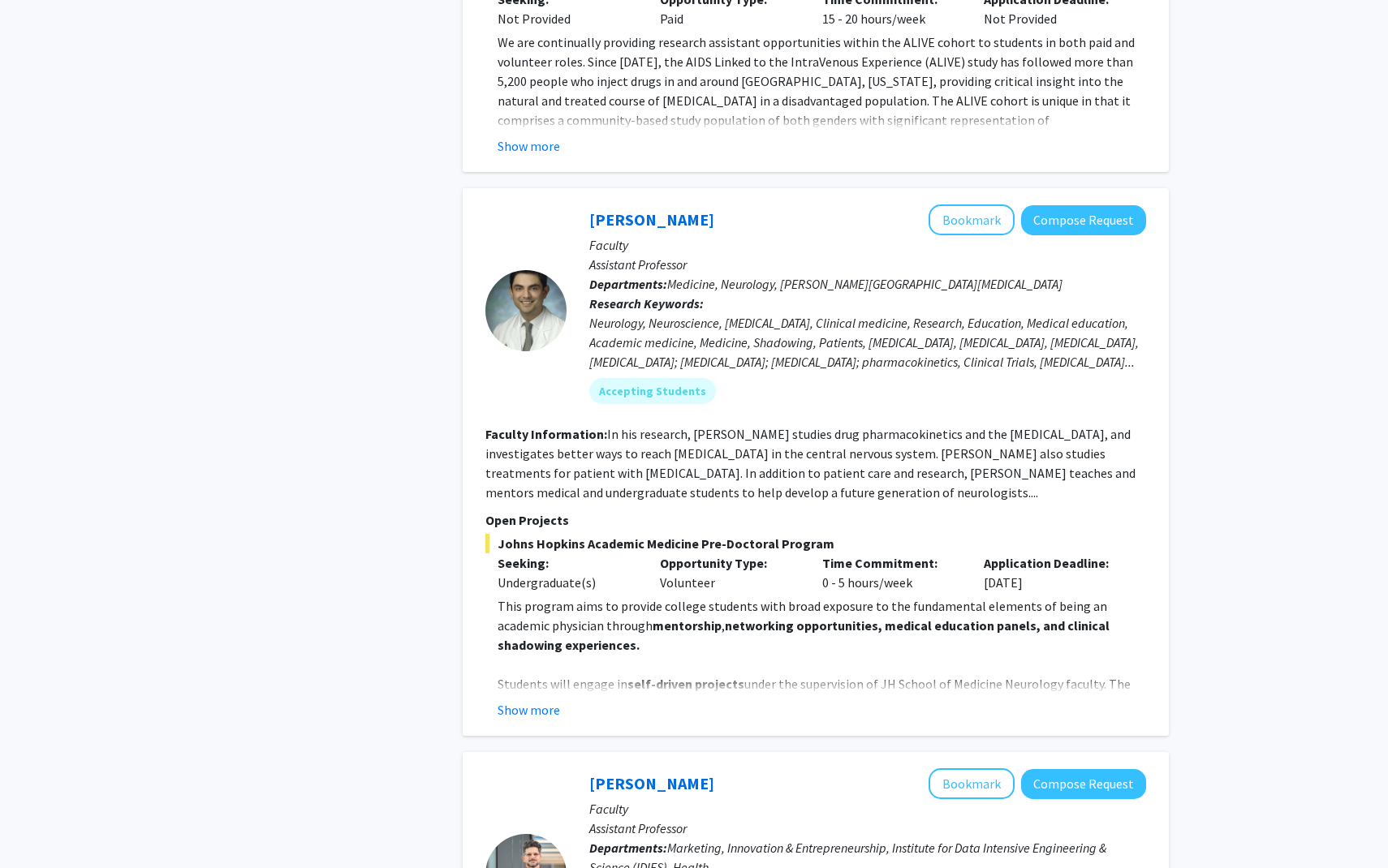
scroll to position [3145, 0]
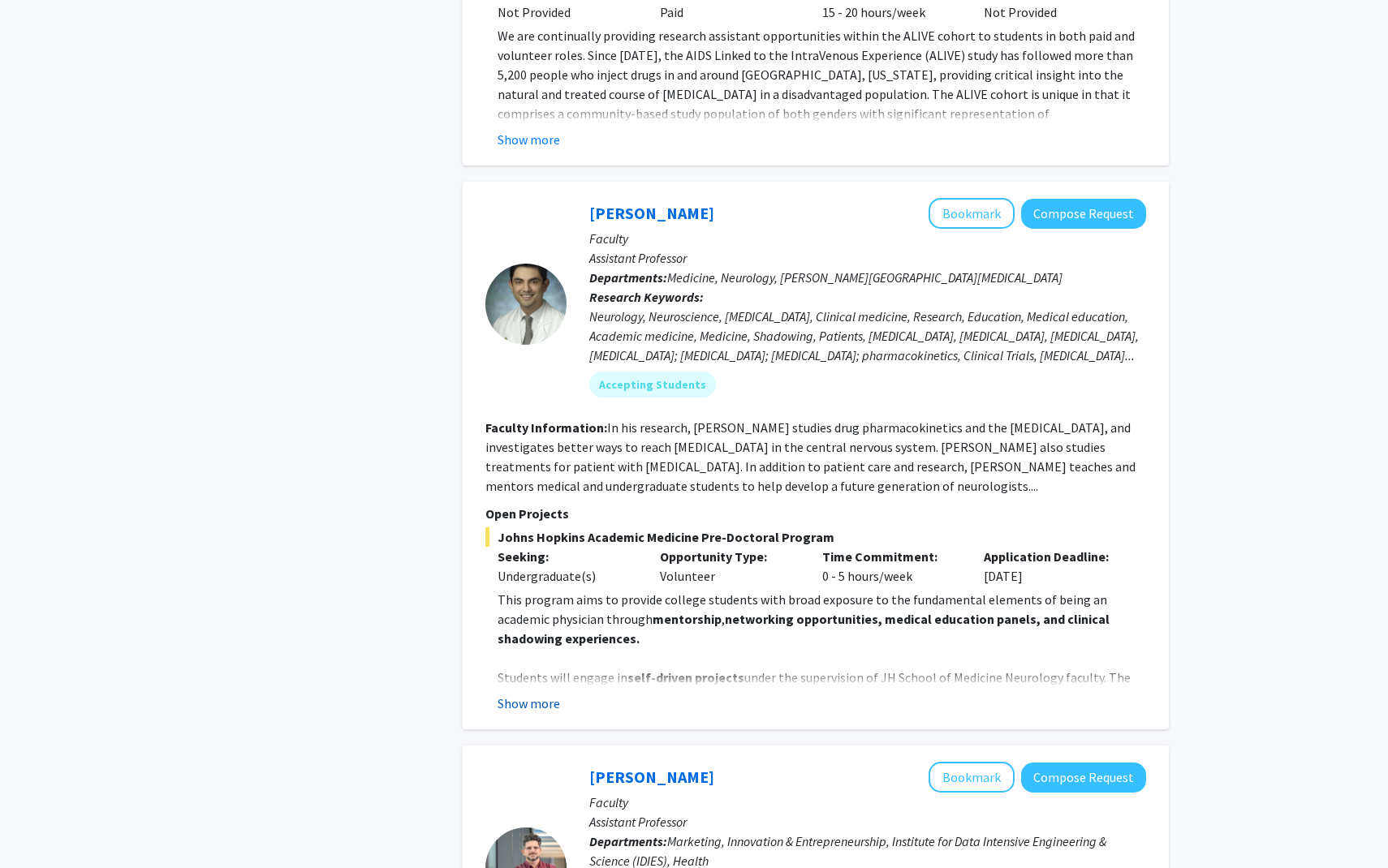
click at [526, 693] on button "Show more" at bounding box center [528, 703] width 62 height 19
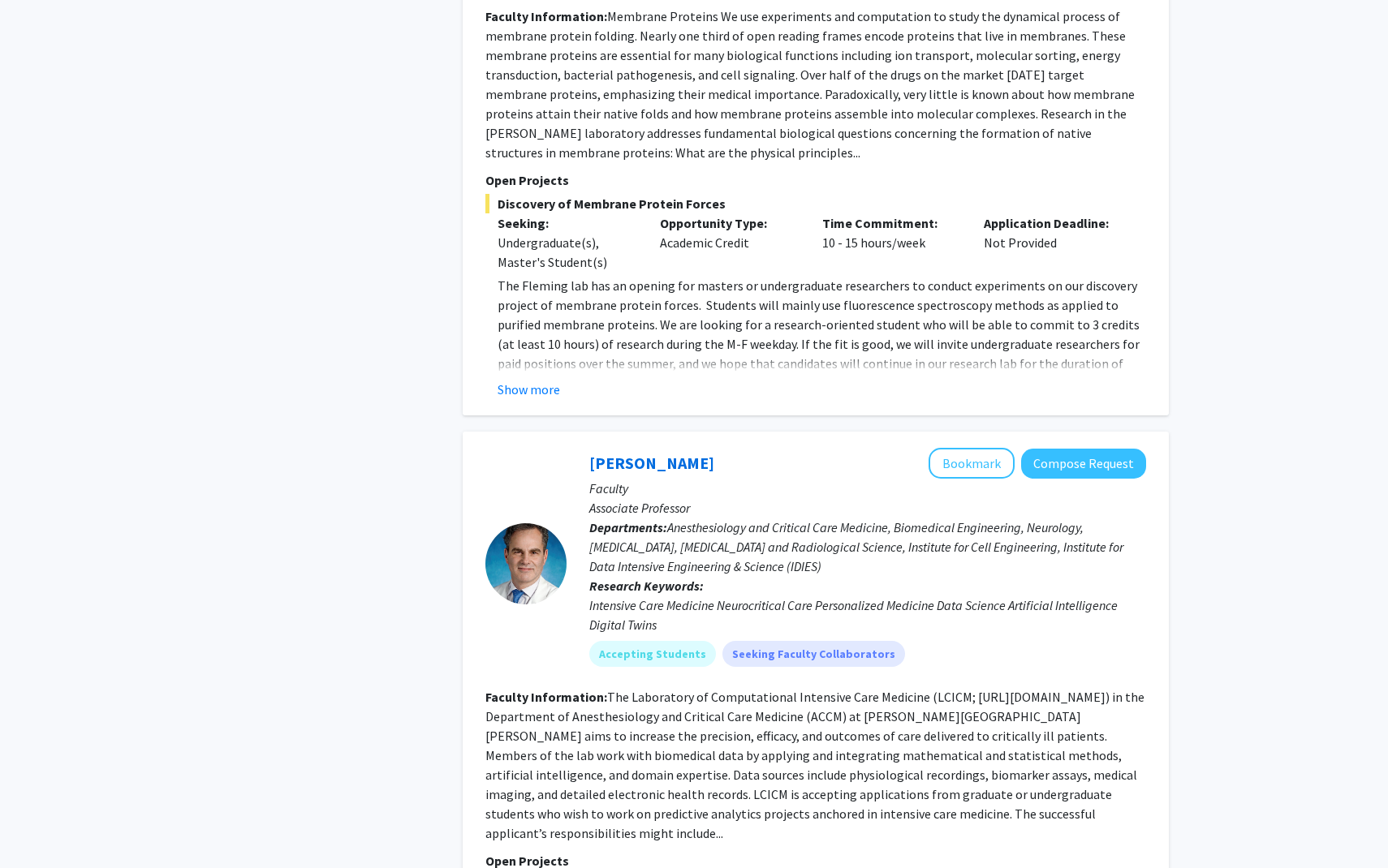
scroll to position [6359, 0]
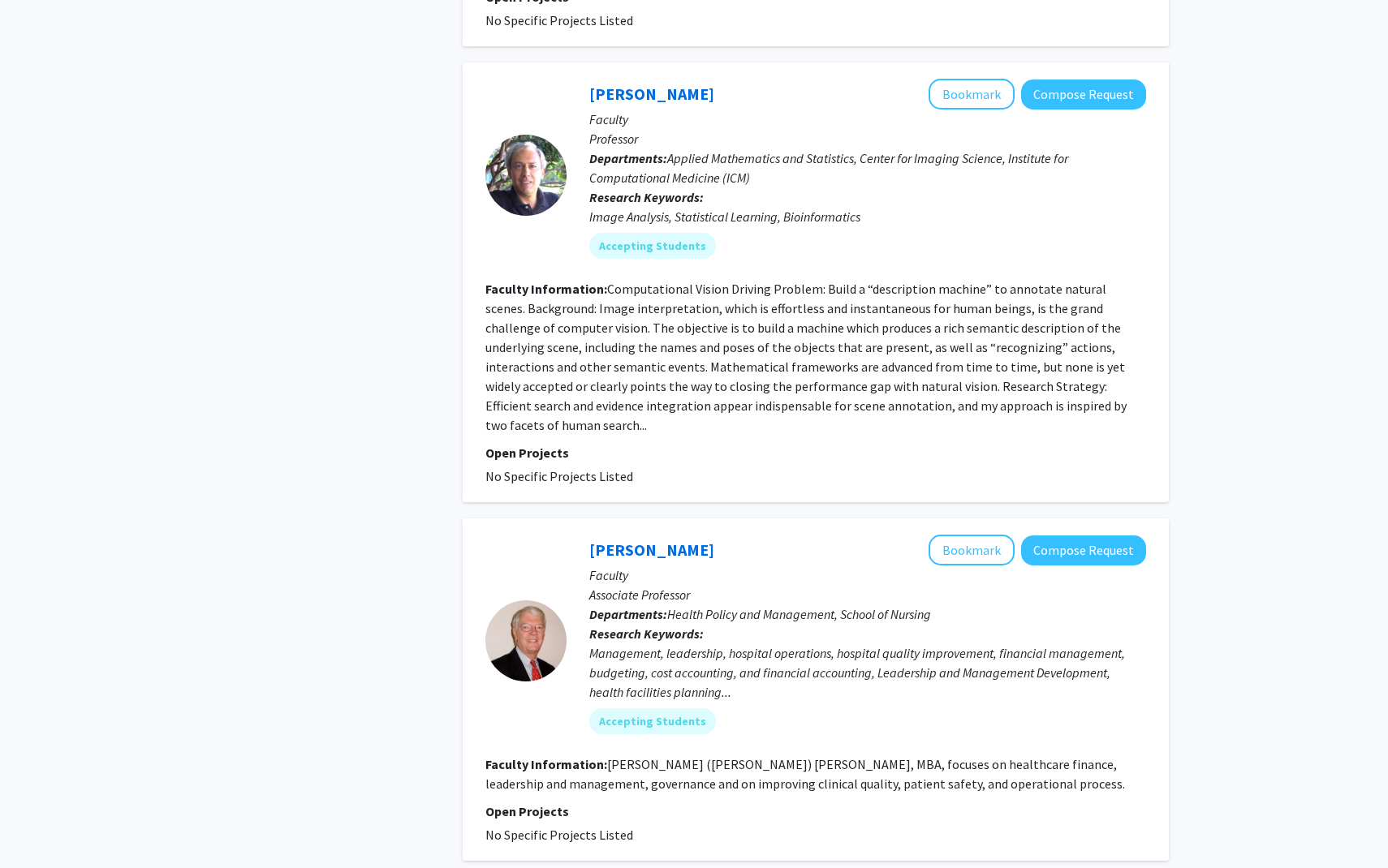
scroll to position [4729, 0]
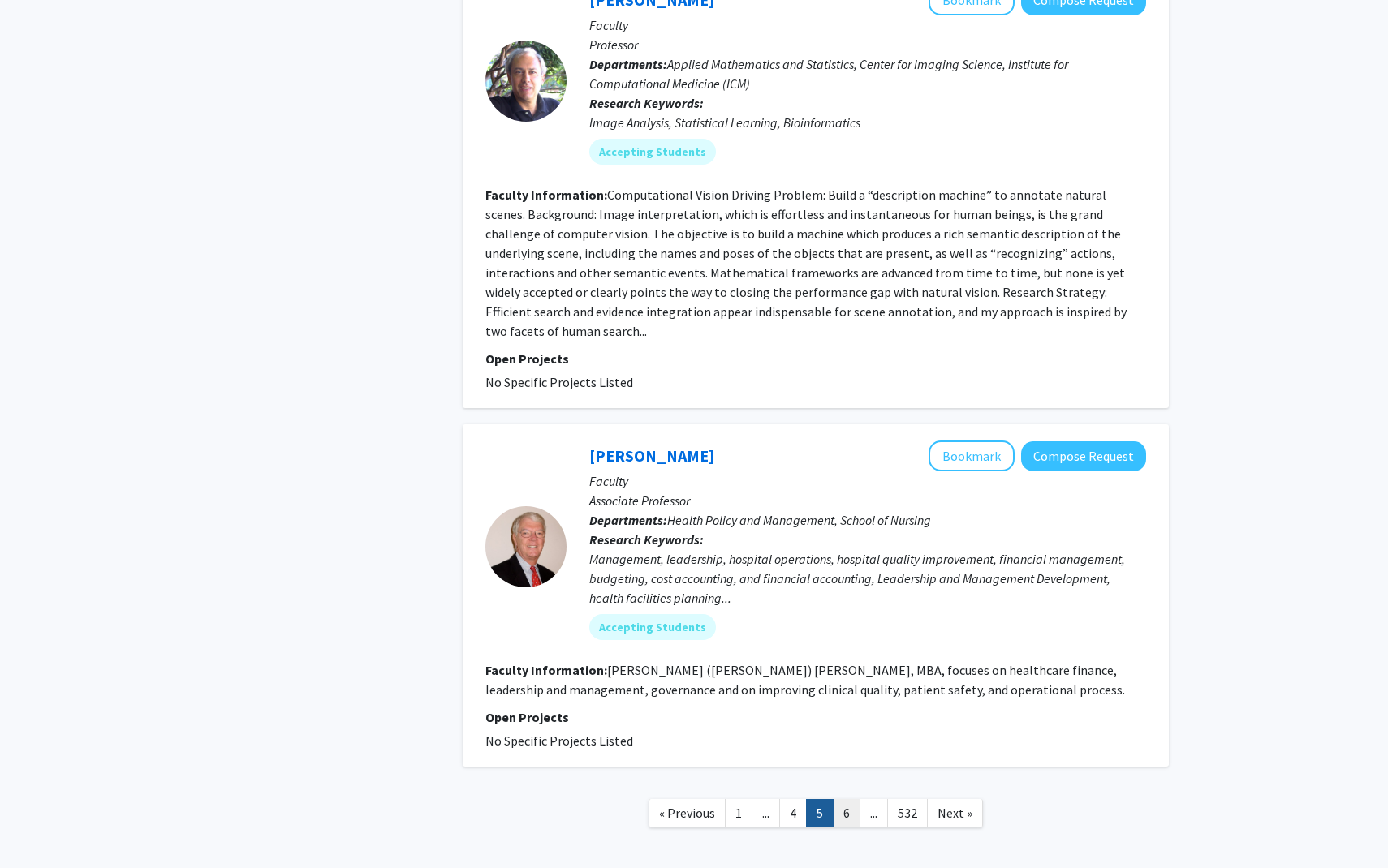
click at [850, 799] on link "6" at bounding box center [846, 813] width 28 height 29
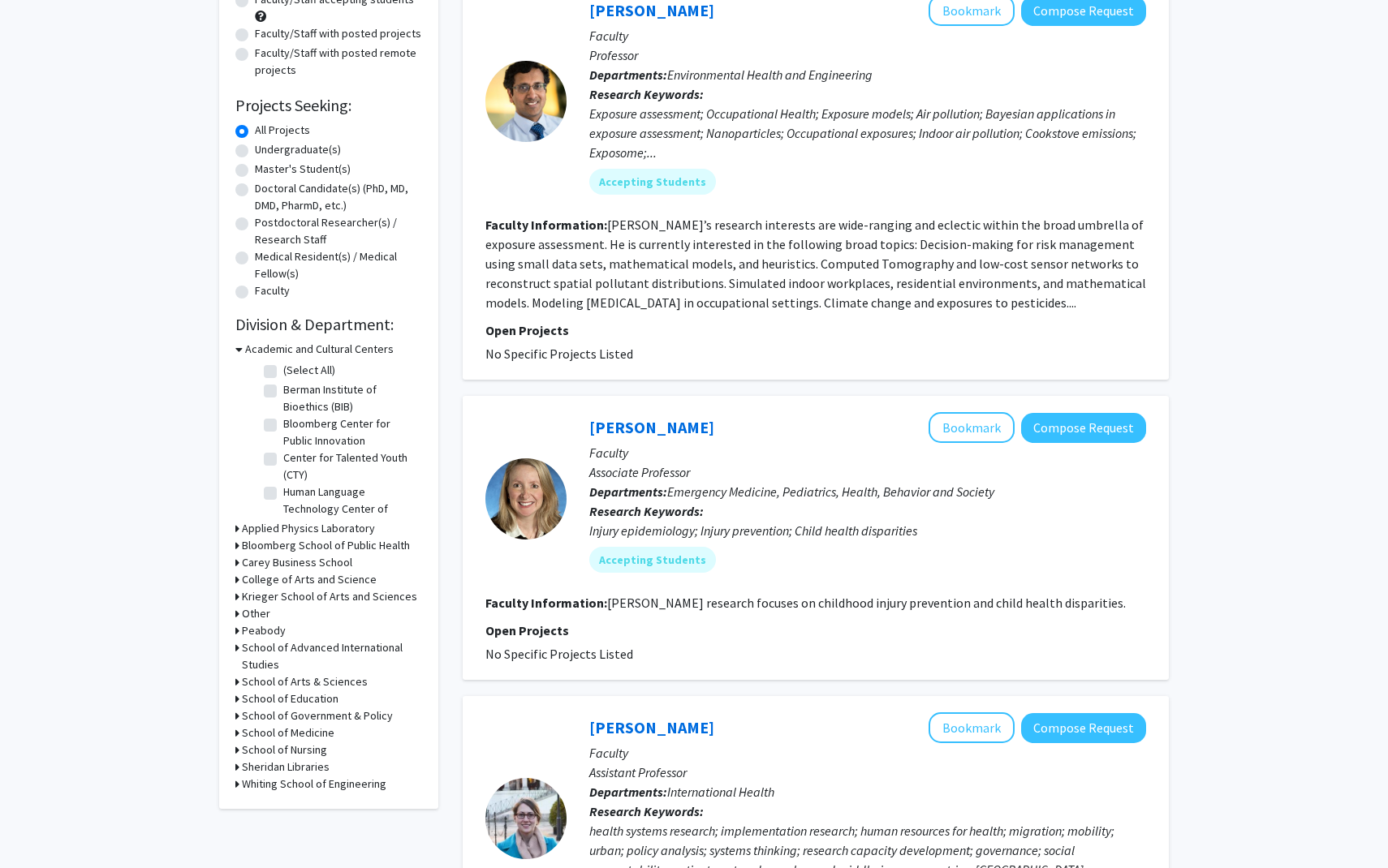
scroll to position [187, 0]
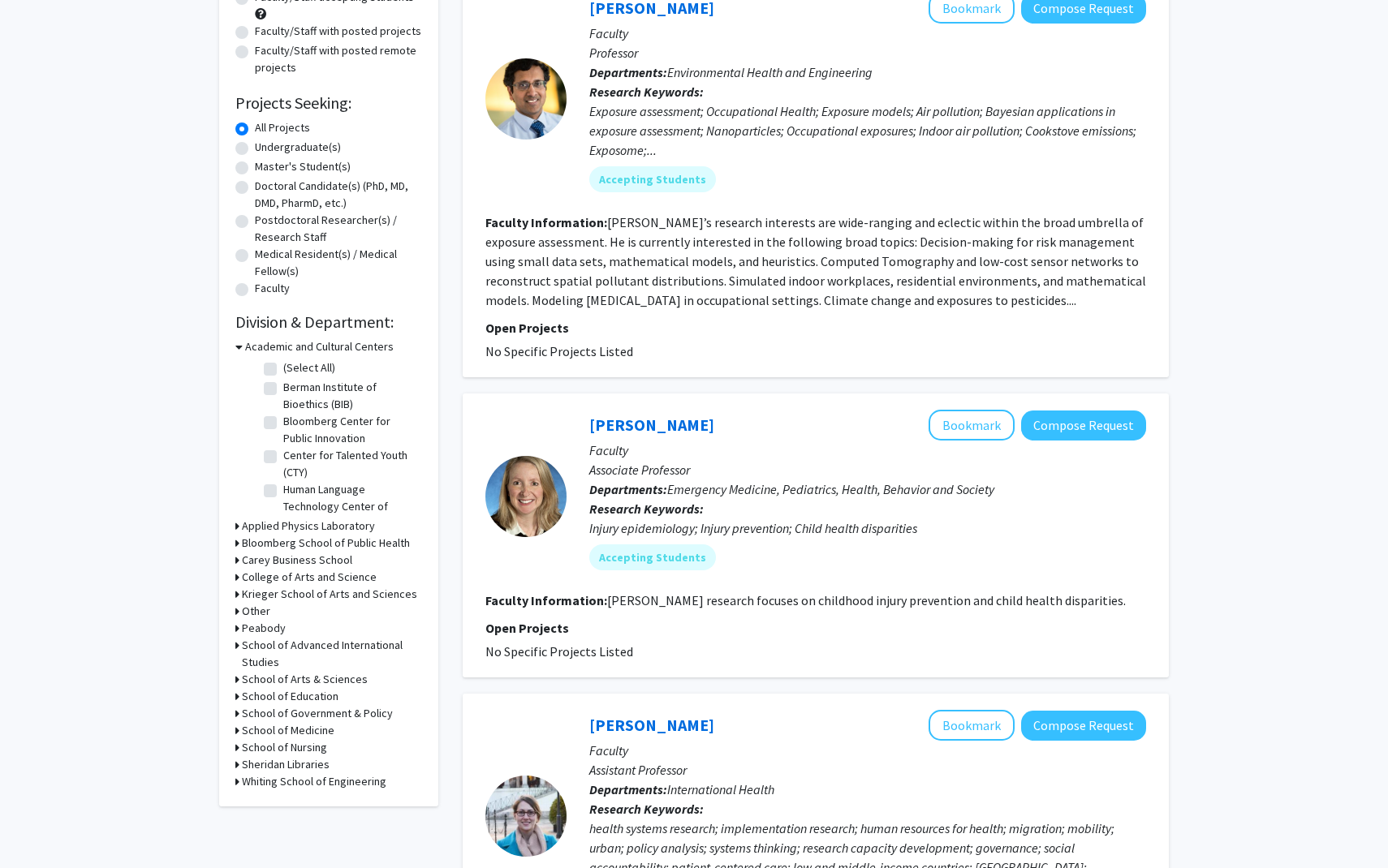
click at [280, 733] on h3 "School of Medicine" at bounding box center [288, 731] width 92 height 17
click at [283, 750] on label "(Select All)" at bounding box center [309, 752] width 52 height 17
click at [283, 750] on input "(Select All)" at bounding box center [288, 748] width 11 height 11
checkbox input "true"
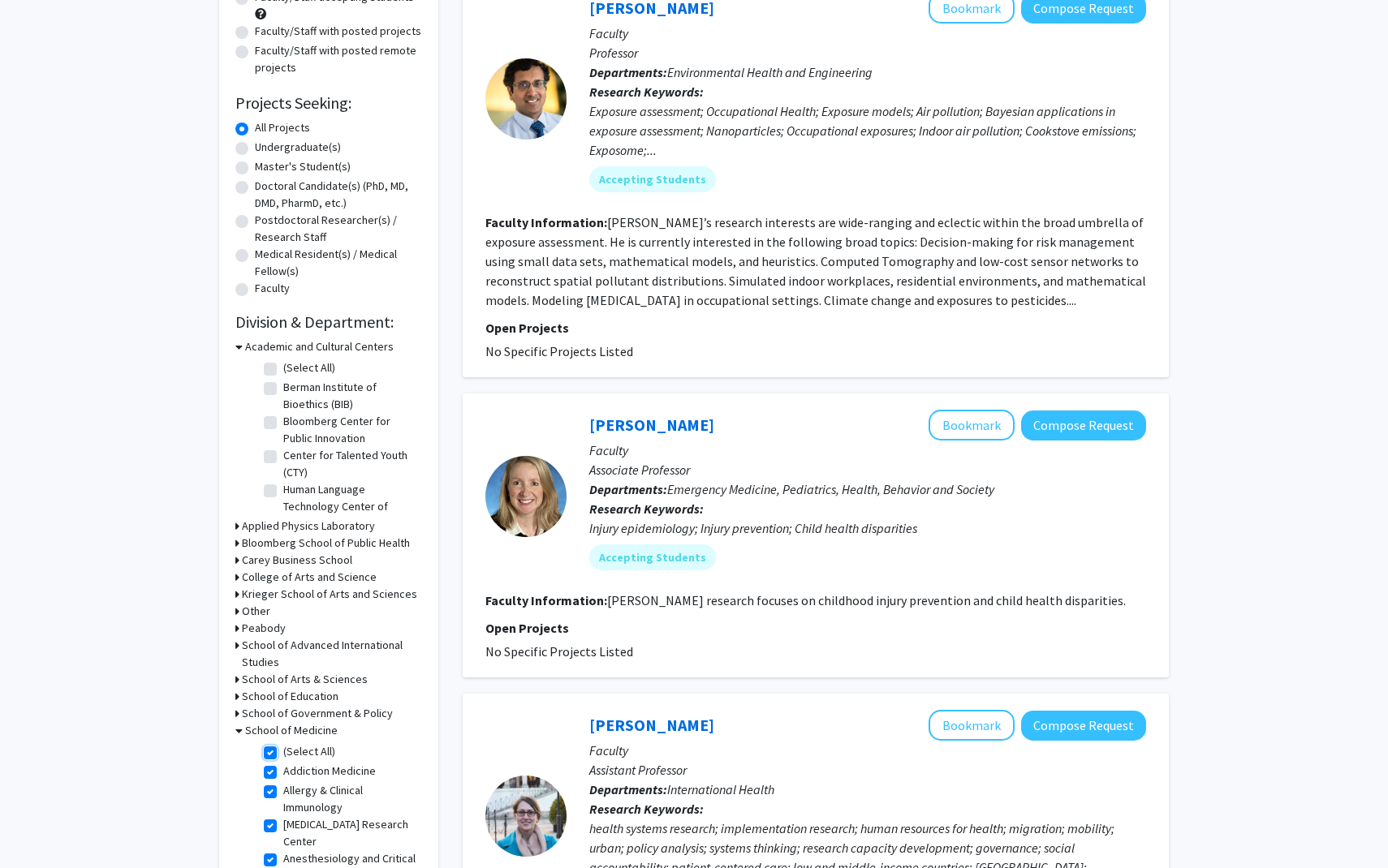
checkbox input "true"
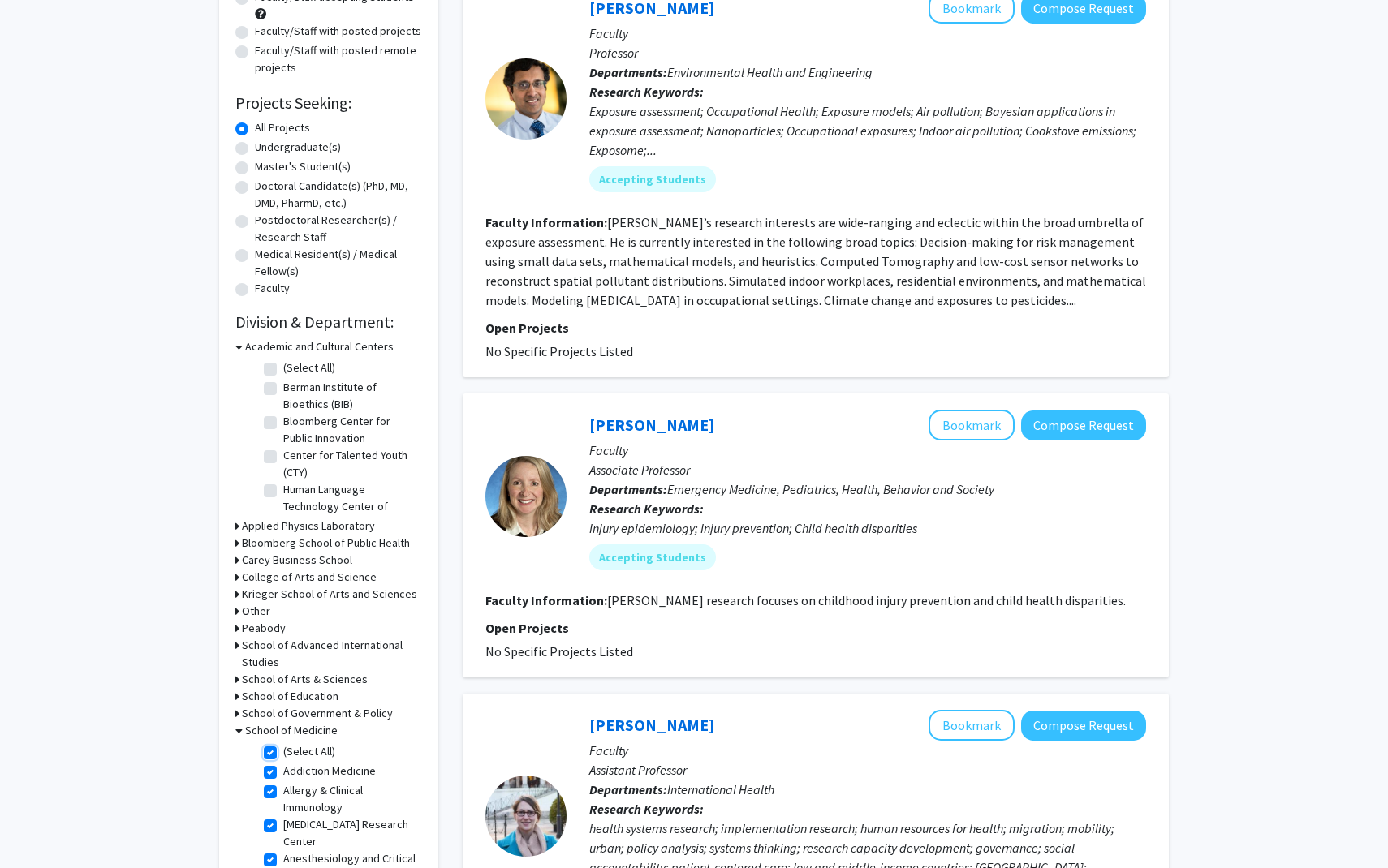
checkbox input "true"
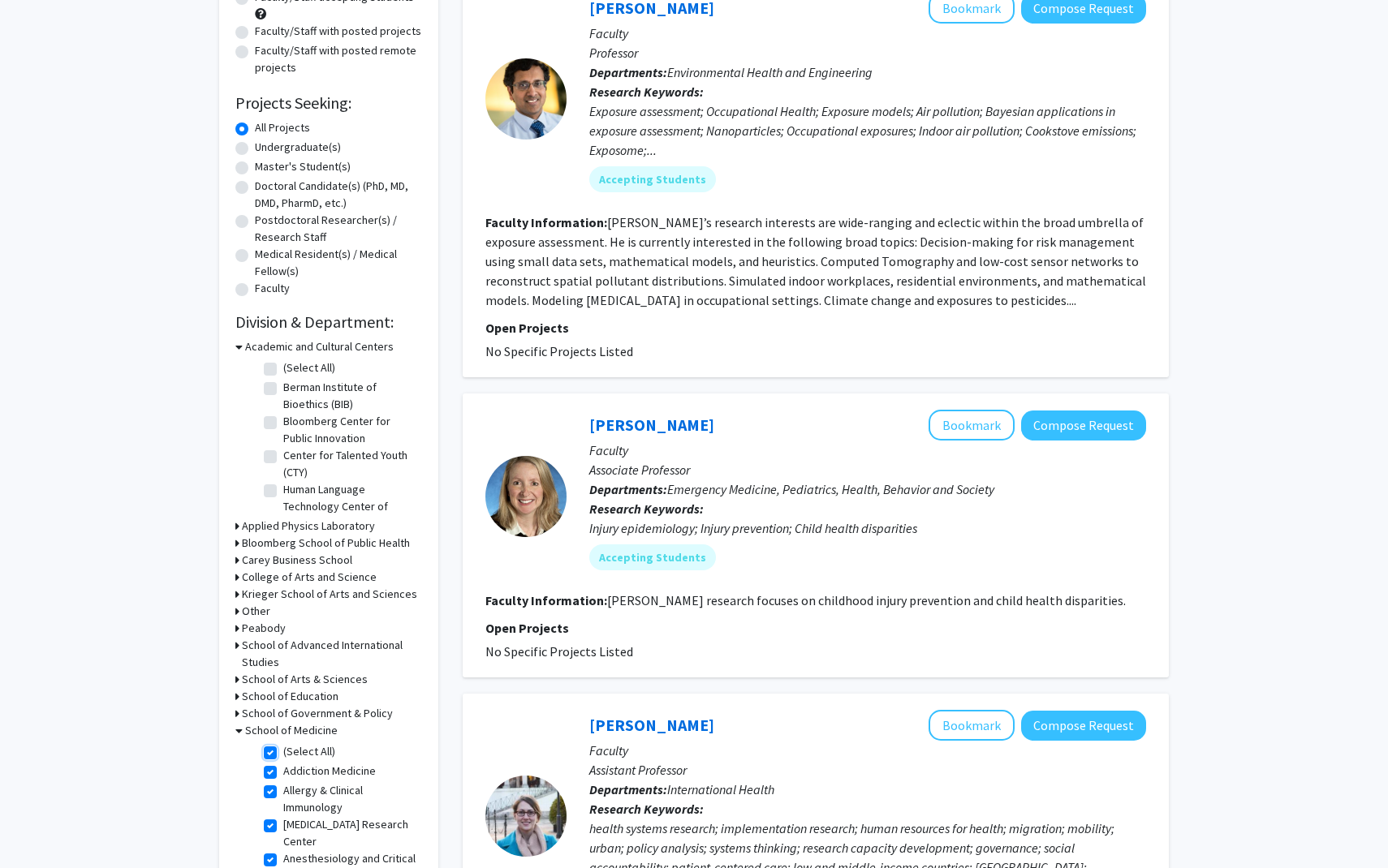
checkbox input "true"
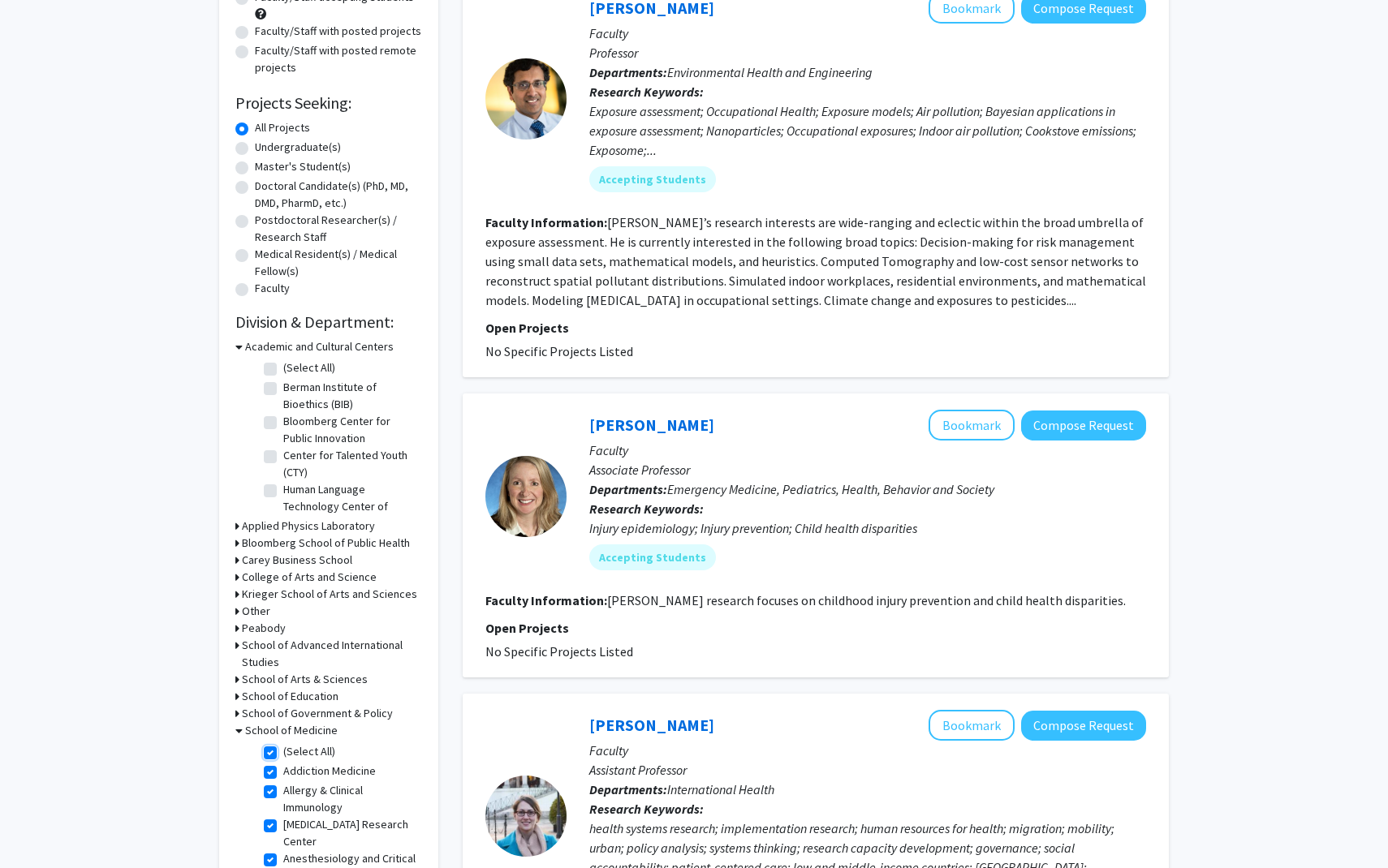
checkbox input "true"
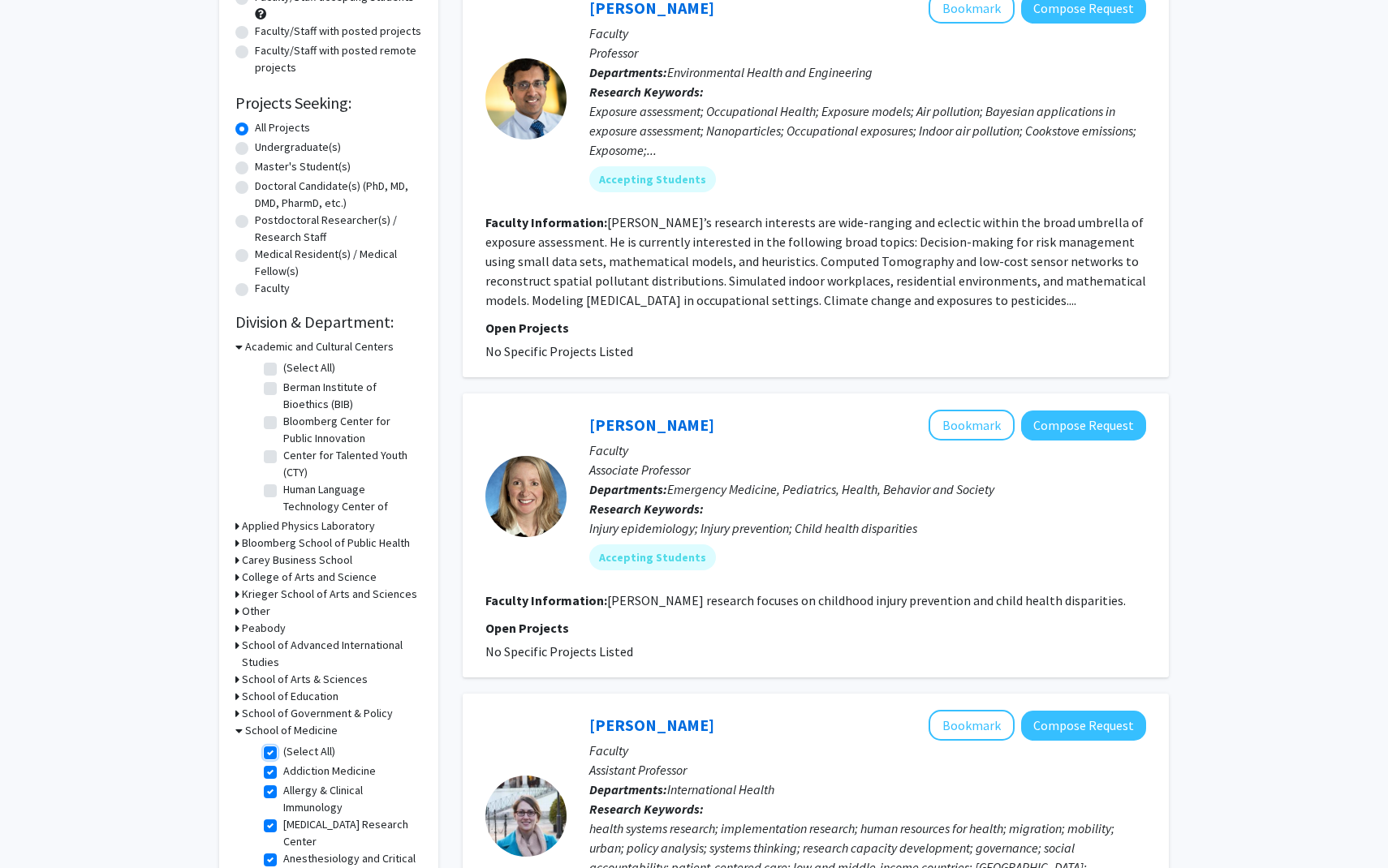
checkbox input "true"
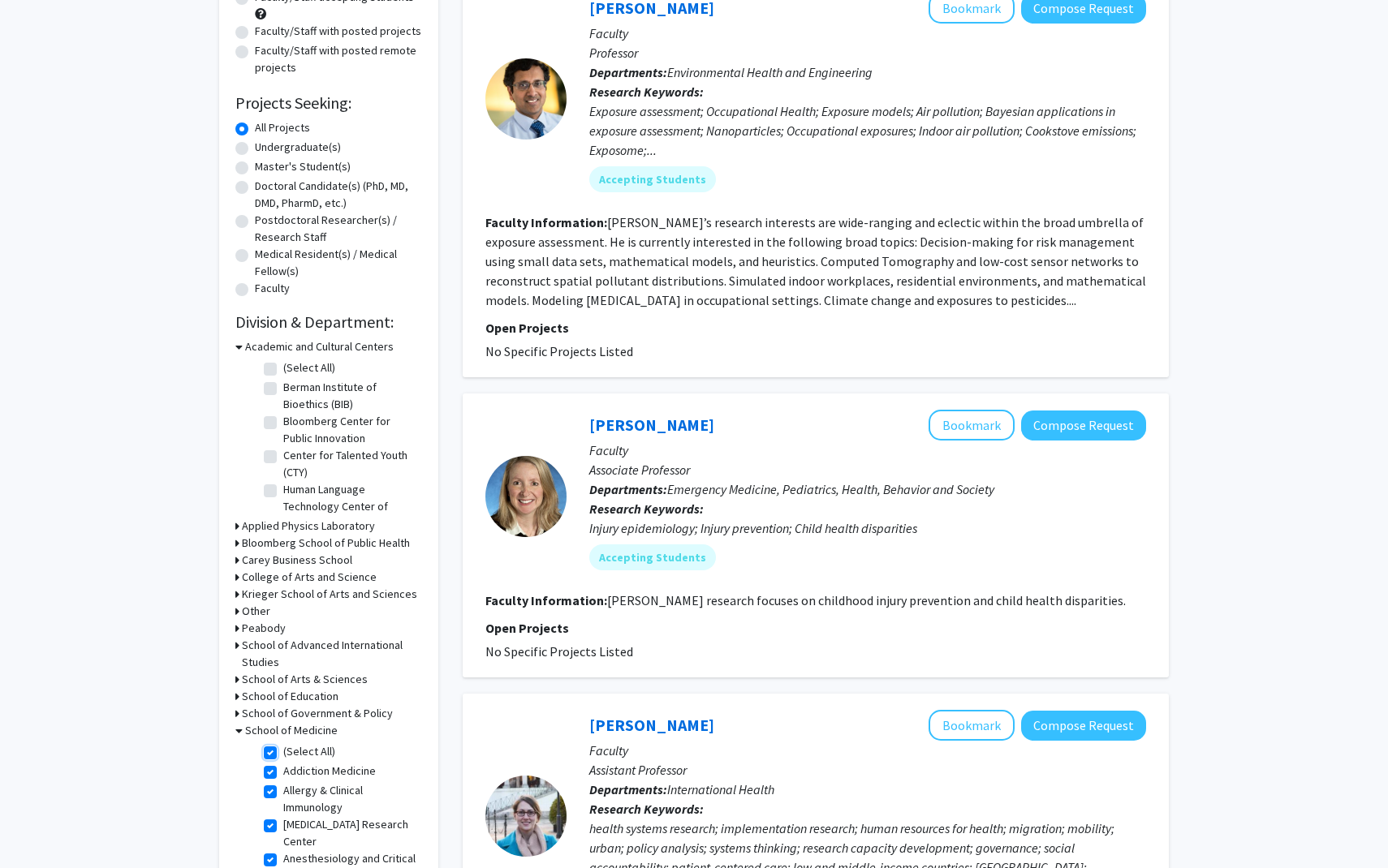
checkbox input "true"
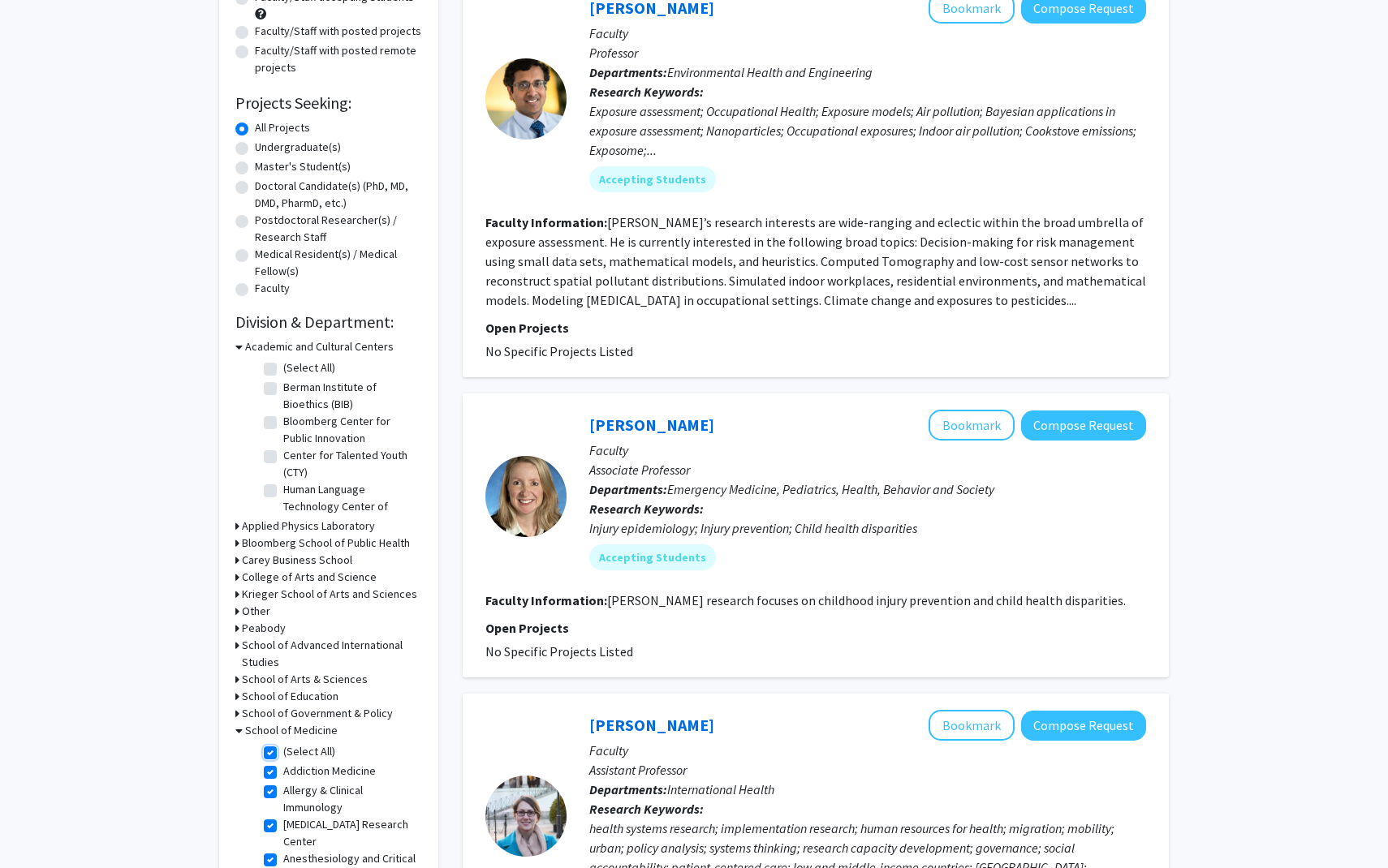
checkbox input "true"
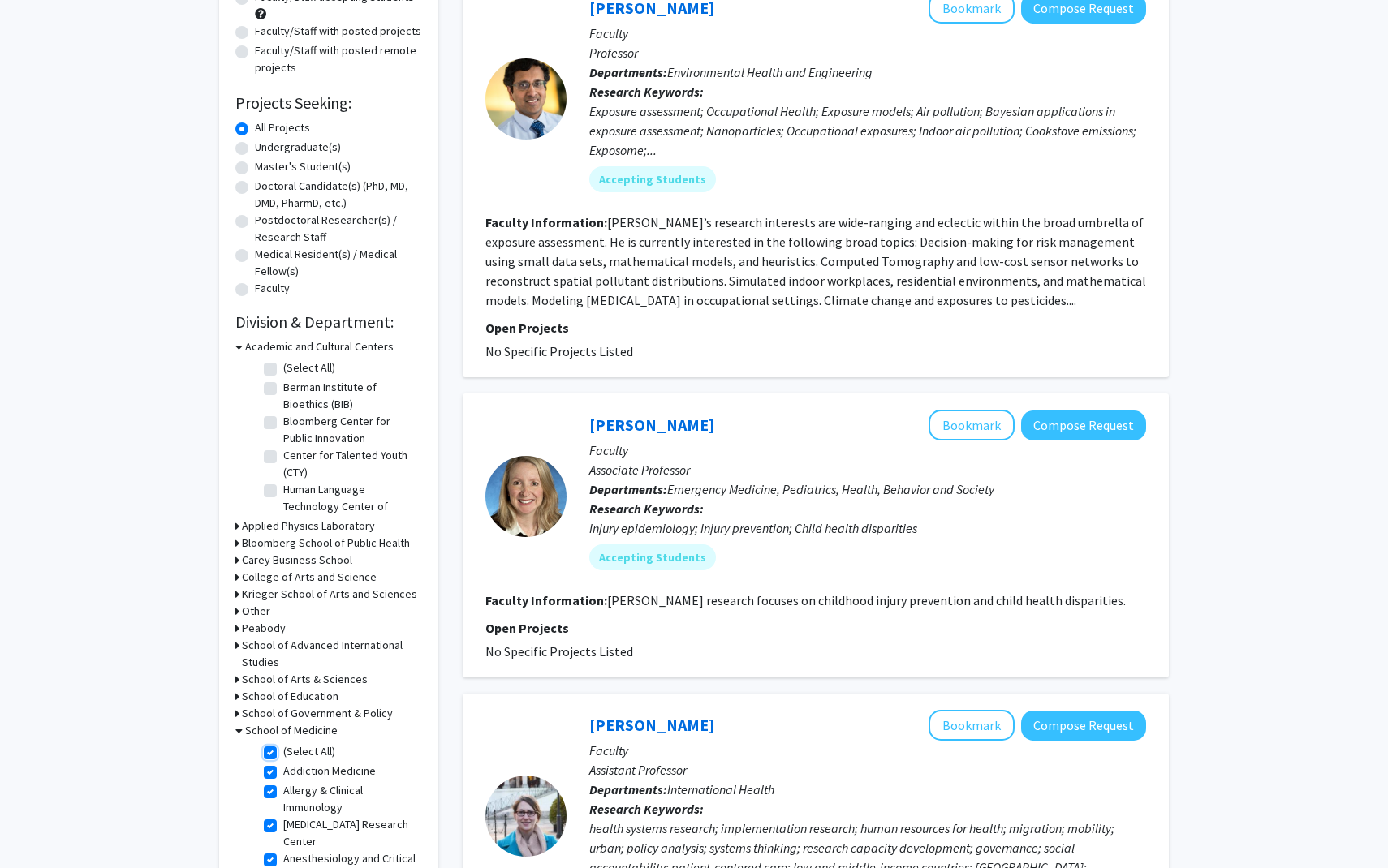
checkbox input "true"
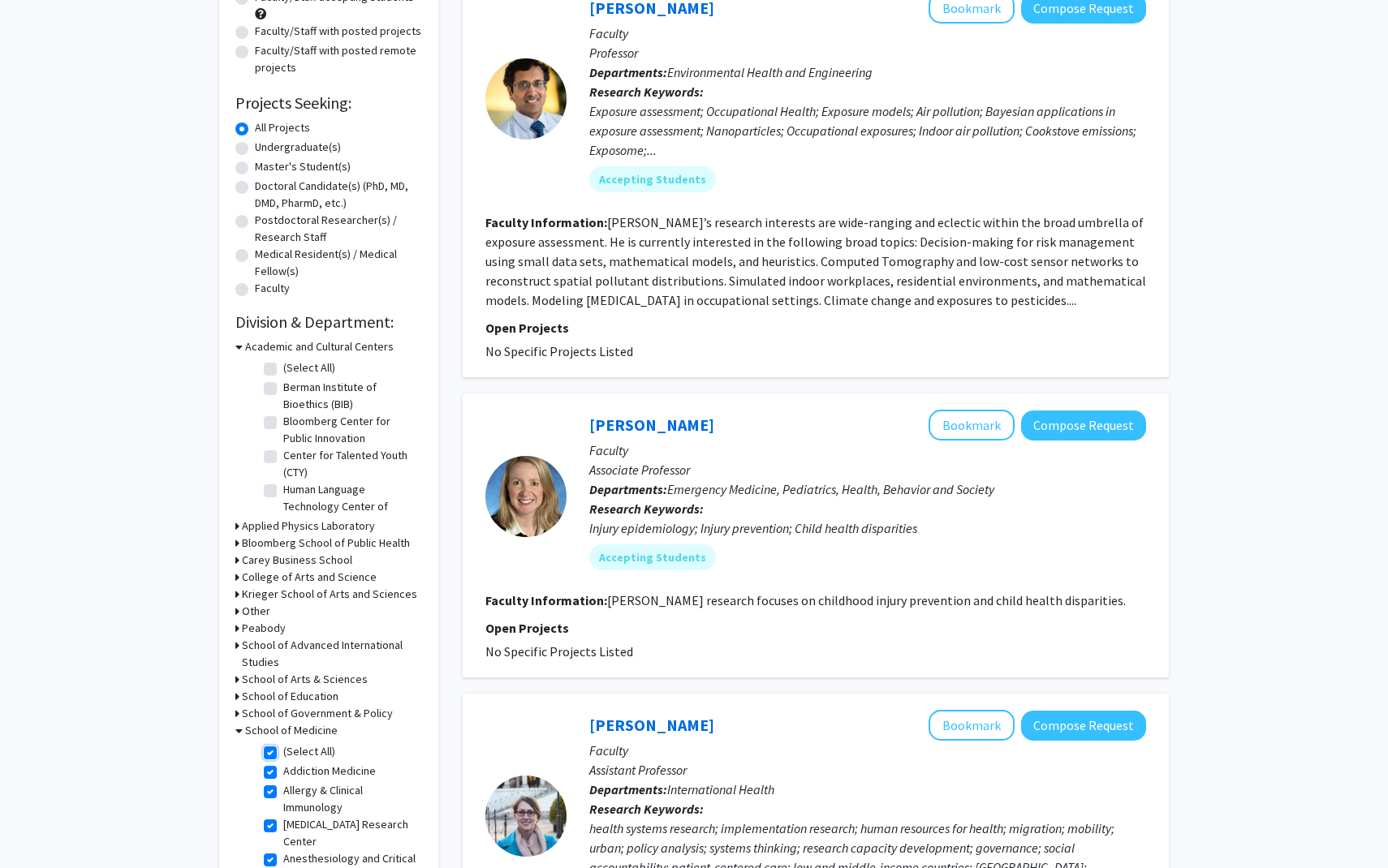
checkbox input "true"
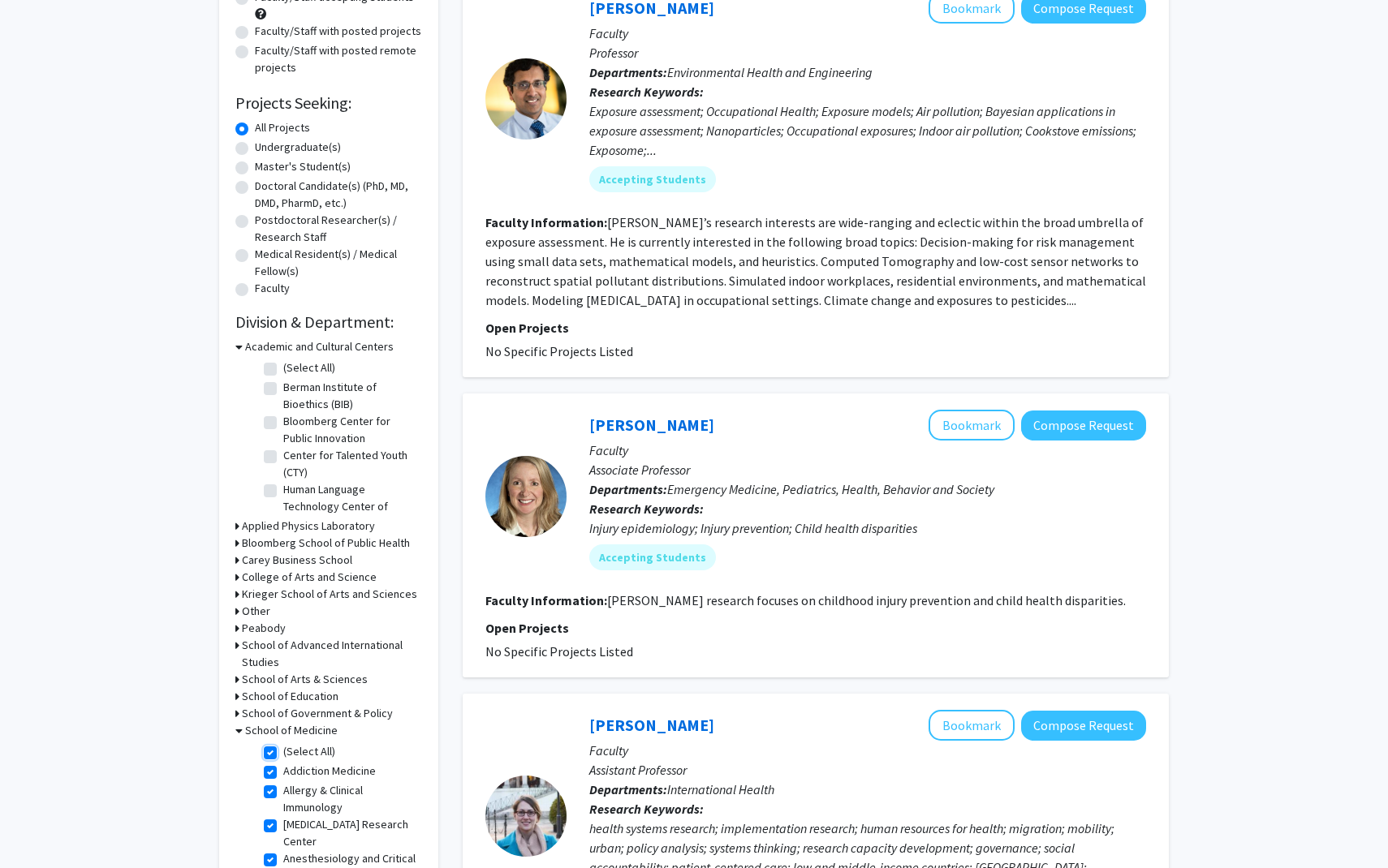
checkbox input "true"
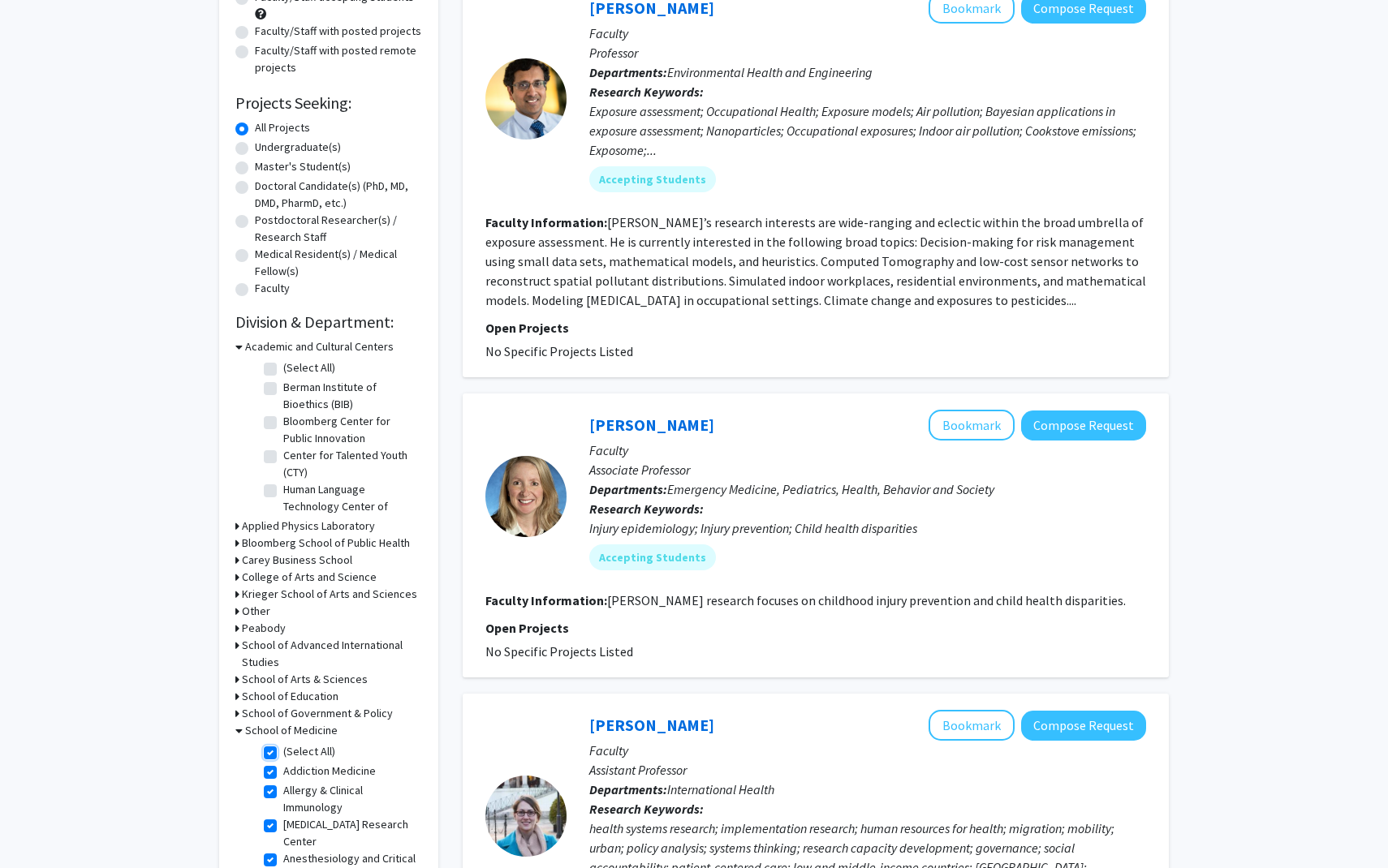
checkbox input "true"
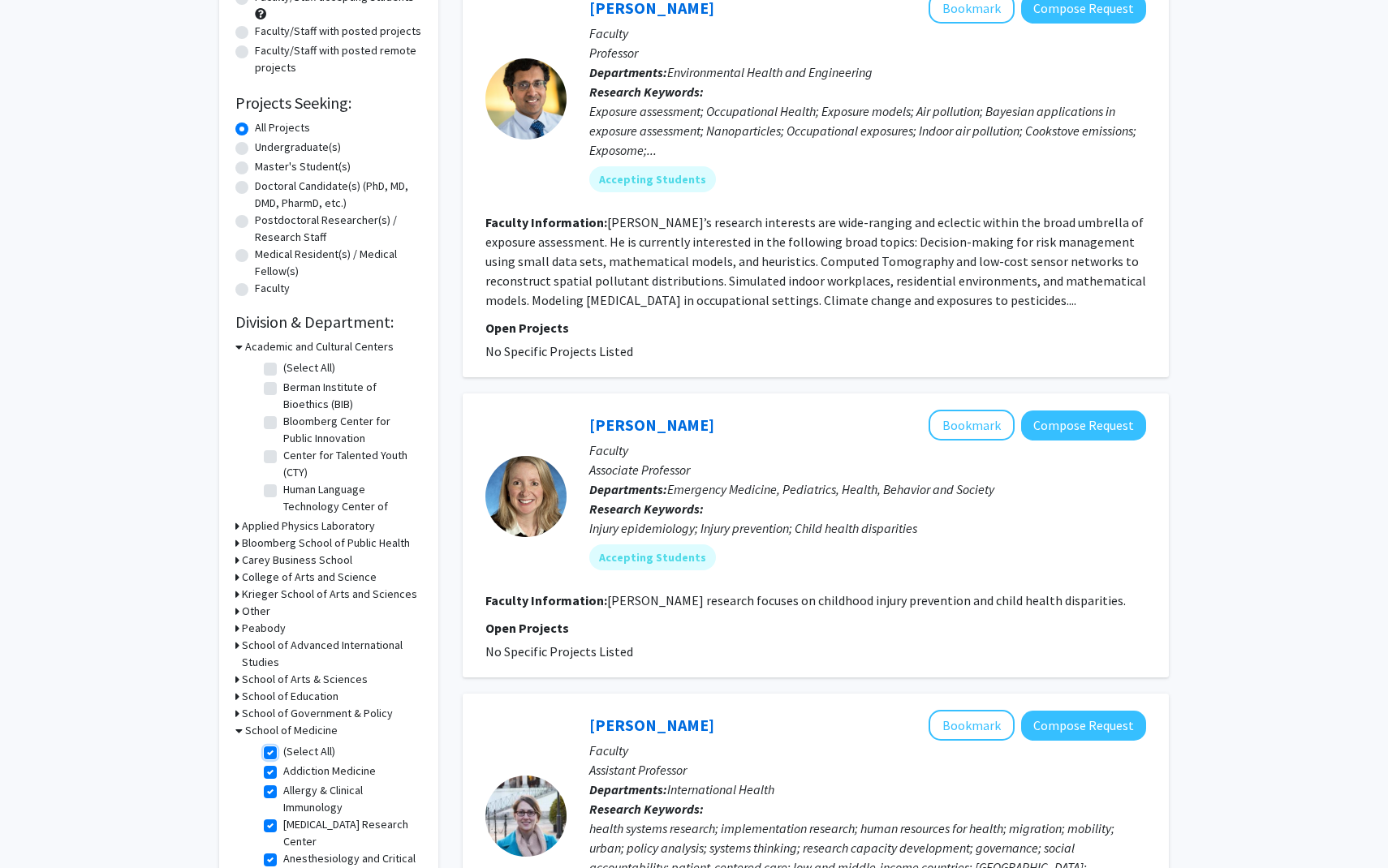
checkbox input "true"
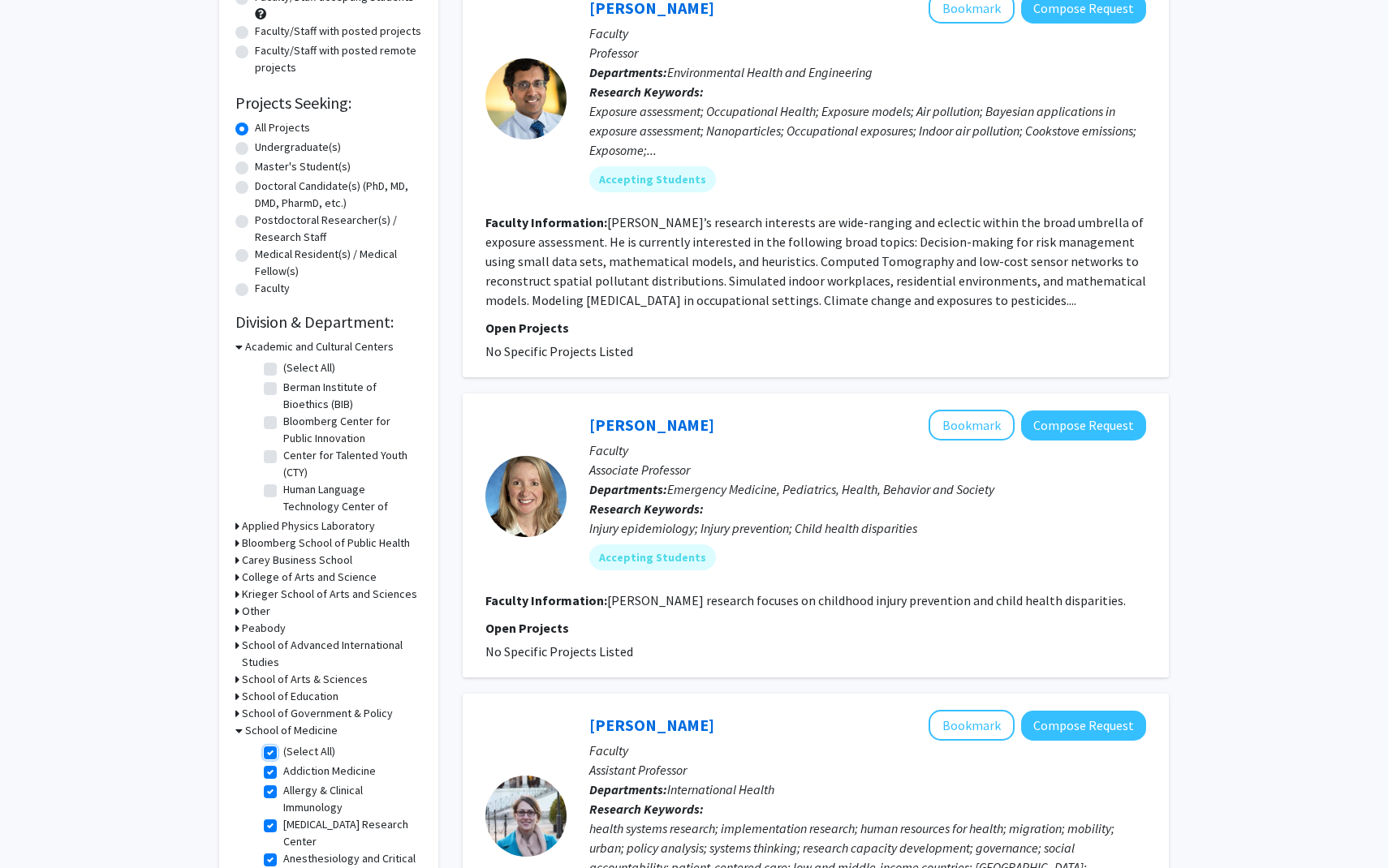
checkbox input "true"
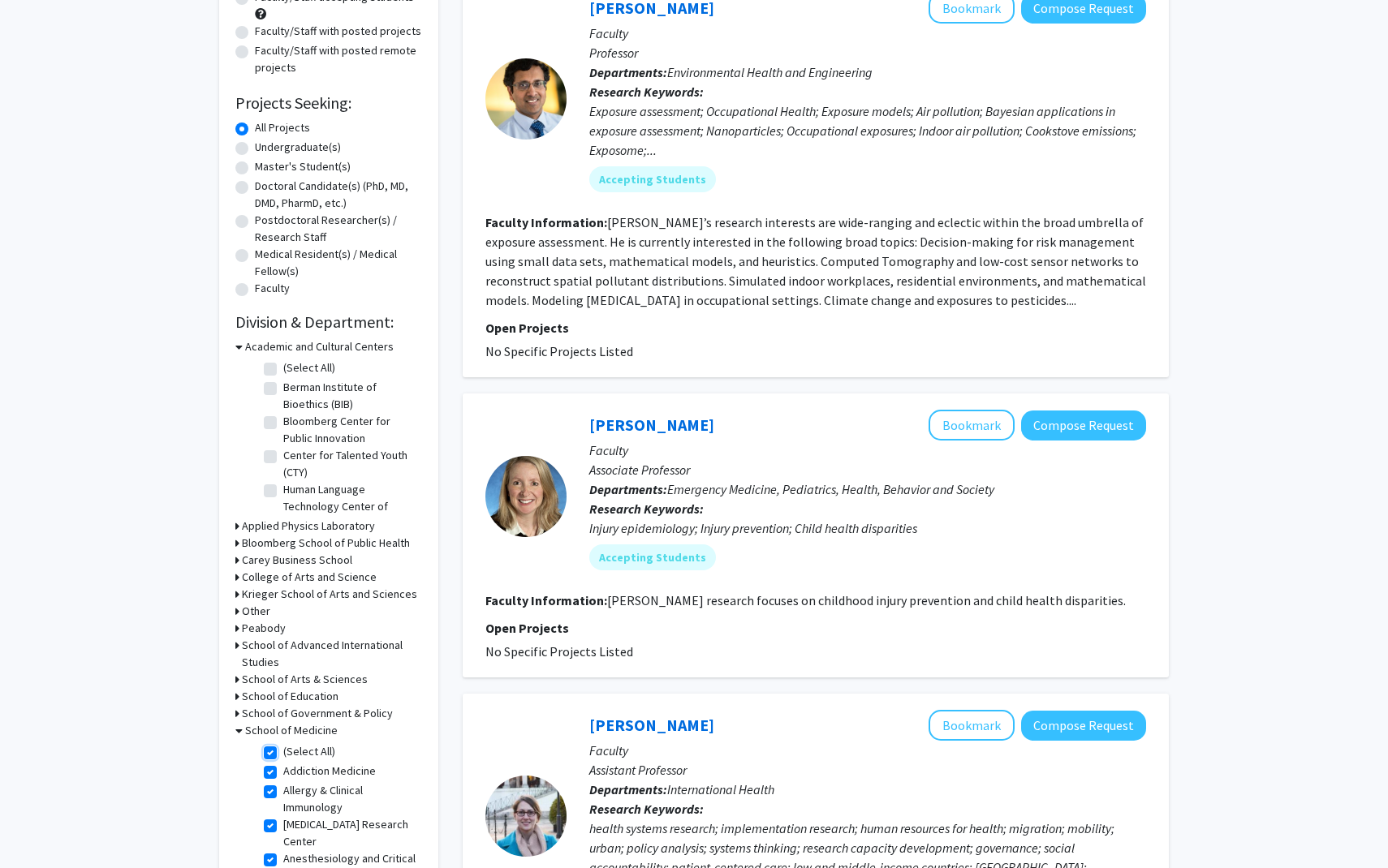
checkbox input "true"
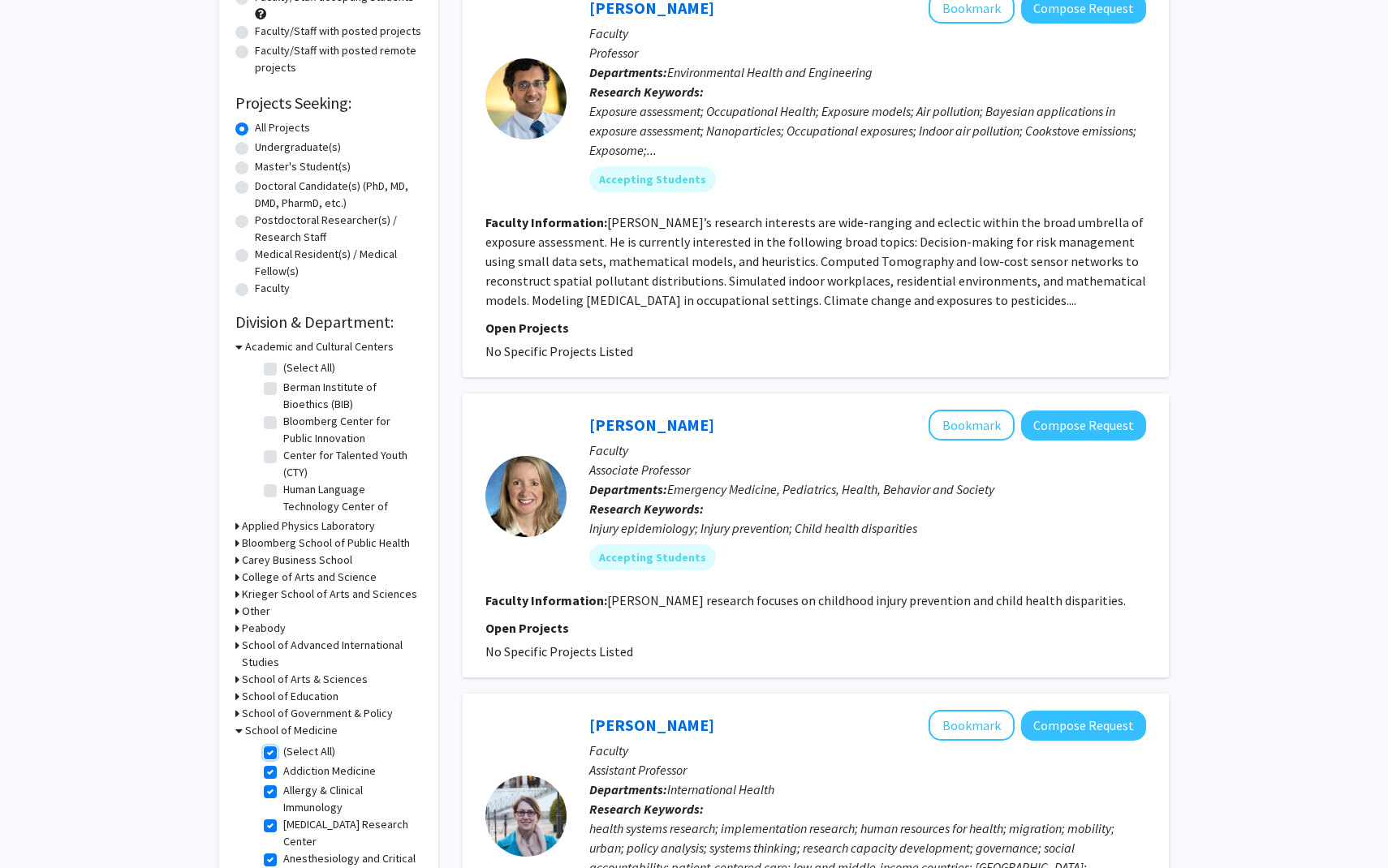
checkbox input "true"
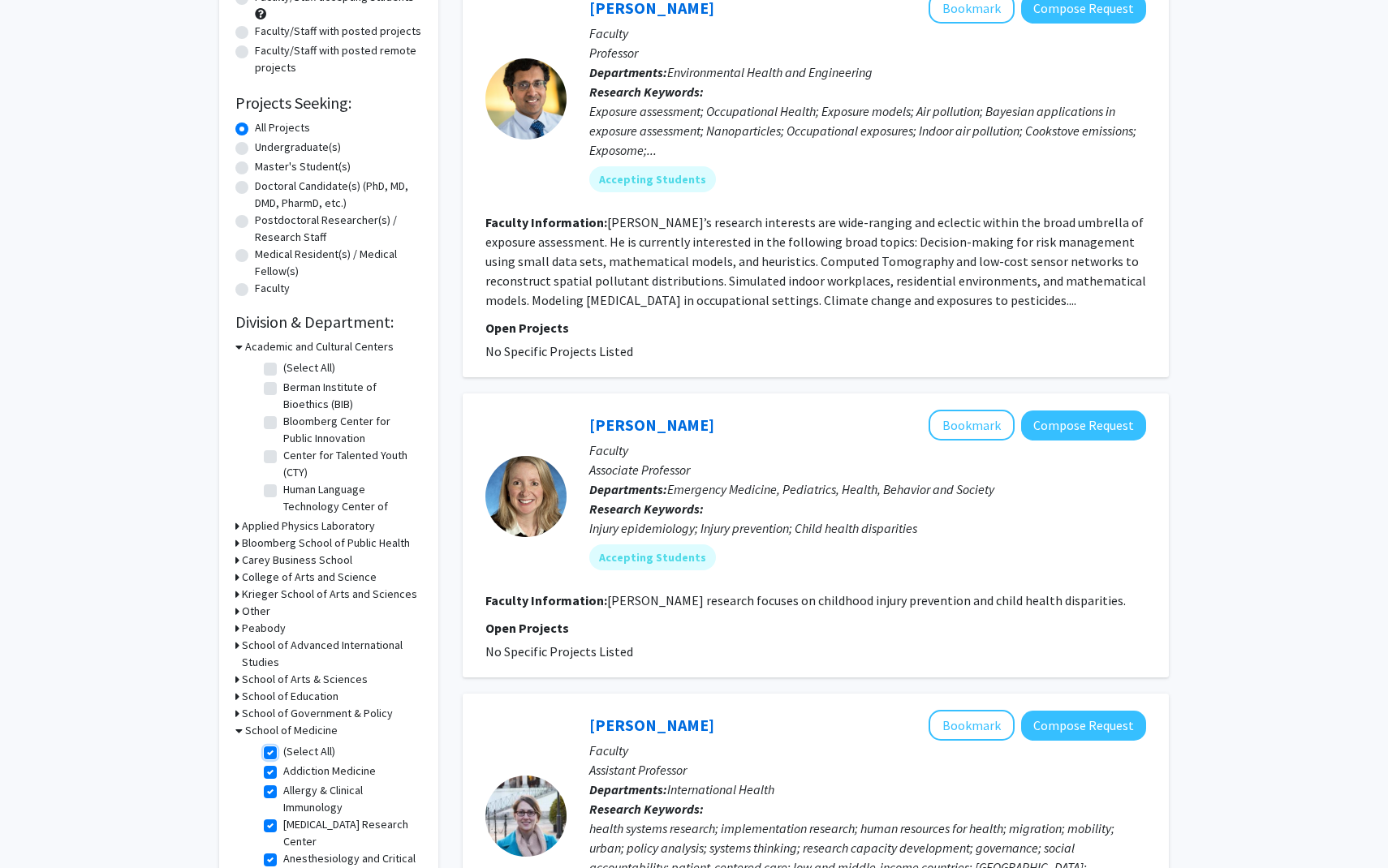
checkbox input "true"
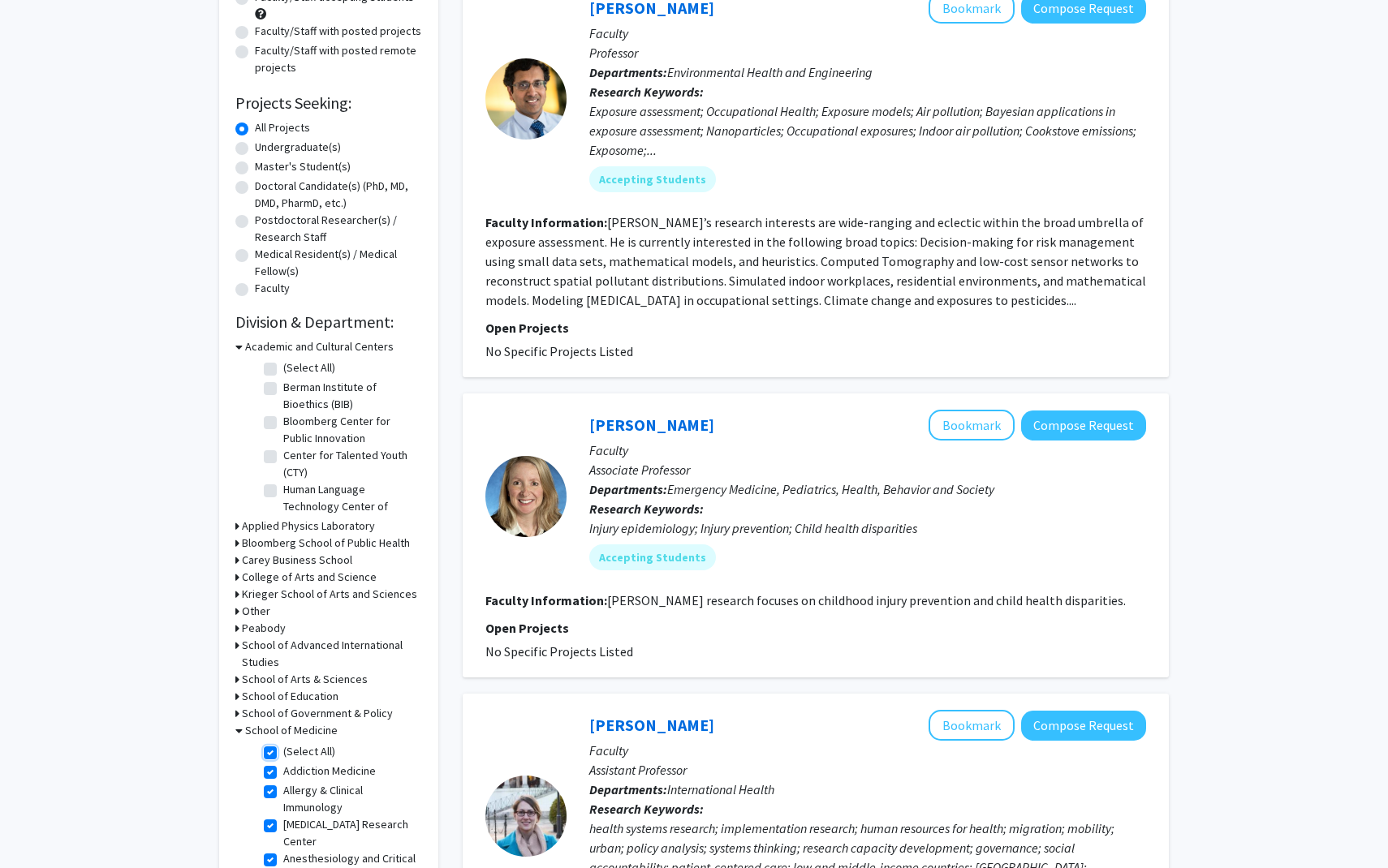
checkbox input "true"
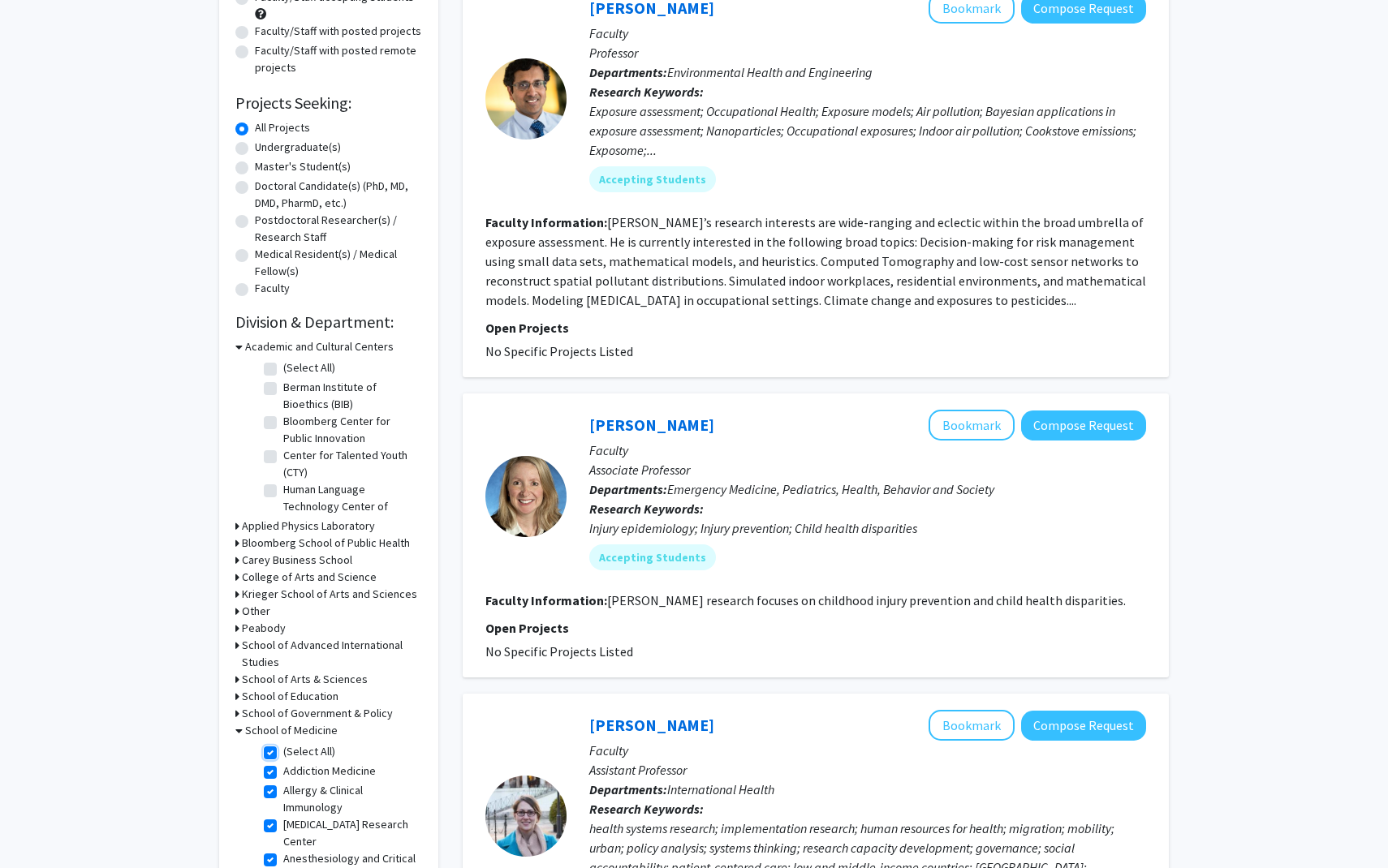
checkbox input "true"
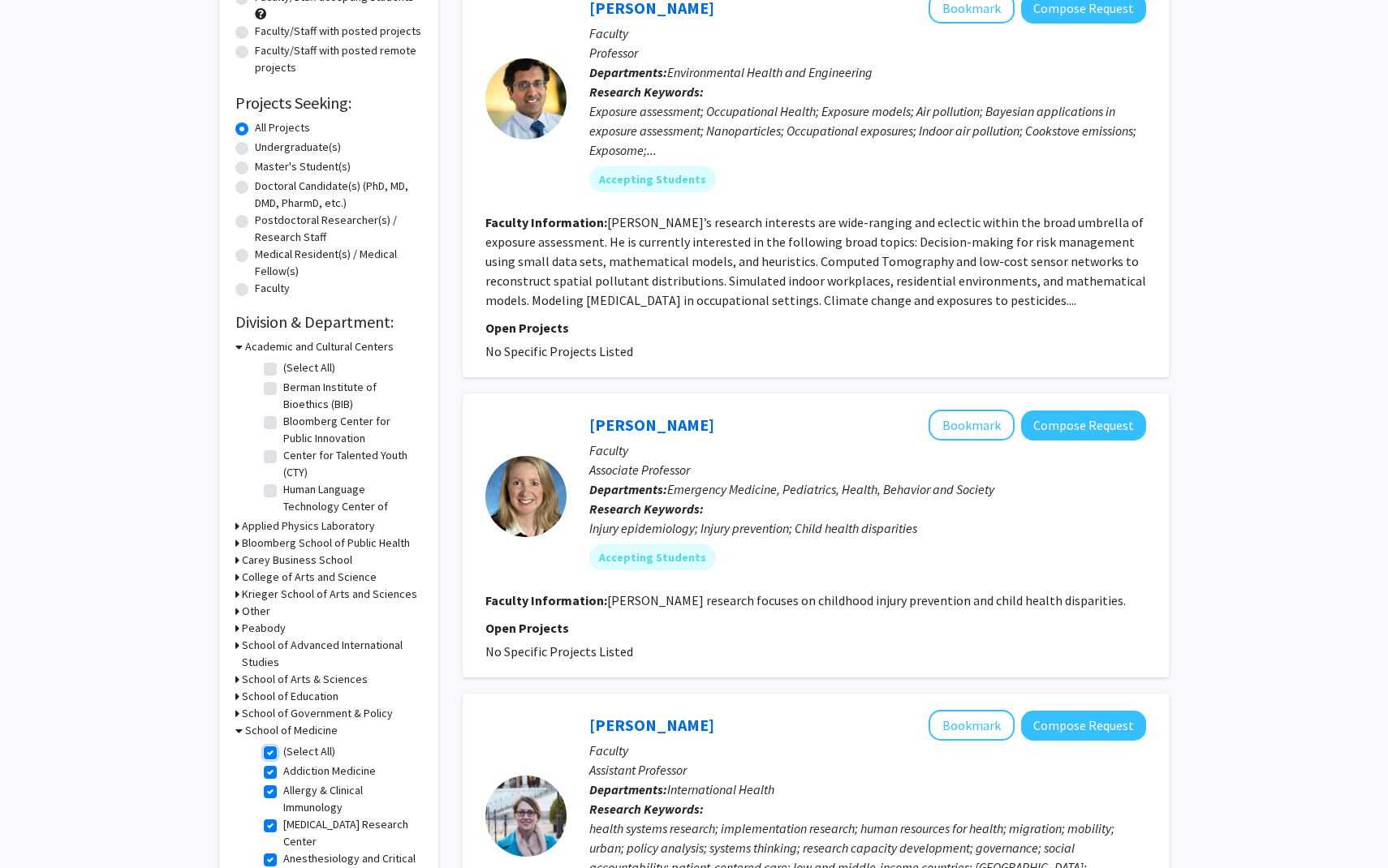
checkbox input "true"
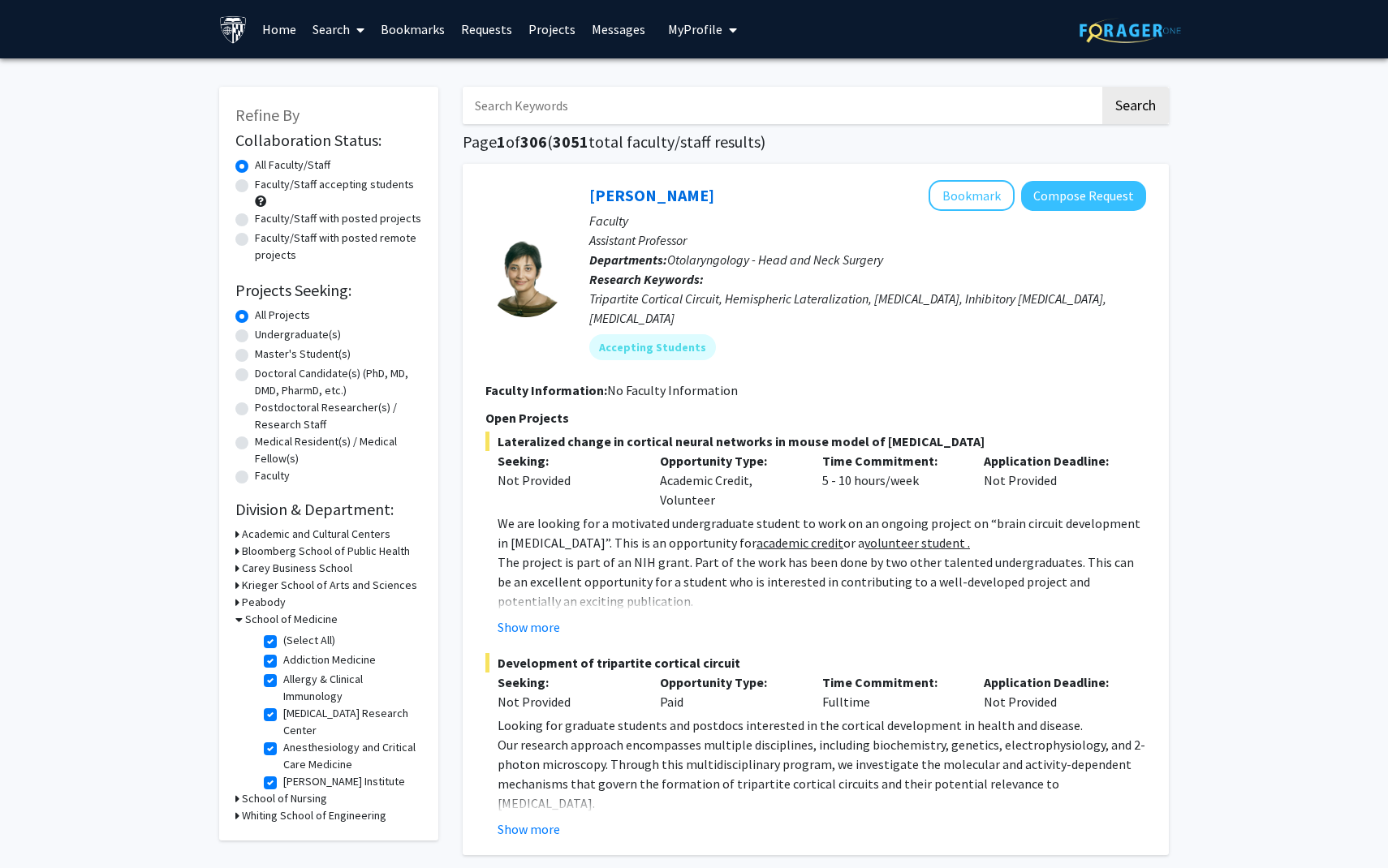
click at [255, 358] on label "Master's Student(s)" at bounding box center [303, 354] width 96 height 17
click at [255, 356] on input "Master's Student(s)" at bounding box center [259, 350] width 11 height 11
radio input "true"
